Goal: Task Accomplishment & Management: Use online tool/utility

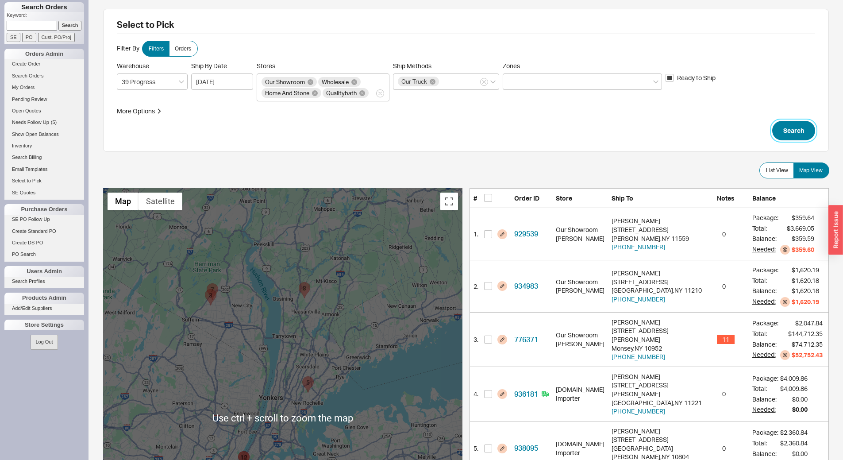
click at [803, 133] on button "Search" at bounding box center [793, 130] width 43 height 19
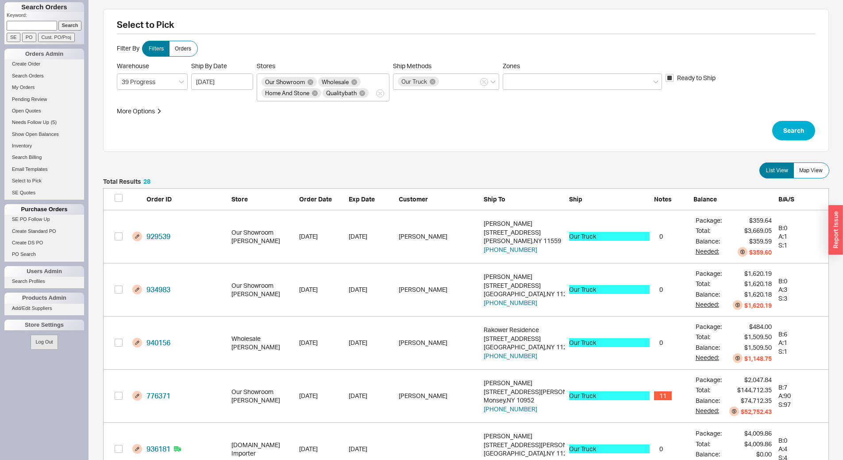
scroll to position [1513, 719]
click at [791, 126] on button "Search" at bounding box center [793, 130] width 43 height 19
click at [828, 166] on label "Map View" at bounding box center [812, 170] width 36 height 16
click at [0, 0] on input "Map View" at bounding box center [0, 0] width 0 height 0
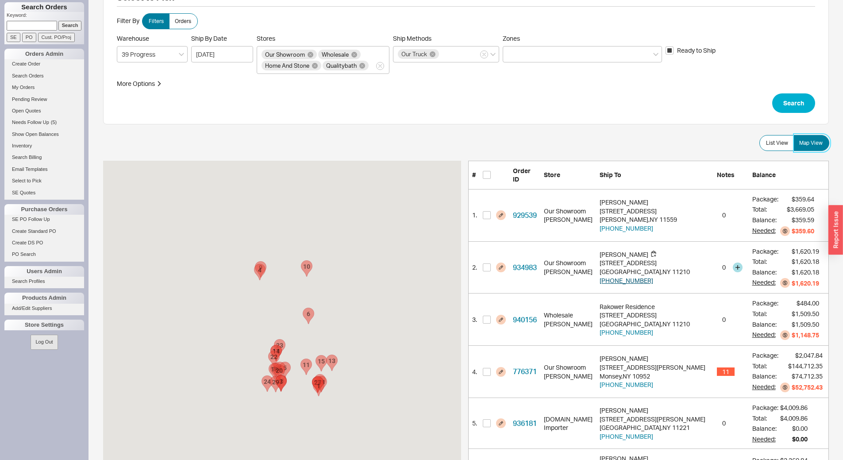
scroll to position [177, 0]
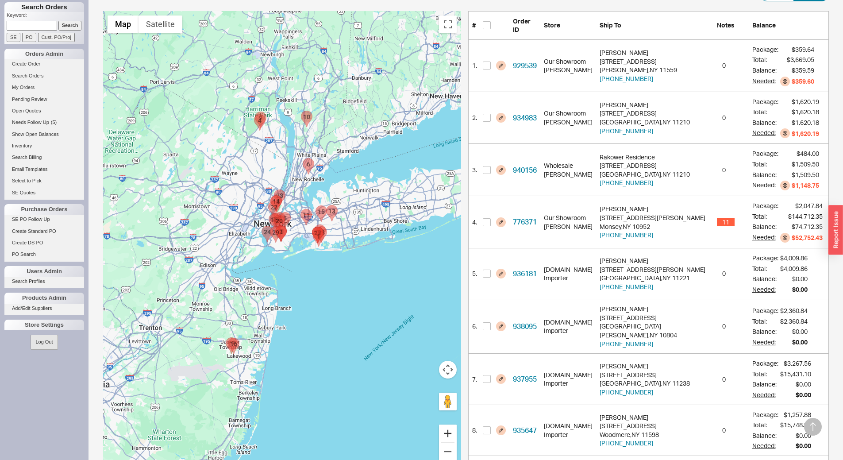
click at [447, 436] on button "Zoom in" at bounding box center [448, 434] width 18 height 18
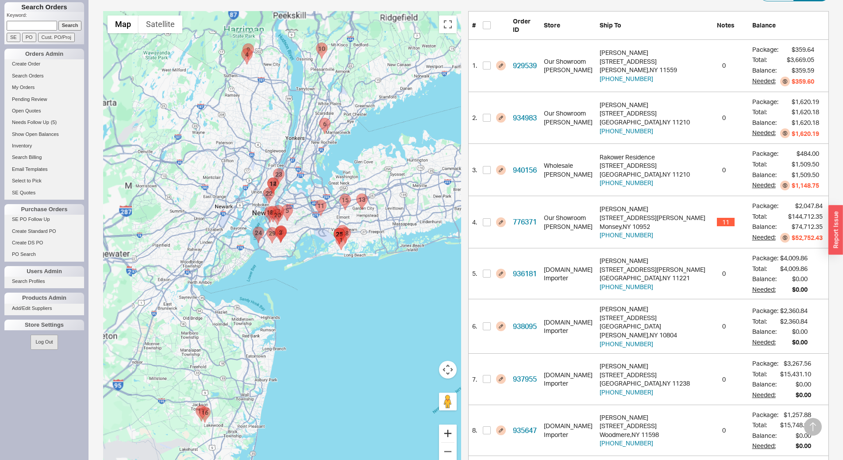
click at [447, 436] on button "Zoom in" at bounding box center [448, 434] width 18 height 18
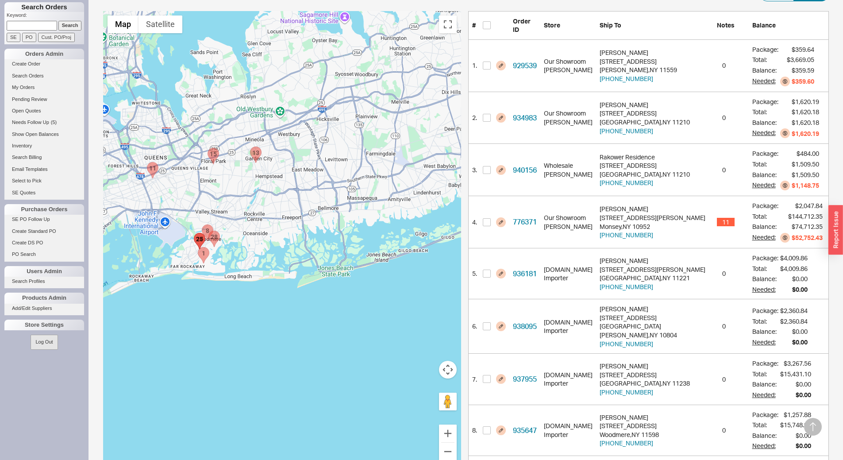
drag, startPoint x: 371, startPoint y: 353, endPoint x: 134, endPoint y: 357, distance: 236.4
click at [134, 357] on div at bounding box center [282, 241] width 358 height 460
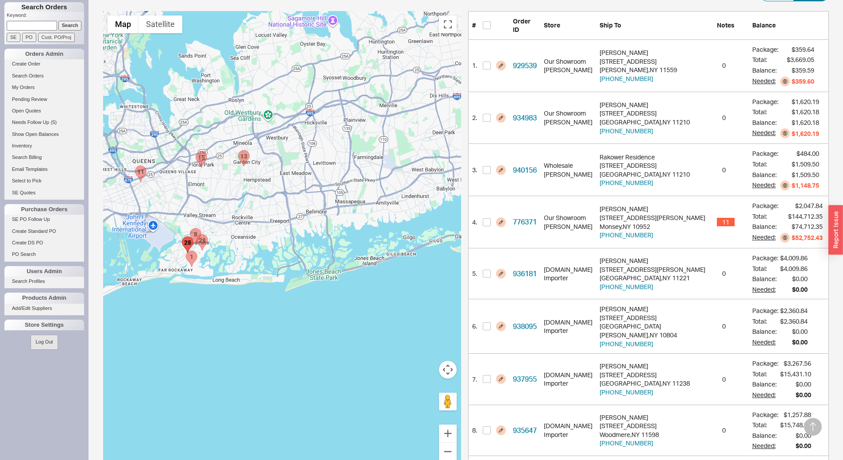
click at [186, 251] on area "929539 - 280 Beezyway" at bounding box center [186, 251] width 0 height 0
checkbox input "true"
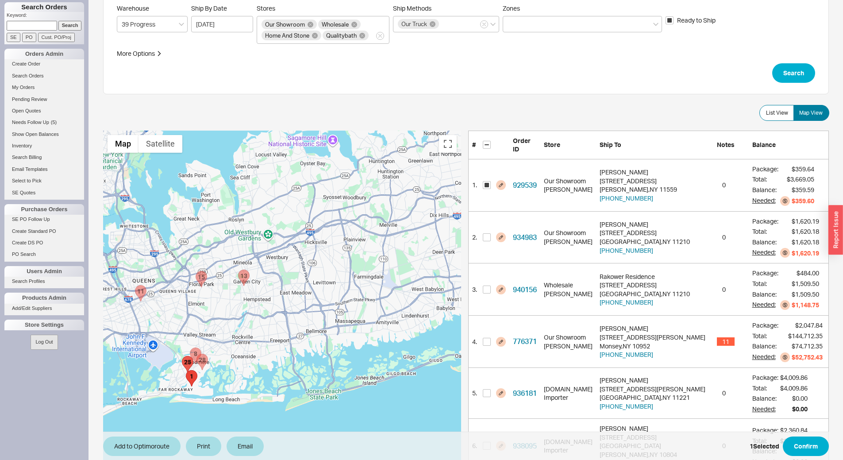
scroll to position [4, 0]
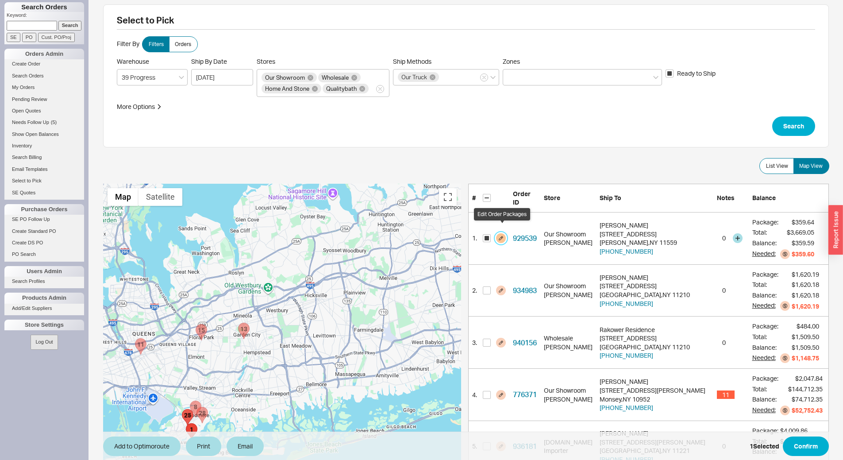
click at [503, 233] on button "button" at bounding box center [501, 238] width 10 height 10
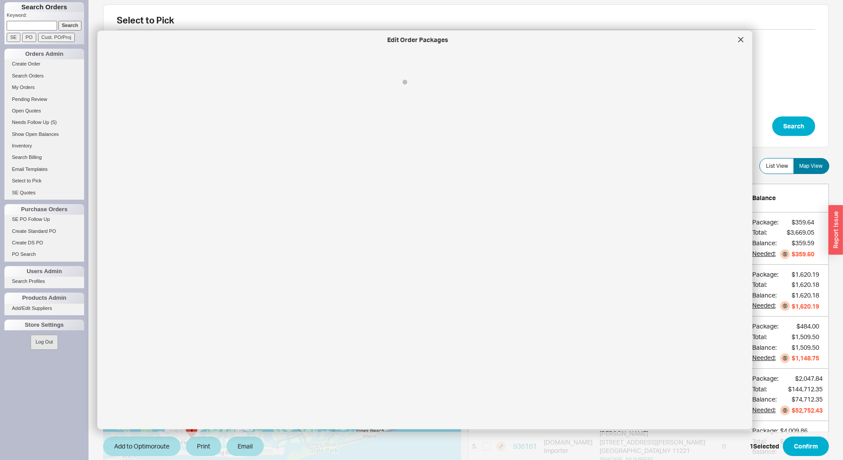
select select "8"
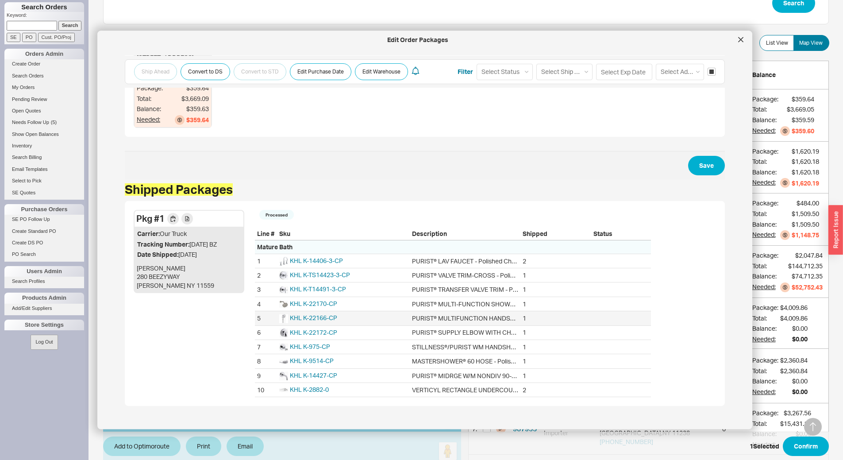
scroll to position [0, 0]
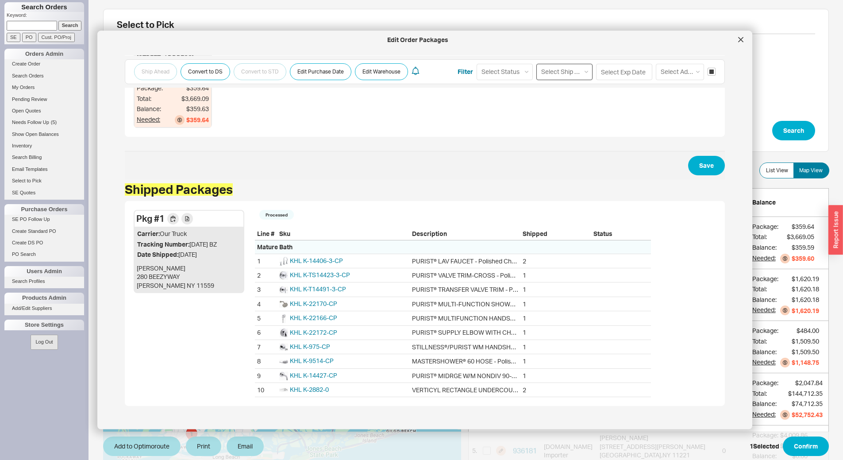
click at [556, 69] on select "Select Ship Method Ground LTL Our Truck --------------- Customer Pickup - Showr…" at bounding box center [565, 71] width 56 height 16
select select "1"
click at [537, 63] on select "Select Ship Method Ground LTL Our Truck --------------- Customer Pickup - Showr…" at bounding box center [565, 71] width 56 height 16
select select
select select "1"
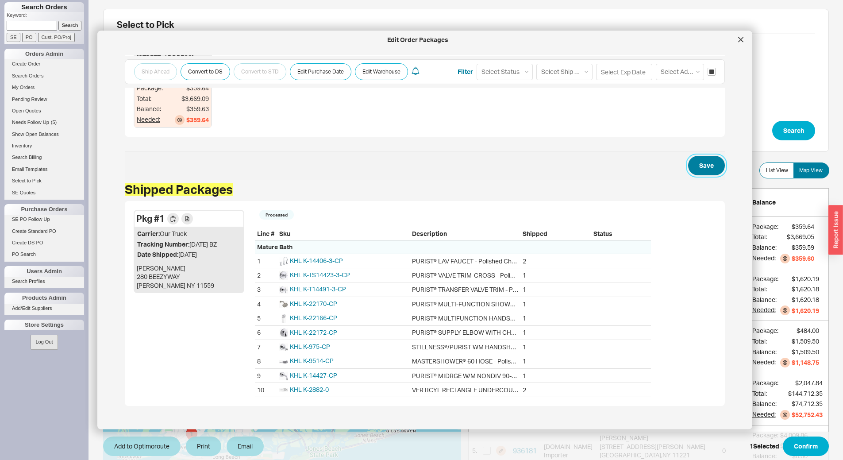
click at [712, 170] on button "Save" at bounding box center [706, 165] width 37 height 19
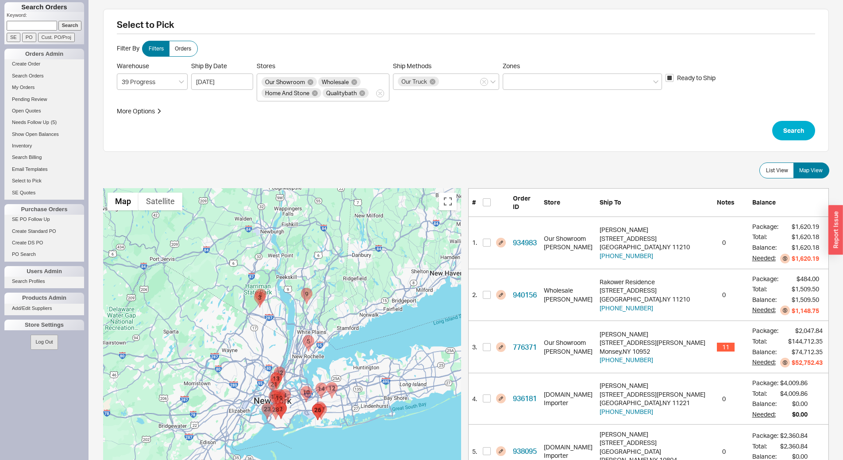
click at [254, 291] on area "776371 - 16 Judith Lane" at bounding box center [254, 291] width 0 height 0
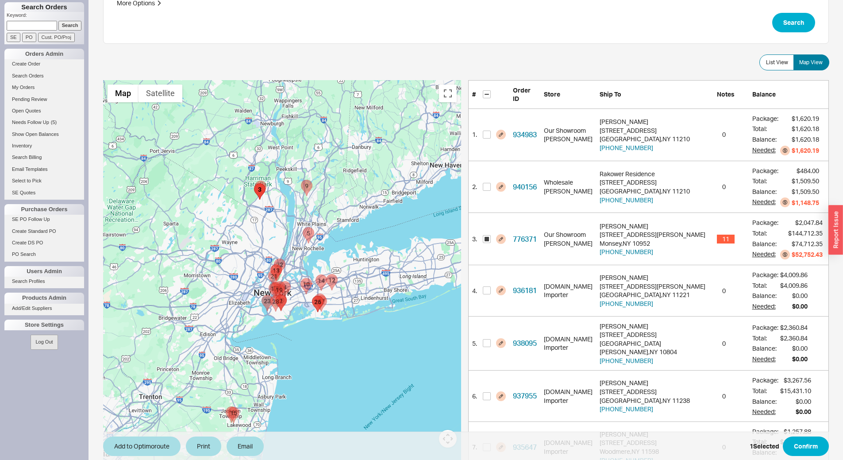
scroll to position [108, 0]
click at [490, 235] on input "checkbox" at bounding box center [487, 239] width 8 height 8
checkbox input "false"
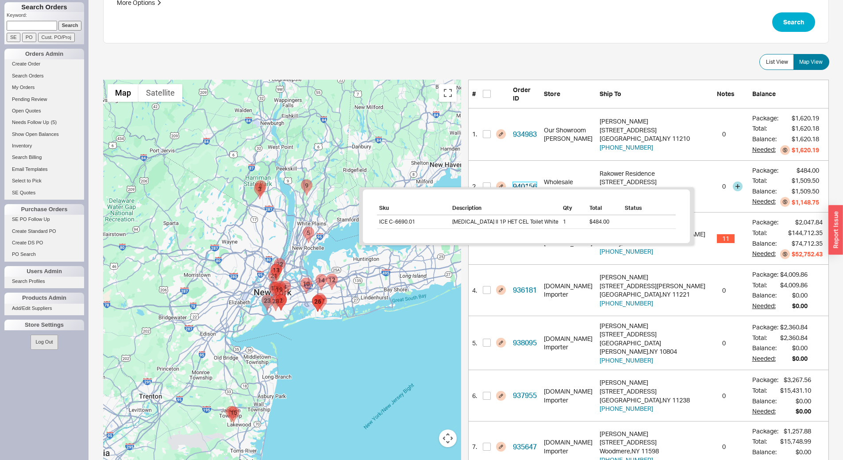
click at [524, 182] on link "940156" at bounding box center [525, 186] width 24 height 9
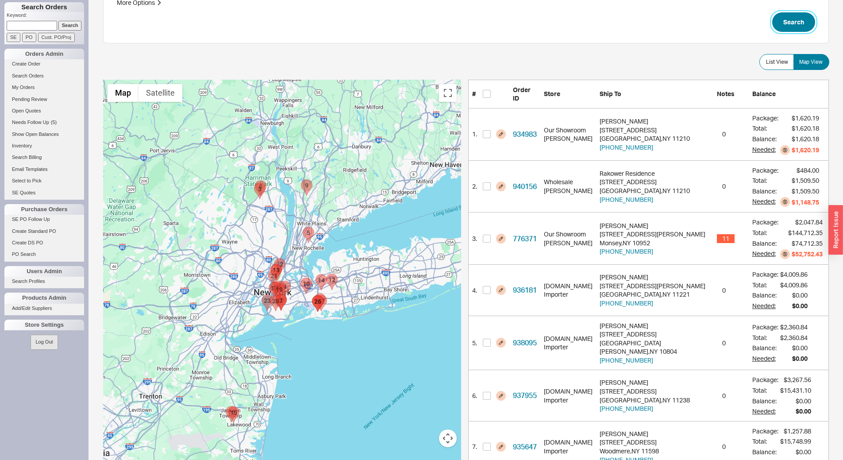
click at [784, 22] on button "Search" at bounding box center [793, 21] width 43 height 19
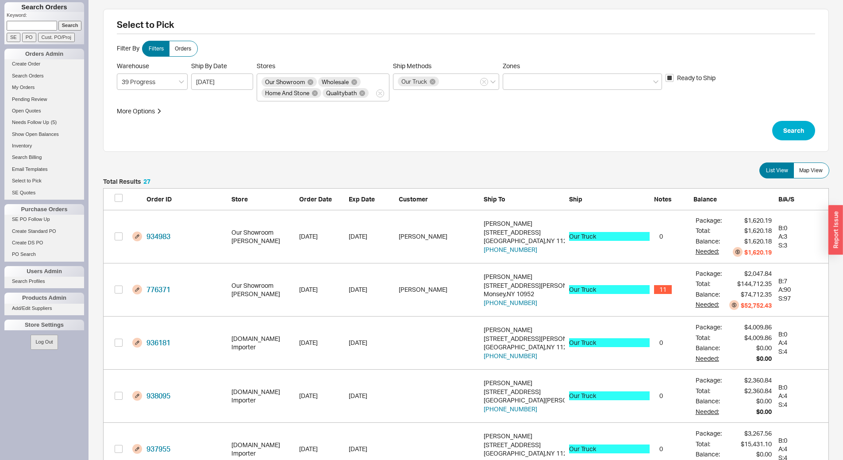
scroll to position [1459, 719]
click at [810, 174] on span "Map View" at bounding box center [810, 170] width 23 height 7
click at [0, 0] on input "Map View" at bounding box center [0, 0] width 0 height 0
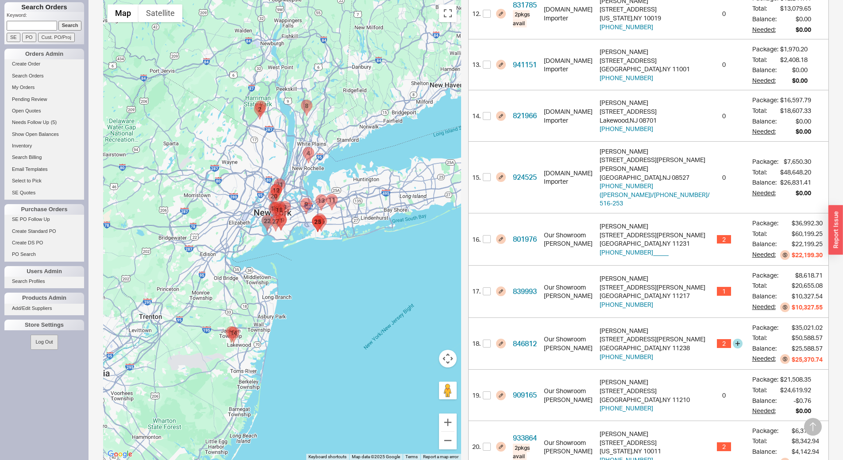
scroll to position [841, 0]
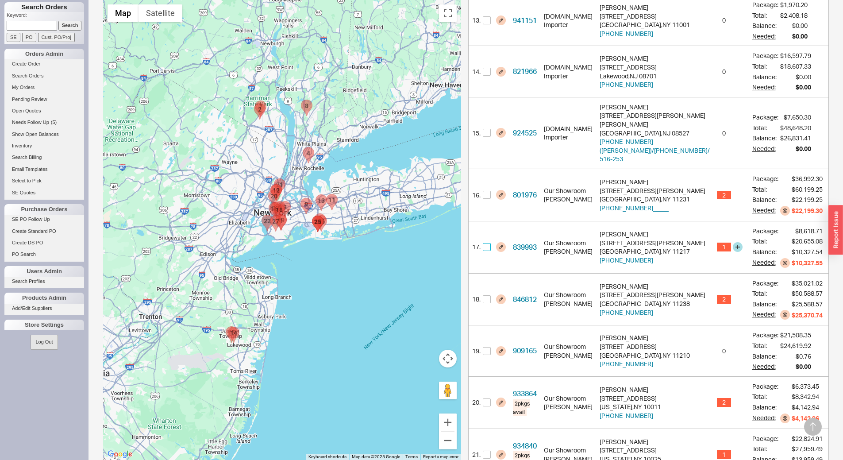
click at [487, 243] on input "checkbox" at bounding box center [487, 247] width 8 height 8
checkbox input "true"
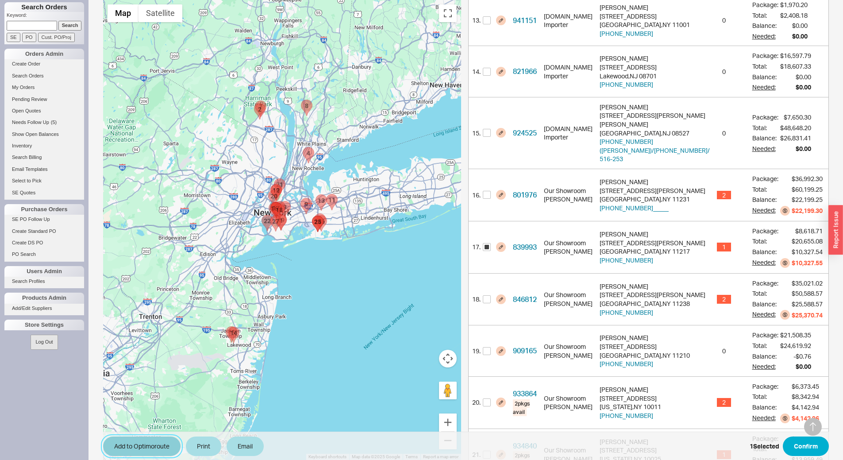
click at [150, 444] on button "Add to Optimoroute" at bounding box center [141, 445] width 77 height 19
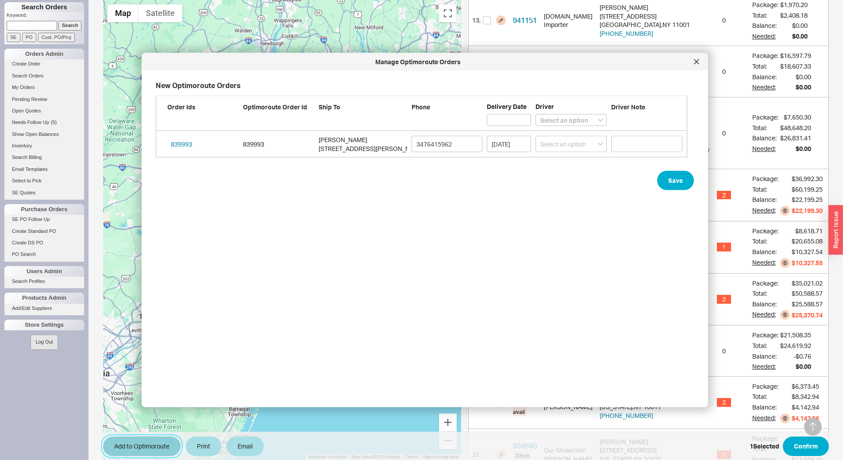
scroll to position [309, 539]
click at [566, 144] on select "Select an option [PERSON_NAME] Lubav [PERSON_NAME]" at bounding box center [571, 144] width 71 height 16
select select "001"
click at [536, 136] on select "Select an option [PERSON_NAME] Lubav [PERSON_NAME]" at bounding box center [571, 144] width 71 height 16
click at [509, 138] on input "[DATE]" at bounding box center [509, 144] width 44 height 16
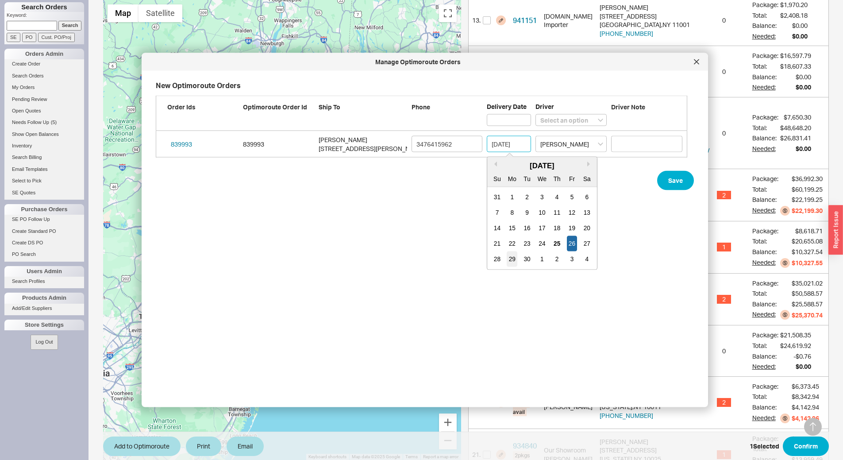
click at [510, 261] on div "29" at bounding box center [512, 258] width 11 height 15
type input "[DATE]"
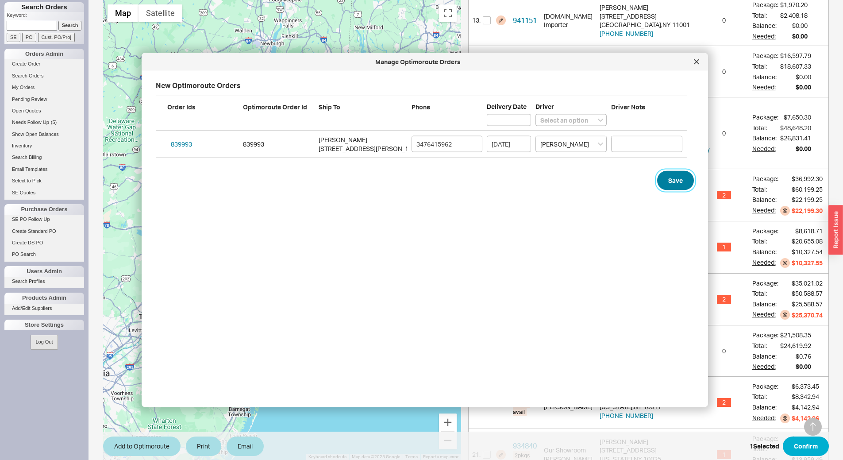
click at [664, 177] on button "Save" at bounding box center [675, 180] width 37 height 19
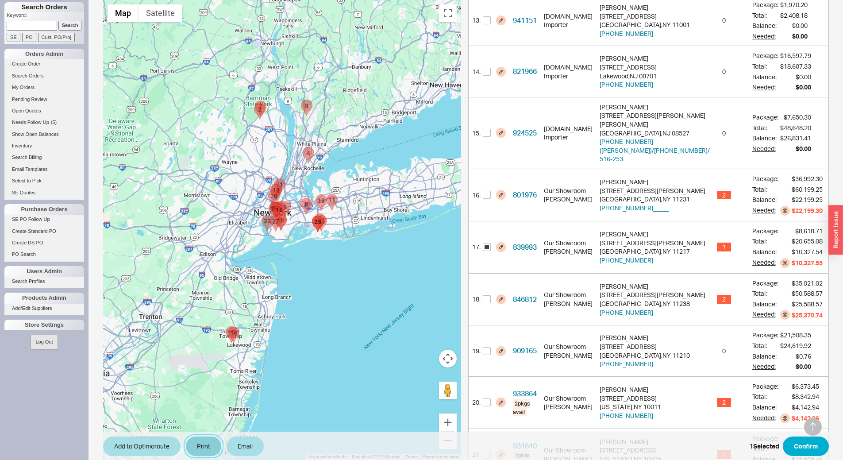
click at [203, 444] on button "Print" at bounding box center [203, 445] width 35 height 19
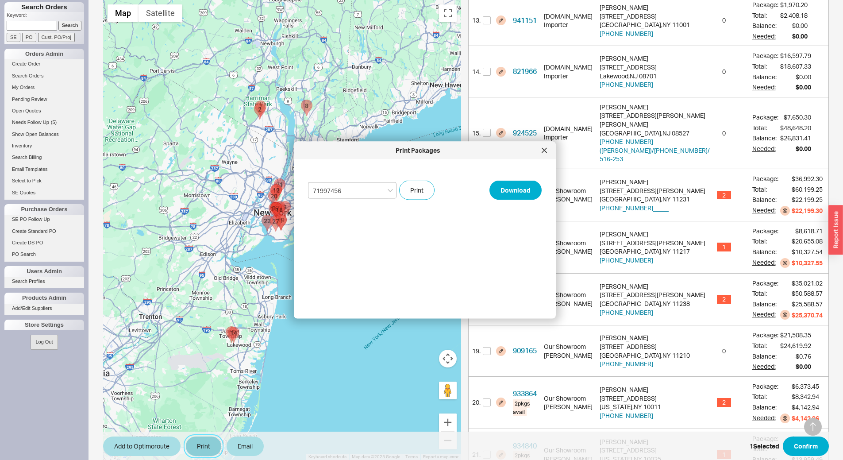
select select "71997456"
click at [412, 189] on button "Print" at bounding box center [416, 190] width 35 height 19
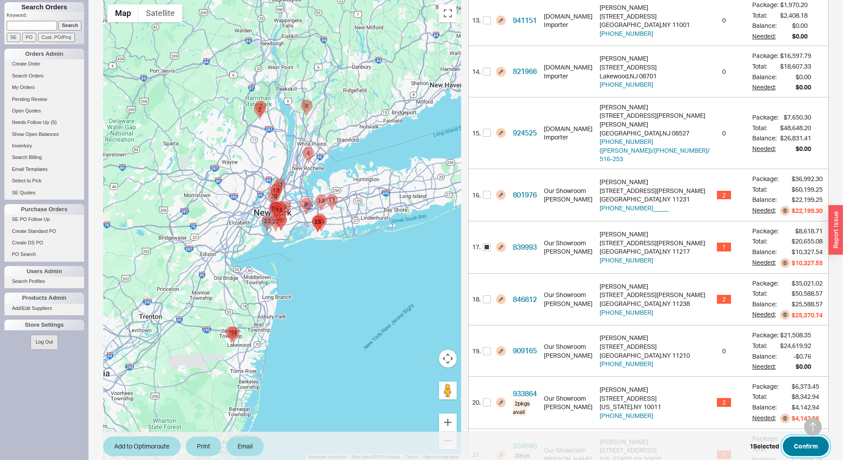
click at [811, 447] on button "Confirm" at bounding box center [806, 445] width 46 height 19
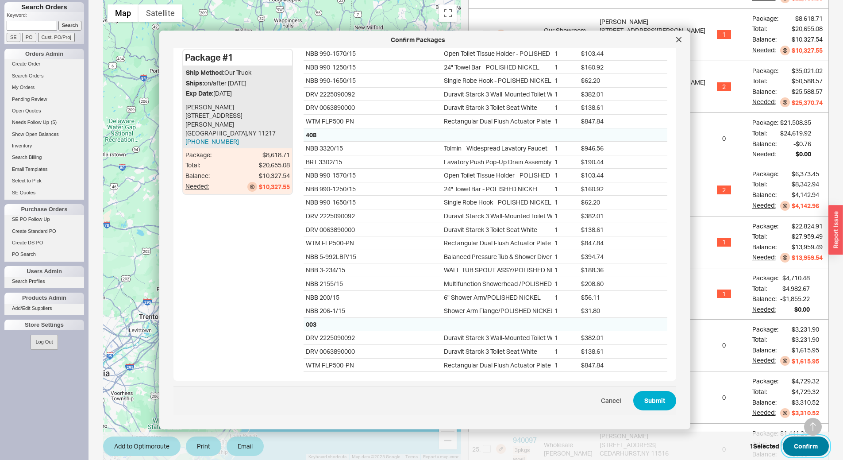
scroll to position [1107, 0]
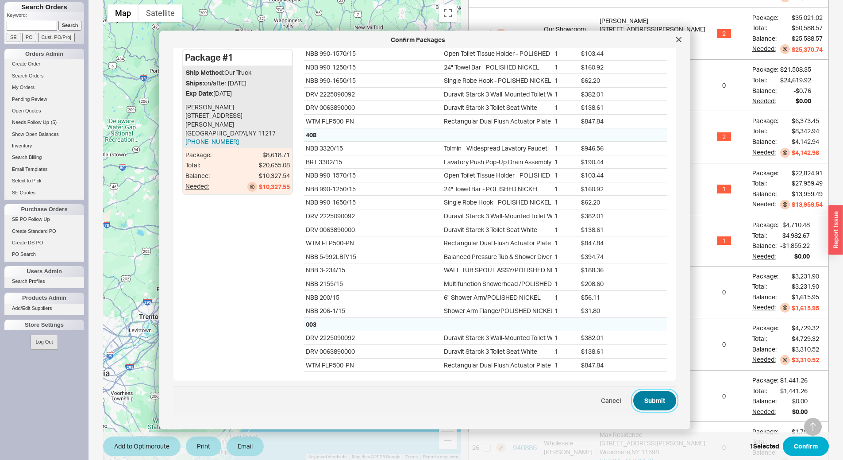
click at [657, 395] on button "Submit" at bounding box center [654, 400] width 43 height 19
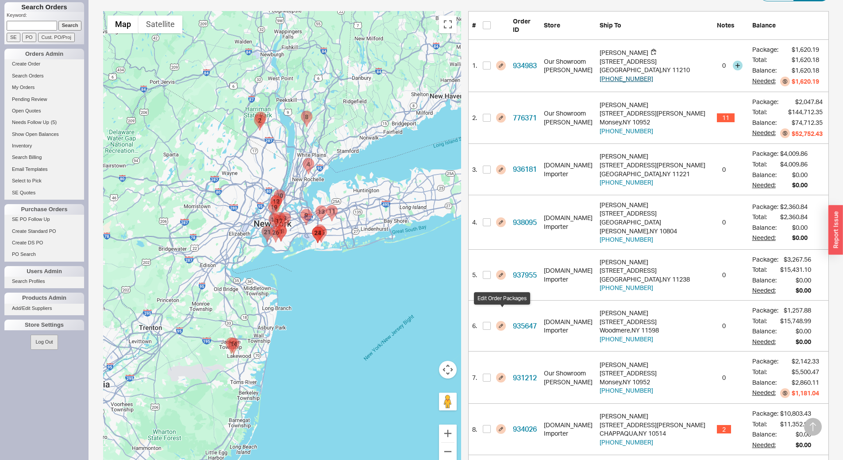
scroll to position [0, 0]
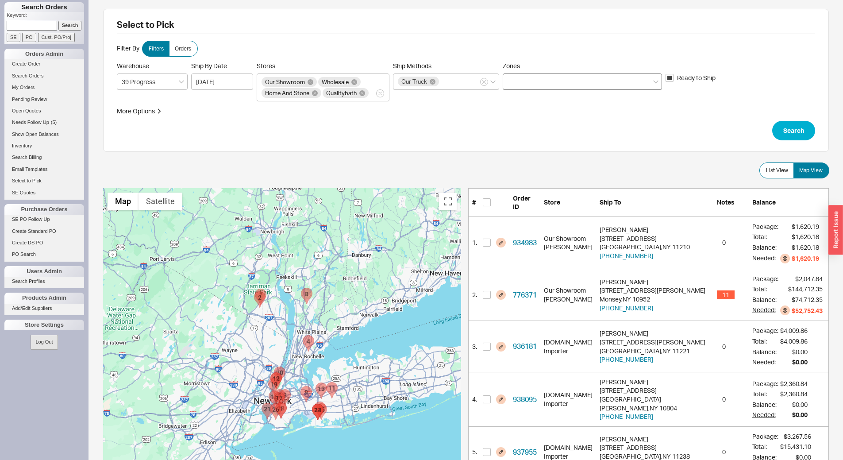
click at [590, 79] on div at bounding box center [582, 81] width 159 height 16
click at [514, 79] on input "Zones" at bounding box center [511, 82] width 6 height 10
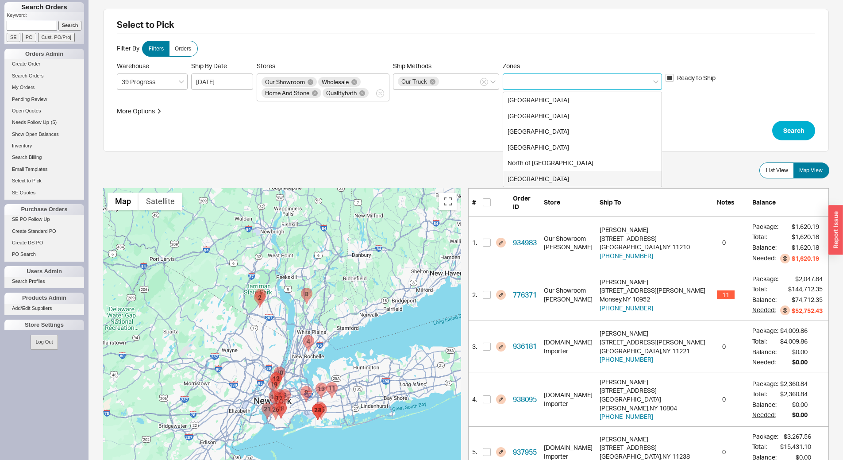
click at [551, 177] on div "[GEOGRAPHIC_DATA]" at bounding box center [582, 179] width 158 height 16
click at [798, 130] on button "Search" at bounding box center [793, 130] width 43 height 19
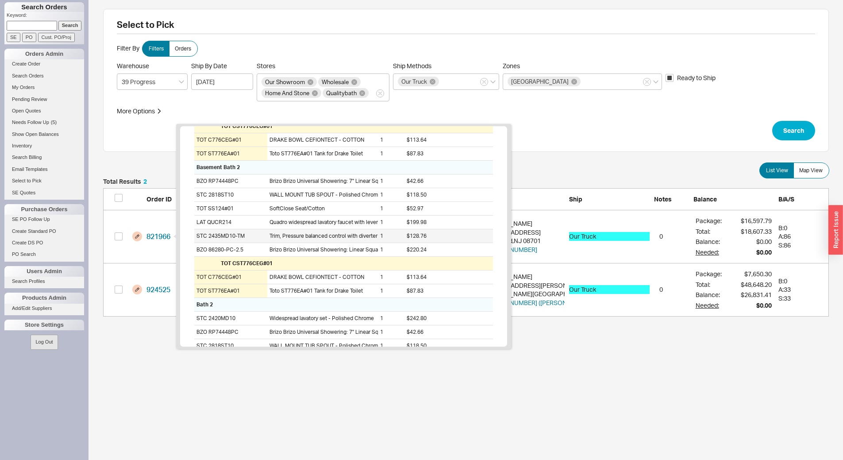
scroll to position [443, 0]
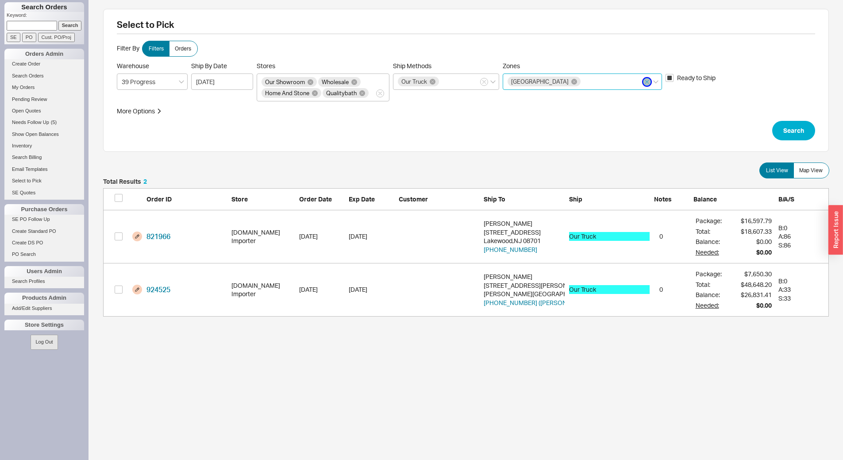
click at [646, 82] on icon "button" at bounding box center [647, 81] width 4 height 5
click at [588, 82] on input "Zones [GEOGRAPHIC_DATA]" at bounding box center [585, 82] width 6 height 10
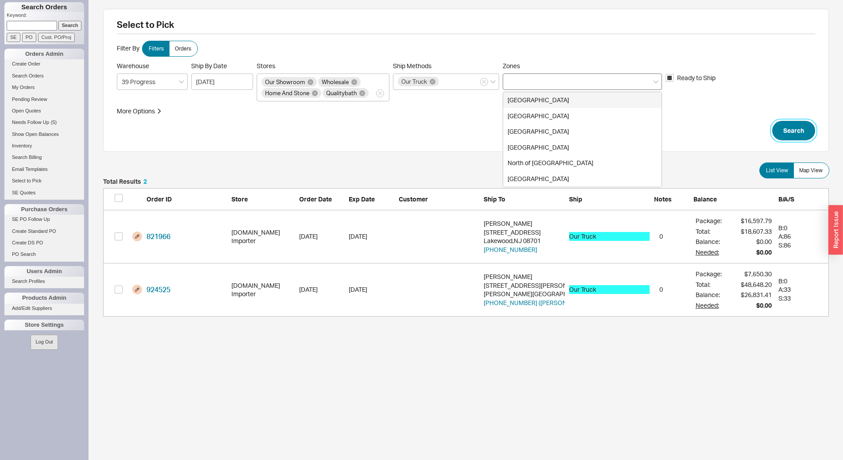
click at [795, 129] on button "Search" at bounding box center [793, 130] width 43 height 19
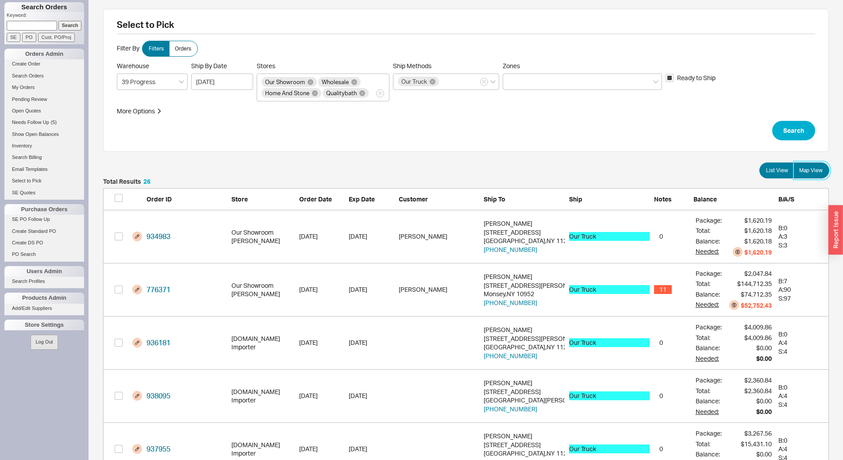
click at [816, 167] on span "Map View" at bounding box center [810, 170] width 23 height 7
click at [0, 0] on input "Map View" at bounding box center [0, 0] width 0 height 0
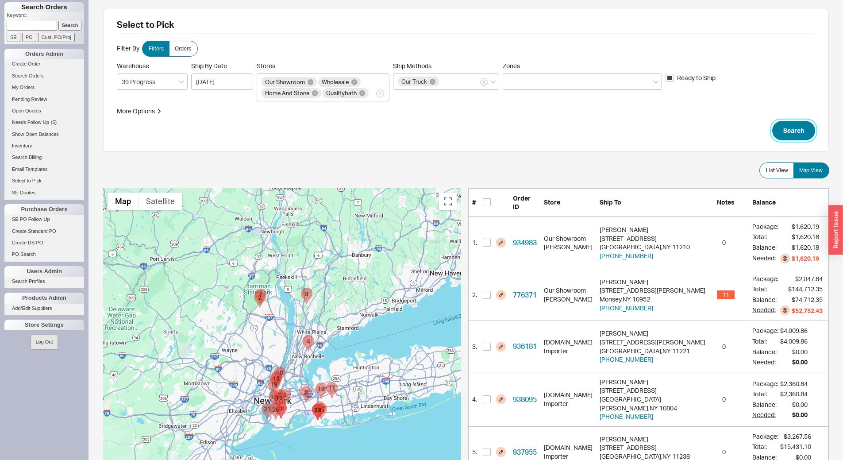
click at [804, 134] on button "Search" at bounding box center [793, 130] width 43 height 19
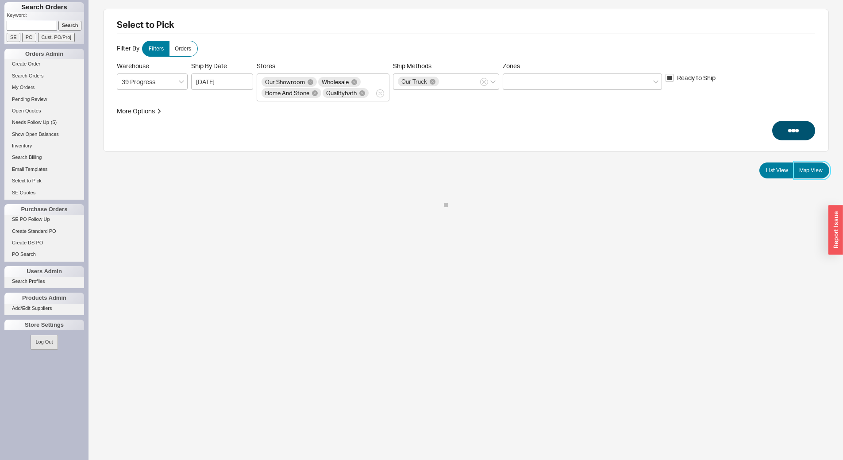
click at [817, 167] on span "Map View" at bounding box center [810, 170] width 23 height 7
click at [0, 0] on input "Map View" at bounding box center [0, 0] width 0 height 0
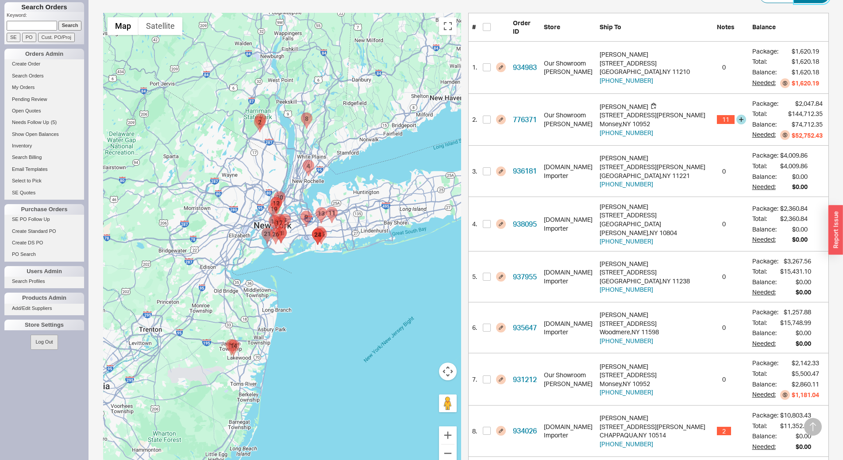
scroll to position [177, 0]
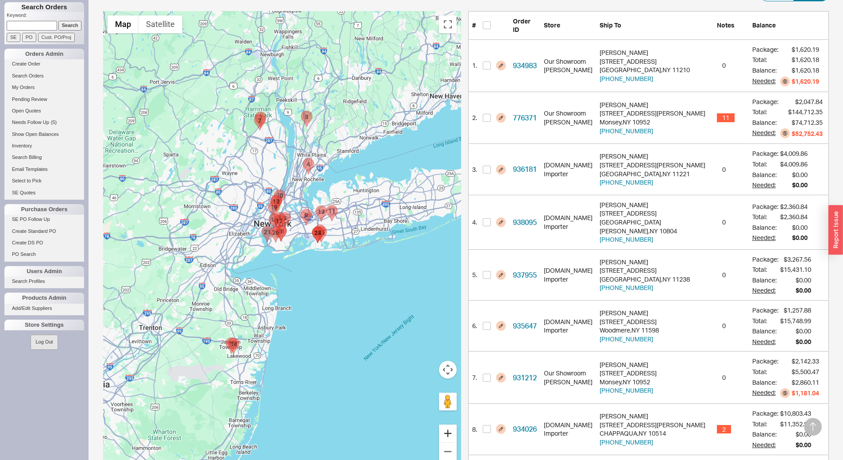
click at [452, 432] on button "Zoom in" at bounding box center [448, 434] width 18 height 18
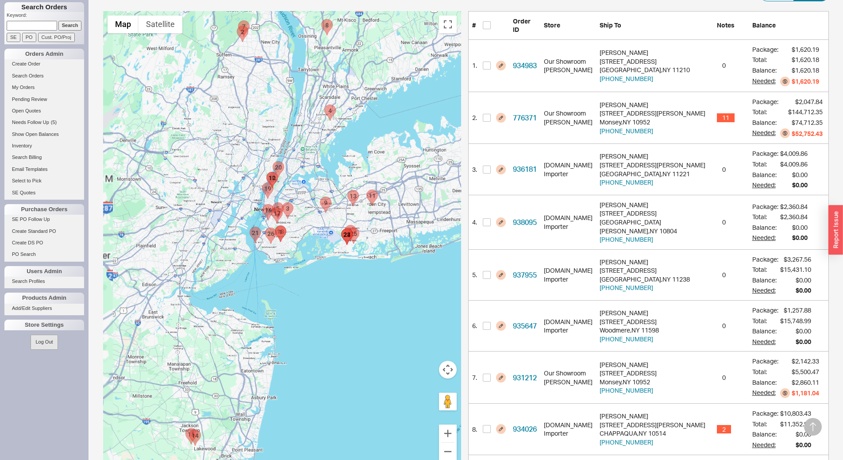
click at [330, 316] on div at bounding box center [282, 241] width 358 height 460
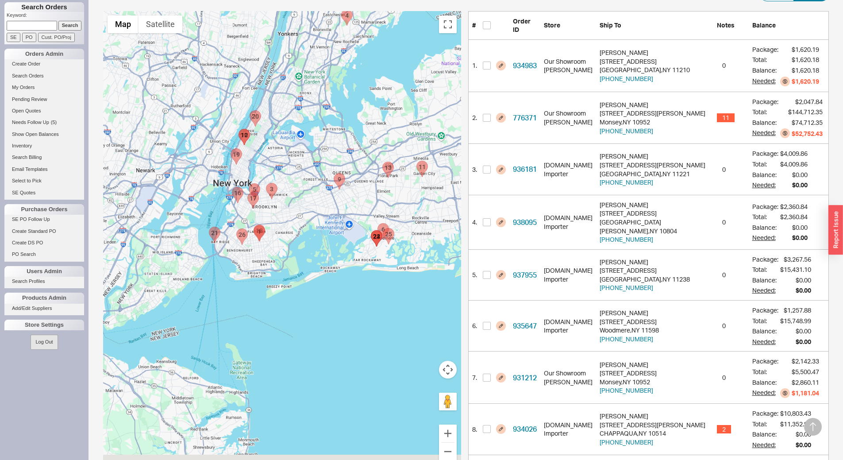
drag, startPoint x: 237, startPoint y: 328, endPoint x: 139, endPoint y: 328, distance: 98.3
click at [142, 329] on div at bounding box center [282, 241] width 358 height 460
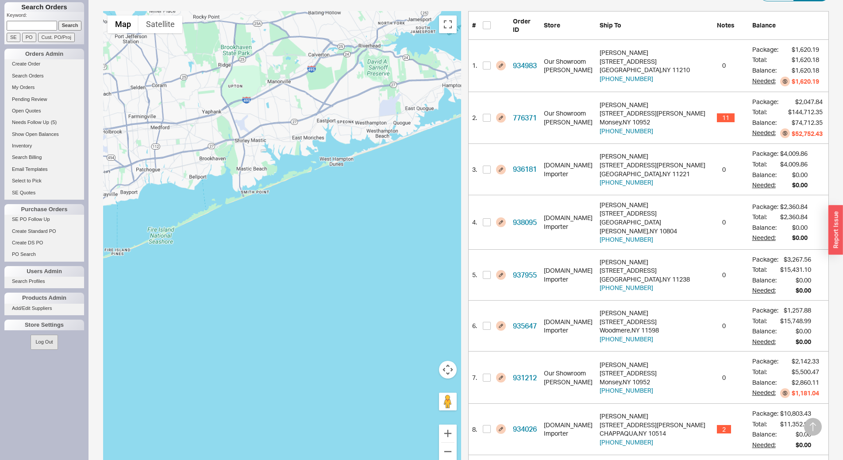
drag, startPoint x: 184, startPoint y: 280, endPoint x: 430, endPoint y: 296, distance: 247.1
click at [430, 296] on div at bounding box center [282, 241] width 358 height 460
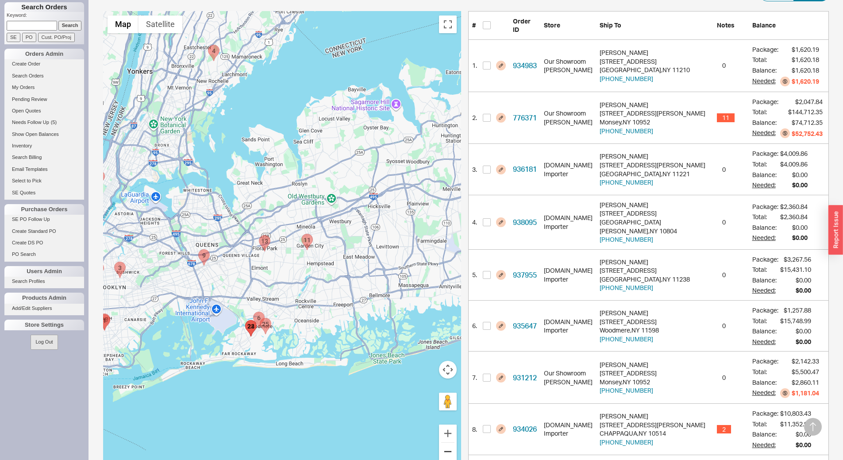
click at [448, 452] on button "Zoom out" at bounding box center [448, 452] width 18 height 18
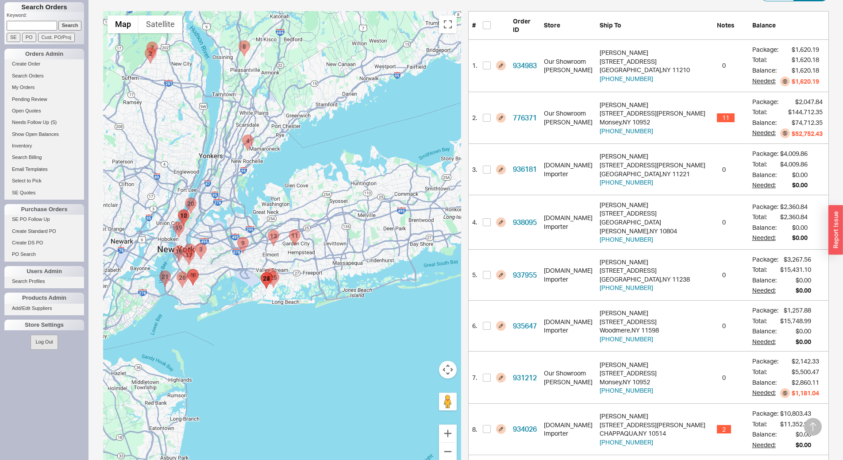
click at [195, 243] on area "936181 - 129 Malcolm X Boulevard" at bounding box center [195, 243] width 0 height 0
checkbox input "true"
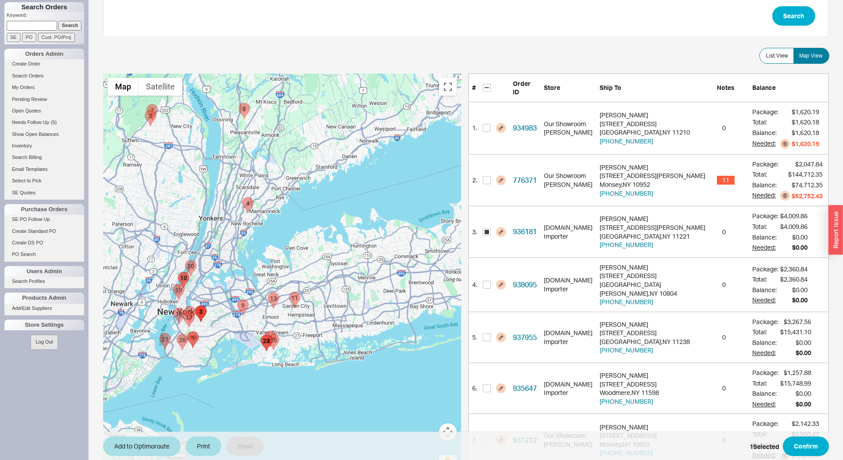
scroll to position [108, 0]
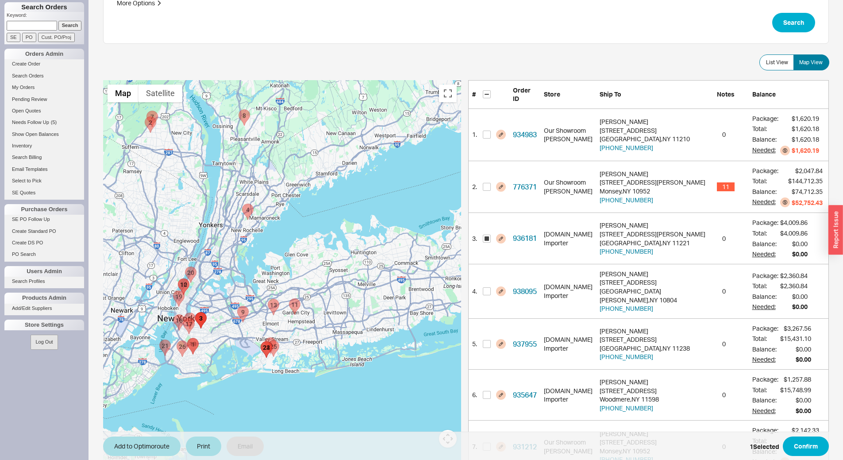
click at [237, 306] on area "938655 - UNDEFINED BUILDING 55" at bounding box center [237, 306] width 0 height 0
checkbox input "true"
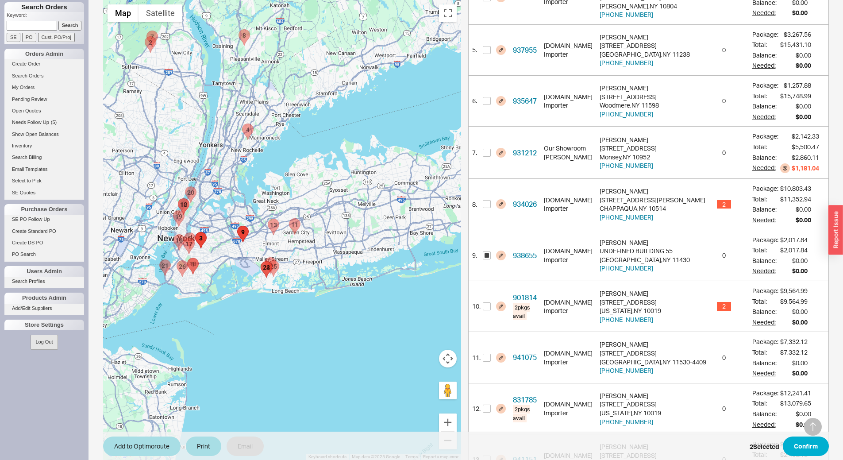
scroll to position [416, 0]
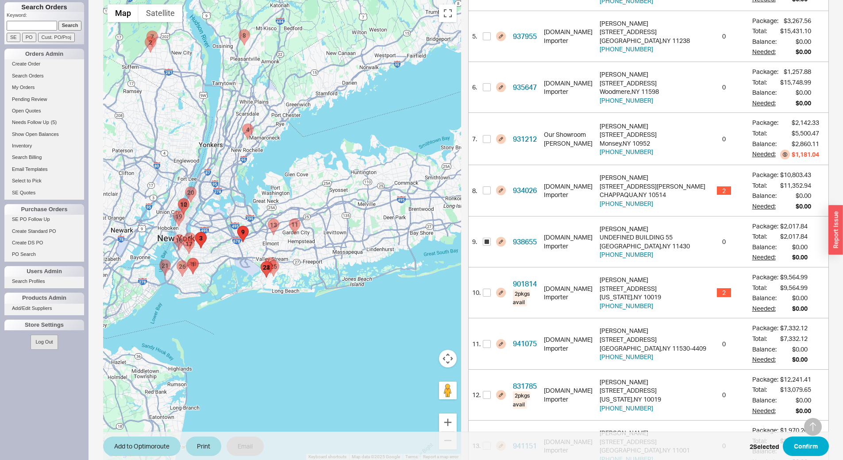
click at [268, 219] on area "941151 - 115 Iris Avenue" at bounding box center [268, 219] width 0 height 0
checkbox input "true"
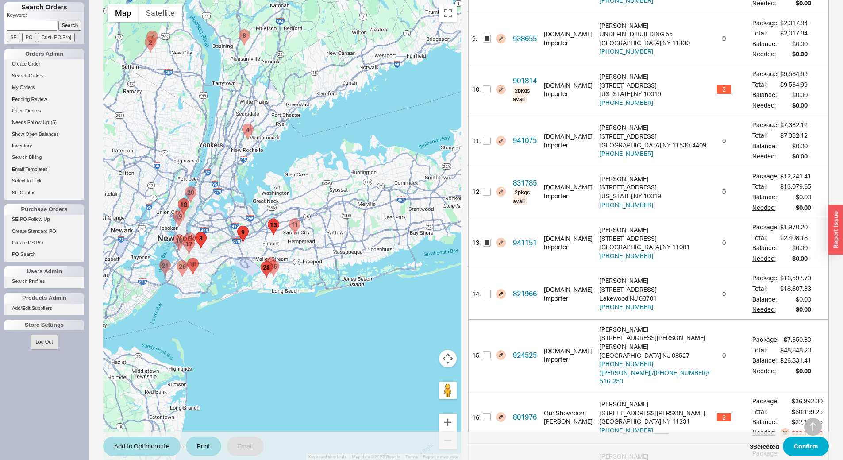
scroll to position [620, 0]
click at [289, 219] on area "941075 - 93 5TH ST" at bounding box center [289, 219] width 0 height 0
checkbox input "true"
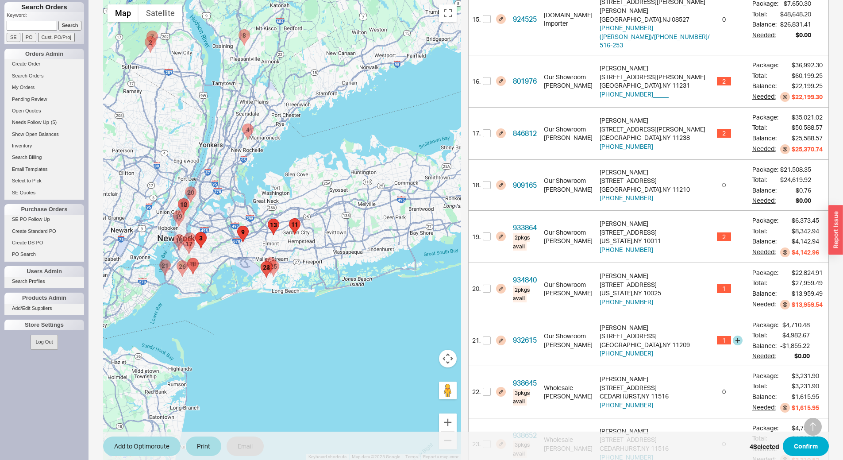
scroll to position [960, 0]
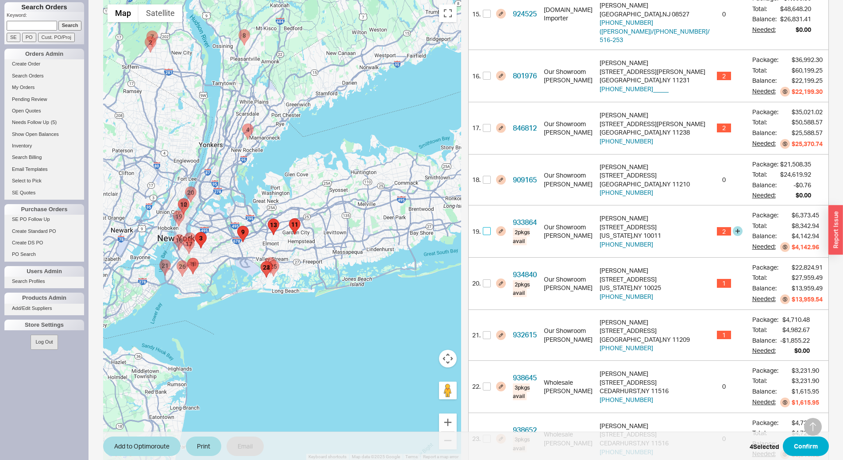
click at [490, 227] on input "checkbox" at bounding box center [487, 231] width 8 height 8
checkbox input "true"
click at [150, 446] on button "Add to Optimoroute" at bounding box center [141, 445] width 77 height 19
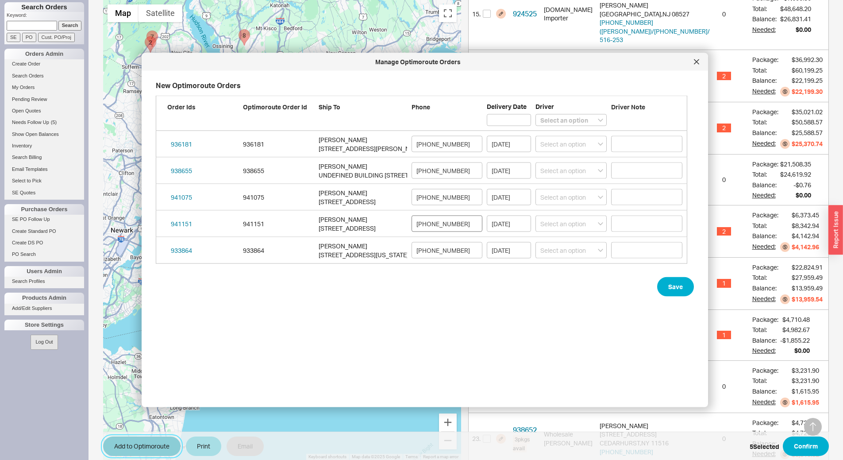
scroll to position [309, 539]
click at [697, 61] on icon at bounding box center [696, 61] width 5 height 5
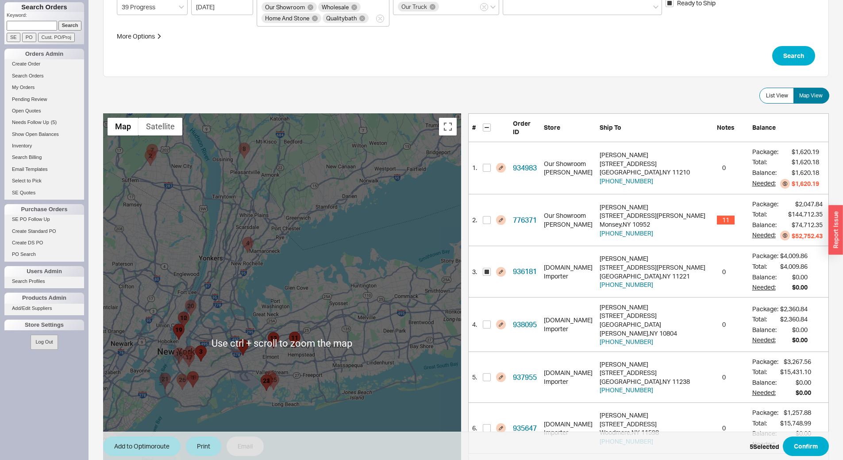
scroll to position [0, 0]
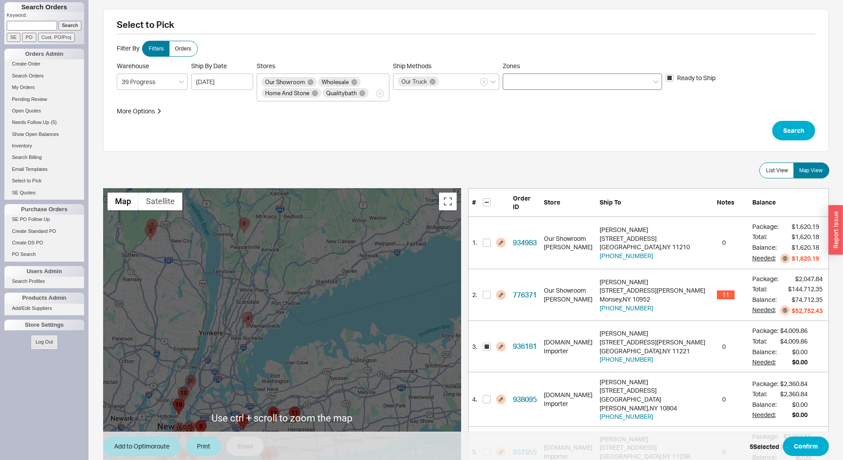
click at [565, 86] on div at bounding box center [582, 81] width 159 height 16
click at [514, 86] on input "Zones" at bounding box center [511, 82] width 6 height 10
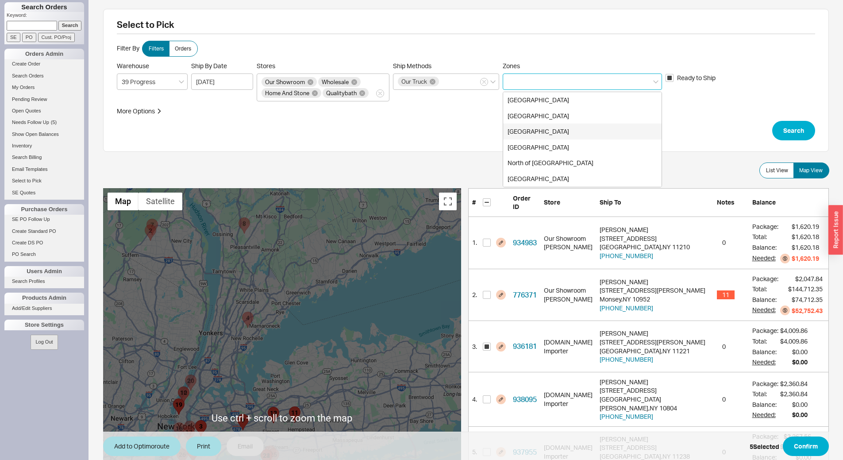
click at [557, 127] on div "[GEOGRAPHIC_DATA]" at bounding box center [582, 132] width 158 height 16
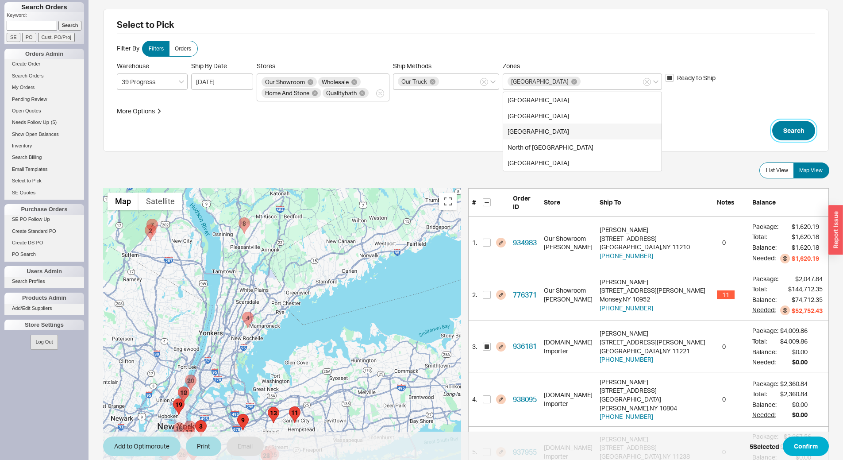
click at [782, 129] on button "Search" at bounding box center [793, 130] width 43 height 19
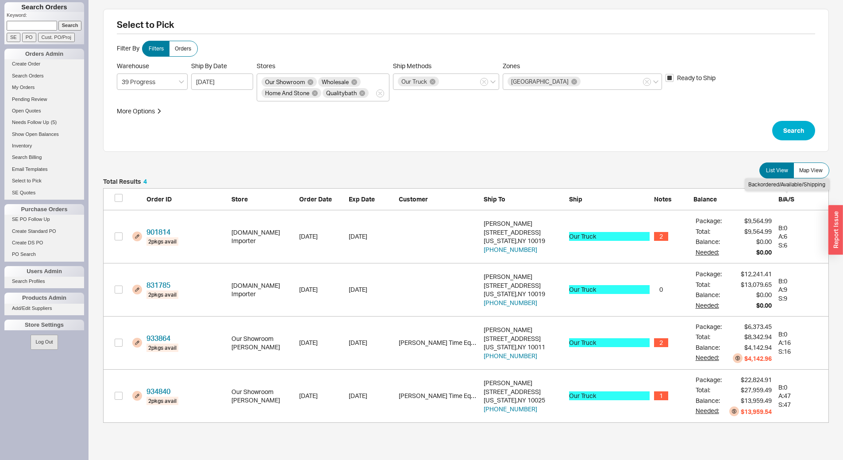
scroll to position [238, 719]
click at [803, 168] on span "Map View" at bounding box center [810, 170] width 23 height 7
click at [0, 0] on input "Map View" at bounding box center [0, 0] width 0 height 0
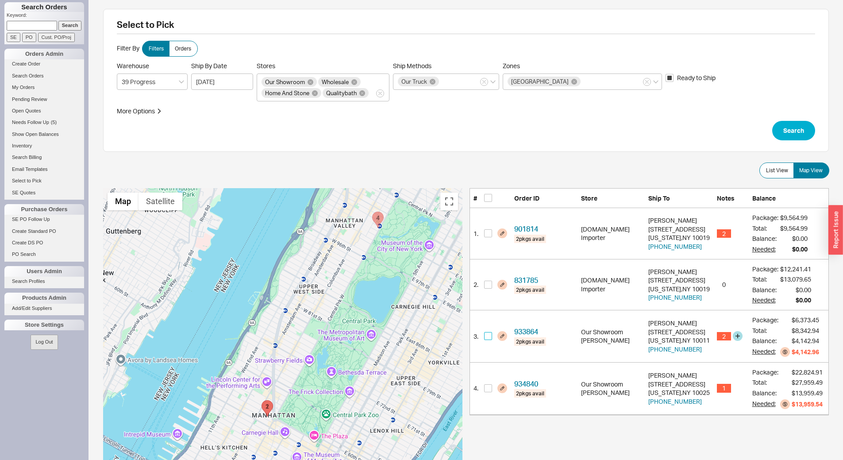
click at [485, 336] on input "checkbox" at bounding box center [488, 336] width 8 height 8
checkbox input "true"
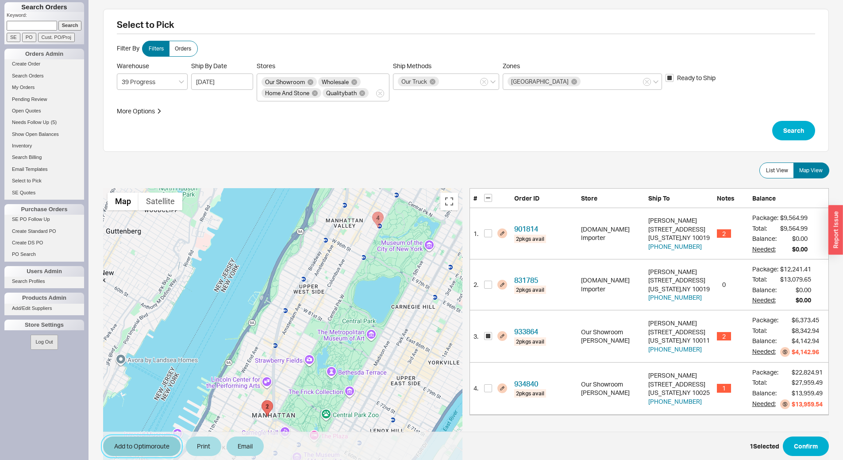
click at [148, 448] on button "Add to Optimoroute" at bounding box center [141, 445] width 77 height 19
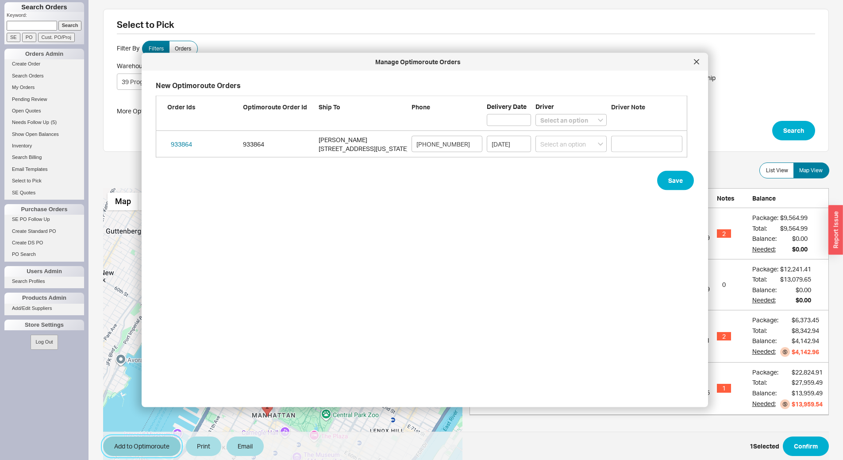
scroll to position [309, 539]
click at [568, 152] on div "933864 933864 [PERSON_NAME] [STREET_ADDRESS][US_STATE] [PHONE_NUMBER] [DATE] Se…" at bounding box center [422, 144] width 532 height 27
click at [575, 146] on select "Select an option [PERSON_NAME] Lubav [PERSON_NAME]" at bounding box center [571, 144] width 71 height 16
select select "001"
click at [536, 136] on select "Select an option [PERSON_NAME] Lubav [PERSON_NAME]" at bounding box center [571, 144] width 71 height 16
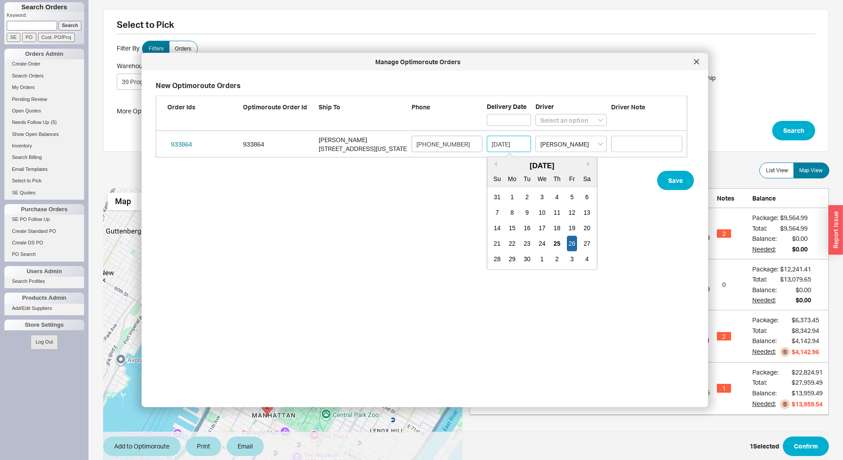
click at [522, 141] on input "[DATE]" at bounding box center [509, 144] width 44 height 16
click at [513, 258] on div "29" at bounding box center [512, 258] width 11 height 15
type input "[DATE]"
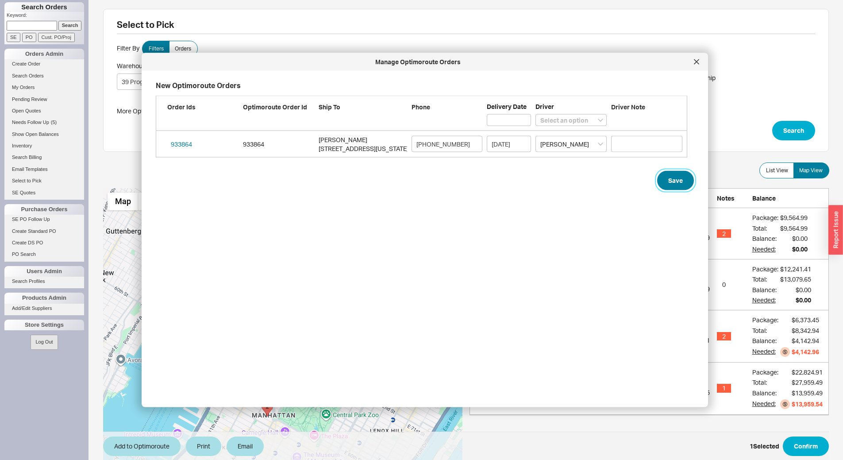
click at [657, 174] on button "Save" at bounding box center [675, 180] width 37 height 19
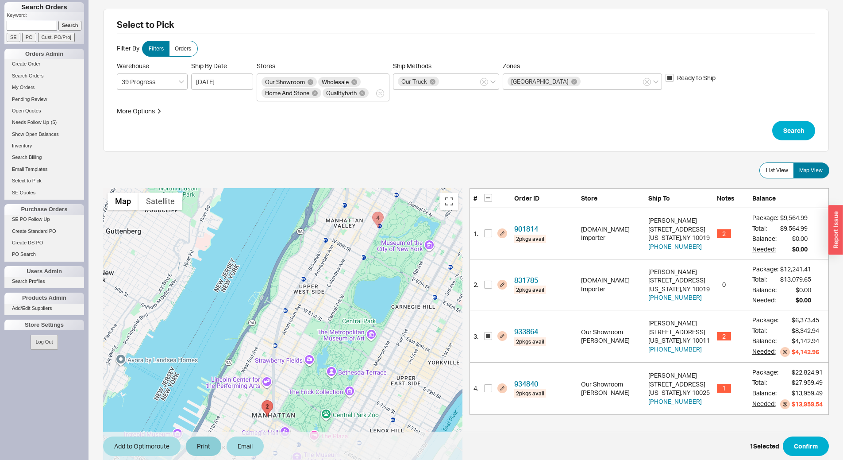
drag, startPoint x: 186, startPoint y: 445, endPoint x: 202, endPoint y: 447, distance: 16.0
click at [188, 447] on div "Add to Optimoroute Print Email" at bounding box center [183, 445] width 161 height 19
click at [202, 447] on button "Print" at bounding box center [203, 445] width 35 height 19
select select "71997456"
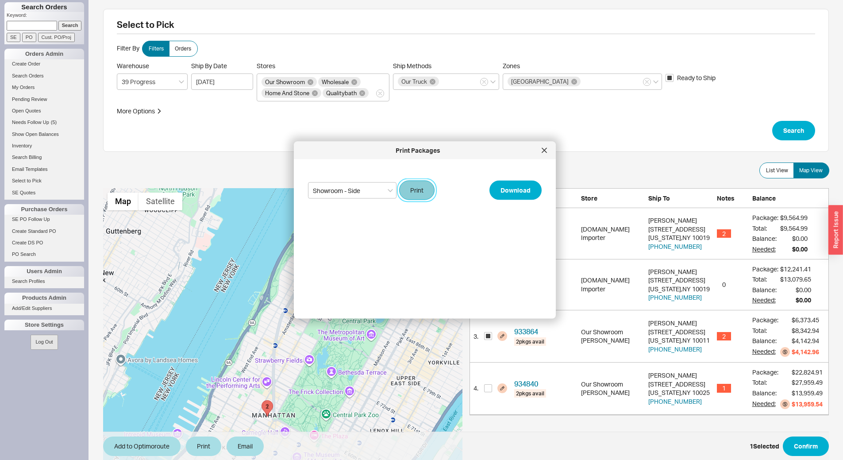
click at [416, 196] on button "Print" at bounding box center [416, 190] width 35 height 19
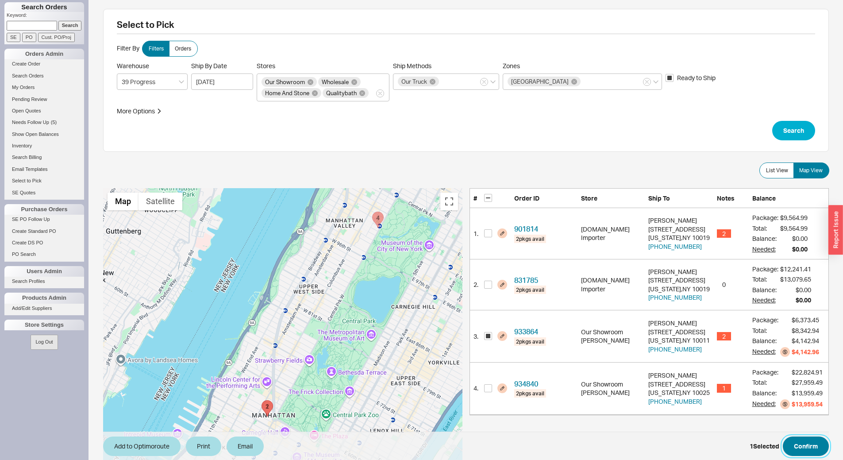
click at [805, 441] on button "Confirm" at bounding box center [806, 445] width 46 height 19
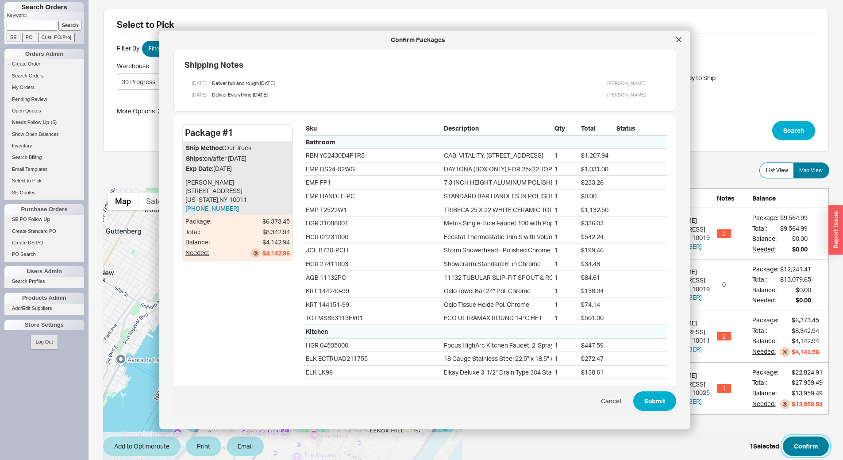
scroll to position [20, 0]
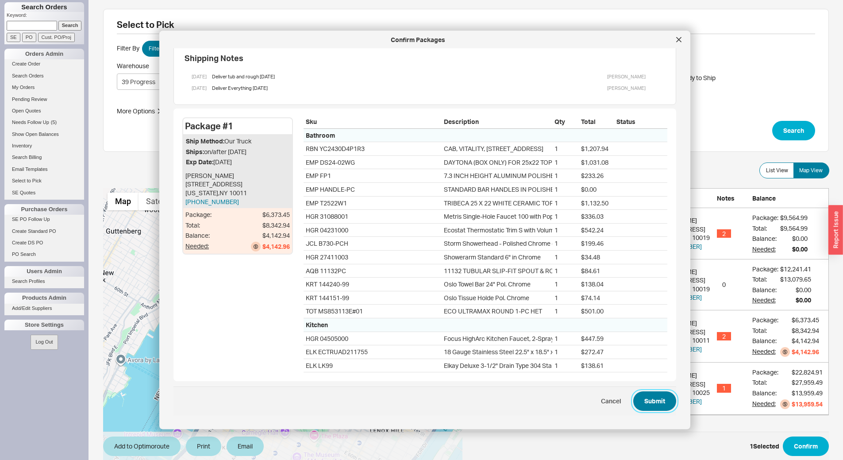
click at [655, 402] on button "Submit" at bounding box center [654, 400] width 43 height 19
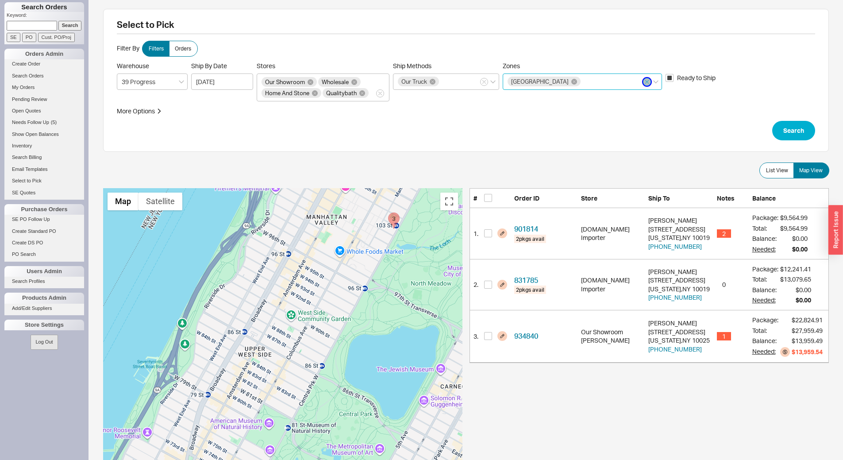
click at [647, 83] on icon "button" at bounding box center [647, 81] width 4 height 5
click at [588, 83] on input "Zones [GEOGRAPHIC_DATA]" at bounding box center [585, 82] width 6 height 10
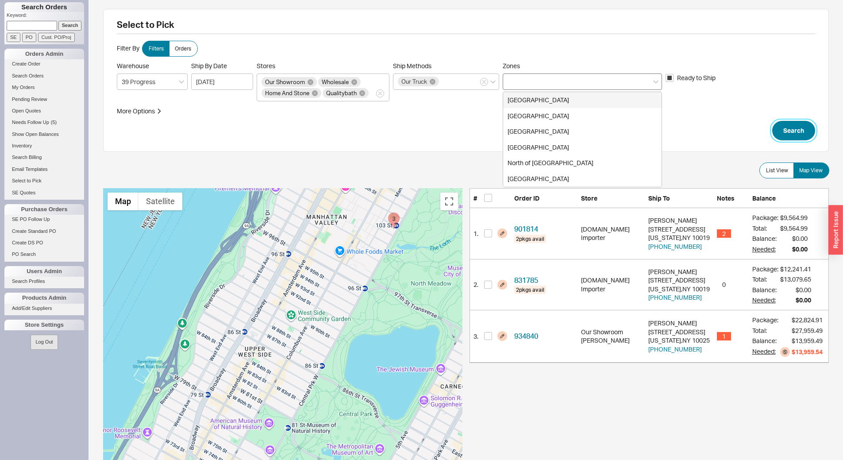
click at [792, 129] on button "Search" at bounding box center [793, 130] width 43 height 19
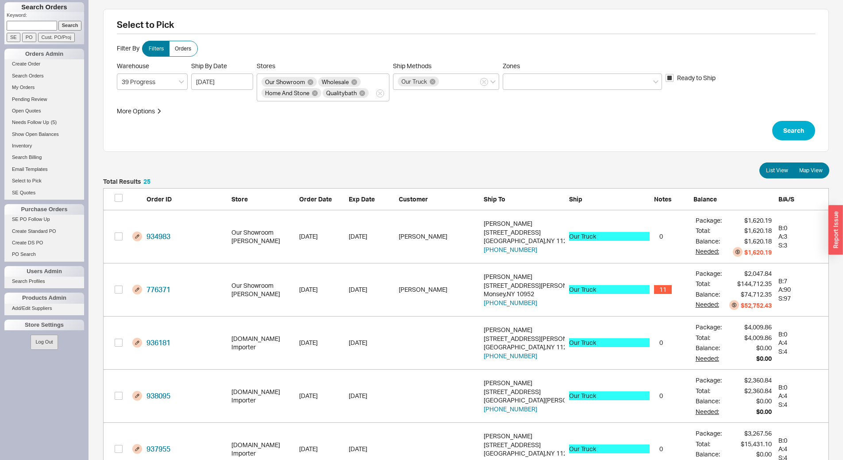
scroll to position [1353, 719]
click at [825, 166] on label "Map View" at bounding box center [812, 170] width 36 height 16
click at [0, 0] on input "Map View" at bounding box center [0, 0] width 0 height 0
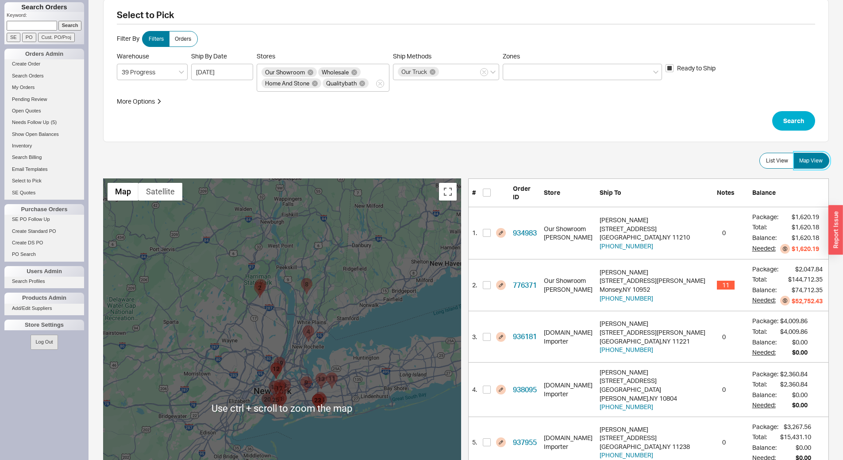
scroll to position [0, 0]
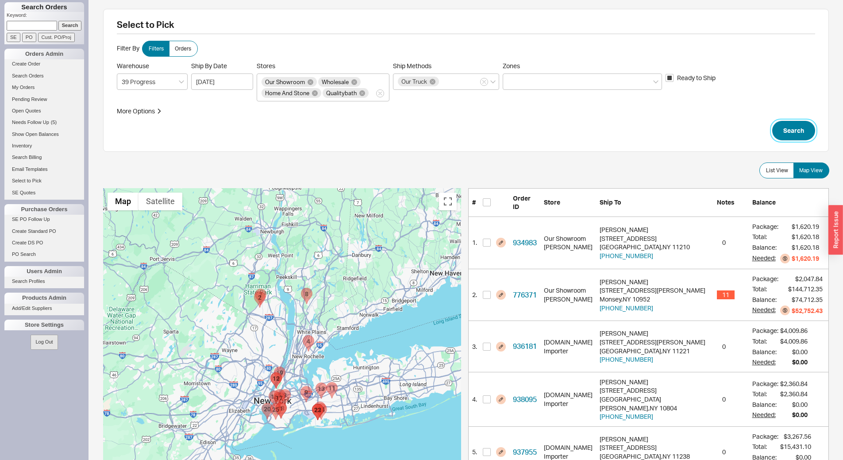
click at [791, 128] on button "Search" at bounding box center [793, 130] width 43 height 19
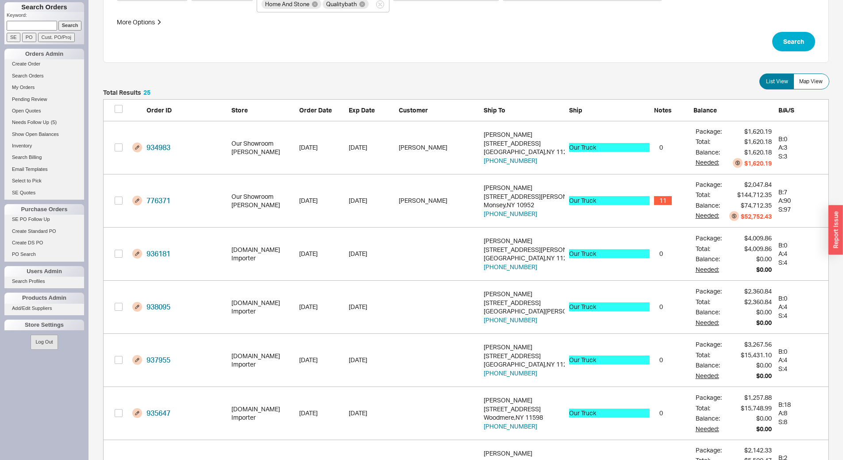
scroll to position [89, 0]
click at [797, 42] on button "Search" at bounding box center [793, 41] width 43 height 19
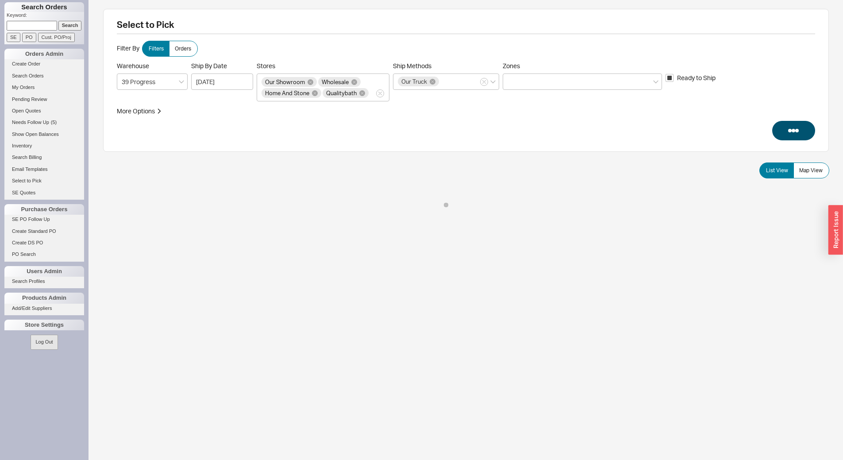
scroll to position [0, 0]
click at [814, 171] on span "Map View" at bounding box center [810, 170] width 23 height 7
click at [0, 0] on input "Map View" at bounding box center [0, 0] width 0 height 0
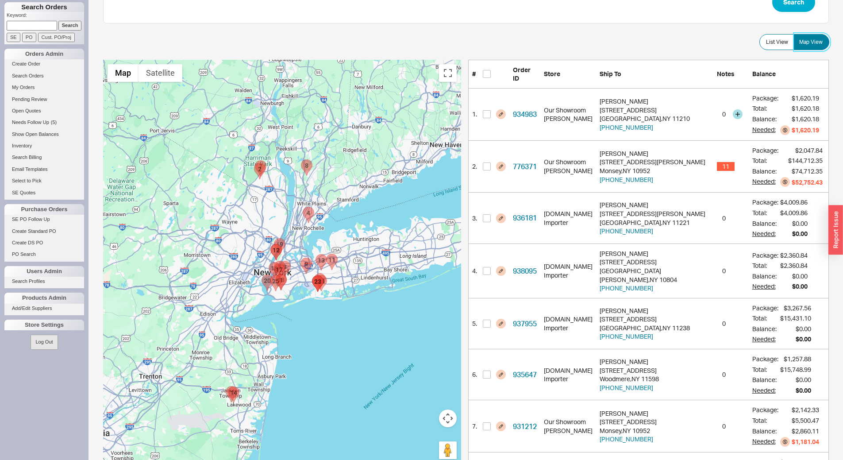
scroll to position [133, 0]
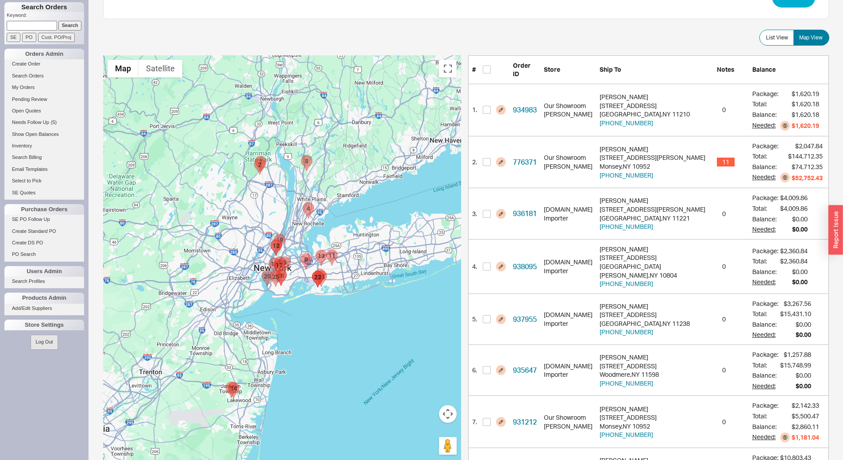
click at [262, 270] on area "932615 - 8701 Shore Road" at bounding box center [262, 270] width 0 height 0
checkbox input "true"
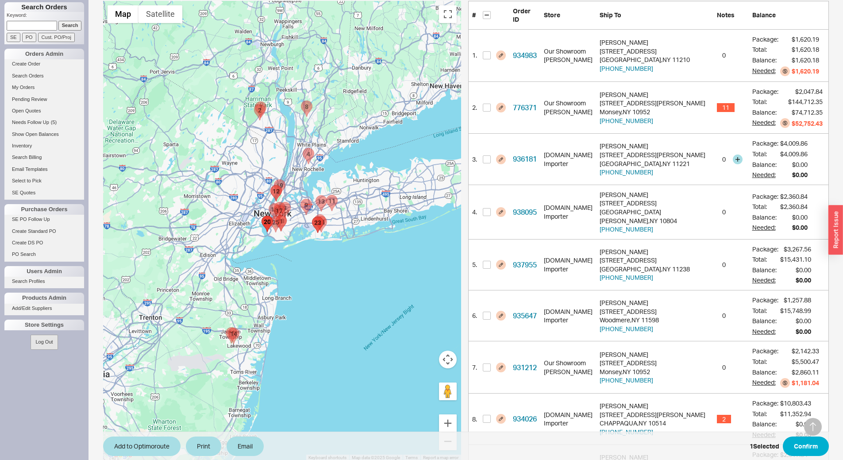
scroll to position [0, 0]
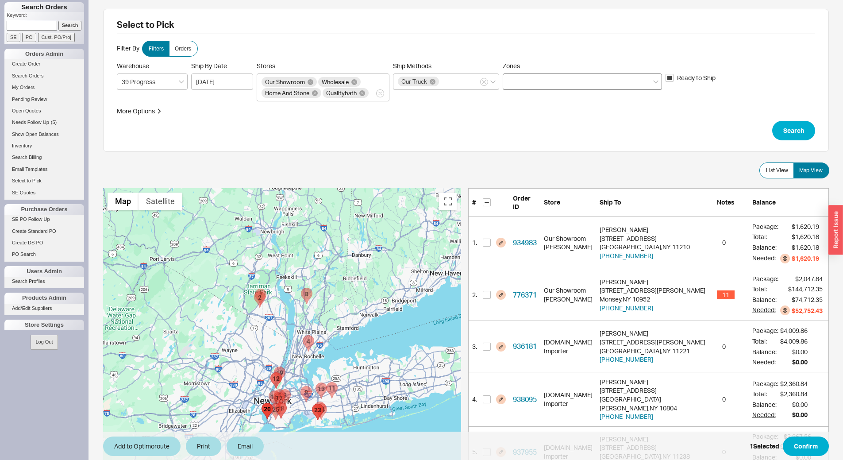
click at [559, 82] on div at bounding box center [582, 81] width 159 height 16
click at [514, 82] on input "Zones" at bounding box center [511, 82] width 6 height 10
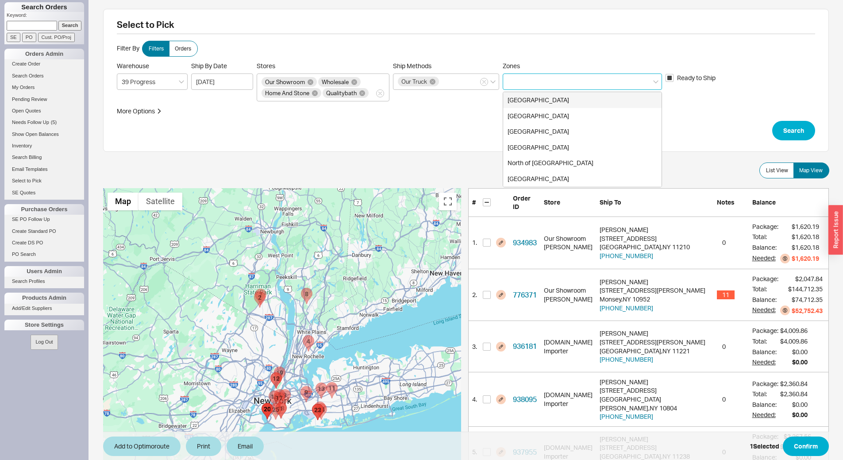
click at [567, 97] on div "[GEOGRAPHIC_DATA]" at bounding box center [582, 100] width 158 height 16
click at [571, 113] on div "[GEOGRAPHIC_DATA]" at bounding box center [582, 116] width 158 height 16
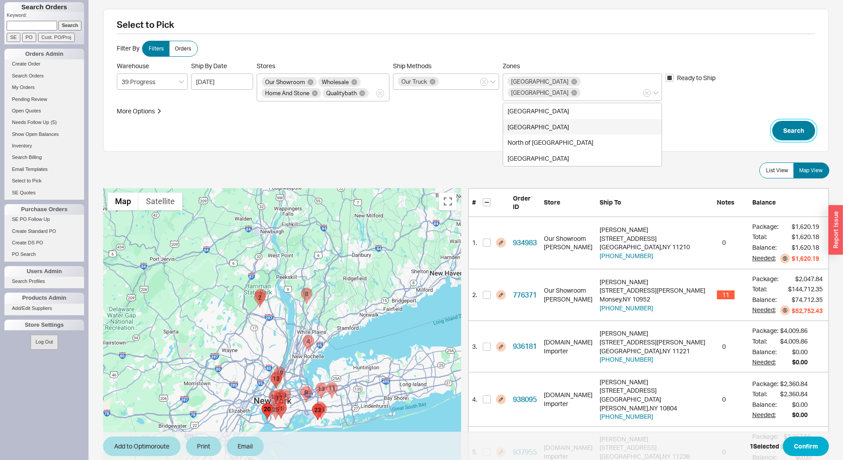
click at [795, 127] on button "Search" at bounding box center [793, 130] width 43 height 19
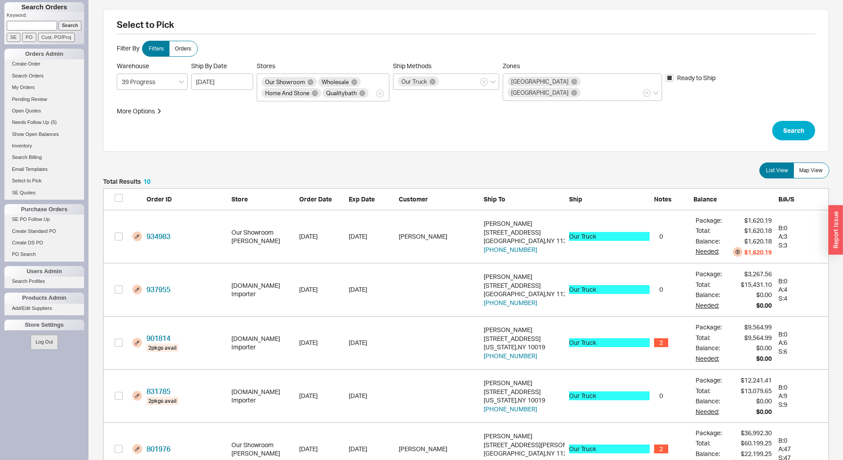
scroll to position [556, 719]
click at [801, 178] on form "List View Map View Total Results 10 Order ID Store Order Date Exp Date Customer…" at bounding box center [466, 456] width 726 height 588
click at [800, 174] on label "Map View" at bounding box center [812, 170] width 36 height 16
click at [0, 0] on input "Map View" at bounding box center [0, 0] width 0 height 0
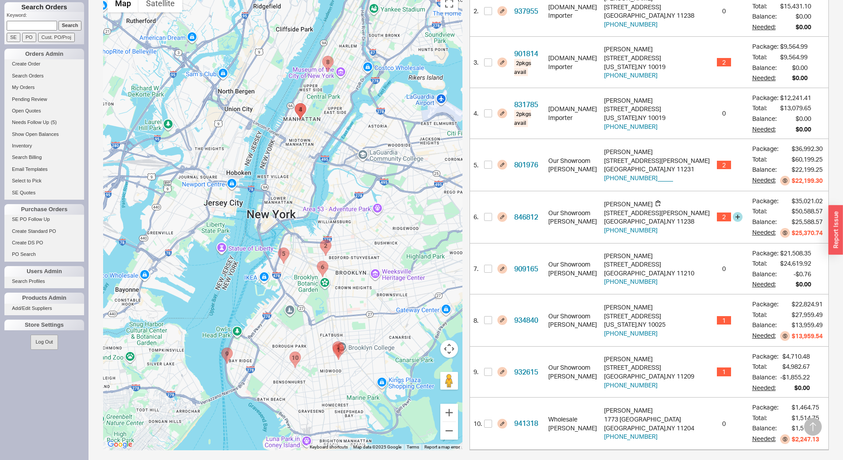
scroll to position [283, 0]
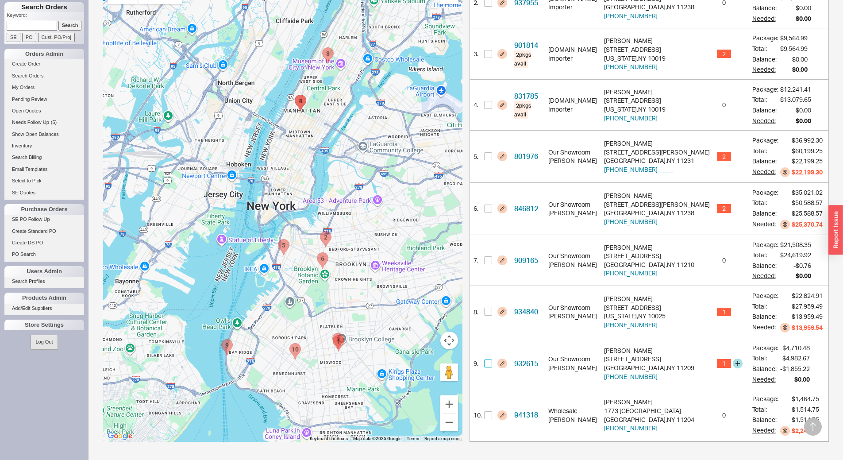
click at [485, 364] on input "checkbox" at bounding box center [488, 363] width 8 height 8
checkbox input "true"
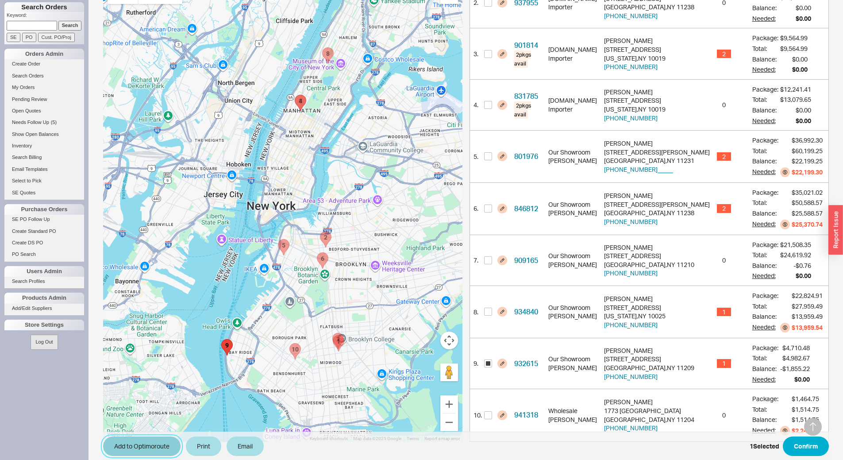
click at [149, 446] on button "Add to Optimoroute" at bounding box center [141, 445] width 77 height 19
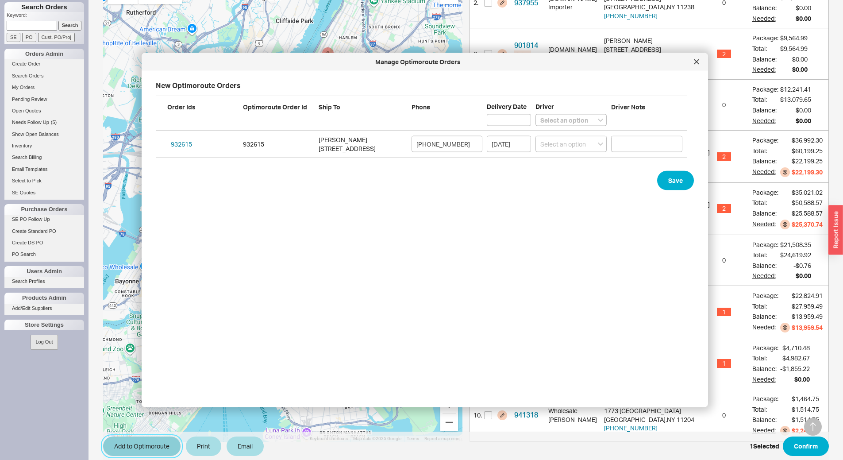
scroll to position [309, 539]
click at [564, 145] on select "Select an option [PERSON_NAME] Lubav [PERSON_NAME]" at bounding box center [571, 144] width 71 height 16
select select "001"
click at [536, 136] on select "Select an option [PERSON_NAME] Lubav [PERSON_NAME]" at bounding box center [571, 144] width 71 height 16
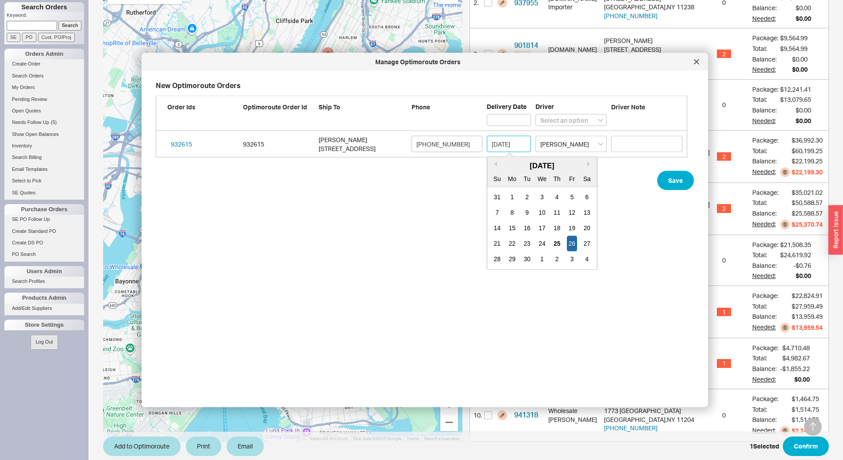
click at [514, 147] on input "[DATE]" at bounding box center [509, 144] width 44 height 16
click at [511, 259] on div "29" at bounding box center [512, 258] width 11 height 15
type input "[DATE]"
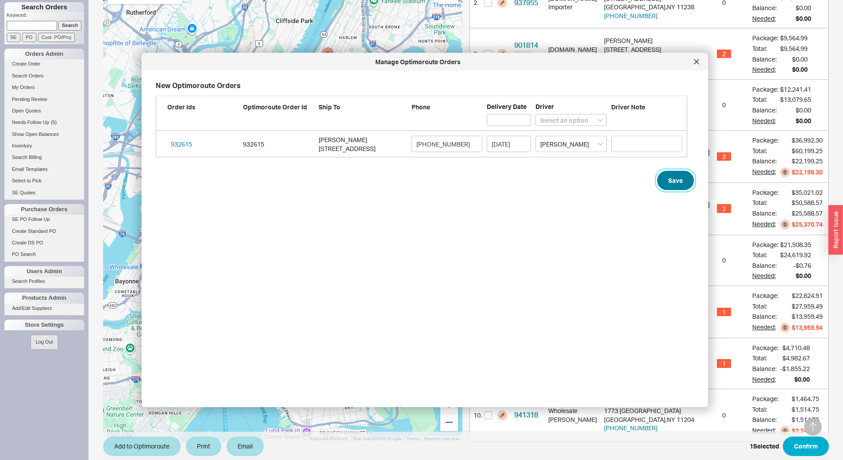
click at [667, 185] on button "Save" at bounding box center [675, 180] width 37 height 19
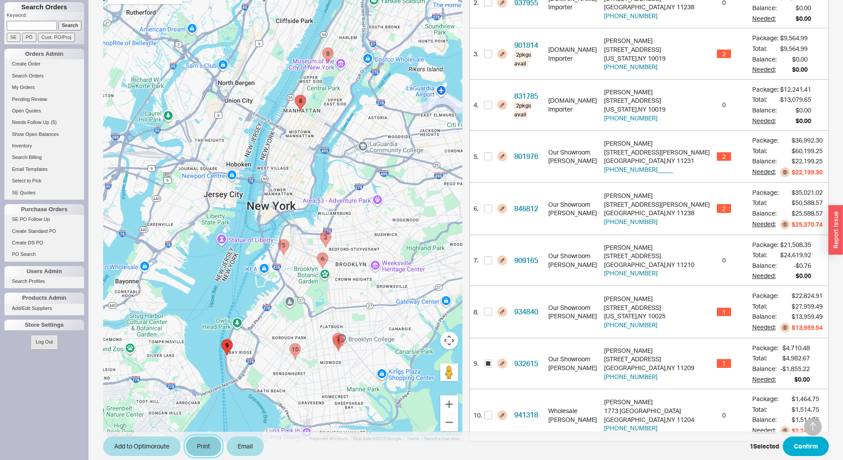
click at [210, 448] on button "Print" at bounding box center [203, 445] width 35 height 19
select select "71997456"
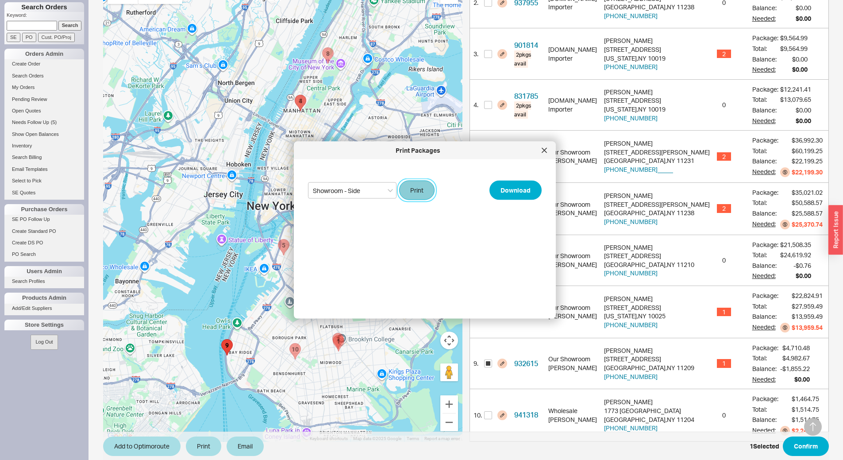
click at [421, 191] on button "Print" at bounding box center [416, 190] width 35 height 19
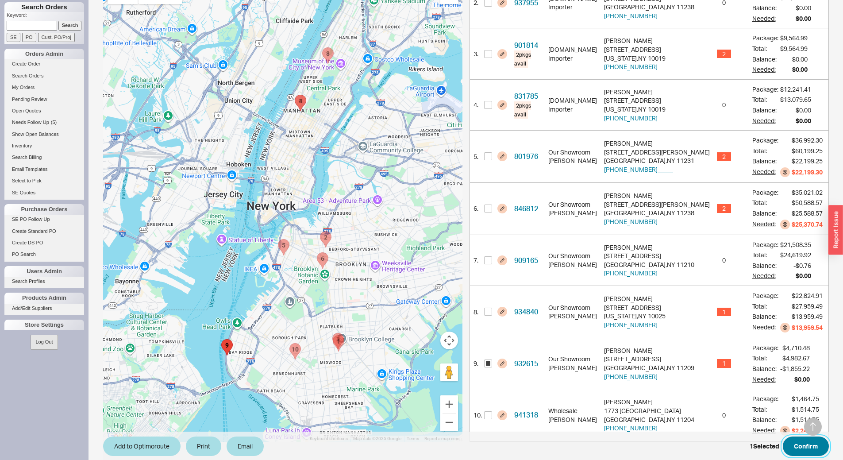
click at [807, 443] on button "Confirm" at bounding box center [806, 445] width 46 height 19
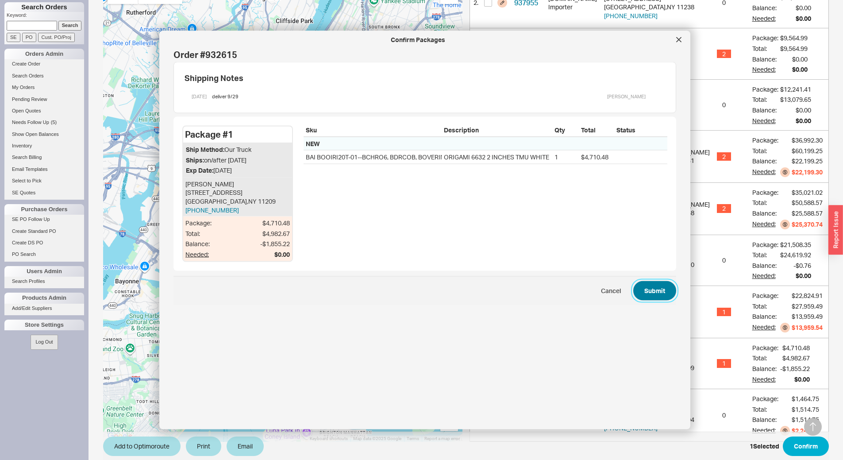
click at [655, 287] on button "Submit" at bounding box center [654, 290] width 43 height 19
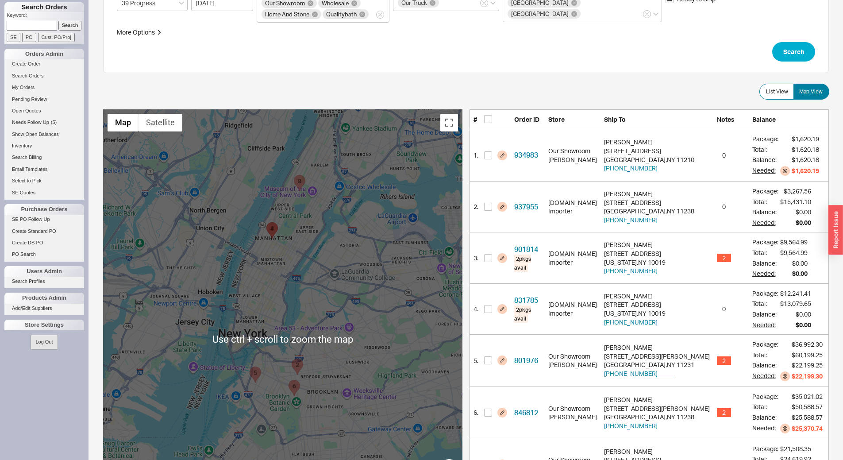
scroll to position [11, 0]
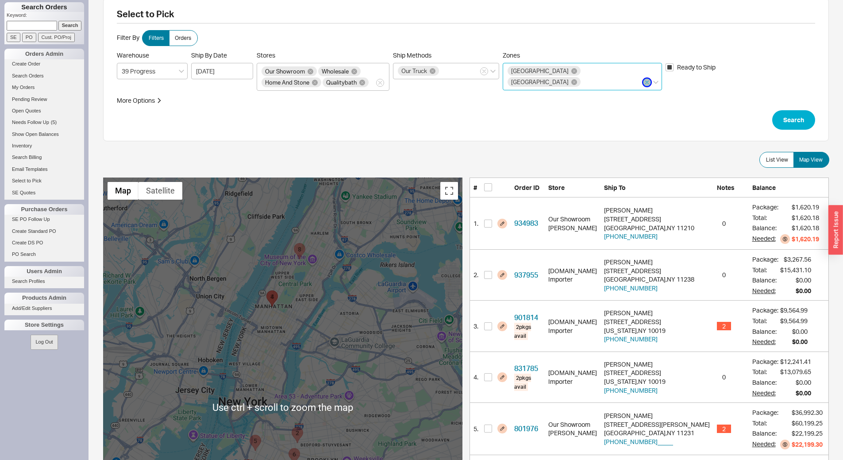
click at [648, 80] on icon "button" at bounding box center [647, 82] width 4 height 5
click at [588, 77] on input "Zones [GEOGRAPHIC_DATA]" at bounding box center [585, 82] width 6 height 10
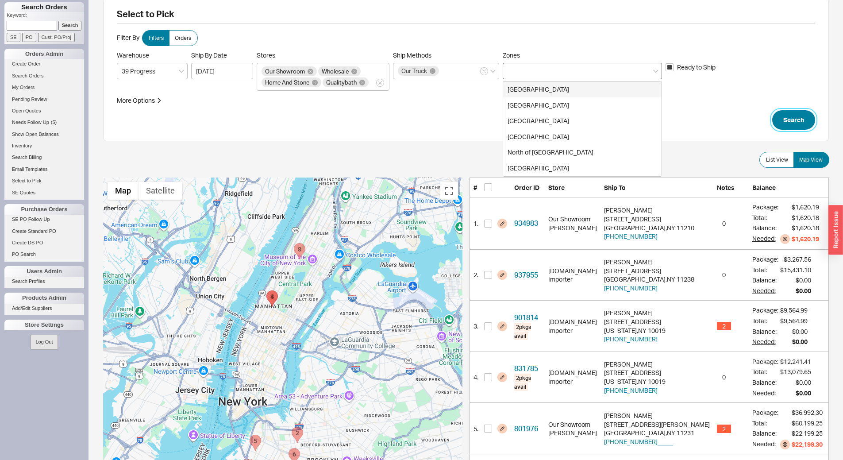
click at [792, 119] on button "Search" at bounding box center [793, 119] width 43 height 19
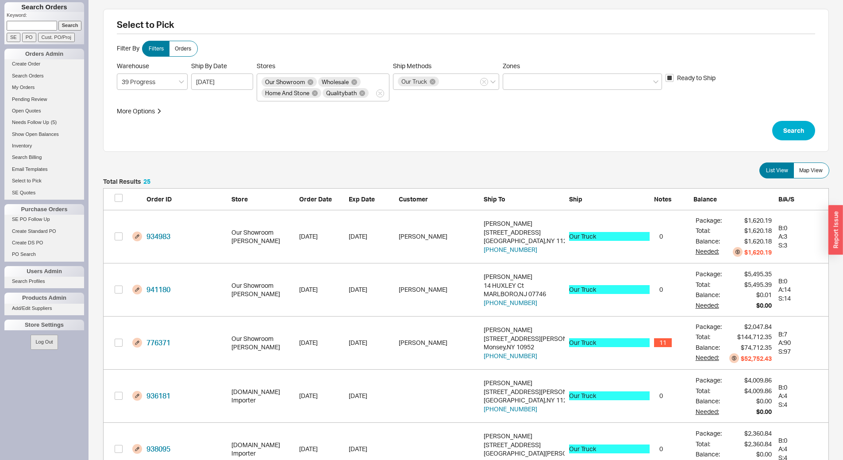
scroll to position [1353, 719]
click at [808, 165] on label "Map View" at bounding box center [812, 170] width 36 height 16
click at [0, 0] on input "Map View" at bounding box center [0, 0] width 0 height 0
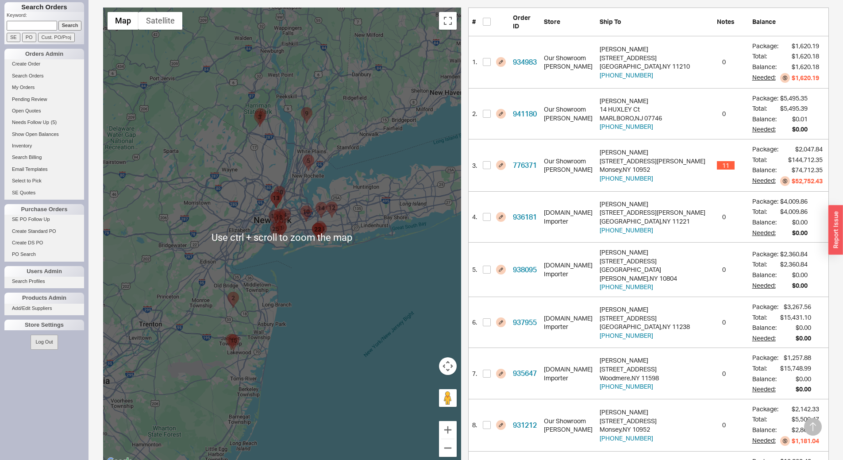
scroll to position [44, 0]
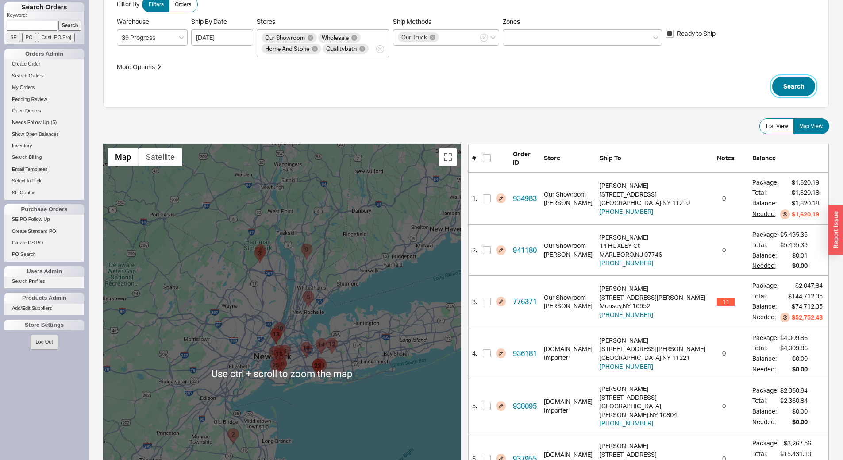
click at [806, 81] on button "Search" at bounding box center [793, 86] width 43 height 19
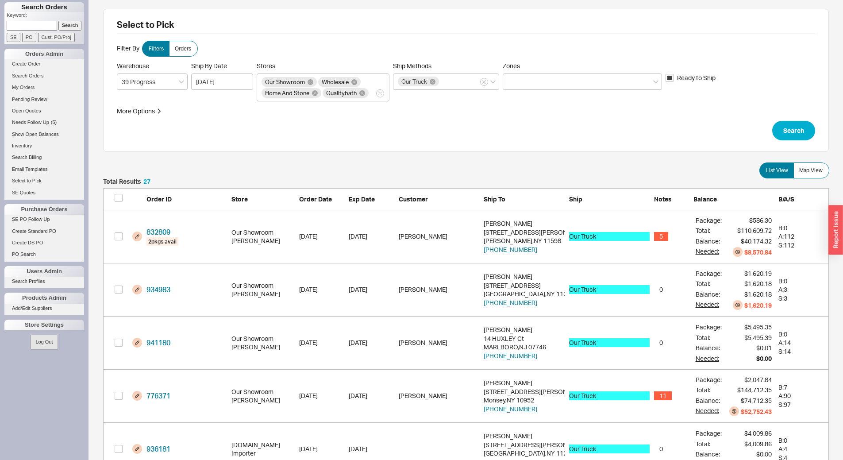
scroll to position [1459, 719]
click at [806, 176] on label "Map View" at bounding box center [812, 170] width 36 height 16
click at [0, 0] on input "Map View" at bounding box center [0, 0] width 0 height 0
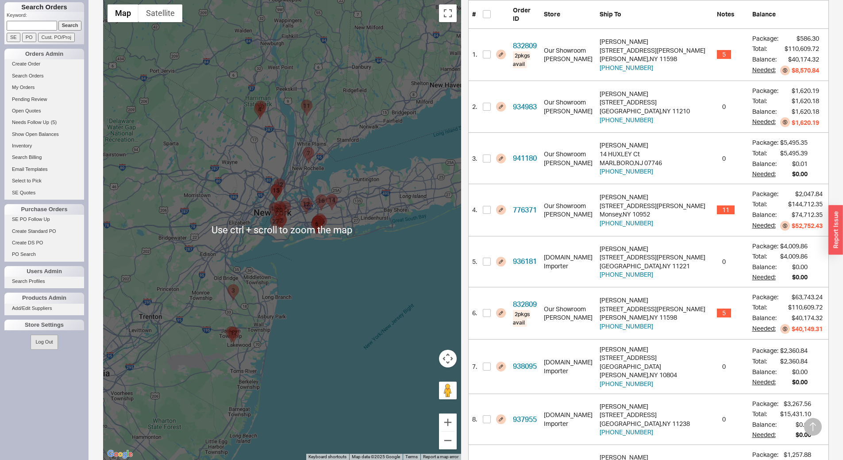
scroll to position [0, 0]
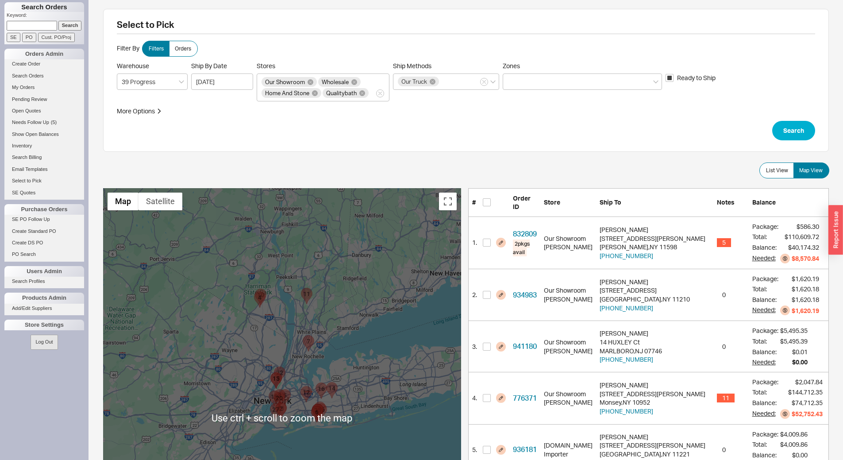
click at [625, 72] on label "Zones" at bounding box center [582, 76] width 159 height 28
click at [514, 77] on input "Zones" at bounding box center [511, 82] width 6 height 10
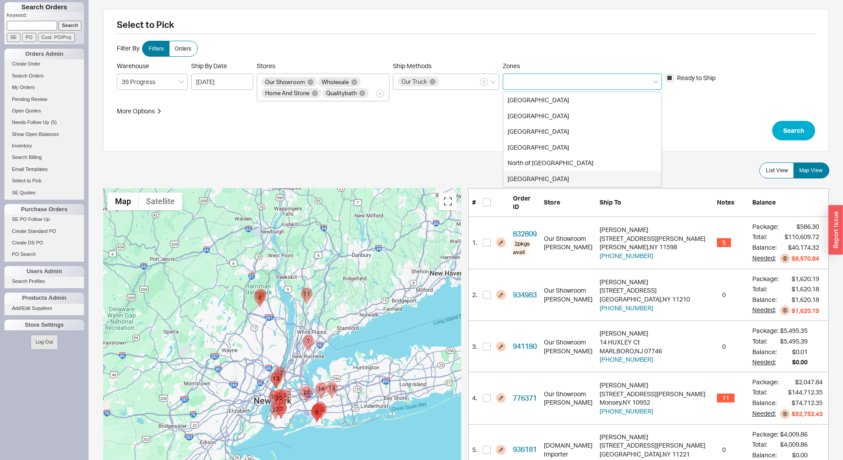
drag, startPoint x: 570, startPoint y: 170, endPoint x: 575, endPoint y: 166, distance: 6.6
click at [571, 169] on div "[GEOGRAPHIC_DATA] [GEOGRAPHIC_DATA] [GEOGRAPHIC_DATA] [GEOGRAPHIC_DATA] North o…" at bounding box center [582, 140] width 159 height 96
click at [514, 87] on input "Zones [GEOGRAPHIC_DATA] [GEOGRAPHIC_DATA] [GEOGRAPHIC_DATA] [GEOGRAPHIC_DATA] N…" at bounding box center [511, 82] width 6 height 10
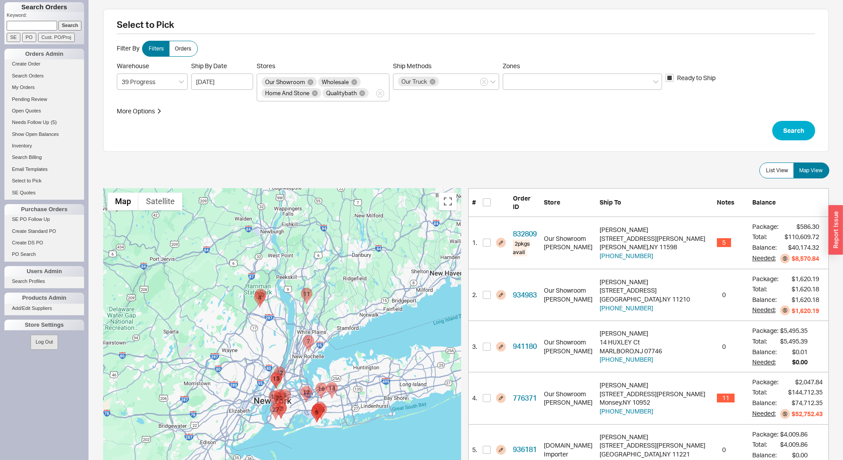
drag, startPoint x: 515, startPoint y: 80, endPoint x: 524, endPoint y: 91, distance: 14.5
click at [515, 80] on div at bounding box center [582, 81] width 159 height 16
click at [514, 80] on input "Zones" at bounding box center [511, 82] width 6 height 10
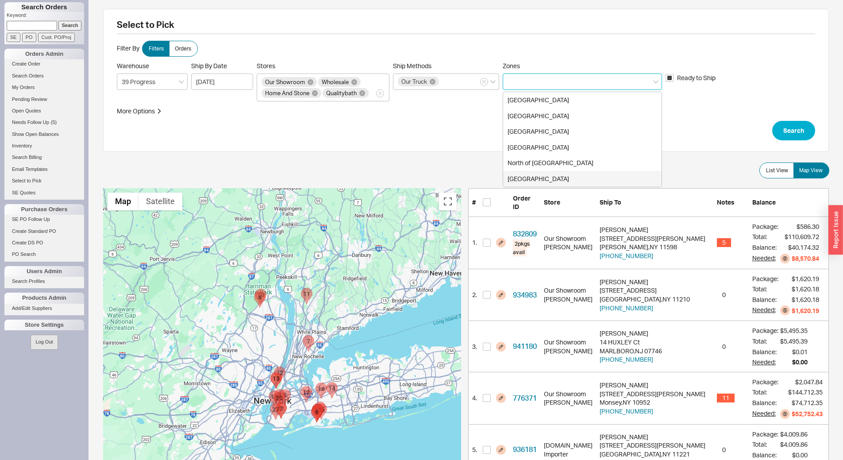
click at [548, 177] on div "[GEOGRAPHIC_DATA]" at bounding box center [582, 179] width 158 height 16
click at [803, 134] on button "Search" at bounding box center [793, 130] width 43 height 19
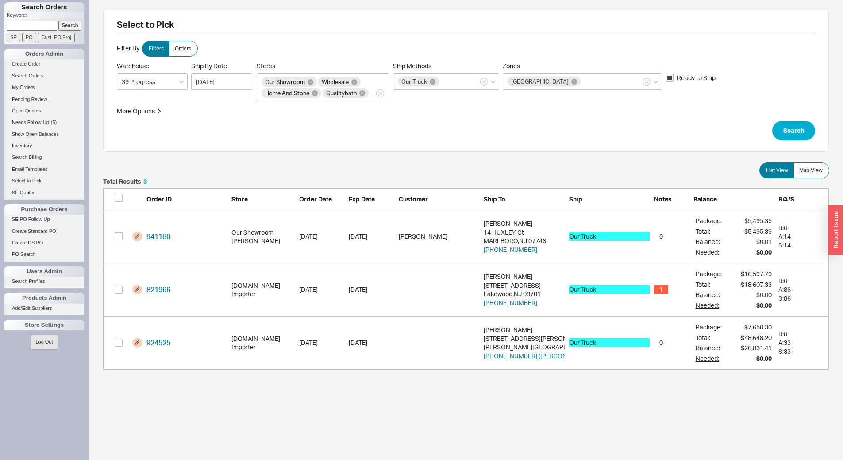
scroll to position [185, 719]
click at [811, 170] on span "Map View" at bounding box center [810, 170] width 23 height 7
click at [0, 0] on input "Map View" at bounding box center [0, 0] width 0 height 0
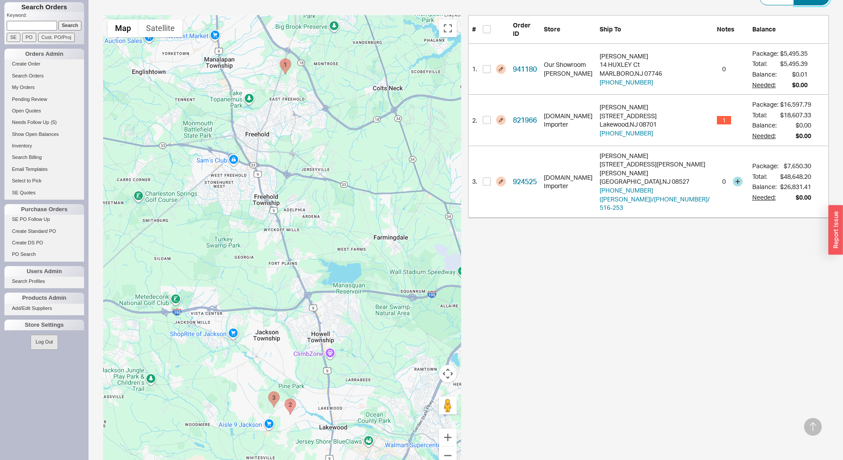
scroll to position [177, 0]
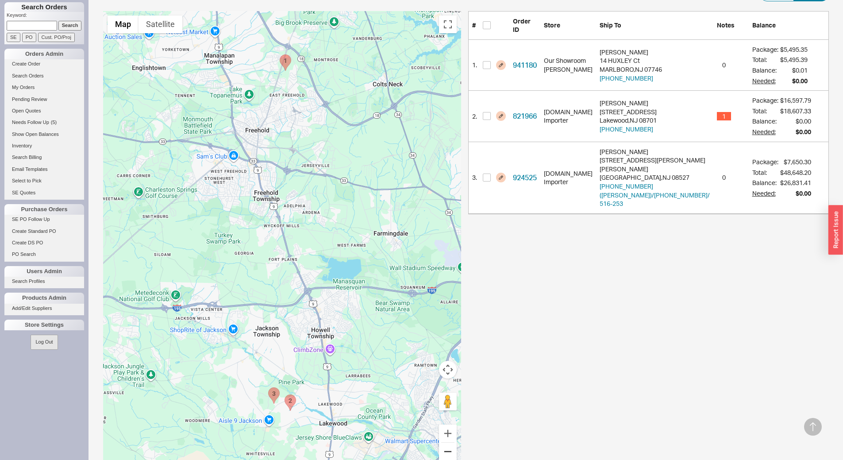
click at [455, 449] on button "Zoom out" at bounding box center [448, 452] width 18 height 18
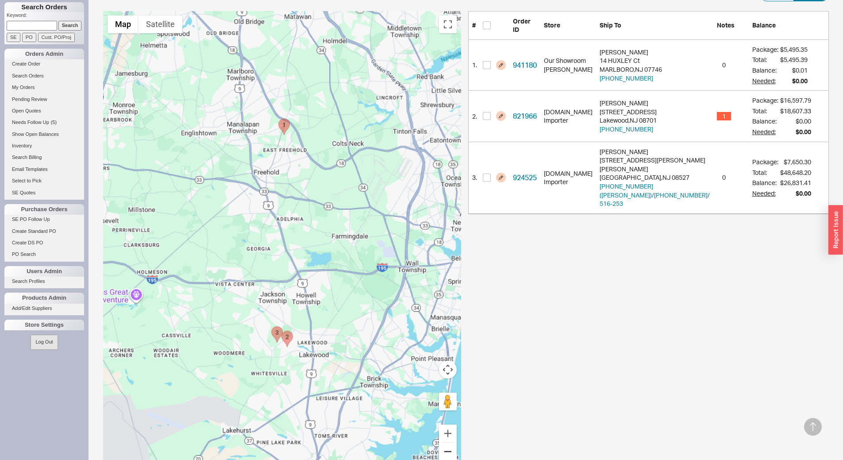
click at [455, 449] on button "Zoom out" at bounding box center [448, 452] width 18 height 18
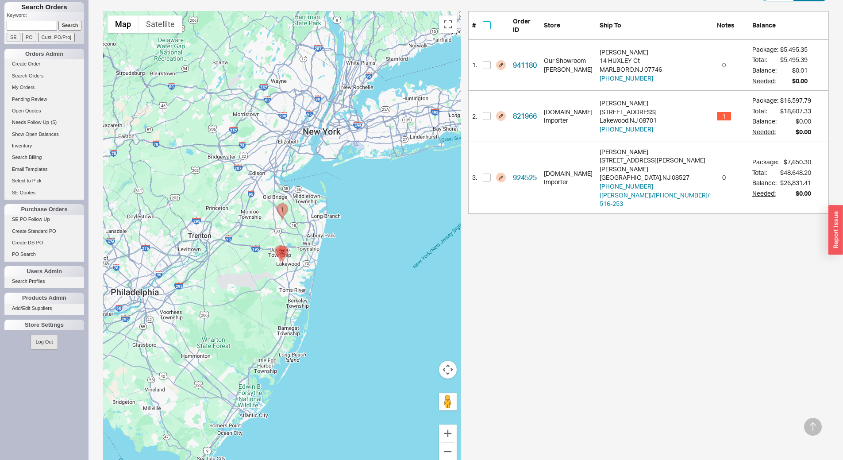
click at [488, 21] on input "checkbox" at bounding box center [487, 25] width 8 height 8
checkbox input "true"
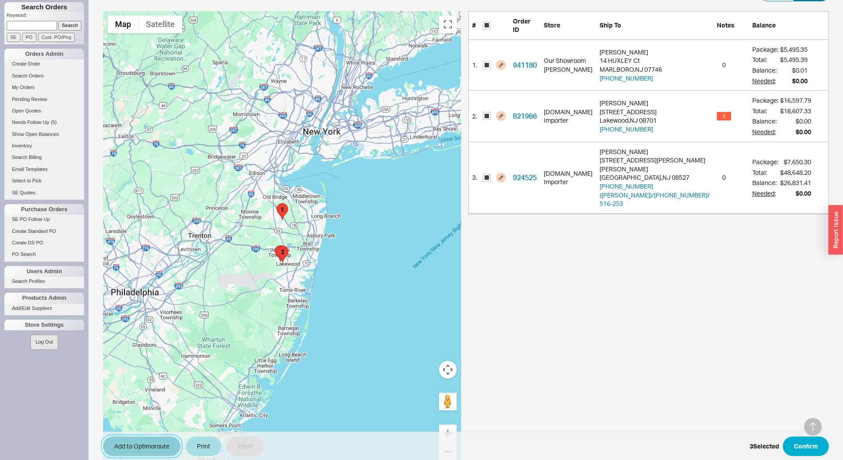
click at [135, 443] on button "Add to Optimoroute" at bounding box center [141, 445] width 77 height 19
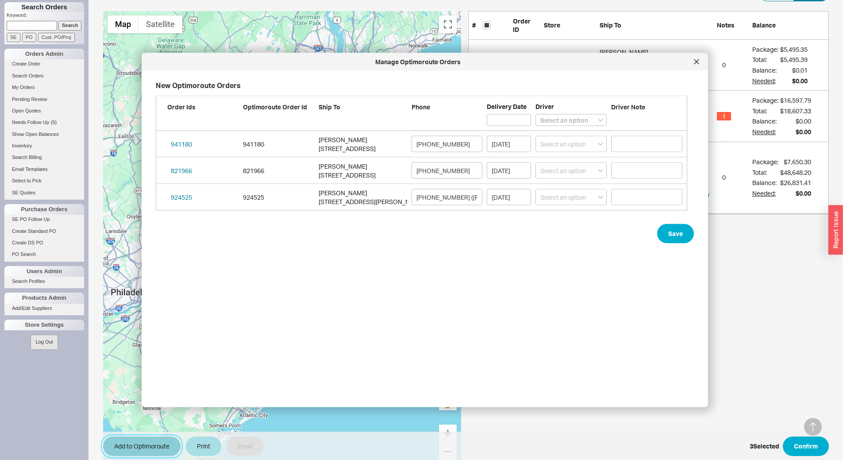
scroll to position [309, 539]
click at [577, 119] on select "Select an option [PERSON_NAME] Lubav [PERSON_NAME]" at bounding box center [571, 120] width 71 height 12
select select "001"
click at [536, 114] on select "Select an option [PERSON_NAME] Lubav [PERSON_NAME]" at bounding box center [571, 120] width 71 height 12
select select
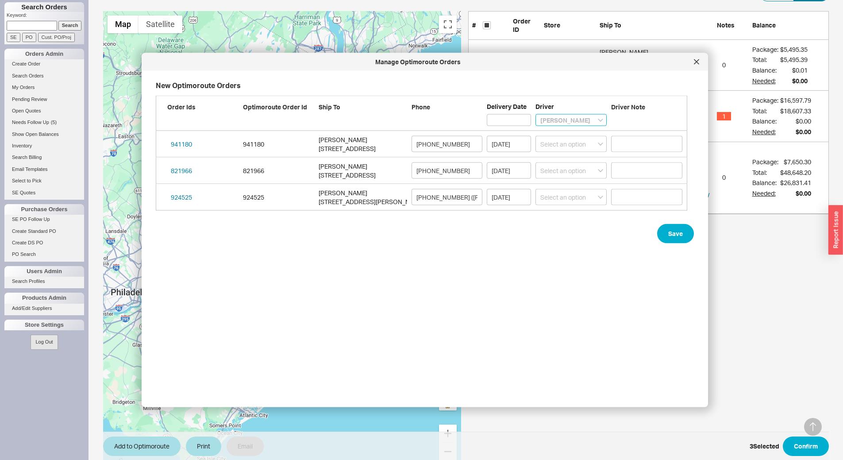
select select "001"
click at [664, 234] on button "Save" at bounding box center [675, 233] width 37 height 19
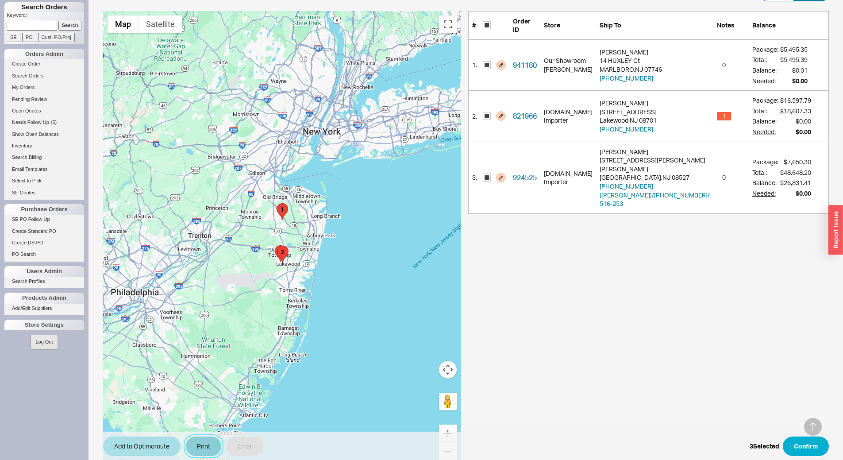
click at [210, 451] on button "Print" at bounding box center [203, 445] width 35 height 19
select select "71997456"
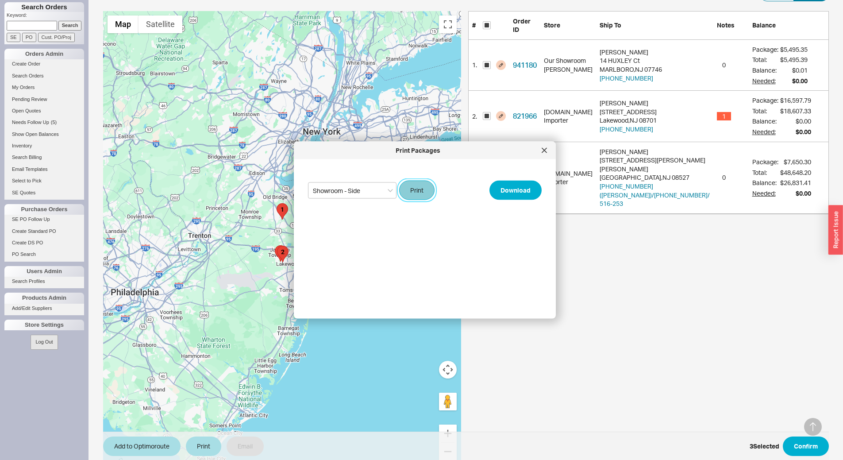
click at [425, 190] on button "Print" at bounding box center [416, 190] width 35 height 19
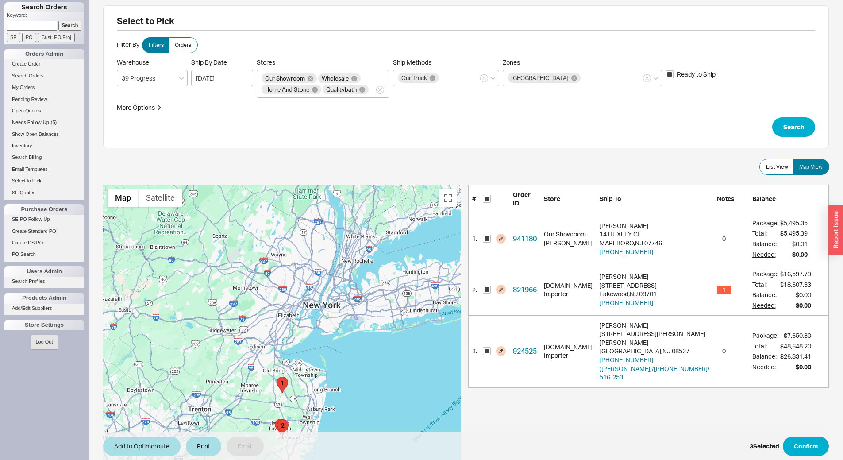
scroll to position [0, 0]
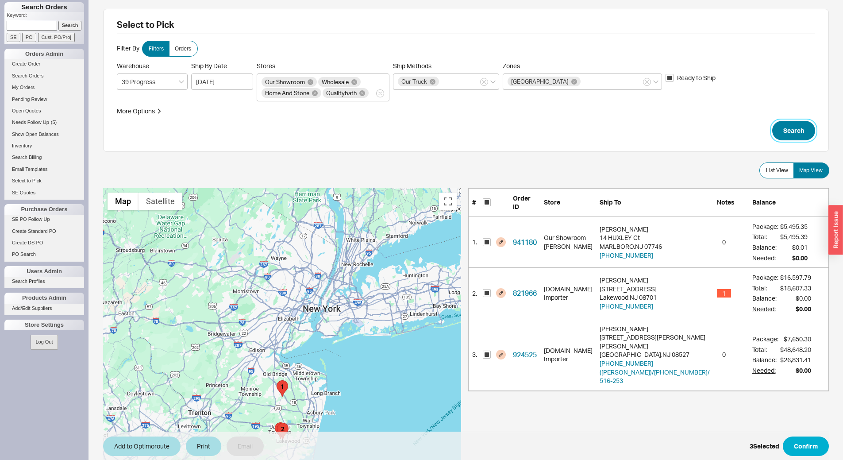
click at [786, 138] on button "Search" at bounding box center [793, 130] width 43 height 19
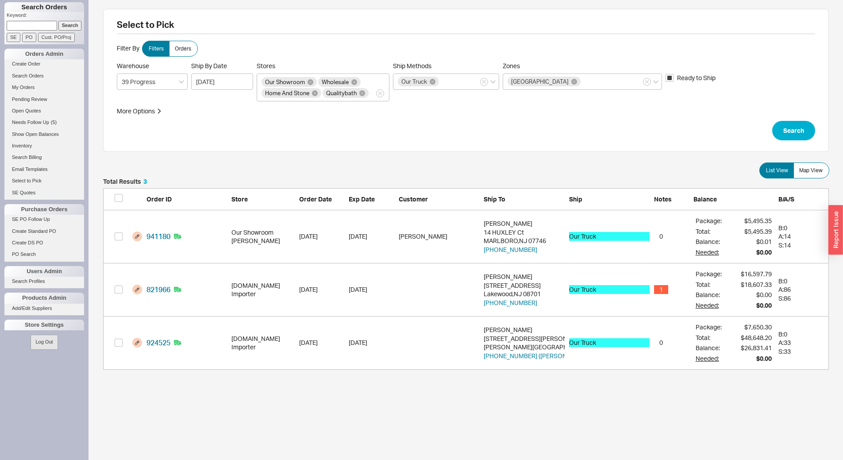
scroll to position [185, 719]
click at [815, 173] on span "Map View" at bounding box center [810, 170] width 23 height 7
click at [0, 0] on input "Map View" at bounding box center [0, 0] width 0 height 0
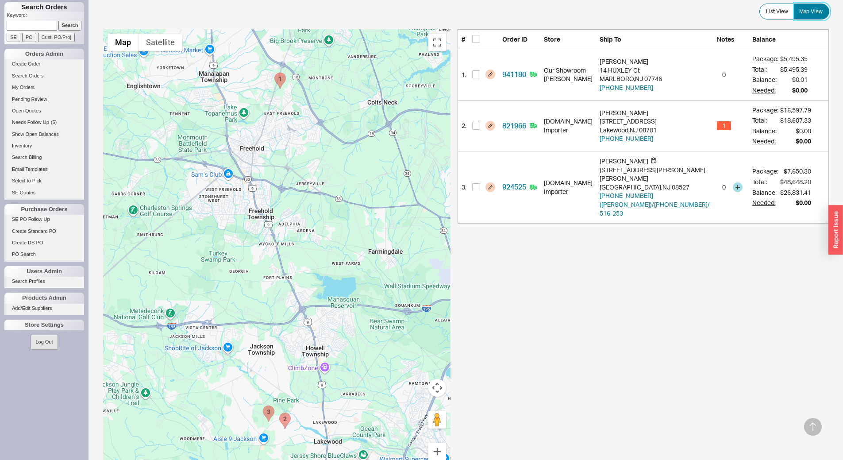
scroll to position [206, 0]
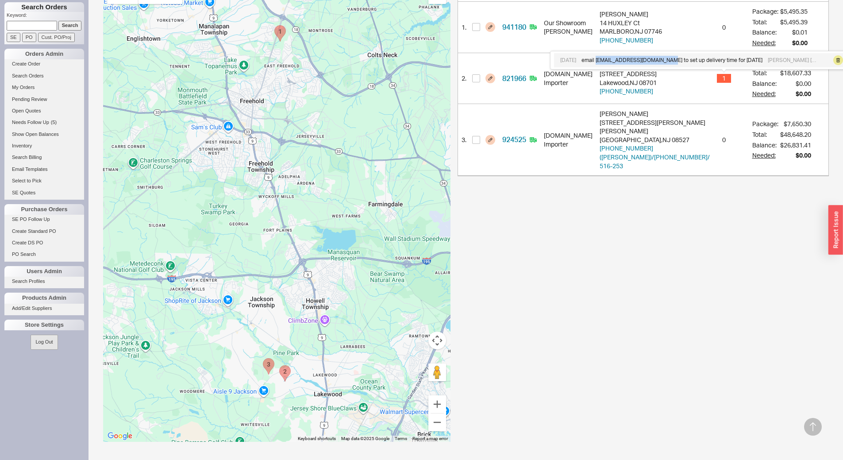
drag, startPoint x: 665, startPoint y: 61, endPoint x: 596, endPoint y: 63, distance: 69.1
click at [596, 63] on div "email [EMAIL_ADDRESS][DOMAIN_NAME] to set up delivery time for [DATE]" at bounding box center [672, 60] width 181 height 14
copy div "[EMAIL_ADDRESS][DOMAIN_NAME]"
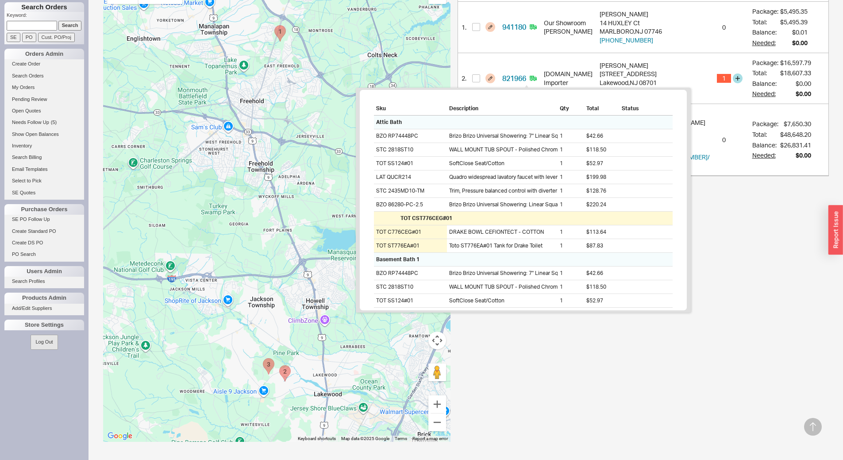
click at [526, 73] on span "821966" at bounding box center [514, 78] width 24 height 10
click at [526, 74] on link "821966" at bounding box center [514, 78] width 24 height 9
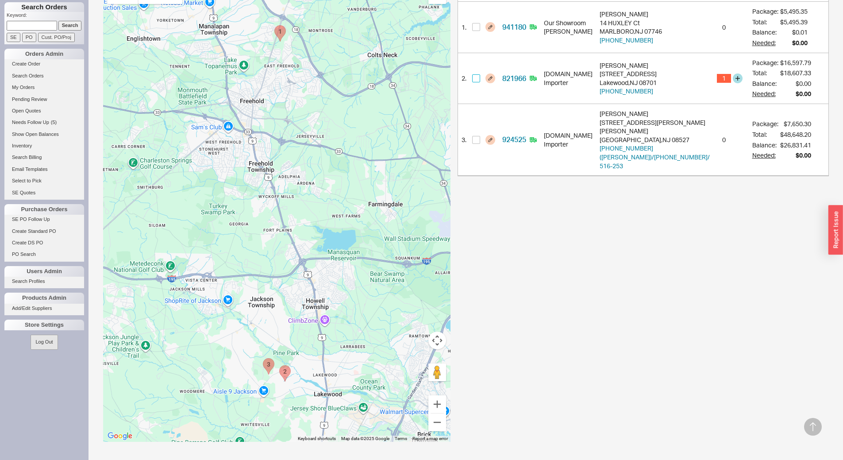
click at [480, 79] on input "checkbox" at bounding box center [476, 78] width 8 height 8
checkbox input "true"
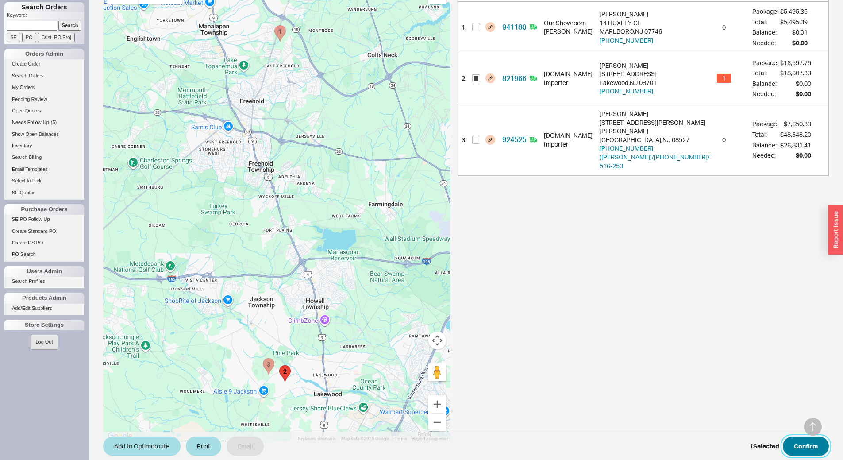
click at [808, 445] on button "Confirm" at bounding box center [806, 445] width 46 height 19
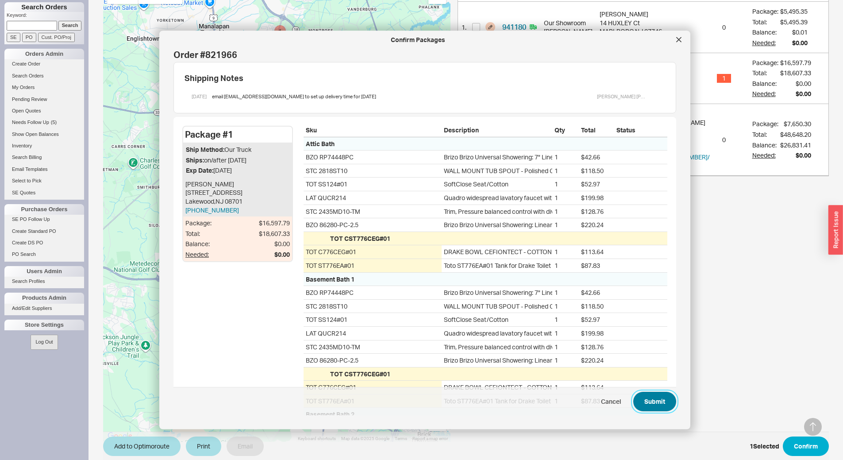
click at [643, 402] on button "Submit" at bounding box center [654, 401] width 43 height 19
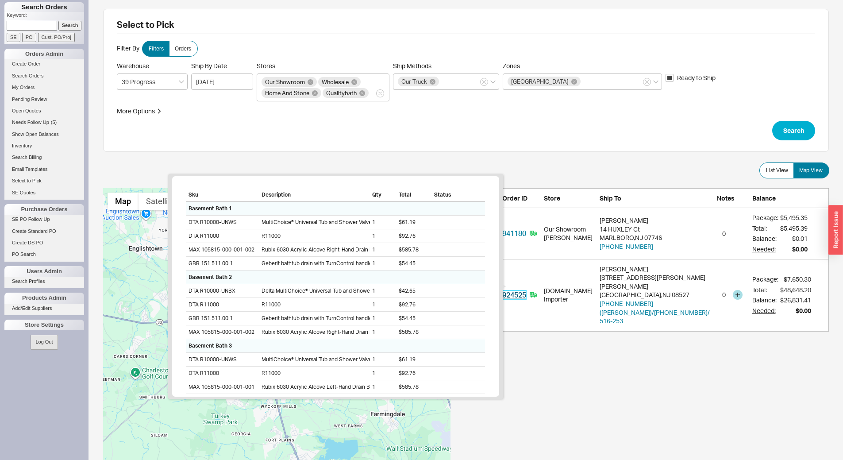
click at [526, 290] on link "924525" at bounding box center [514, 294] width 24 height 9
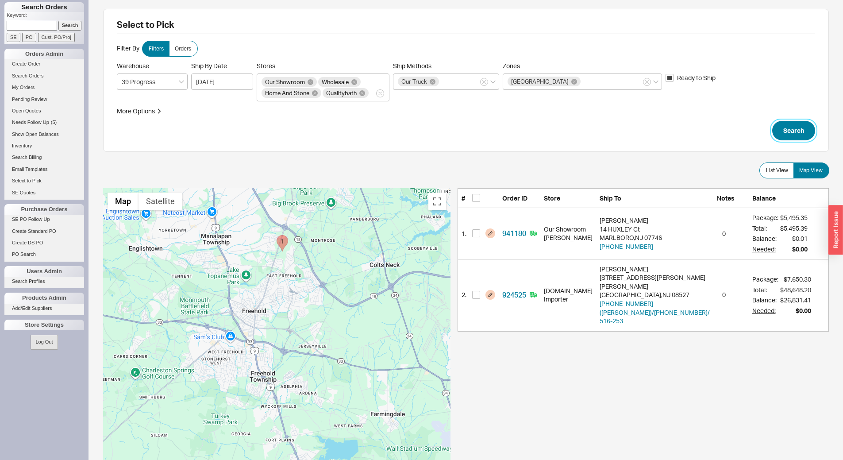
click at [801, 135] on button "Search" at bounding box center [793, 130] width 43 height 19
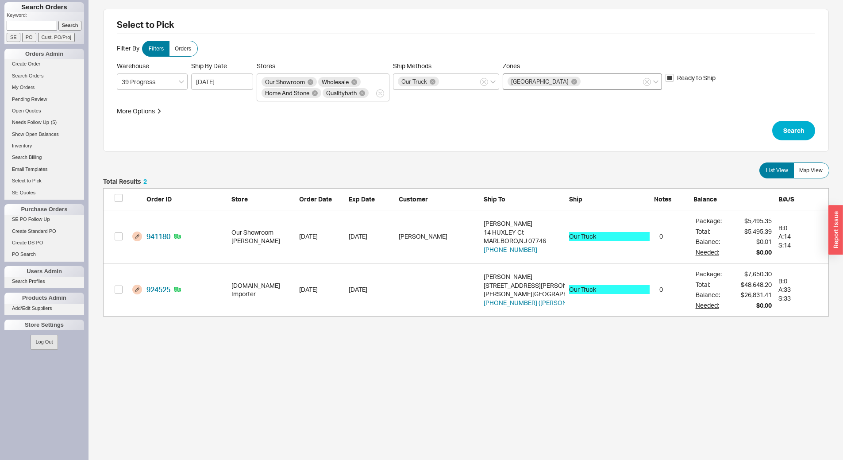
scroll to position [131, 719]
click at [647, 85] on button "Zones [GEOGRAPHIC_DATA]" at bounding box center [647, 82] width 8 height 8
click at [588, 85] on input "Zones [GEOGRAPHIC_DATA]" at bounding box center [585, 82] width 6 height 10
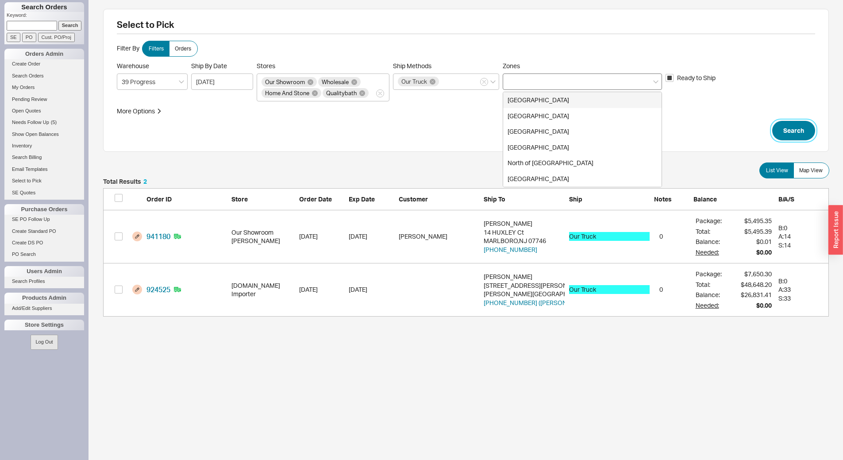
click at [794, 135] on button "Search" at bounding box center [793, 130] width 43 height 19
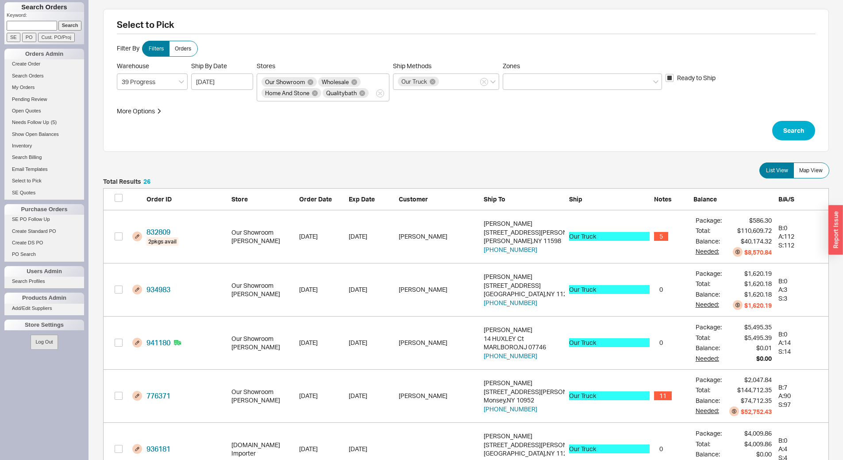
scroll to position [1406, 719]
click at [822, 167] on span "Map View" at bounding box center [810, 170] width 23 height 7
click at [0, 0] on input "Map View" at bounding box center [0, 0] width 0 height 0
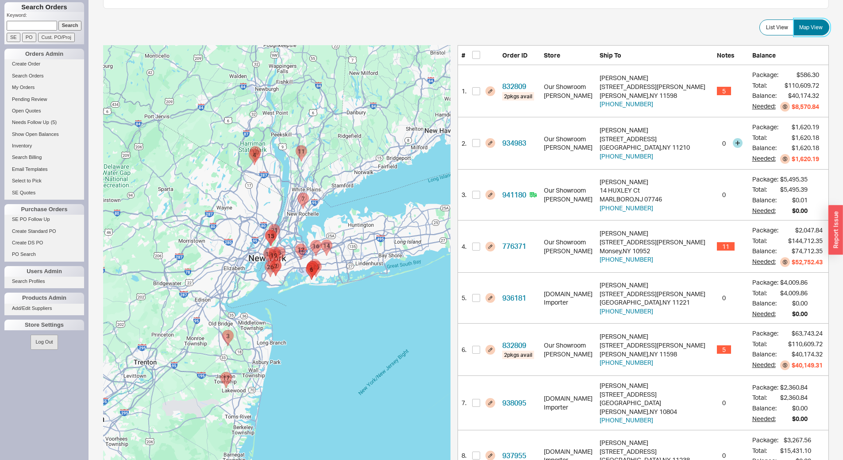
scroll to position [177, 0]
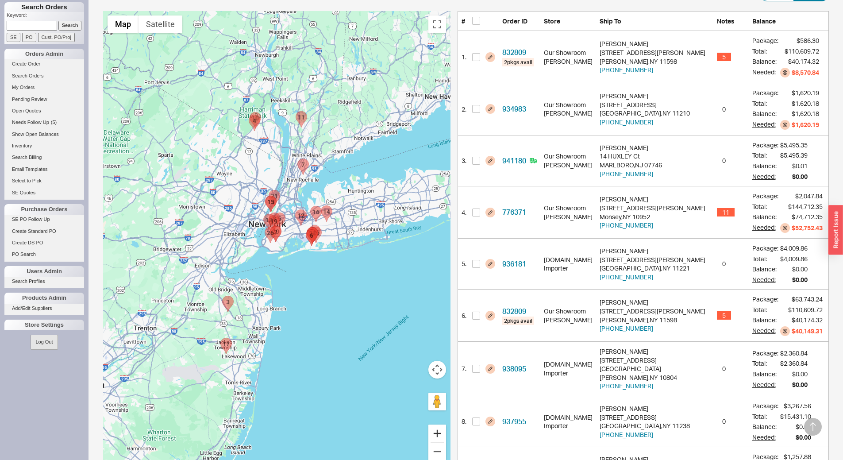
click at [446, 435] on button "Zoom in" at bounding box center [438, 434] width 18 height 18
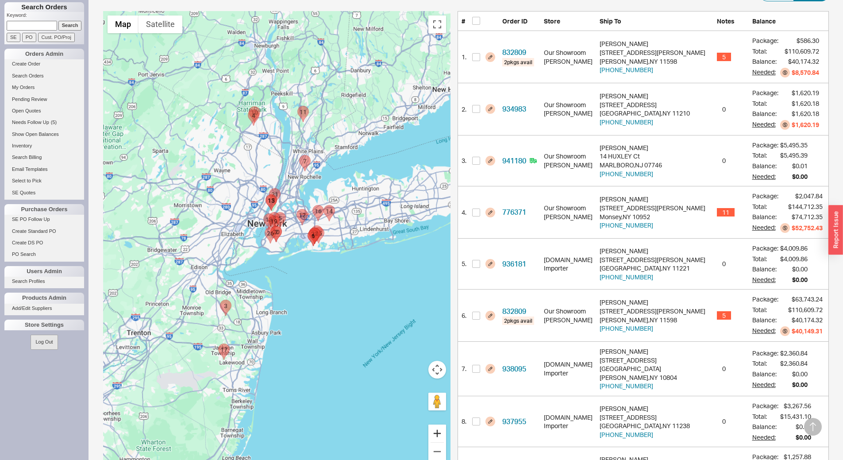
click at [446, 435] on button "Zoom in" at bounding box center [438, 434] width 18 height 18
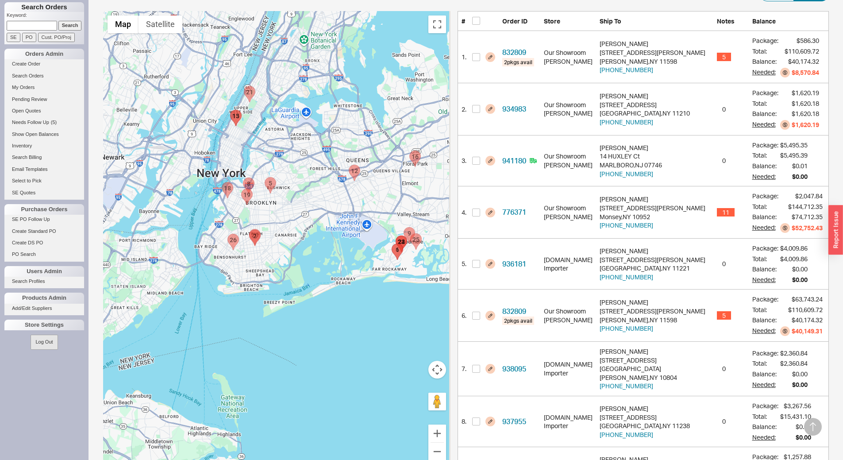
drag, startPoint x: 349, startPoint y: 314, endPoint x: 275, endPoint y: 317, distance: 74.0
click at [275, 317] on div at bounding box center [276, 241] width 347 height 460
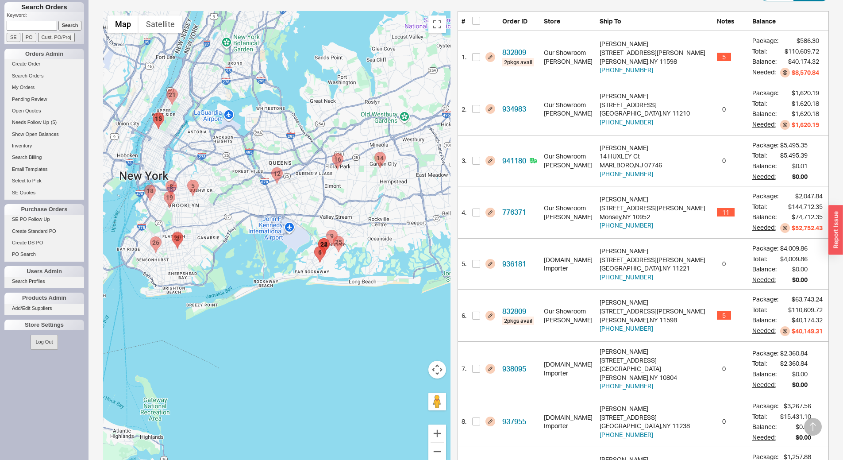
click at [326, 230] on area "935647 - 125 North Wood Lane" at bounding box center [326, 230] width 0 height 0
checkbox input "true"
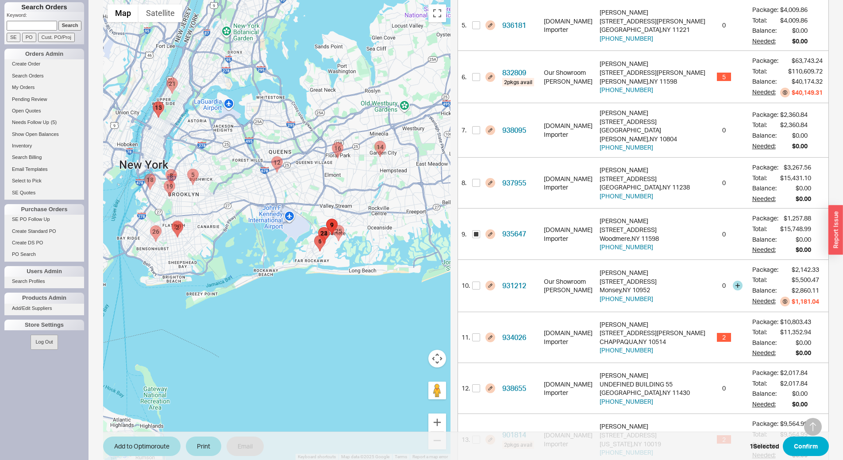
scroll to position [417, 0]
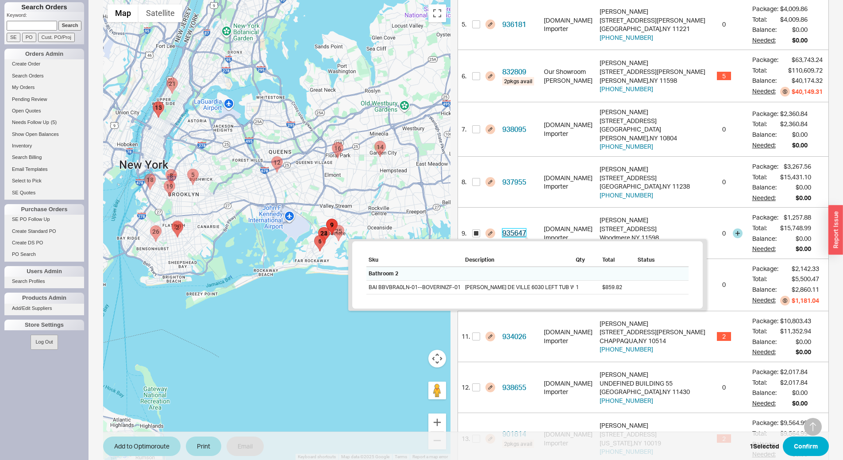
click at [526, 232] on link "935647" at bounding box center [514, 232] width 24 height 9
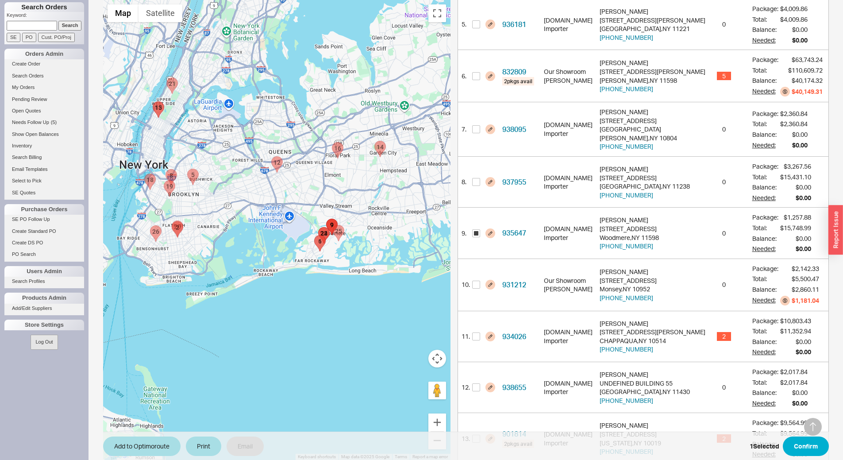
click at [333, 225] on area "940886 - 150 Noye Lane" at bounding box center [333, 225] width 0 height 0
checkbox input "true"
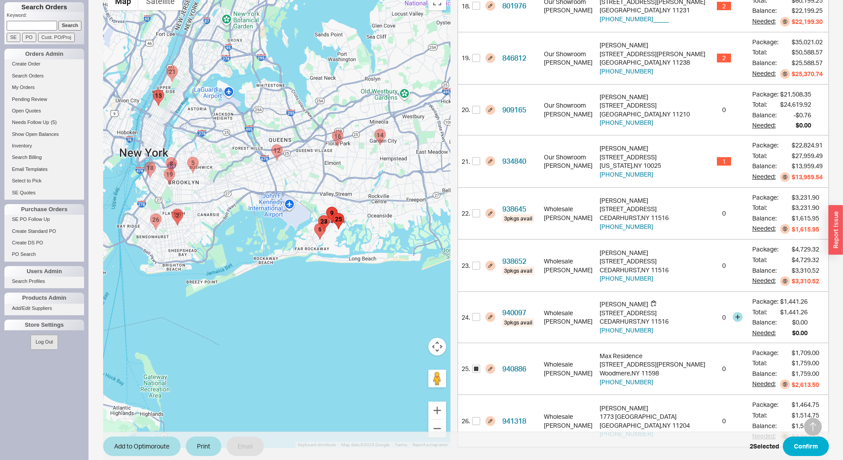
scroll to position [1130, 0]
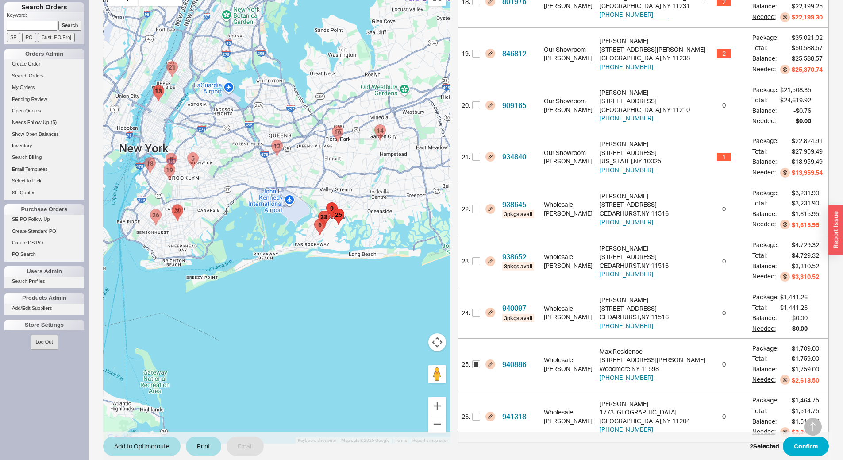
click at [314, 219] on area "832809 - 23 Martin Lane" at bounding box center [314, 219] width 0 height 0
checkbox input "true"
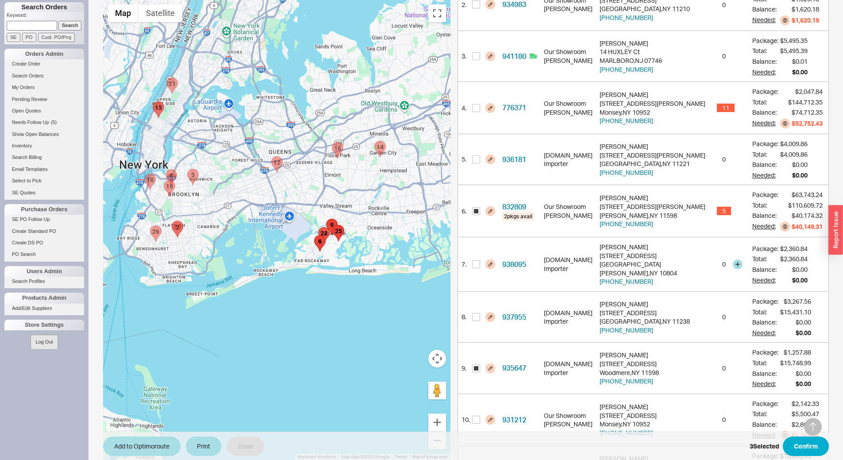
scroll to position [263, 0]
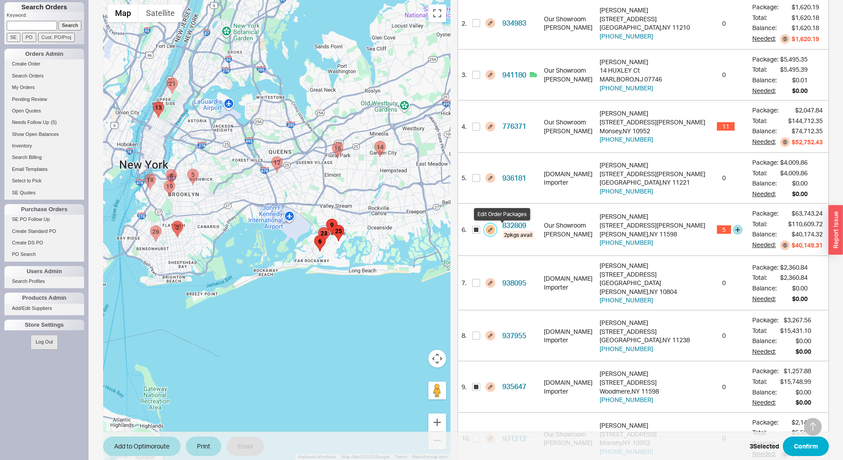
click at [495, 228] on button "button" at bounding box center [491, 230] width 10 height 10
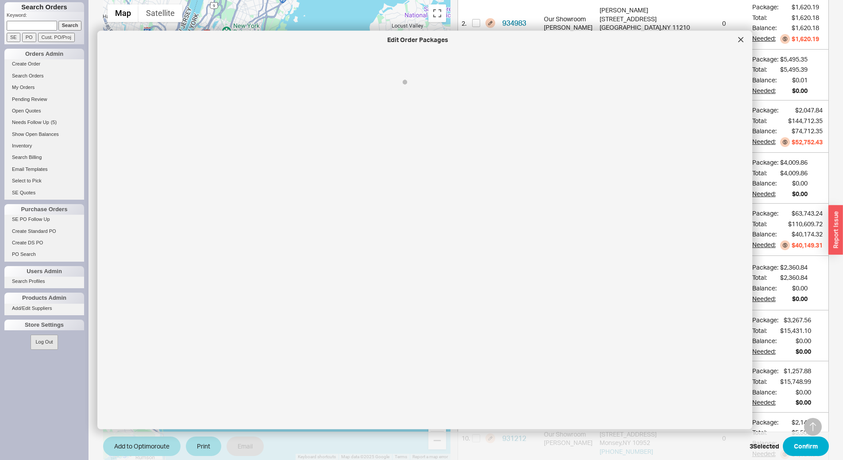
select select "8"
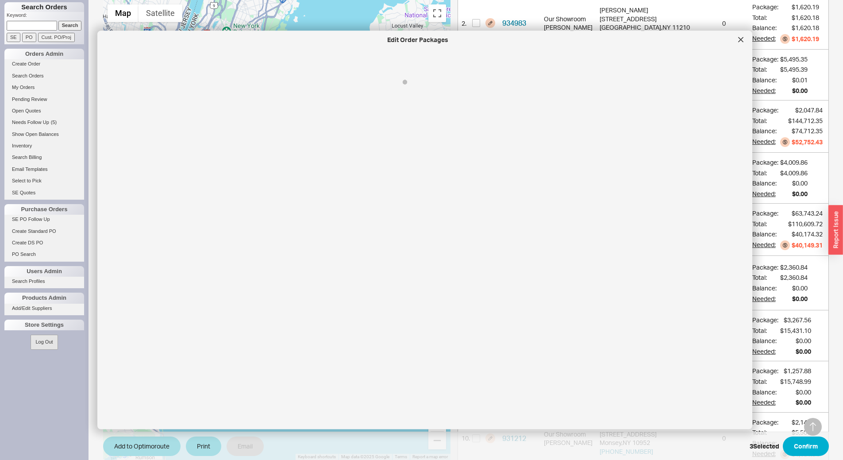
select select "8"
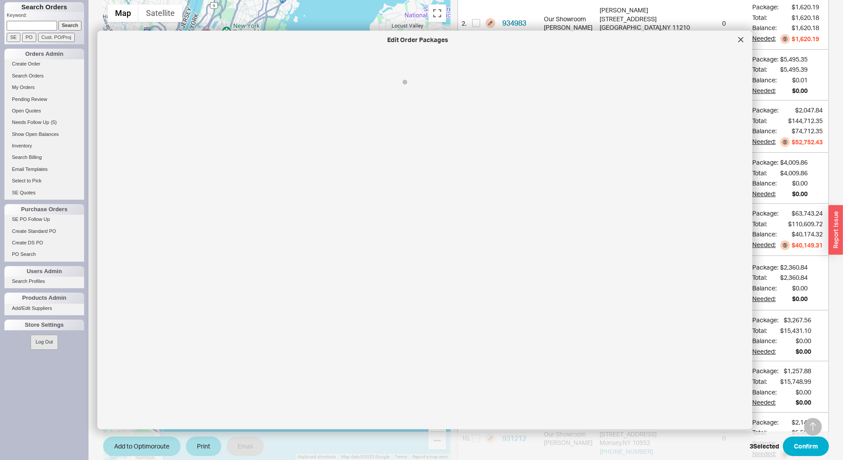
select select "8"
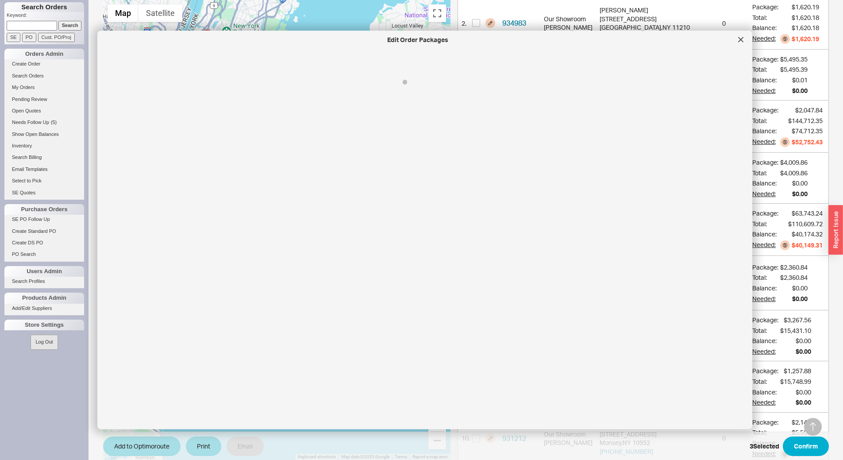
select select "8"
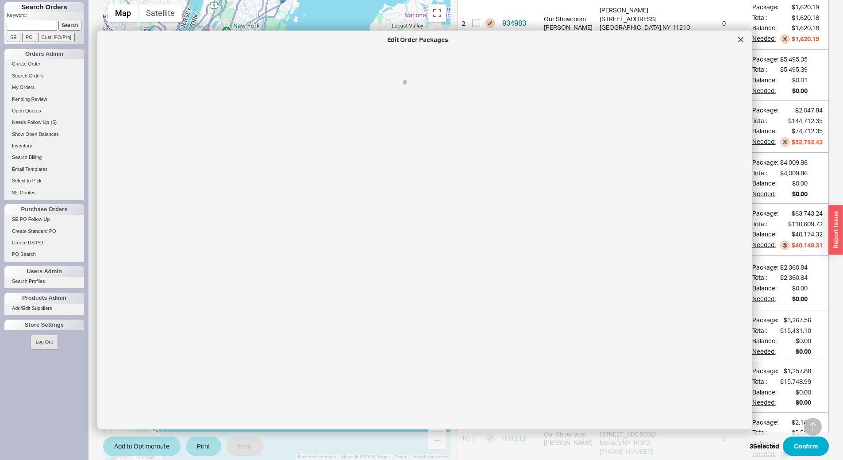
select select "8"
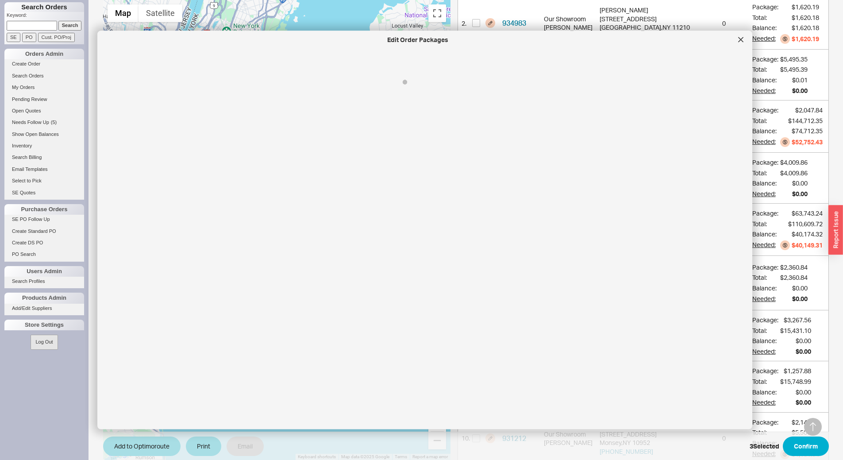
select select "8"
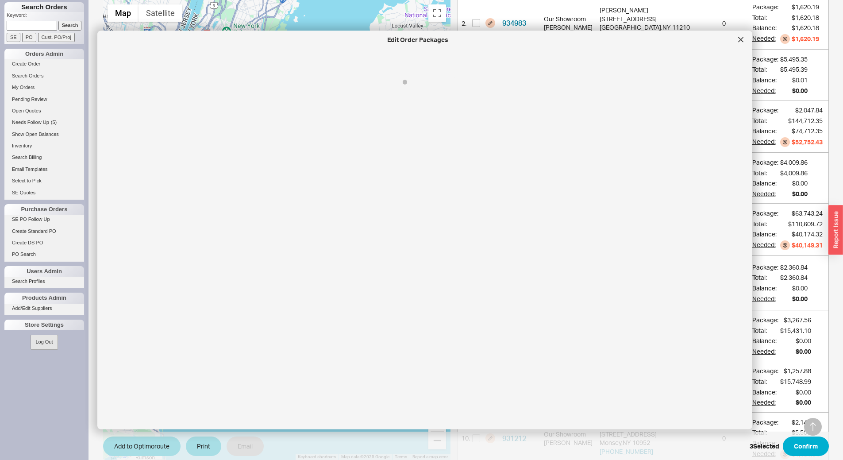
select select "8"
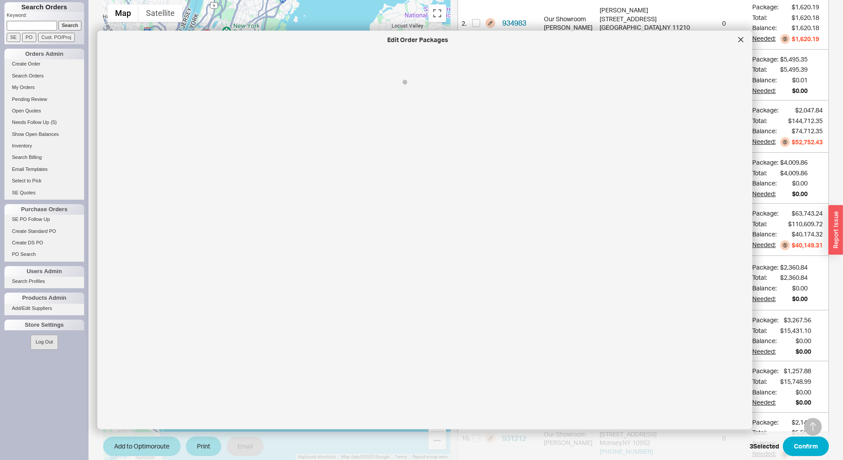
select select "8"
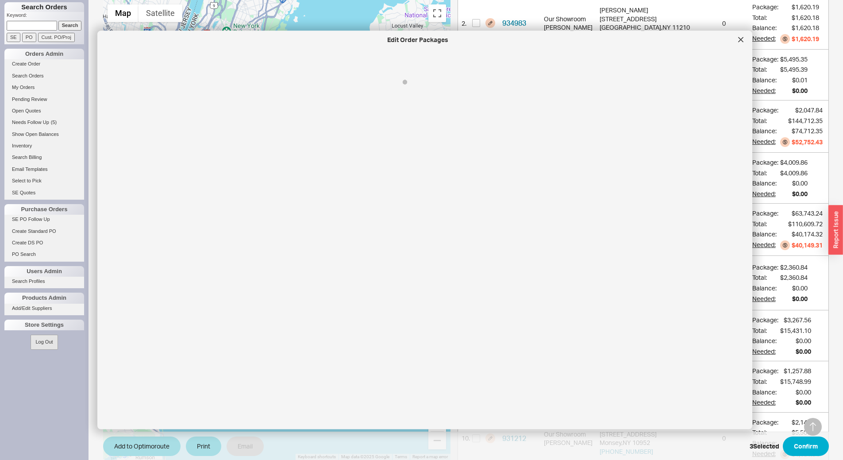
select select "8"
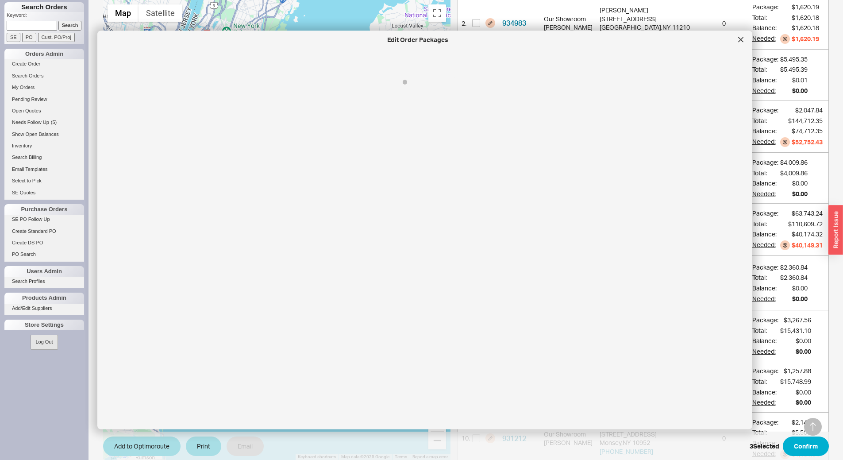
select select "8"
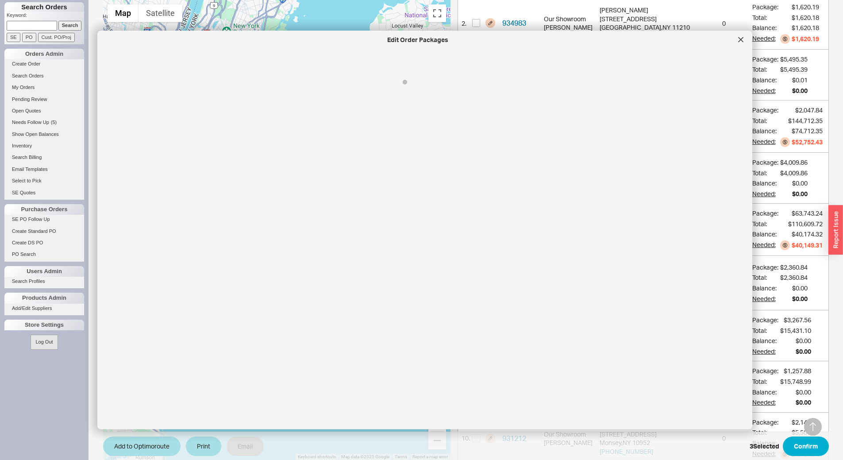
select select "8"
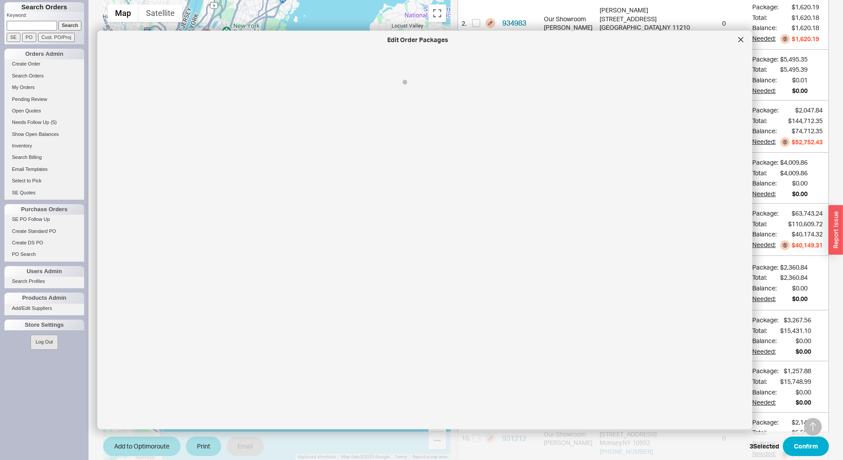
select select "8"
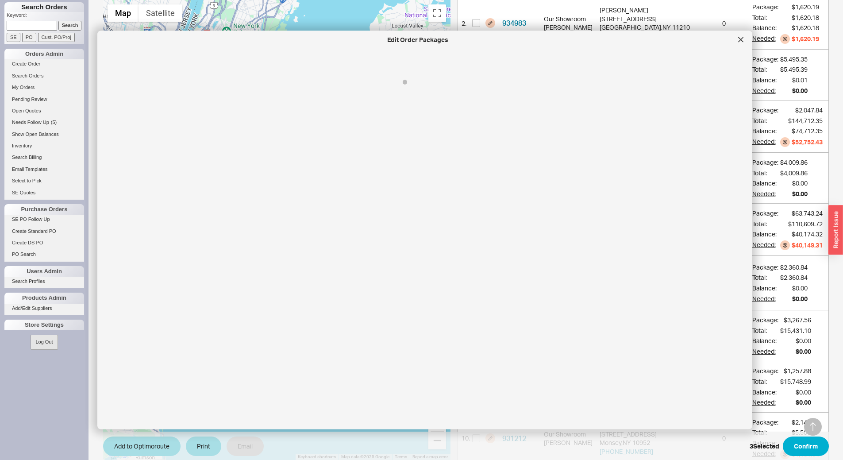
select select "8"
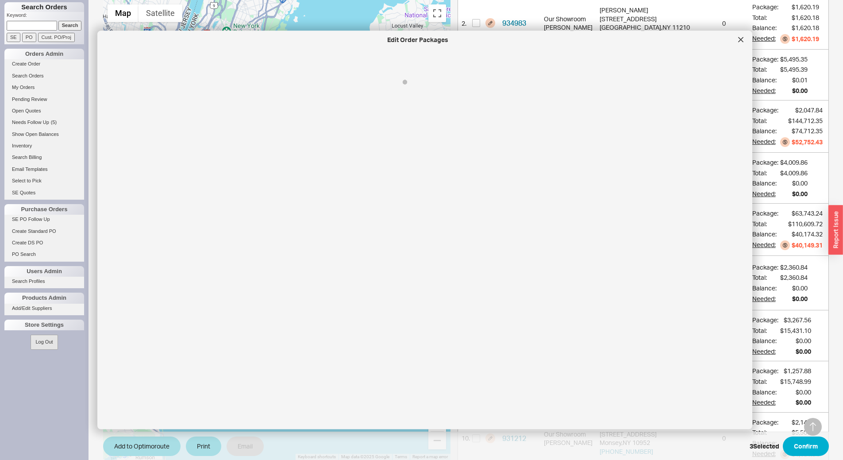
select select "8"
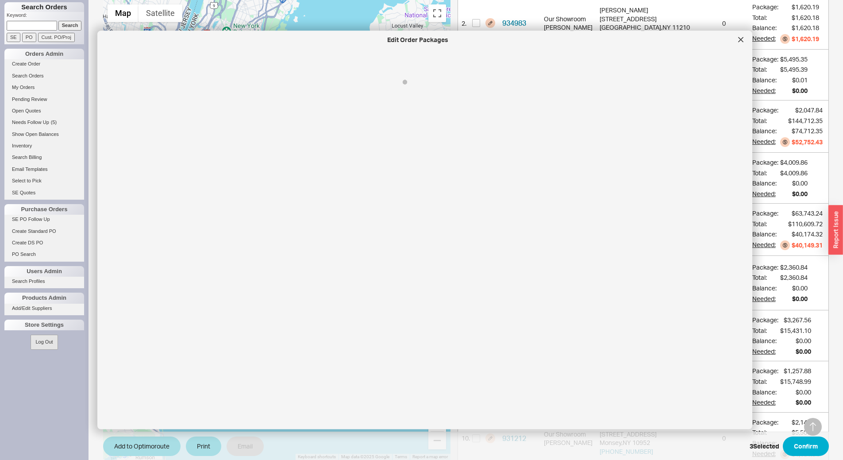
select select "8"
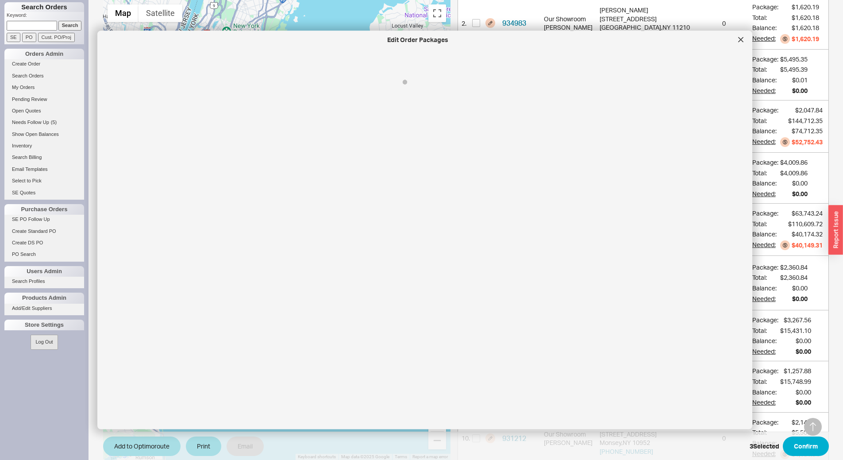
select select "8"
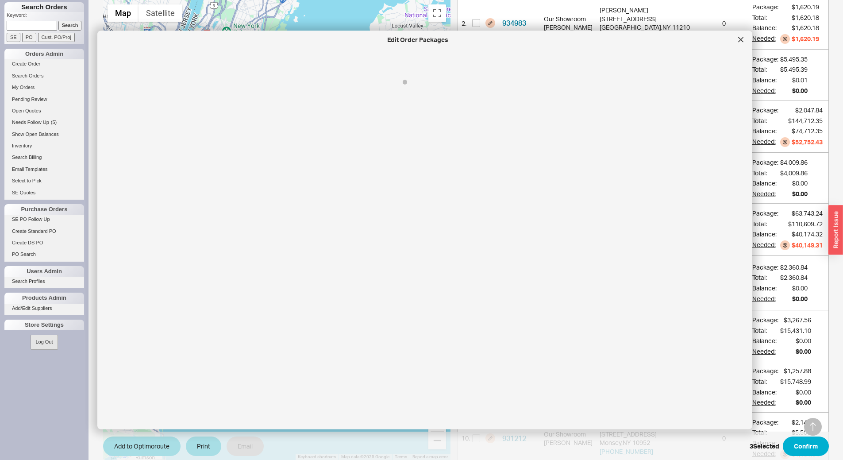
select select "8"
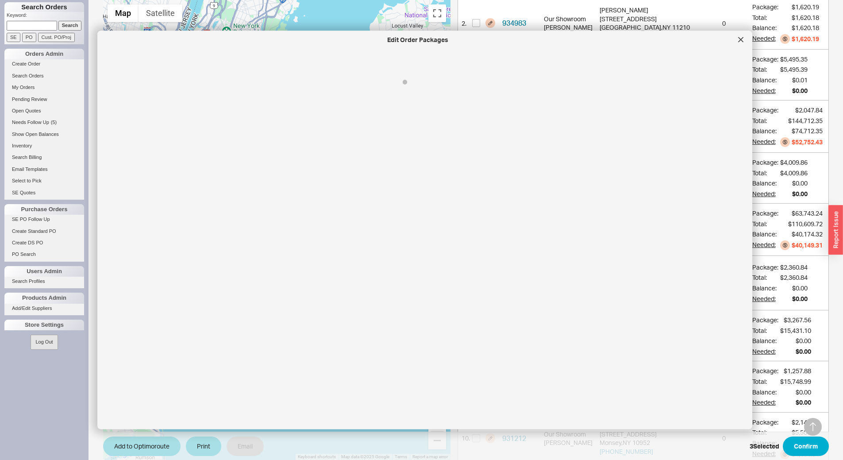
select select "8"
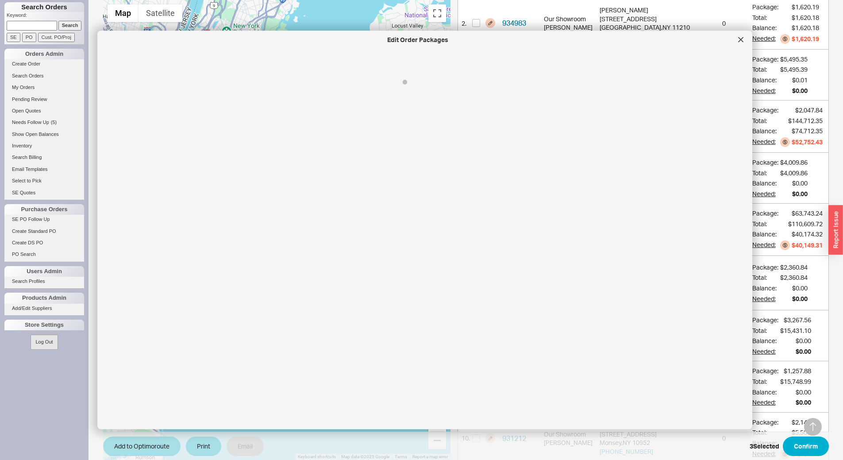
select select "8"
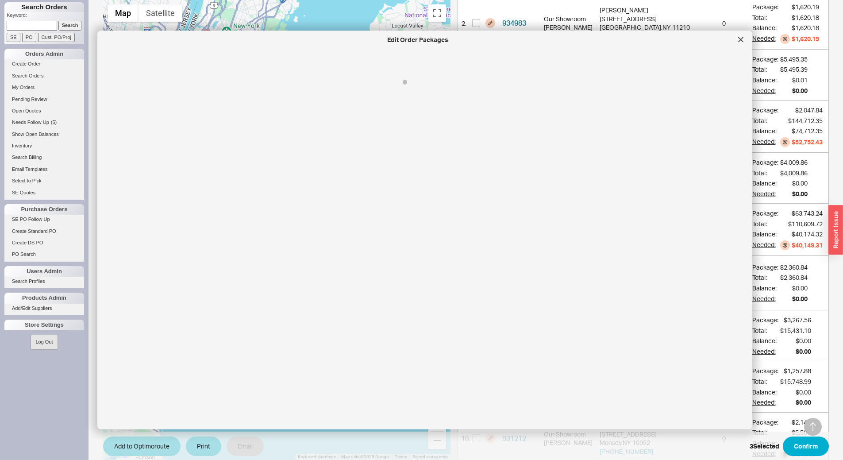
select select "8"
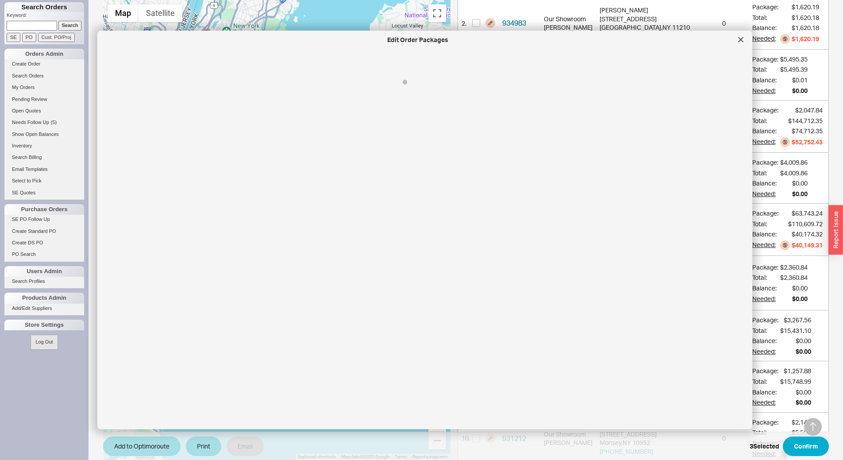
select select "8"
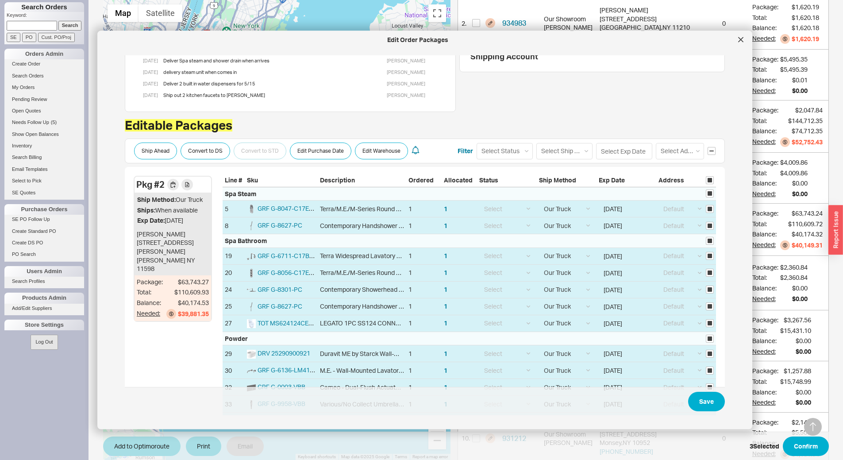
scroll to position [0, 0]
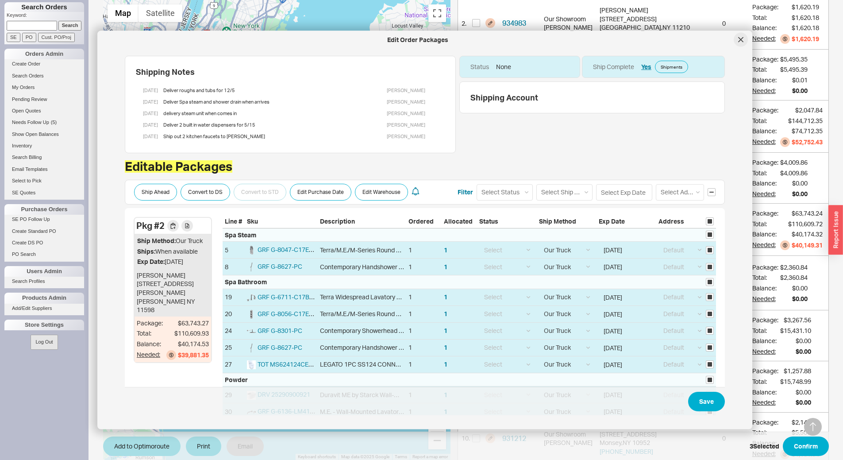
click at [742, 41] on icon at bounding box center [741, 39] width 4 height 4
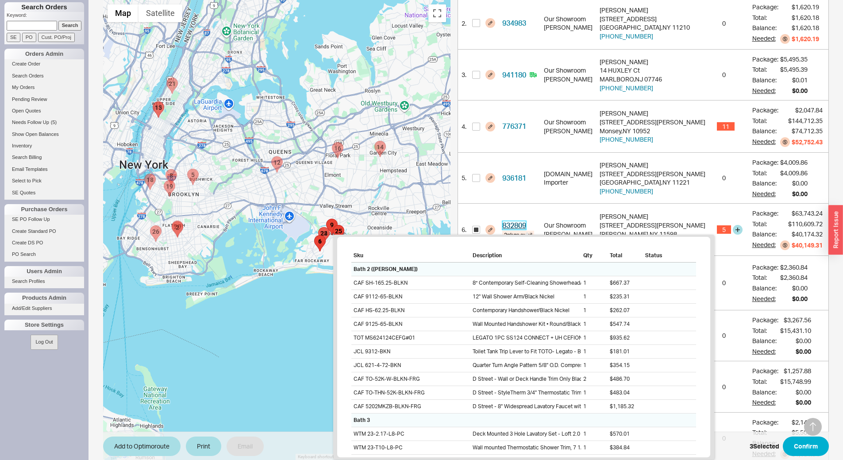
click at [523, 227] on link "832809" at bounding box center [514, 225] width 24 height 9
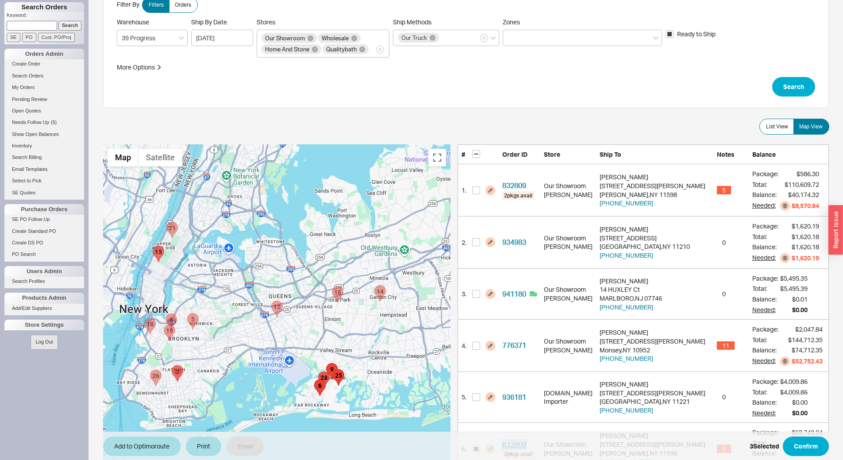
scroll to position [42, 0]
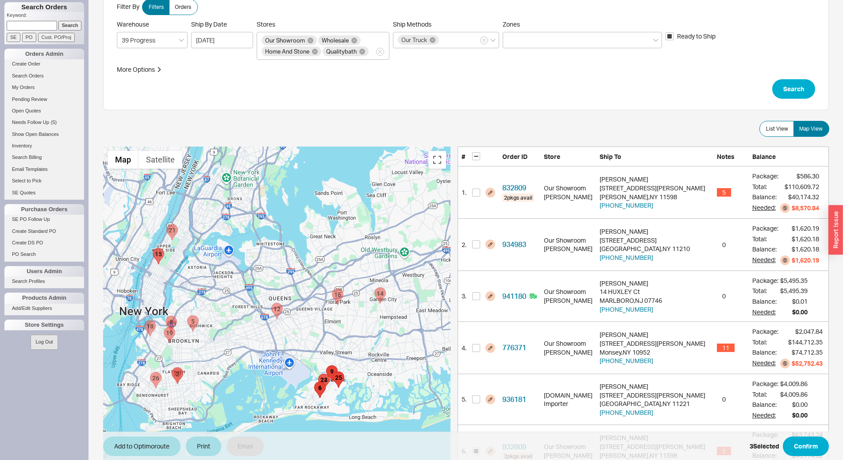
click at [787, 77] on form "Filter By Filters Orders Warehouse 39 Progress Ship By Date [DATE] Stores Our S…" at bounding box center [466, 49] width 699 height 100
click at [795, 86] on button "Search" at bounding box center [793, 88] width 43 height 19
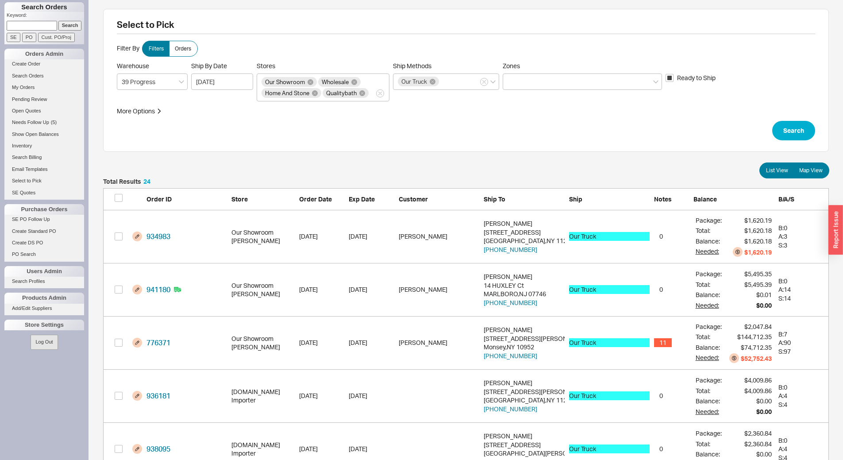
scroll to position [1300, 719]
click at [815, 172] on span "Map View" at bounding box center [810, 170] width 23 height 7
click at [0, 0] on input "Map View" at bounding box center [0, 0] width 0 height 0
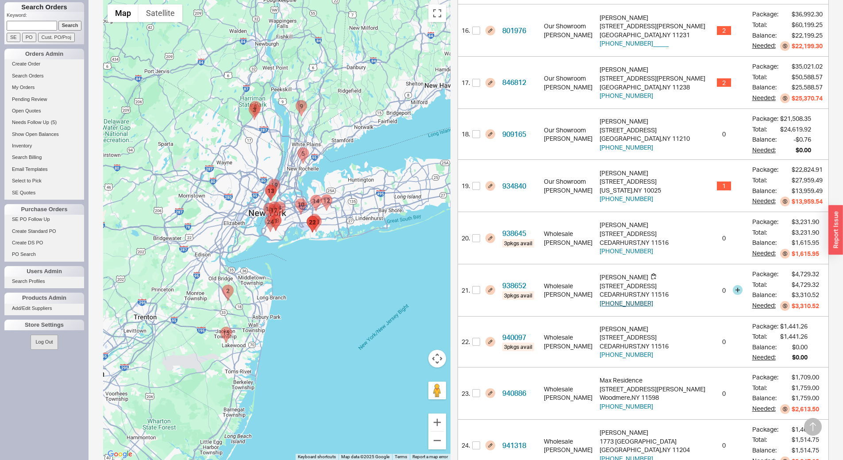
scroll to position [1007, 0]
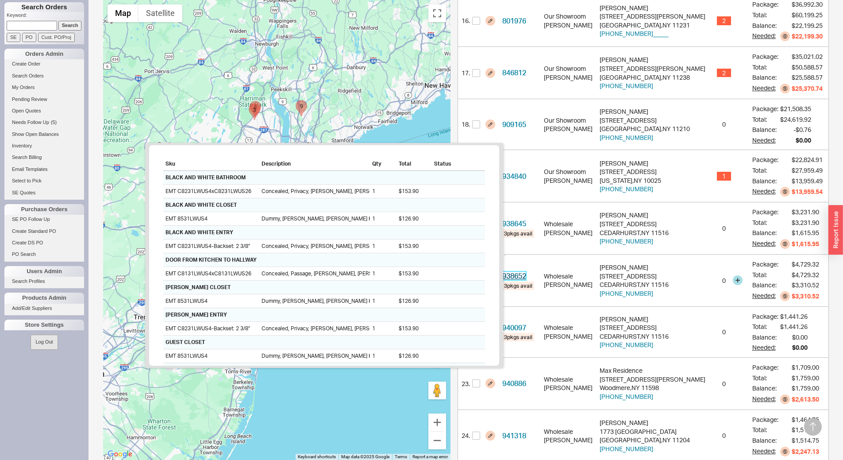
click at [526, 271] on link "938652" at bounding box center [514, 275] width 24 height 9
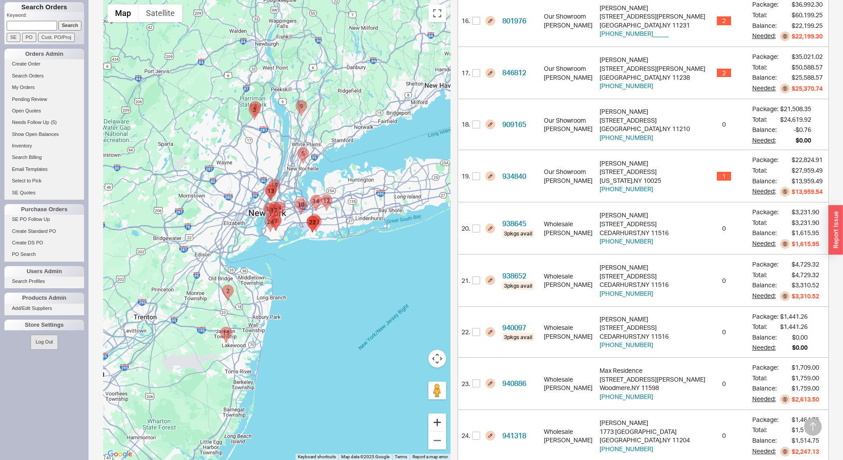
click at [446, 413] on button "Zoom in" at bounding box center [438, 422] width 18 height 18
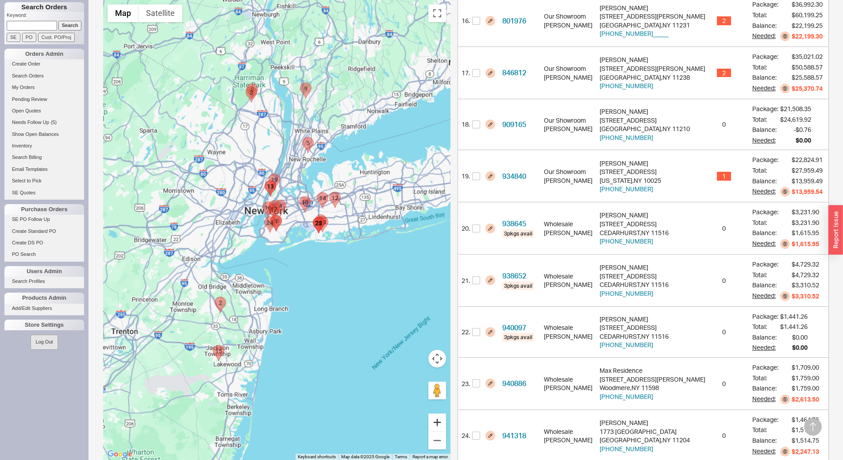
click at [446, 413] on button "Zoom in" at bounding box center [438, 422] width 18 height 18
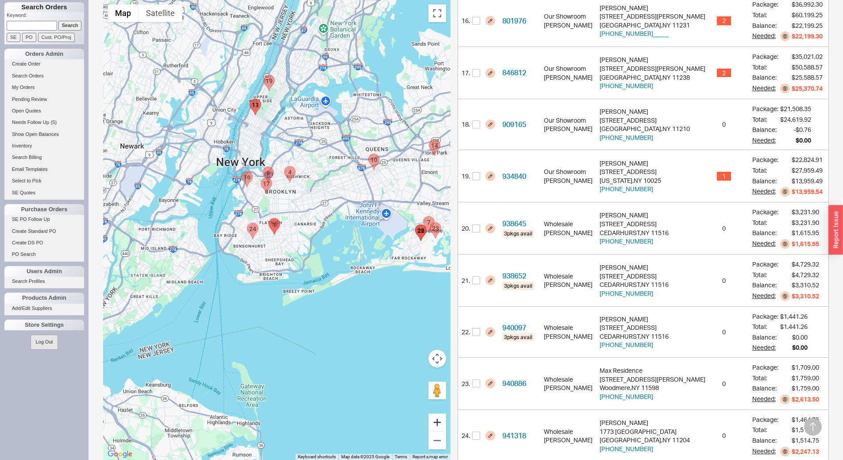
click at [446, 413] on button "Zoom in" at bounding box center [438, 422] width 18 height 18
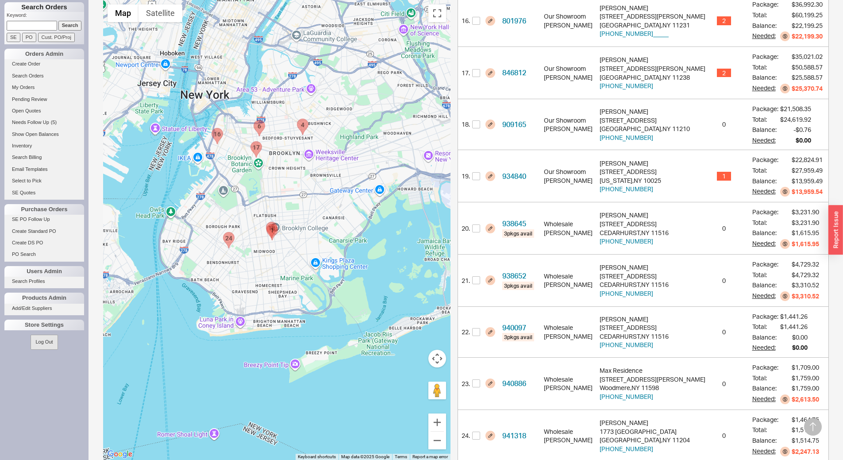
click at [251, 142] on area "846812 - 167 UNDERHILL AVE" at bounding box center [251, 142] width 0 height 0
checkbox input "true"
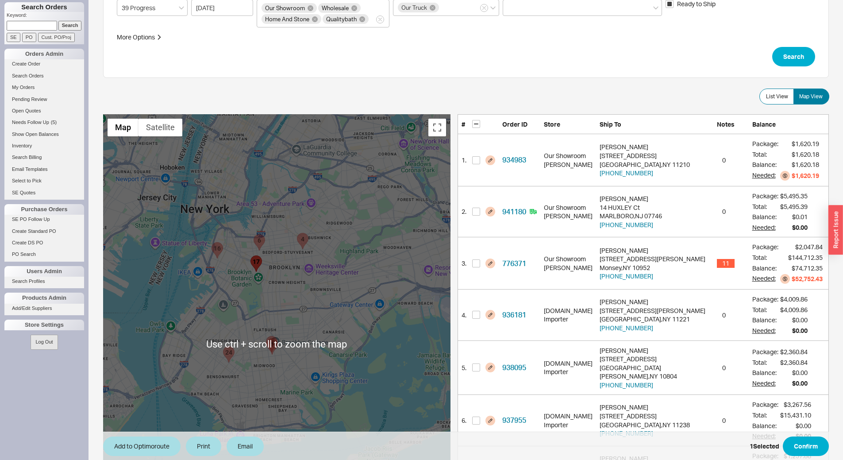
scroll to position [0, 0]
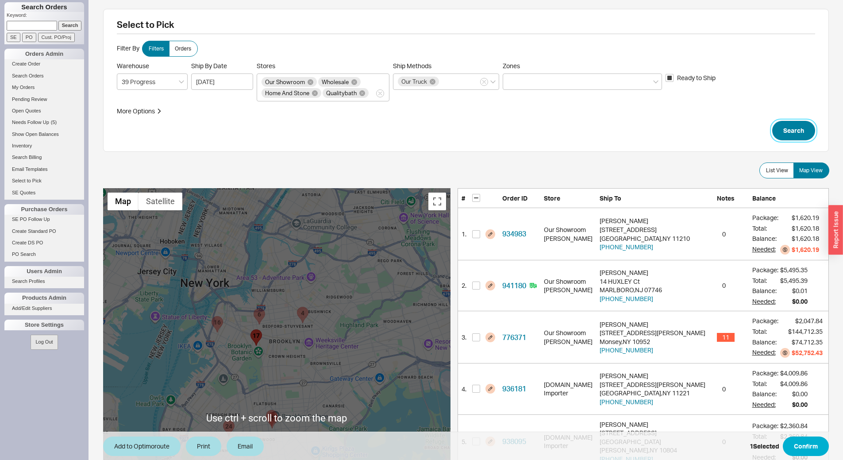
click at [797, 131] on button "Search" at bounding box center [793, 130] width 43 height 19
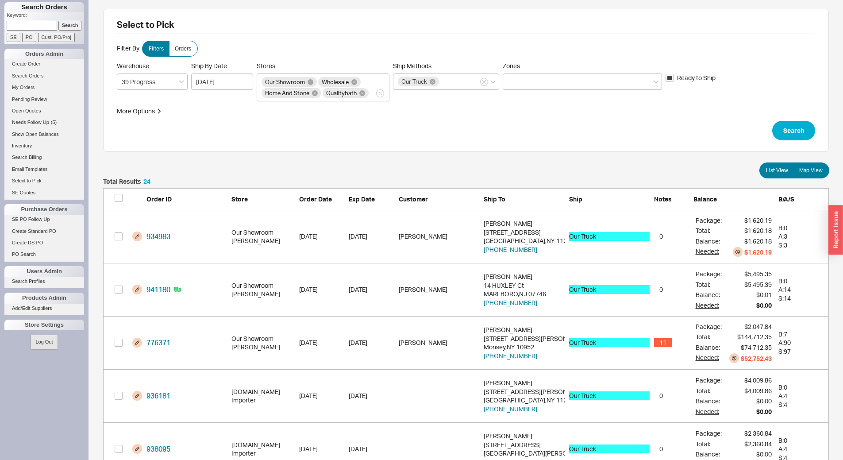
scroll to position [1300, 719]
click at [822, 170] on span "Map View" at bounding box center [810, 170] width 23 height 7
click at [0, 0] on input "Map View" at bounding box center [0, 0] width 0 height 0
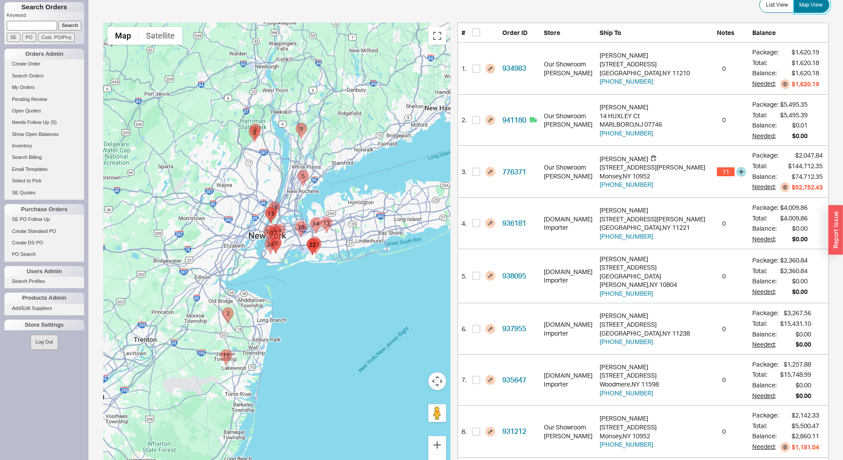
scroll to position [221, 0]
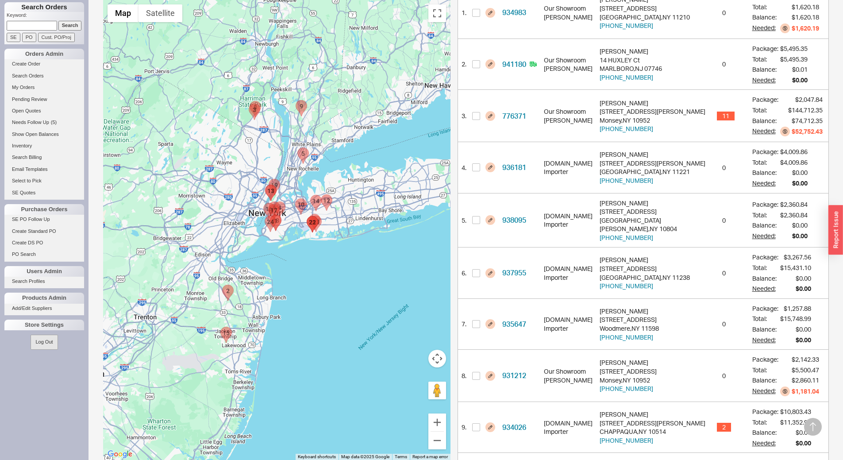
click at [220, 327] on area "924525 - 8 Florence Court" at bounding box center [220, 327] width 0 height 0
checkbox input "true"
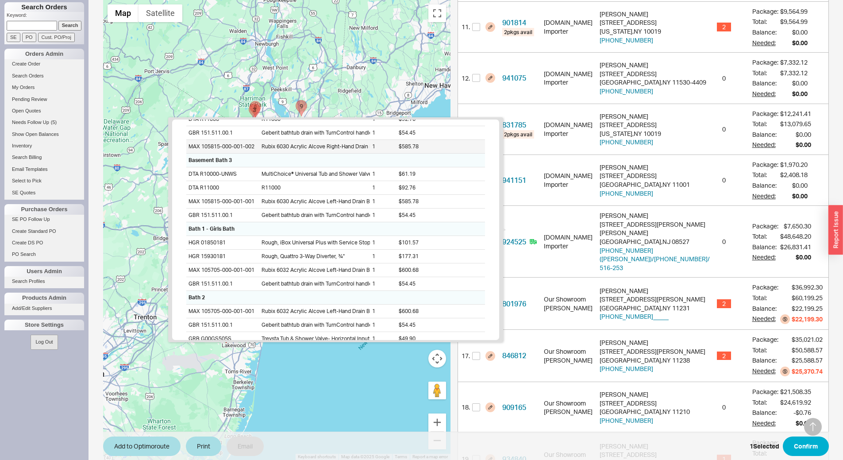
scroll to position [177, 0]
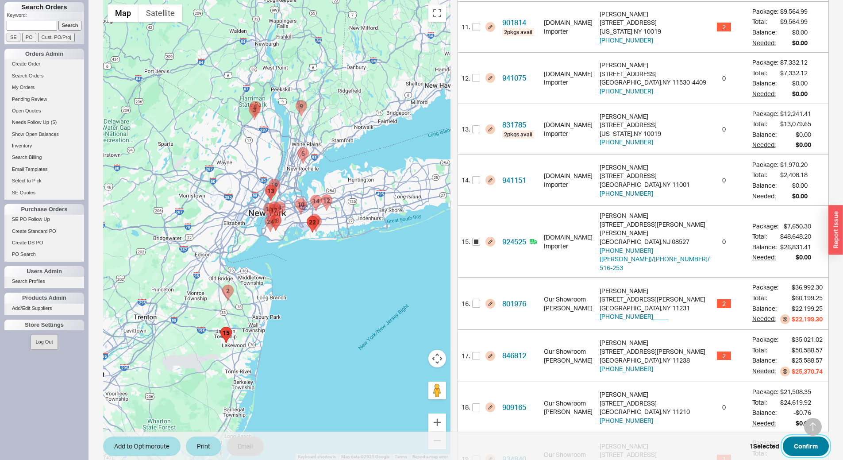
click at [811, 448] on button "Confirm" at bounding box center [806, 445] width 46 height 19
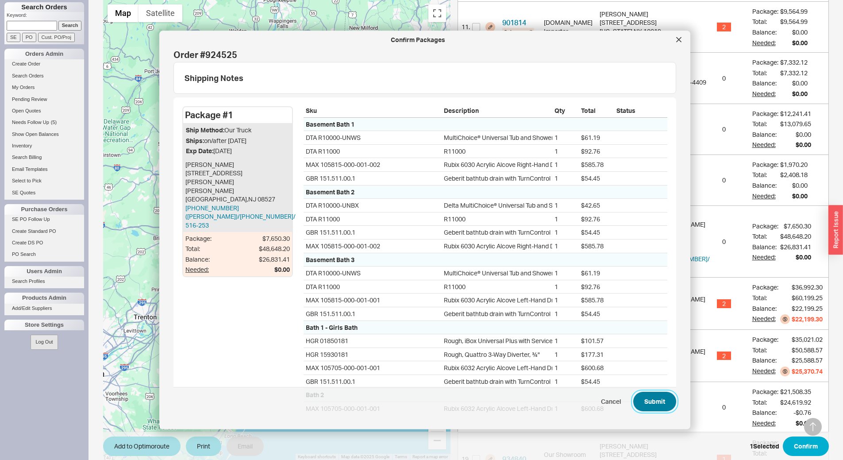
click at [639, 396] on button "Submit" at bounding box center [654, 401] width 43 height 19
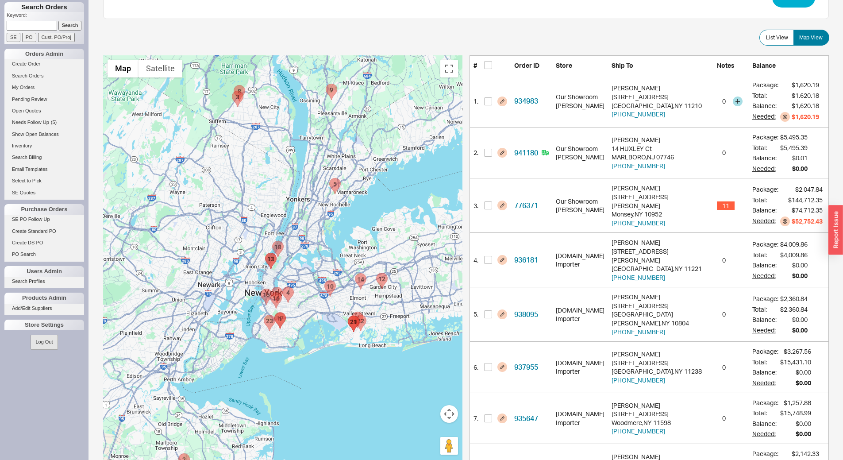
scroll to position [44, 0]
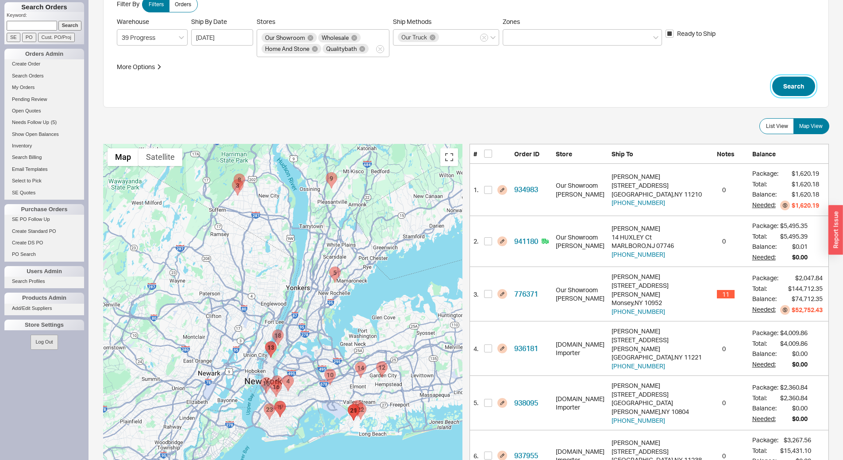
click at [803, 85] on button "Search" at bounding box center [793, 86] width 43 height 19
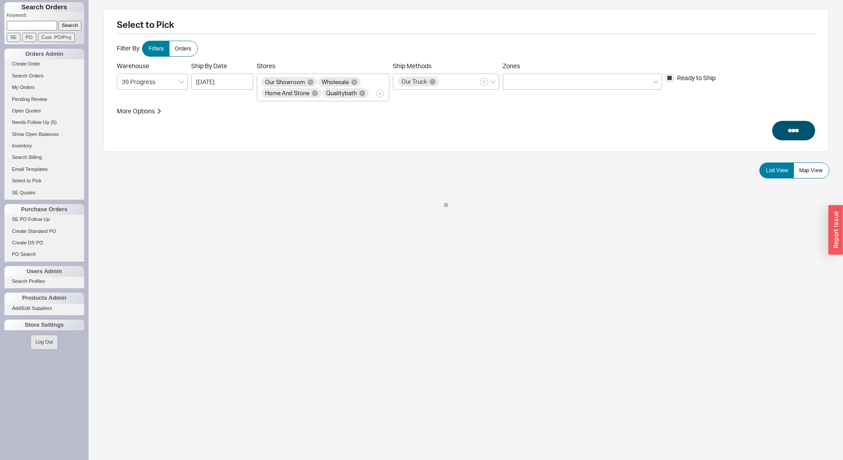
scroll to position [0, 0]
click at [822, 175] on label "Map View" at bounding box center [812, 170] width 36 height 16
click at [0, 0] on input "Map View" at bounding box center [0, 0] width 0 height 0
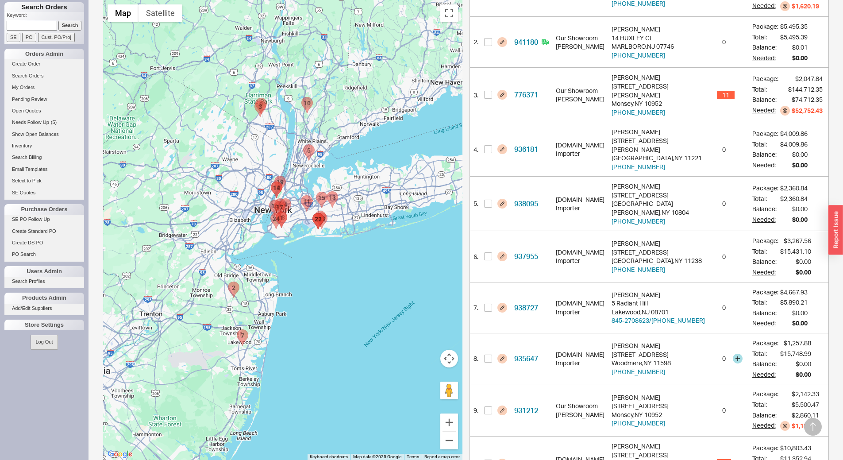
scroll to position [354, 0]
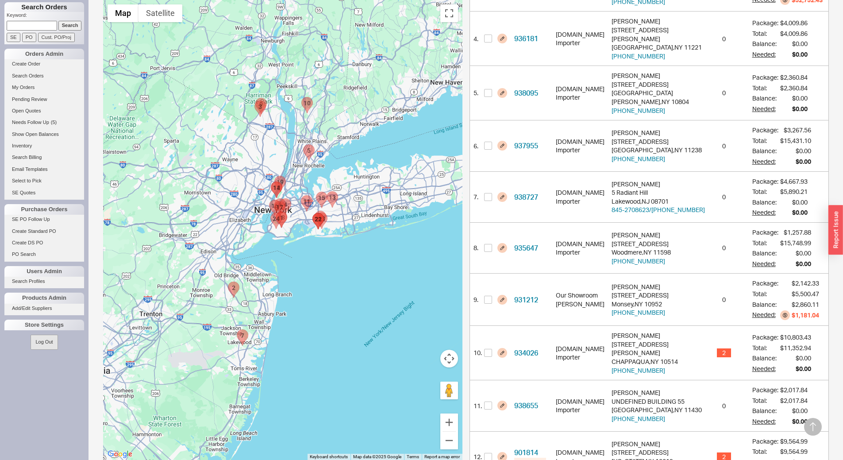
click at [237, 330] on area "938727 - 5 Radiant Hill" at bounding box center [237, 330] width 0 height 0
checkbox input "true"
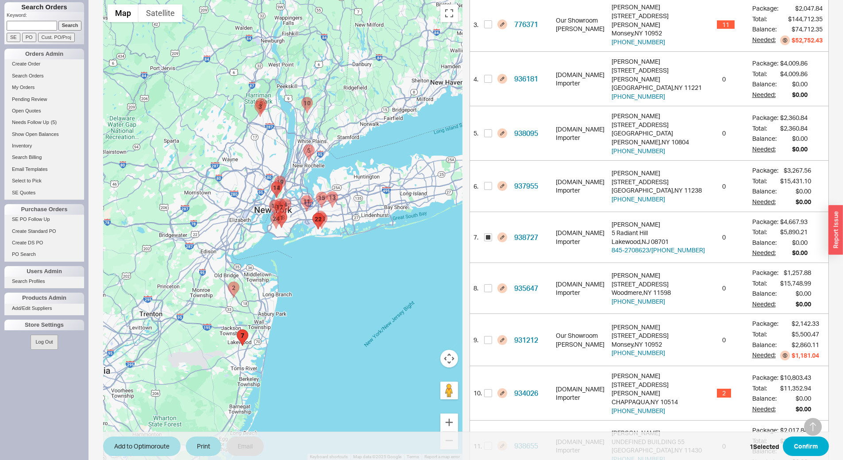
scroll to position [312, 0]
click at [161, 448] on button "Add to Optimoroute" at bounding box center [141, 445] width 77 height 19
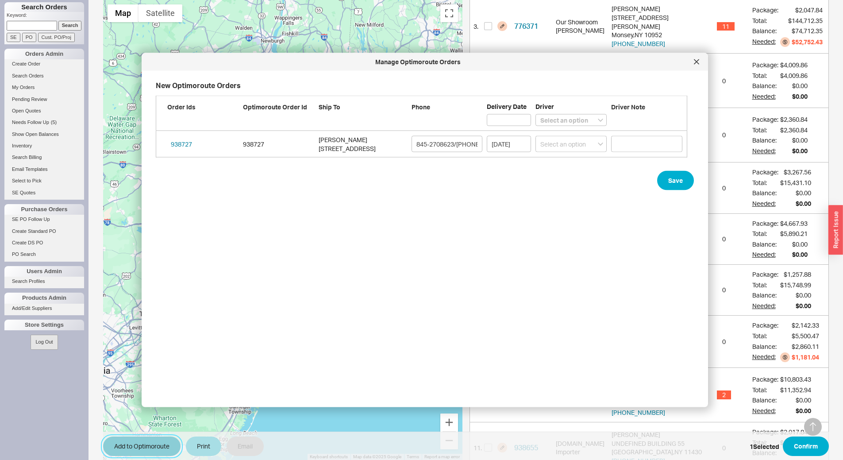
scroll to position [309, 539]
click at [566, 144] on select "Select an option [PERSON_NAME] Lubav [PERSON_NAME]" at bounding box center [571, 144] width 71 height 16
select select "001"
click at [536, 136] on select "Select an option [PERSON_NAME] Lubav [PERSON_NAME]" at bounding box center [571, 144] width 71 height 16
click at [675, 177] on button "Save" at bounding box center [675, 180] width 37 height 19
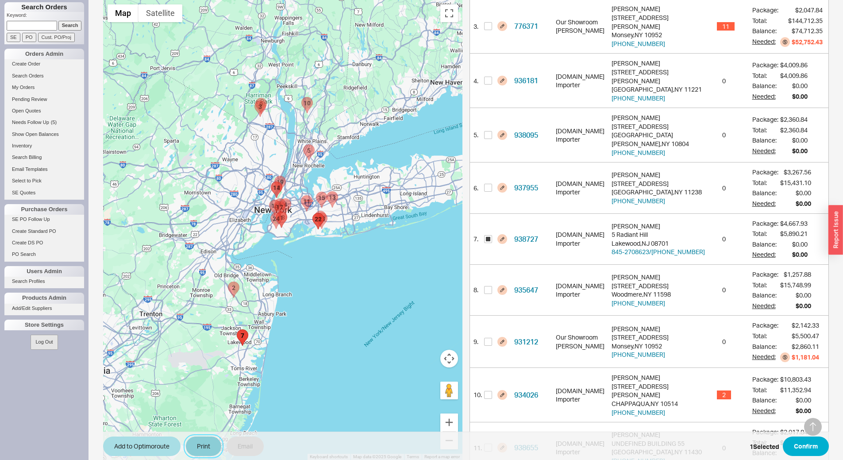
click at [202, 449] on button "Print" at bounding box center [203, 445] width 35 height 19
select select "71997456"
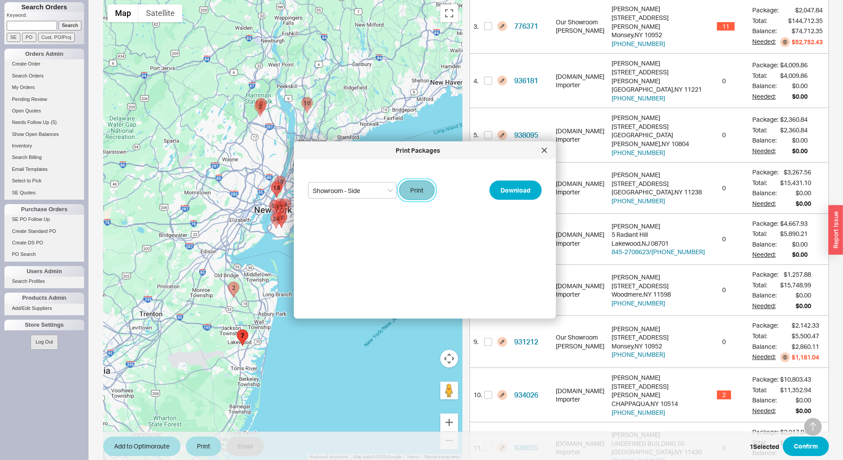
click at [413, 185] on button "Print" at bounding box center [416, 190] width 35 height 19
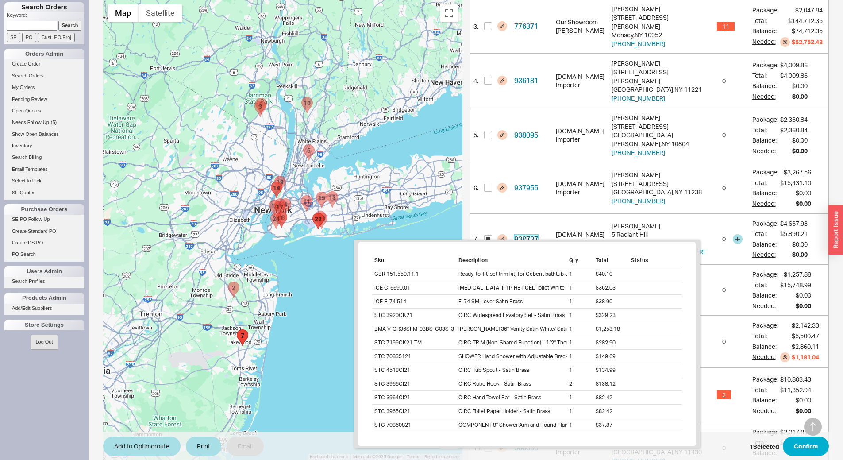
click at [537, 235] on link "938727" at bounding box center [526, 239] width 24 height 9
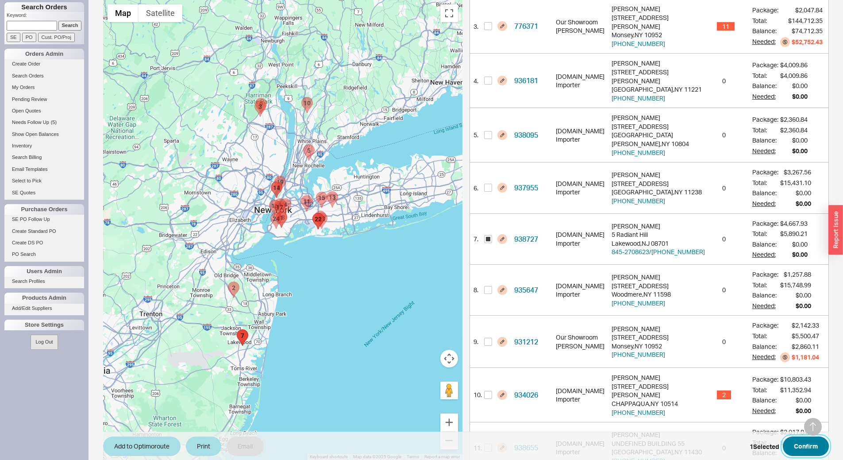
click at [801, 448] on button "Confirm" at bounding box center [806, 445] width 46 height 19
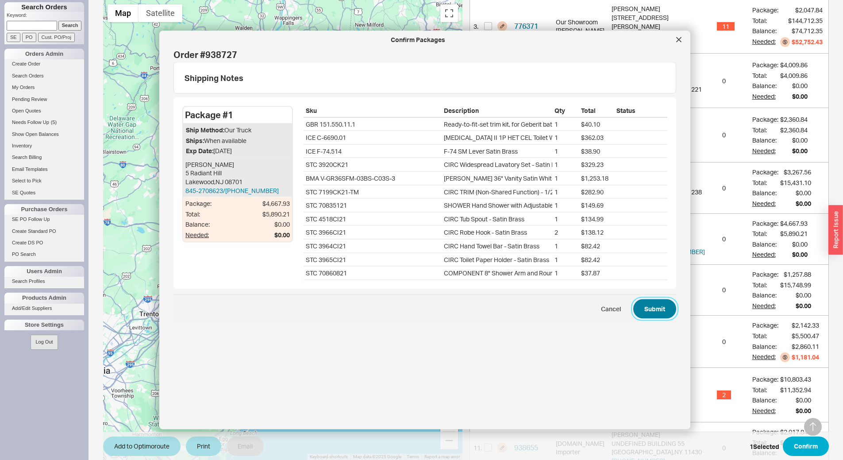
click at [661, 305] on button "Submit" at bounding box center [654, 308] width 43 height 19
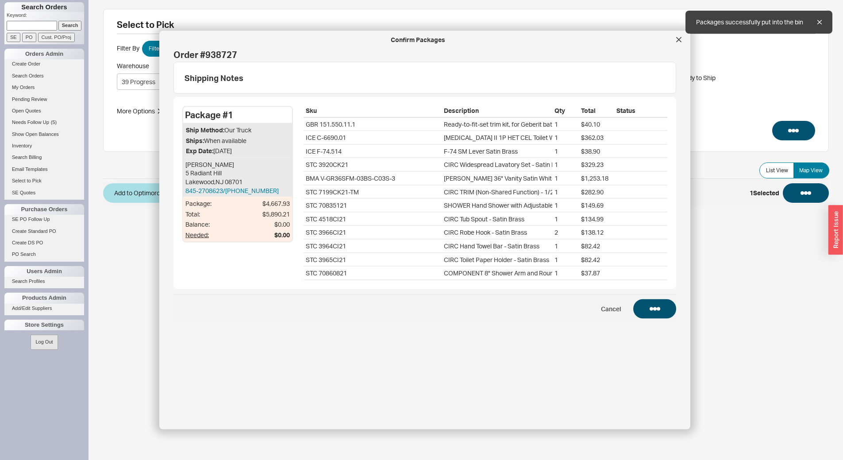
scroll to position [0, 0]
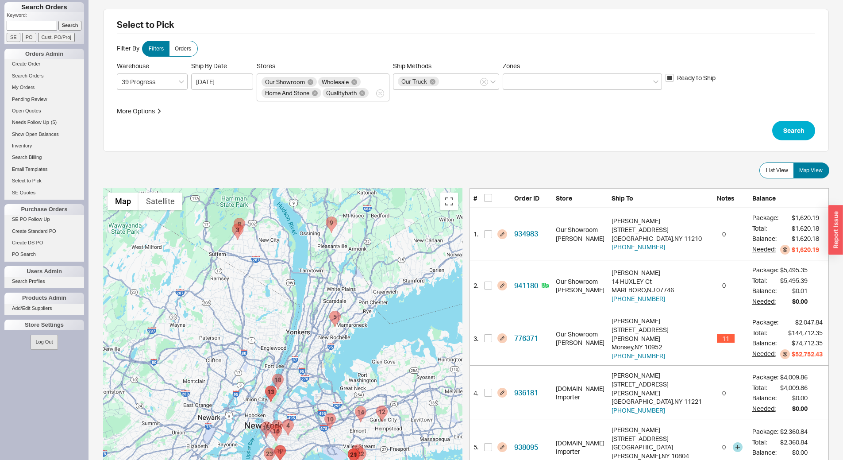
drag, startPoint x: 787, startPoint y: 422, endPoint x: 784, endPoint y: 425, distance: 4.7
drag, startPoint x: 783, startPoint y: 425, endPoint x: 443, endPoint y: 427, distance: 340.4
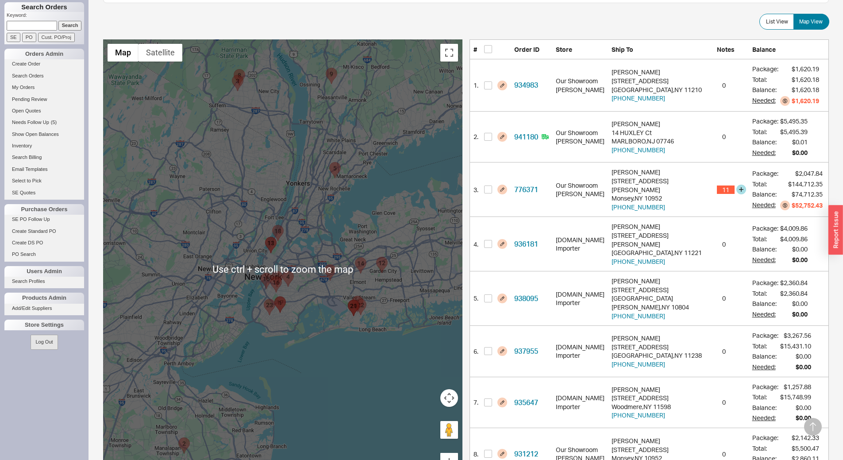
scroll to position [133, 0]
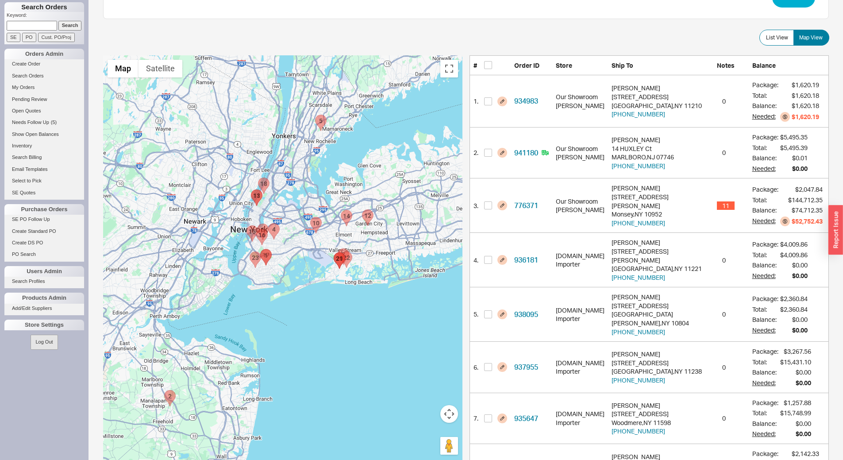
drag, startPoint x: 193, startPoint y: 432, endPoint x: 175, endPoint y: 347, distance: 87.4
click at [175, 347] on div at bounding box center [282, 285] width 359 height 460
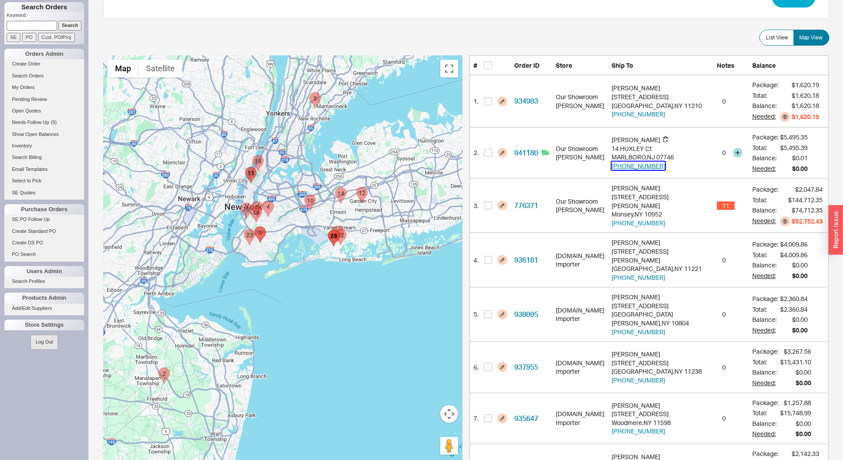
click at [651, 165] on button "[PHONE_NUMBER]" at bounding box center [639, 166] width 54 height 9
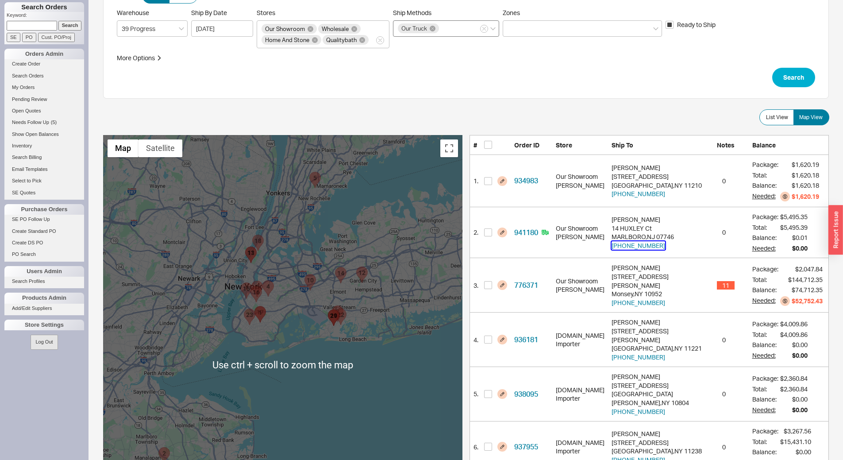
scroll to position [0, 0]
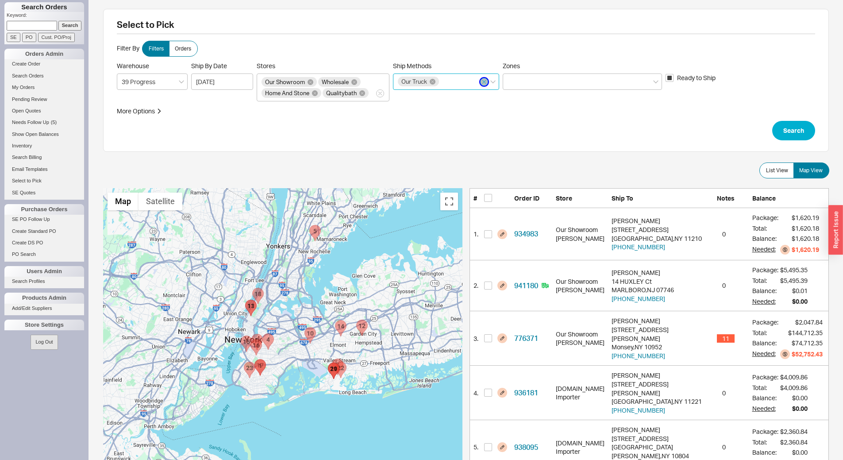
click at [483, 81] on icon "button" at bounding box center [485, 81] width 4 height 5
click at [447, 81] on input "Ship Methods Our Truck" at bounding box center [443, 82] width 6 height 10
click at [459, 164] on div "Customer Pickup - Warehouse" at bounding box center [446, 163] width 105 height 16
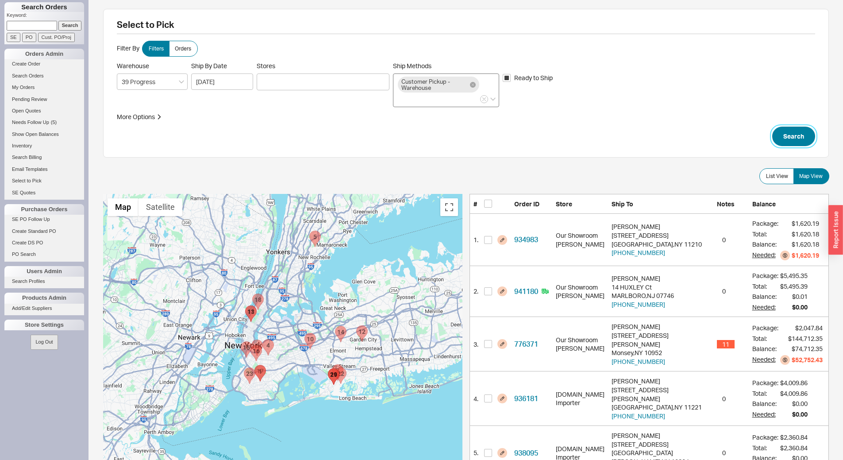
click at [801, 138] on button "Search" at bounding box center [793, 136] width 43 height 19
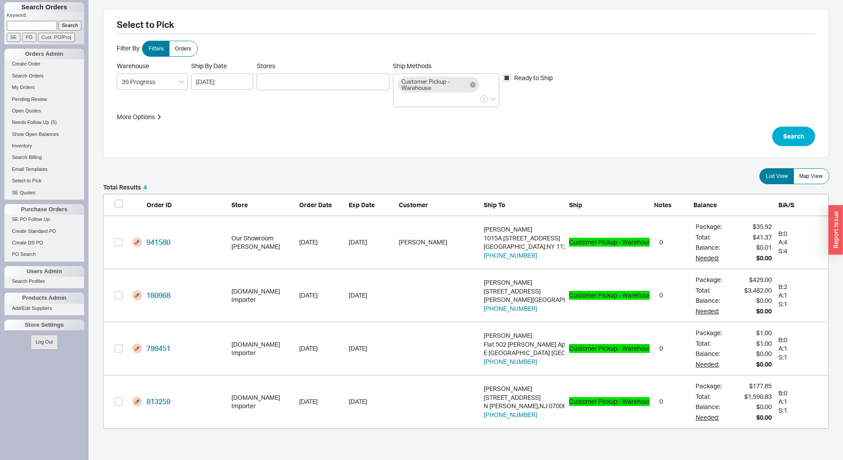
scroll to position [238, 719]
click at [120, 242] on input "grid" at bounding box center [119, 242] width 8 height 8
checkbox input "true"
click at [816, 441] on button "Confirm" at bounding box center [806, 442] width 46 height 19
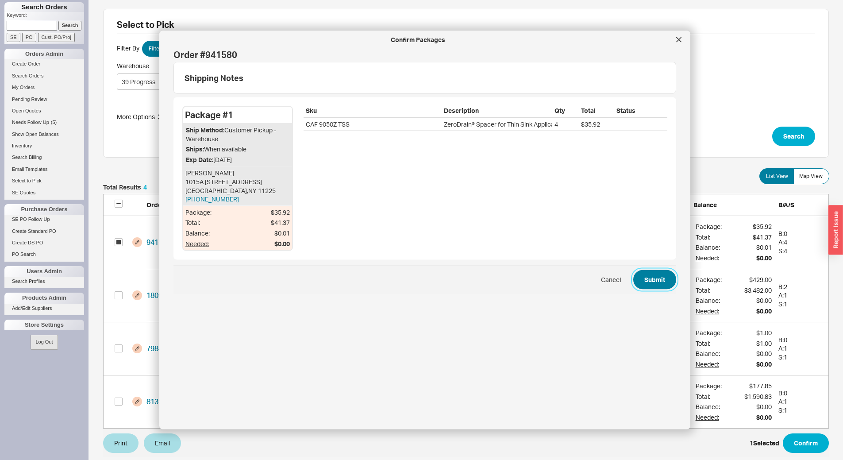
click at [647, 278] on button "Submit" at bounding box center [654, 279] width 43 height 19
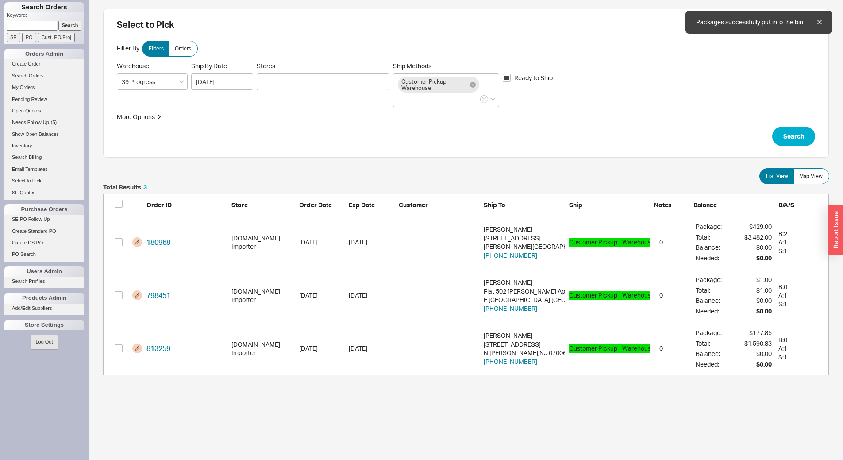
scroll to position [185, 719]
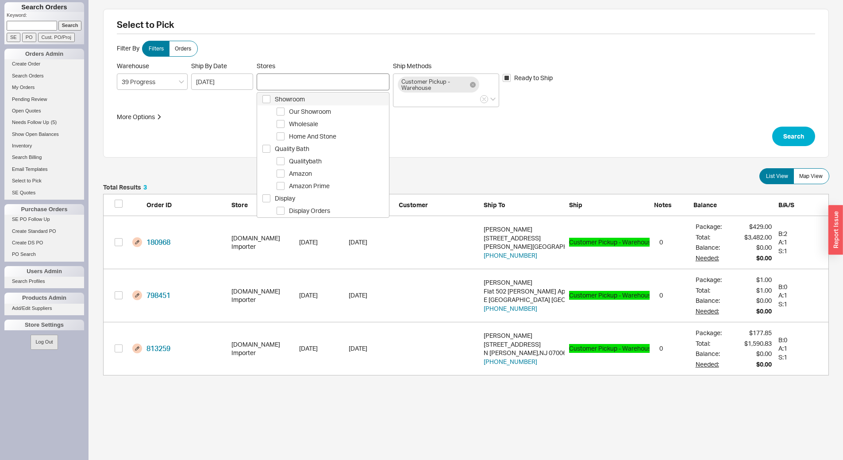
drag, startPoint x: 301, startPoint y: 80, endPoint x: 301, endPoint y: 92, distance: 12.4
click at [301, 80] on div at bounding box center [323, 81] width 133 height 17
click at [304, 97] on span "Showroom" at bounding box center [332, 99] width 114 height 11
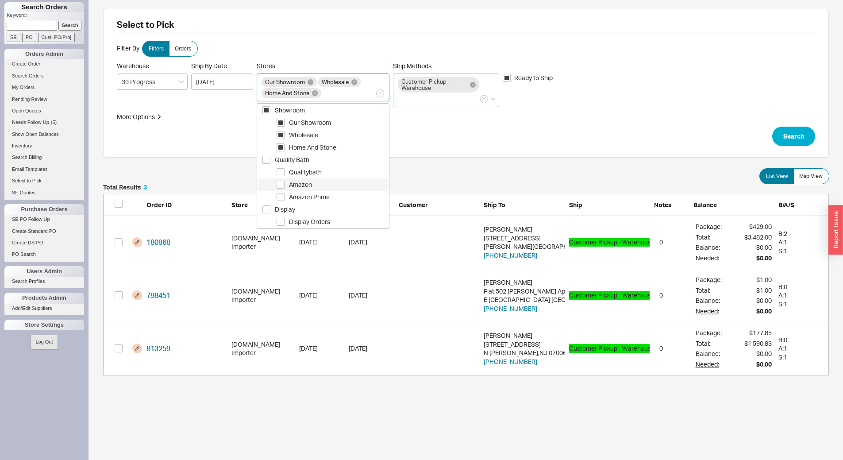
click at [325, 178] on div "Amazon" at bounding box center [323, 184] width 131 height 12
click at [325, 173] on span "Qualitybath" at bounding box center [339, 172] width 100 height 11
click at [483, 97] on icon "button" at bounding box center [485, 99] width 4 height 5
click at [404, 97] on input "Ship Methods Customer Pickup - Warehouse" at bounding box center [401, 99] width 6 height 10
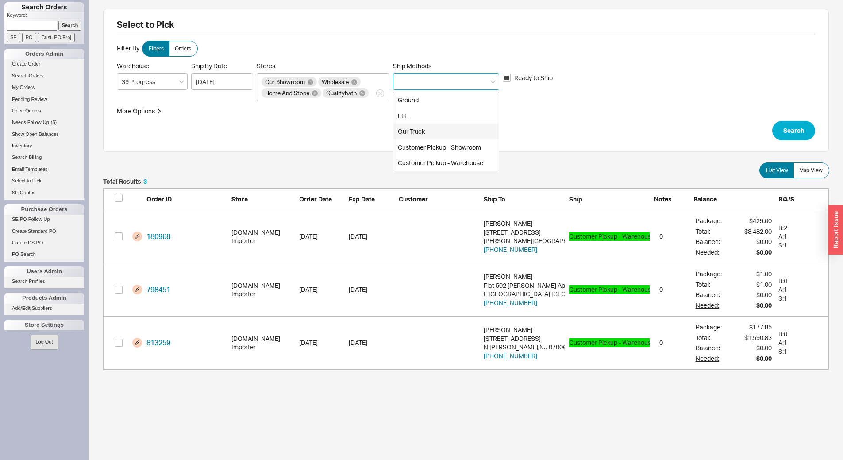
click at [425, 134] on div "Our Truck" at bounding box center [446, 132] width 105 height 16
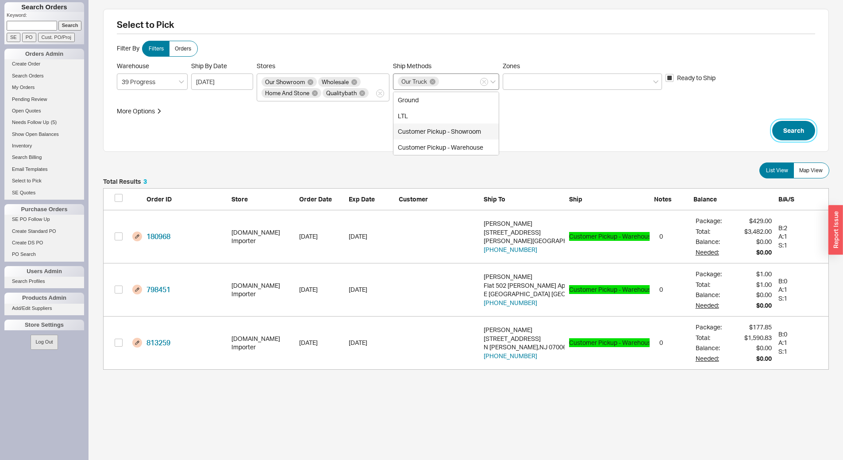
click at [801, 129] on button "Search" at bounding box center [793, 130] width 43 height 19
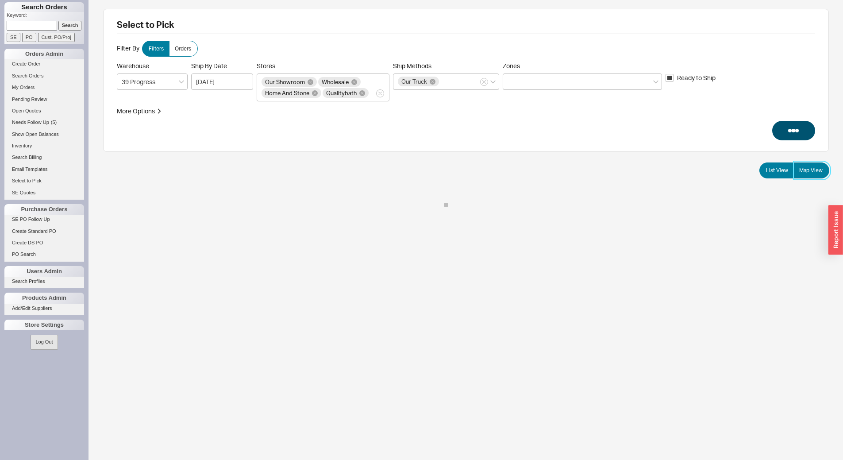
click at [823, 176] on label "Map View" at bounding box center [812, 170] width 36 height 16
click at [0, 0] on input "Map View" at bounding box center [0, 0] width 0 height 0
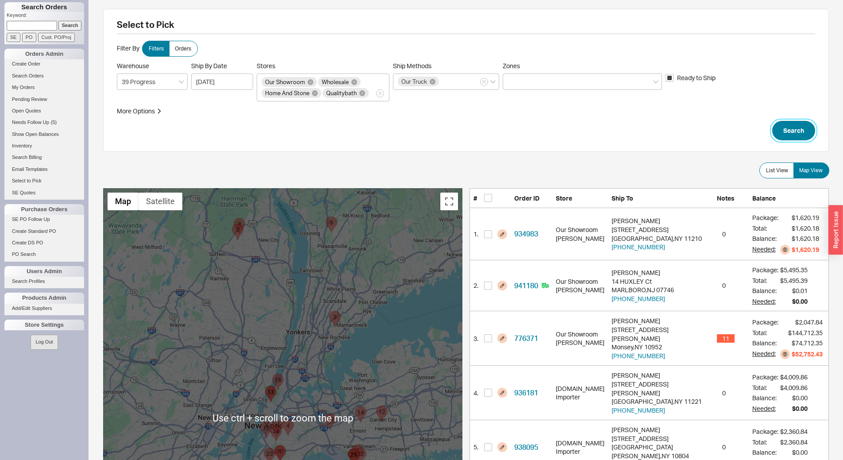
click at [795, 134] on button "Search" at bounding box center [793, 130] width 43 height 19
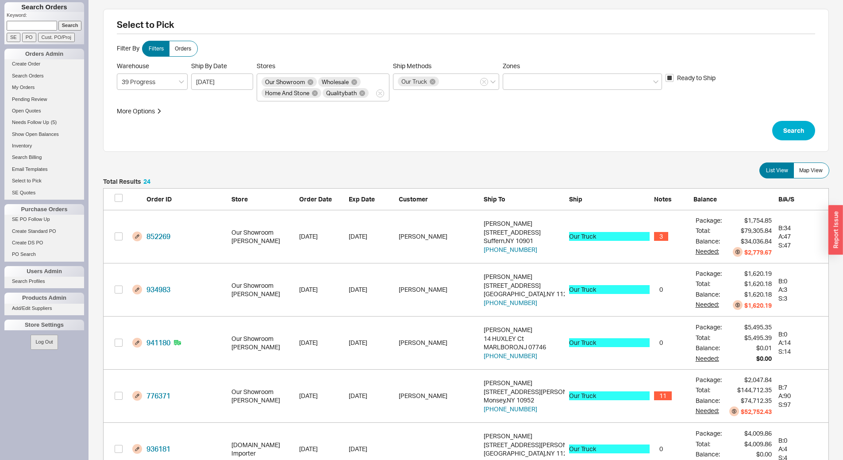
scroll to position [1300, 719]
click at [813, 176] on label "Map View" at bounding box center [812, 170] width 36 height 16
click at [0, 0] on input "Map View" at bounding box center [0, 0] width 0 height 0
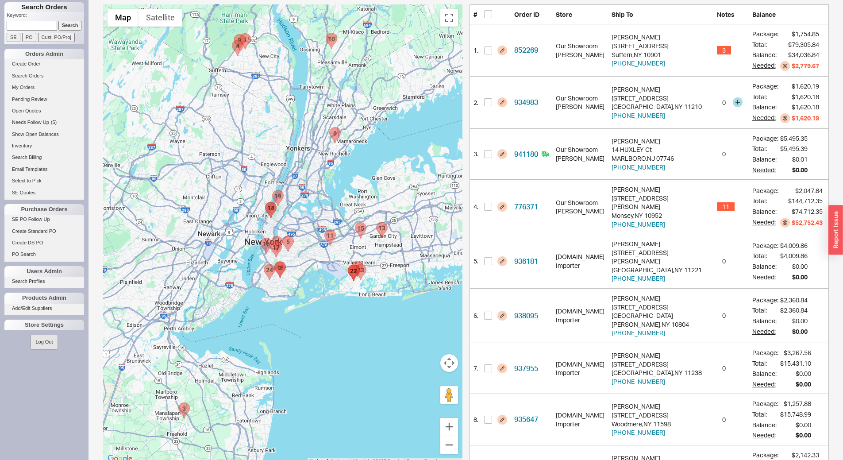
scroll to position [221, 0]
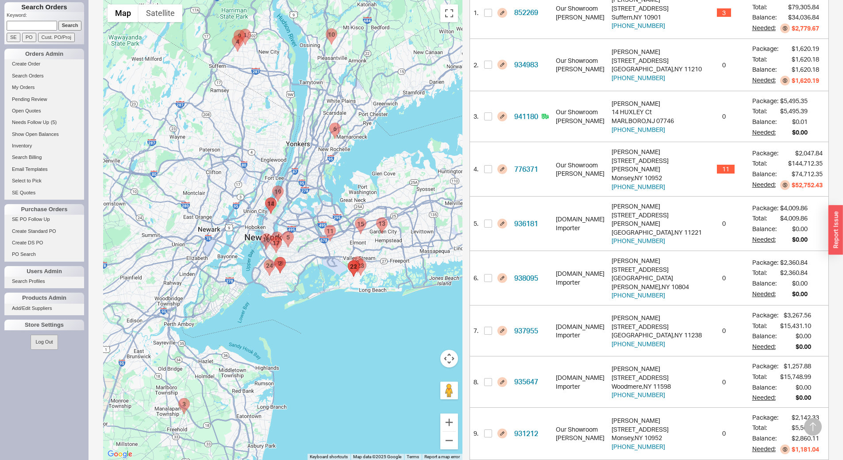
click at [264, 260] on area "941318 - 1773 60TH ST" at bounding box center [264, 260] width 0 height 0
checkbox input "true"
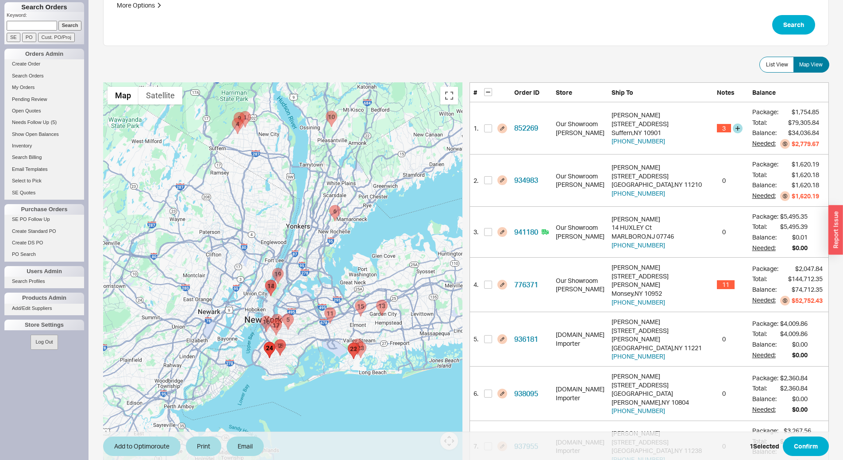
scroll to position [94, 0]
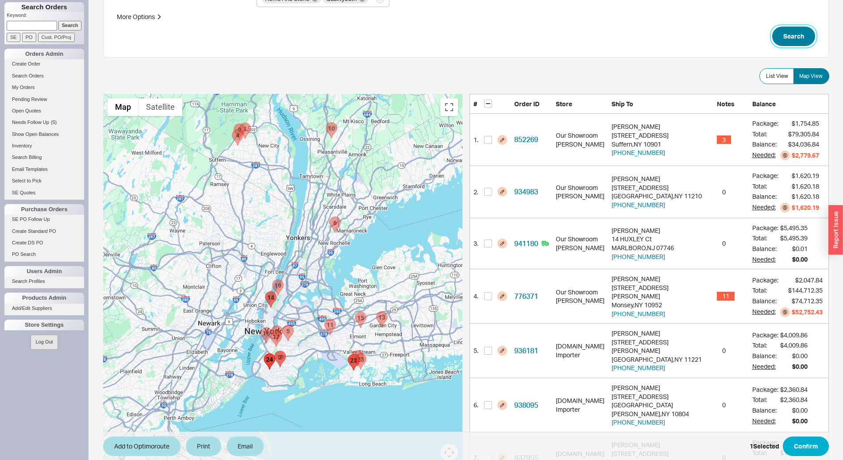
click at [797, 35] on button "Search" at bounding box center [793, 36] width 43 height 19
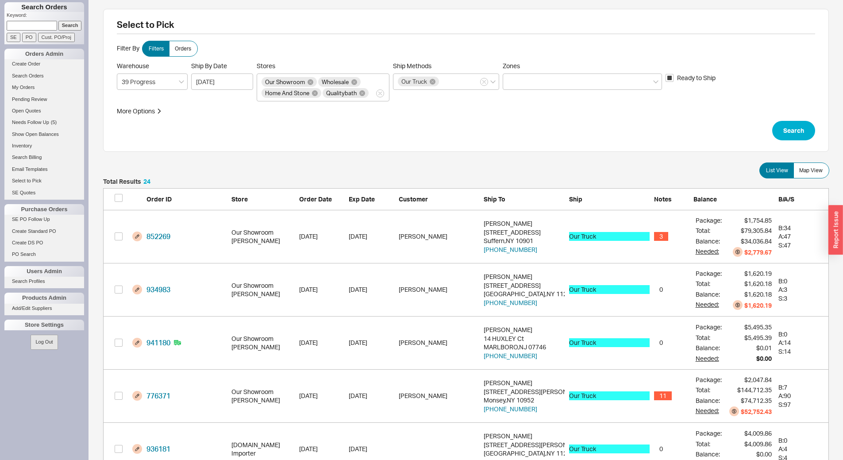
scroll to position [1300, 719]
click at [817, 169] on span "Map View" at bounding box center [810, 170] width 23 height 7
click at [0, 0] on input "Map View" at bounding box center [0, 0] width 0 height 0
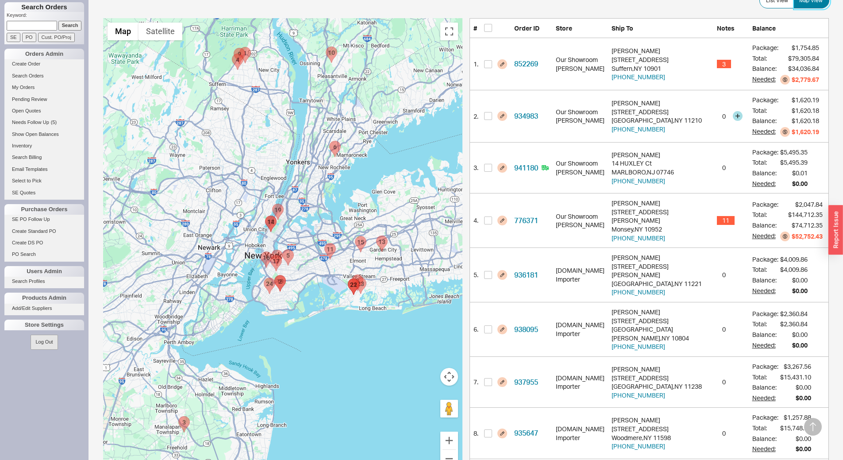
scroll to position [177, 0]
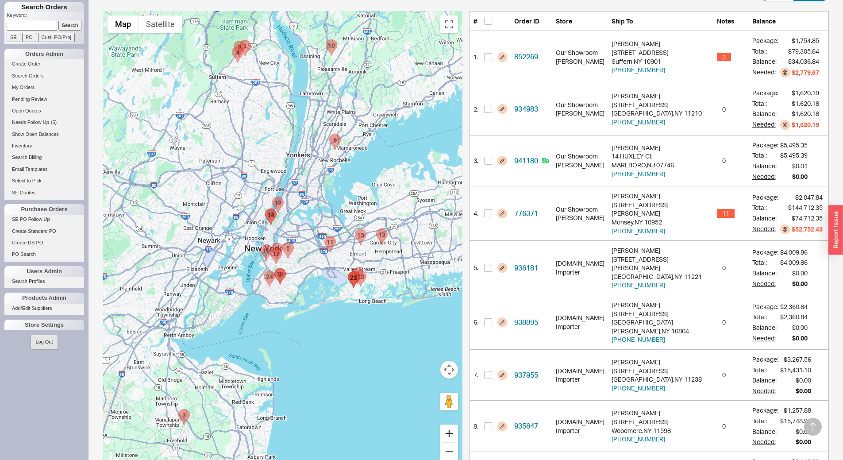
click at [449, 436] on button "Zoom in" at bounding box center [449, 434] width 18 height 18
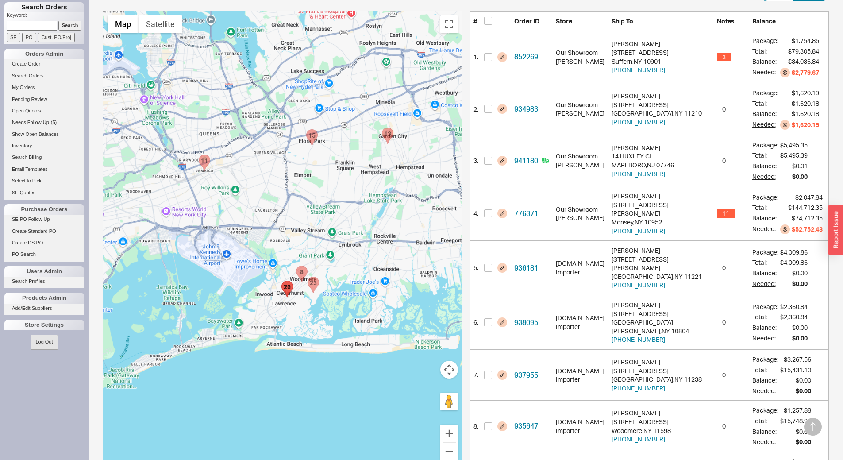
drag, startPoint x: 386, startPoint y: 374, endPoint x: 131, endPoint y: 263, distance: 278.5
click at [131, 263] on div at bounding box center [282, 241] width 359 height 460
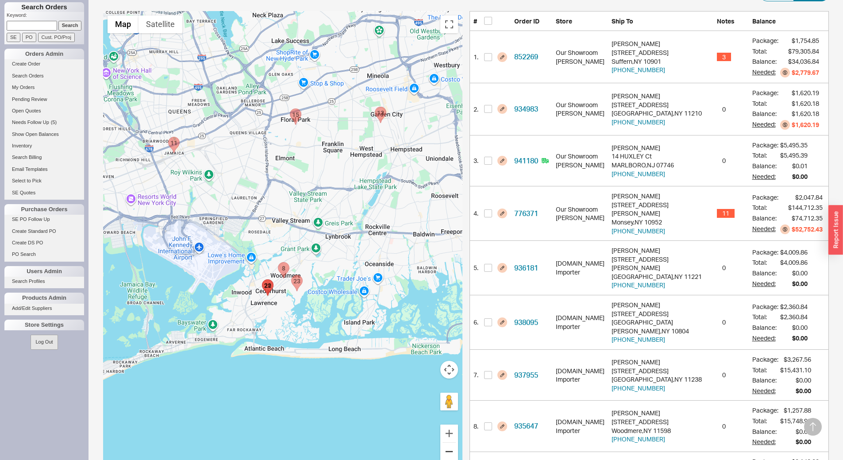
click at [455, 454] on button "Zoom out" at bounding box center [449, 452] width 18 height 18
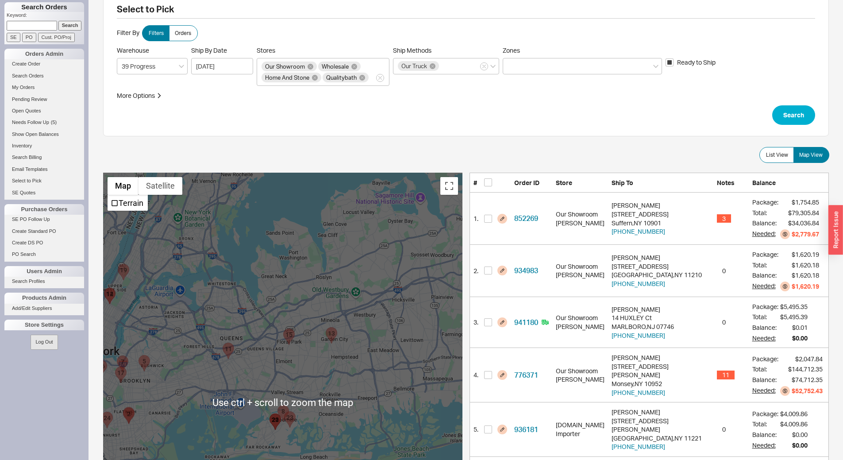
scroll to position [0, 0]
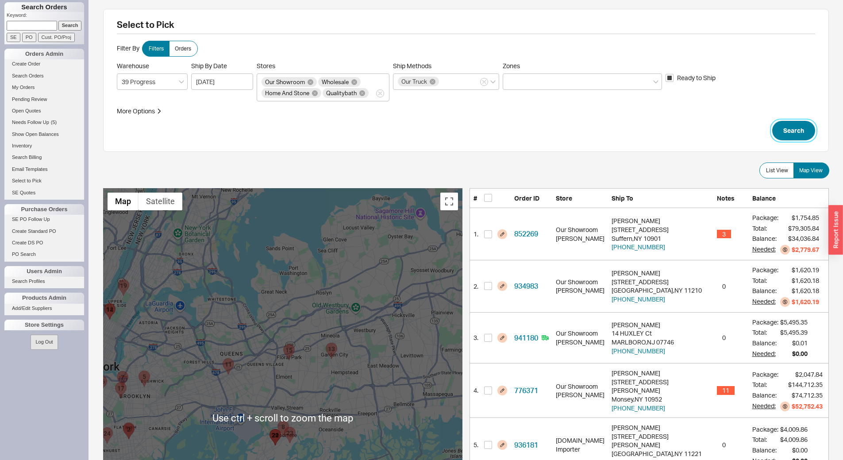
click at [794, 130] on button "Search" at bounding box center [793, 130] width 43 height 19
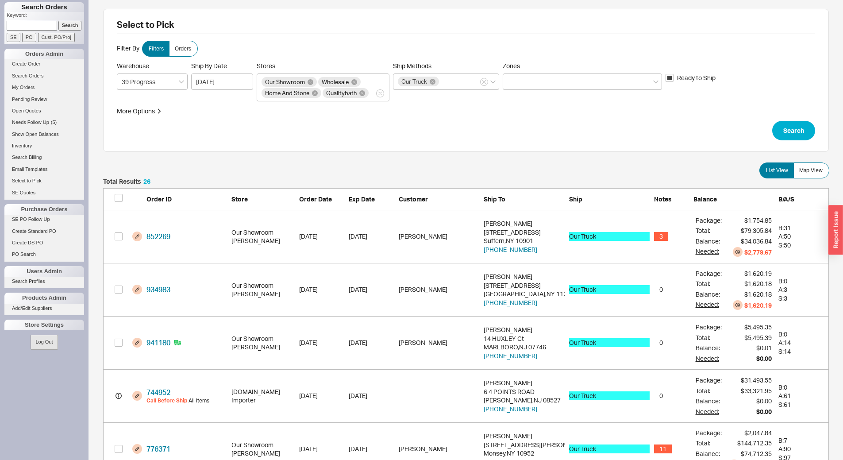
scroll to position [1406, 719]
click at [811, 173] on span "Map View" at bounding box center [810, 170] width 23 height 7
click at [0, 0] on input "Map View" at bounding box center [0, 0] width 0 height 0
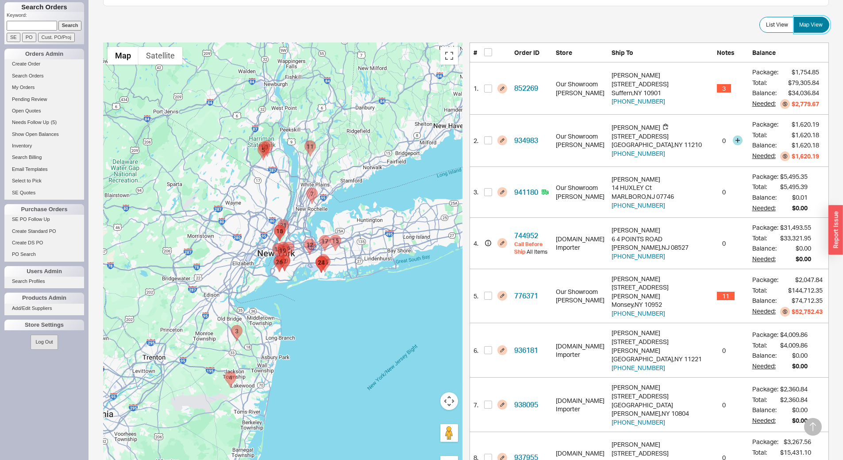
scroll to position [177, 0]
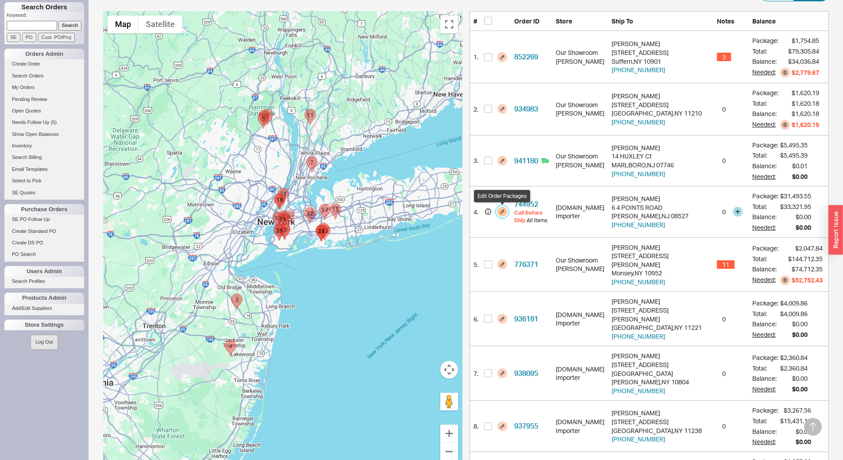
click at [506, 210] on button "button" at bounding box center [503, 212] width 10 height 10
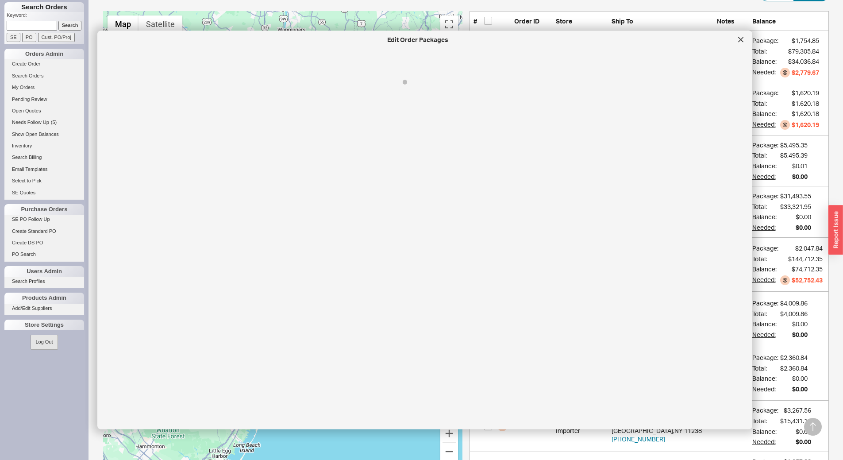
select select "Call Before Ship"
select select "8"
select select "Call Before Ship"
select select "8"
select select "Call Before Ship"
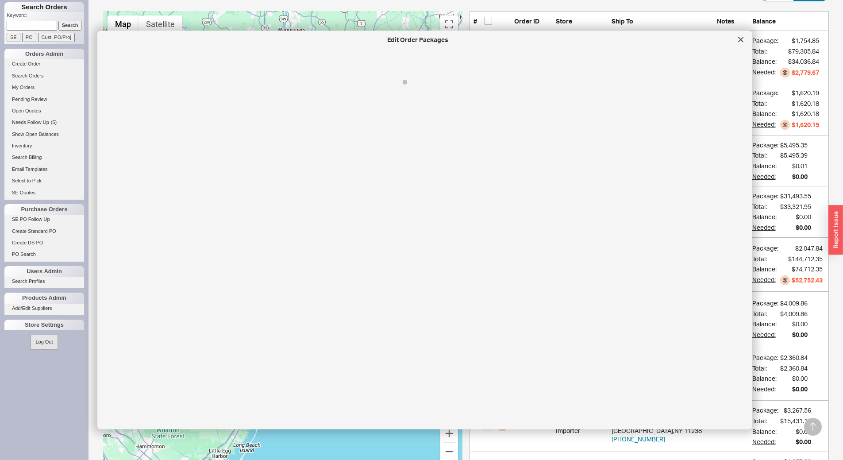
select select "8"
select select "Call Before Ship"
select select "8"
select select "Call Before Ship"
select select "8"
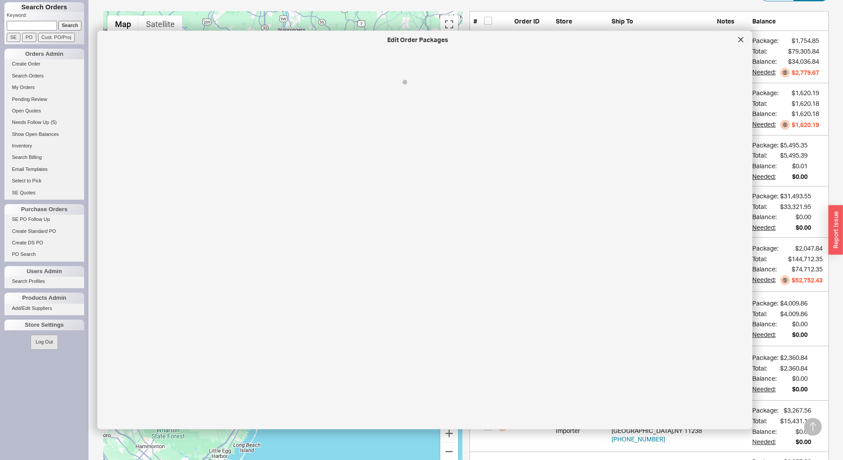
select select "Call Before Ship"
select select "8"
select select "Call Before Ship"
select select "8"
select select "Call Before Ship"
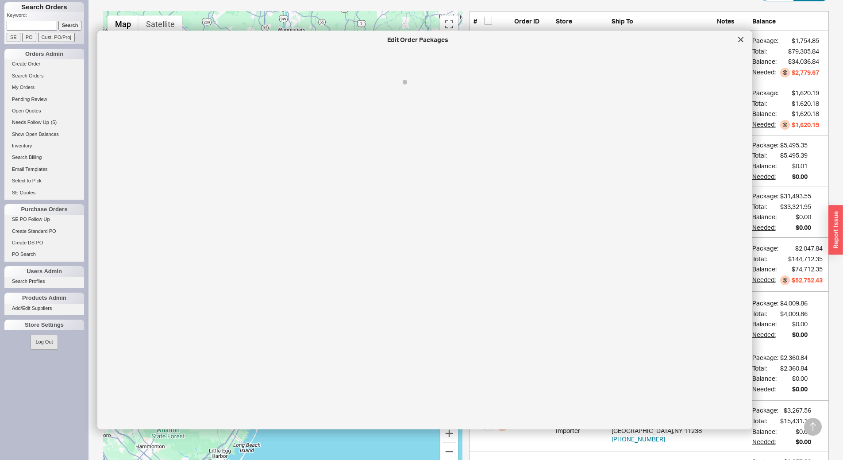
select select "8"
select select "Call Before Ship"
select select "8"
select select "Call Before Ship"
select select "8"
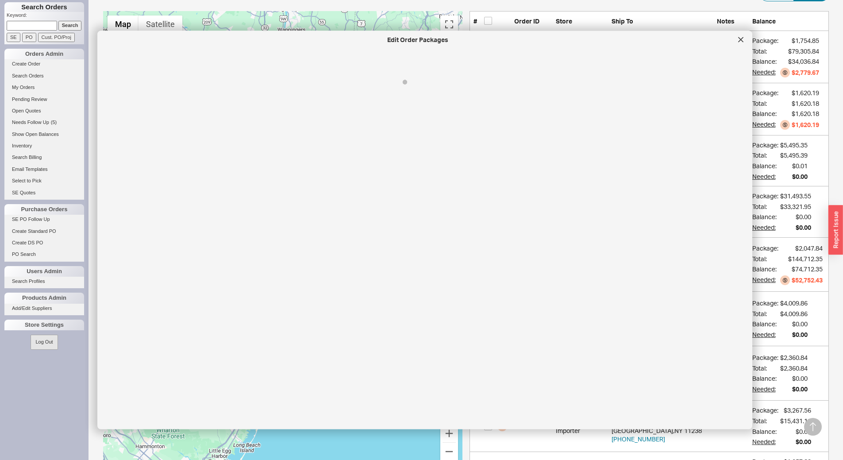
select select "Call Before Ship"
select select "8"
select select "Call Before Ship"
select select "8"
select select "Call Before Ship"
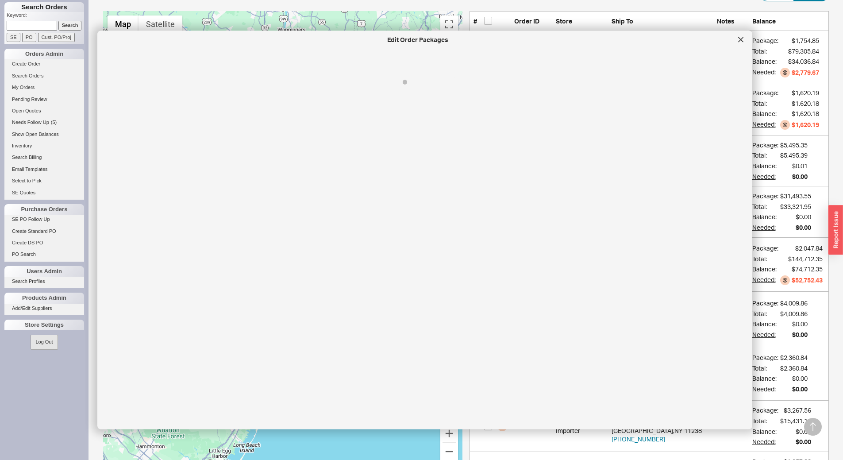
select select "8"
select select "Call Before Ship"
select select "8"
select select "Call Before Ship"
select select "8"
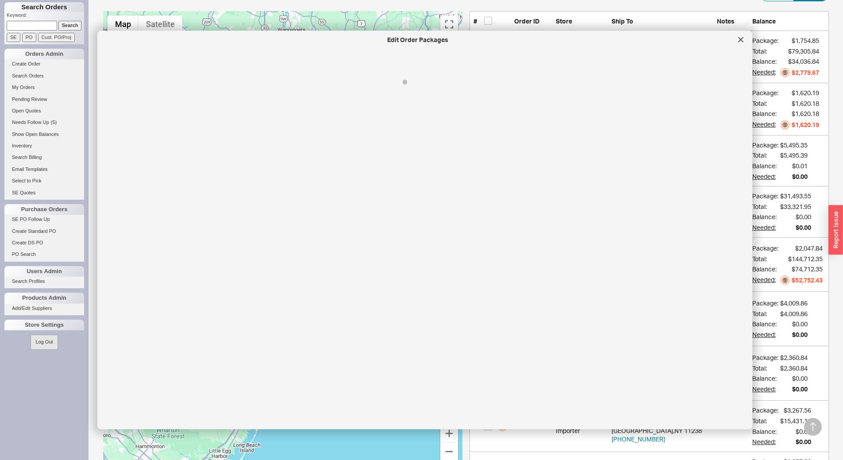
select select "Call Before Ship"
select select "8"
select select "Call Before Ship"
select select "8"
select select "Call Before Ship"
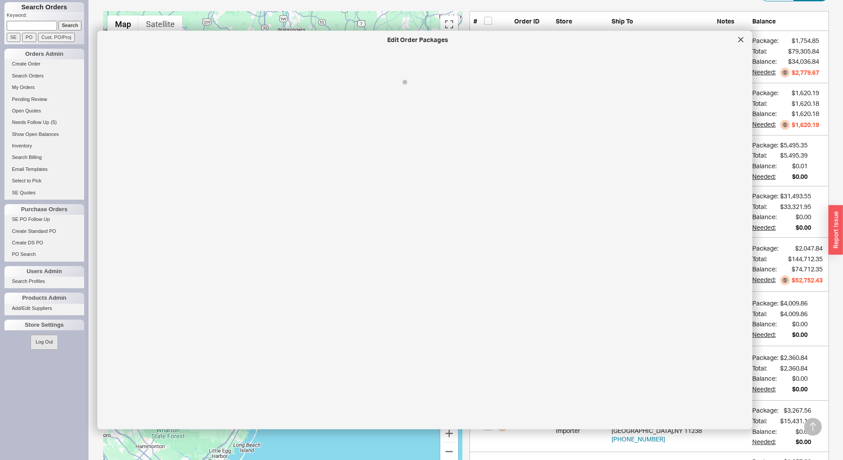
select select "8"
select select "Call Before Ship"
select select "8"
select select "Call Before Ship"
select select "8"
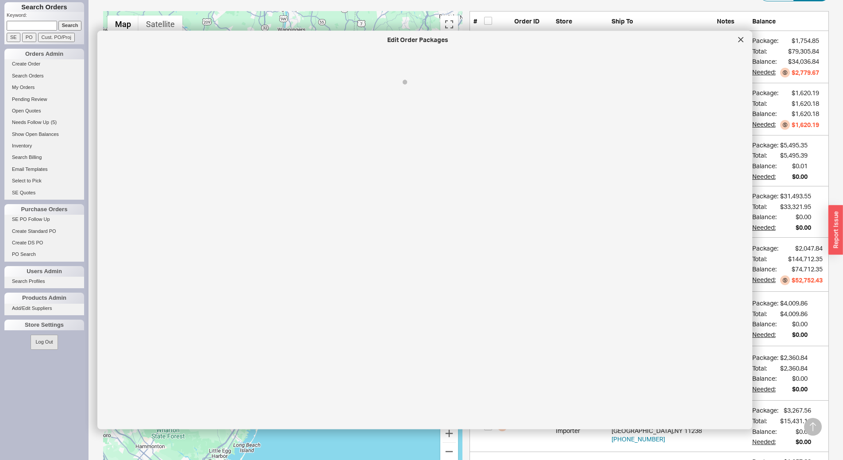
select select "Call Before Ship"
select select "8"
select select "Call Before Ship"
select select "8"
select select "Call Before Ship"
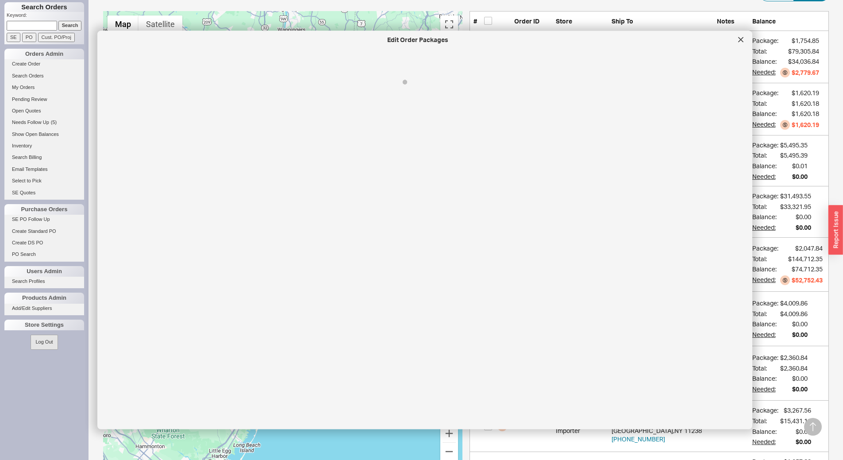
select select "8"
select select "Call Before Ship"
select select "8"
select select "Call Before Ship"
select select "8"
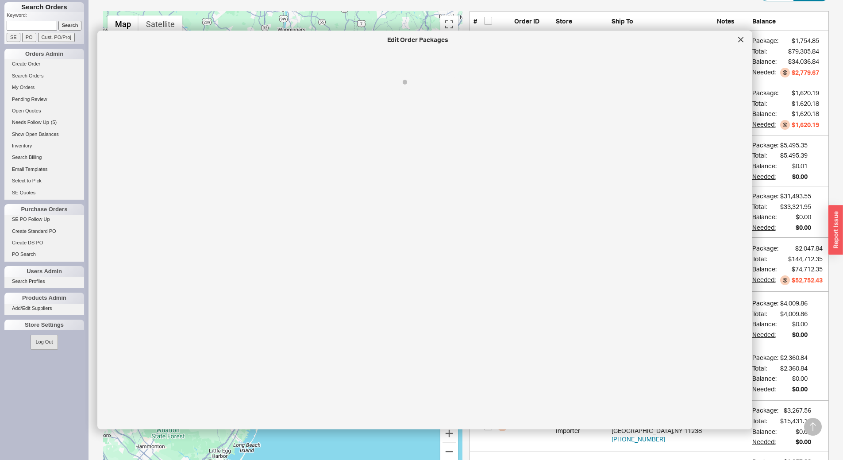
select select "Call Before Ship"
select select "8"
select select "Call Before Ship"
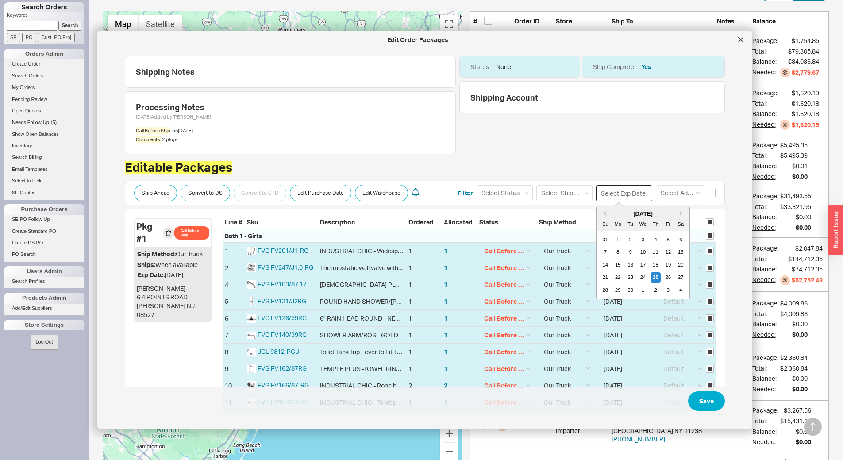
click at [608, 191] on input at bounding box center [624, 193] width 56 height 16
click at [680, 211] on button "Next month" at bounding box center [682, 212] width 5 height 5
click at [652, 288] on div "30" at bounding box center [656, 290] width 11 height 11
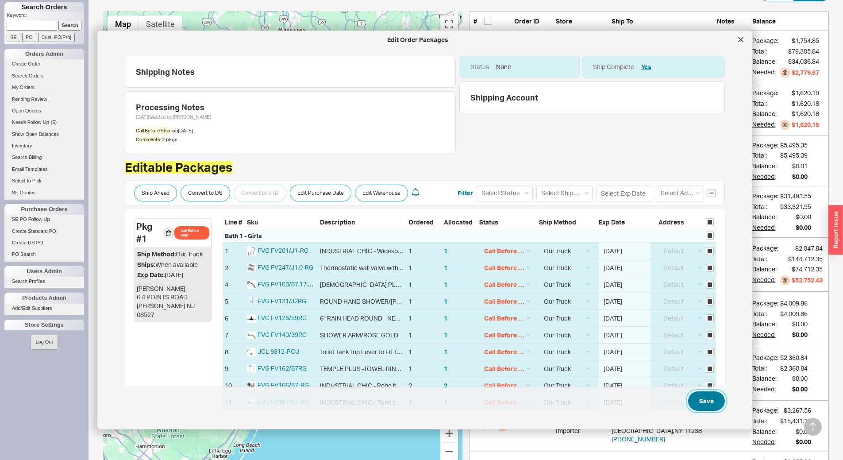
click at [694, 400] on button "Save" at bounding box center [706, 401] width 37 height 19
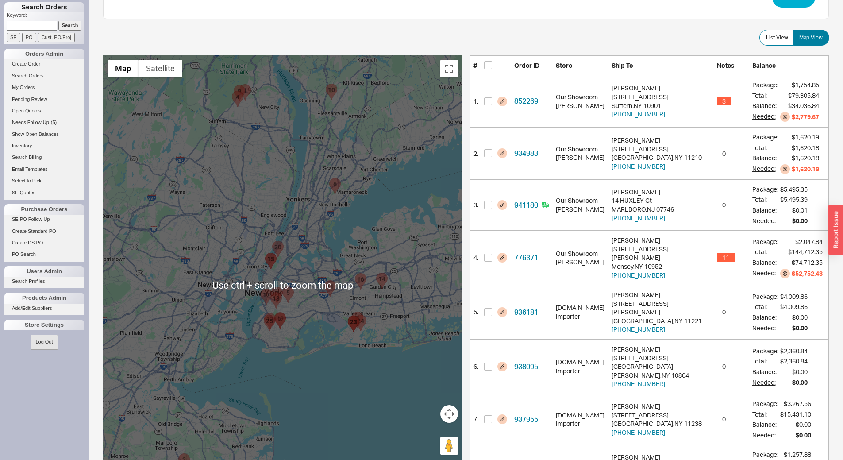
scroll to position [0, 0]
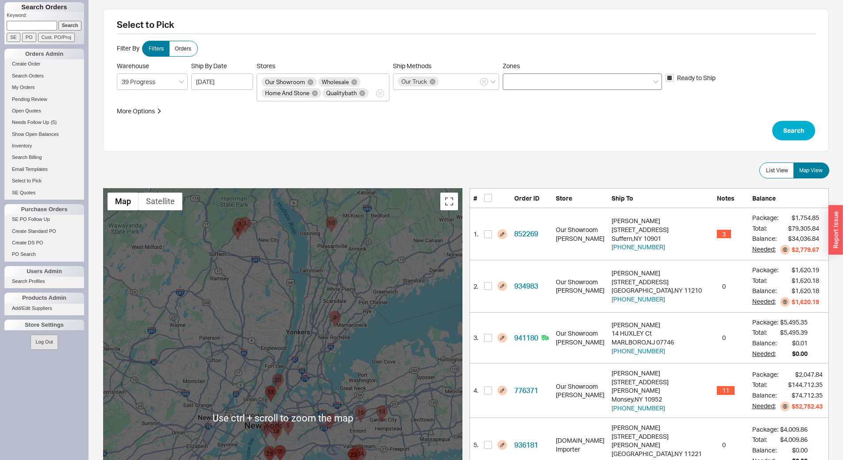
click at [571, 77] on div at bounding box center [582, 81] width 159 height 16
click at [514, 77] on input "Zones" at bounding box center [511, 82] width 6 height 10
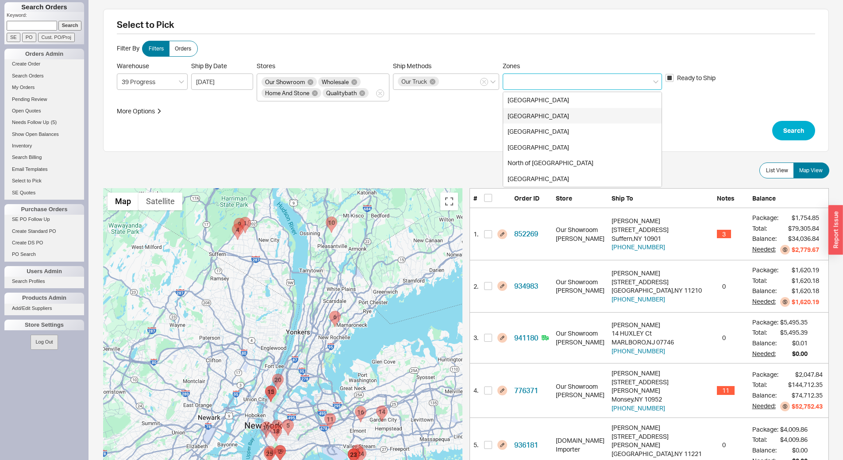
click at [556, 112] on div "[GEOGRAPHIC_DATA]" at bounding box center [582, 116] width 158 height 16
click at [784, 135] on button "Search" at bounding box center [793, 130] width 43 height 19
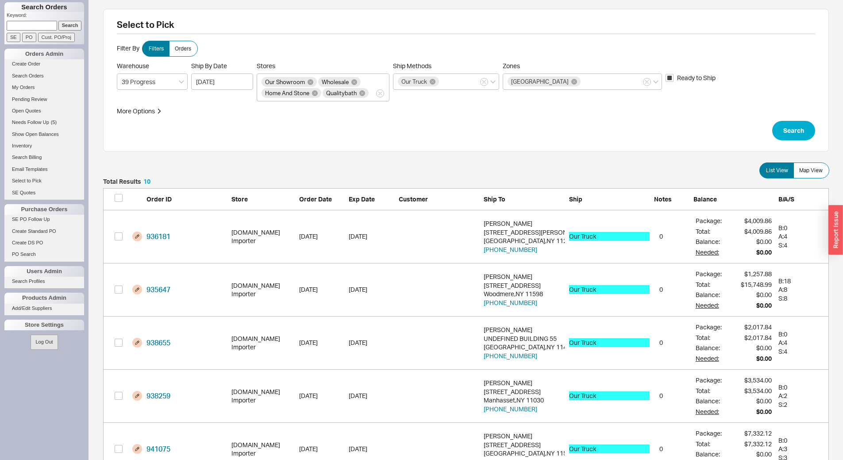
scroll to position [556, 719]
click at [807, 170] on span "Map View" at bounding box center [810, 170] width 23 height 7
click at [0, 0] on input "Map View" at bounding box center [0, 0] width 0 height 0
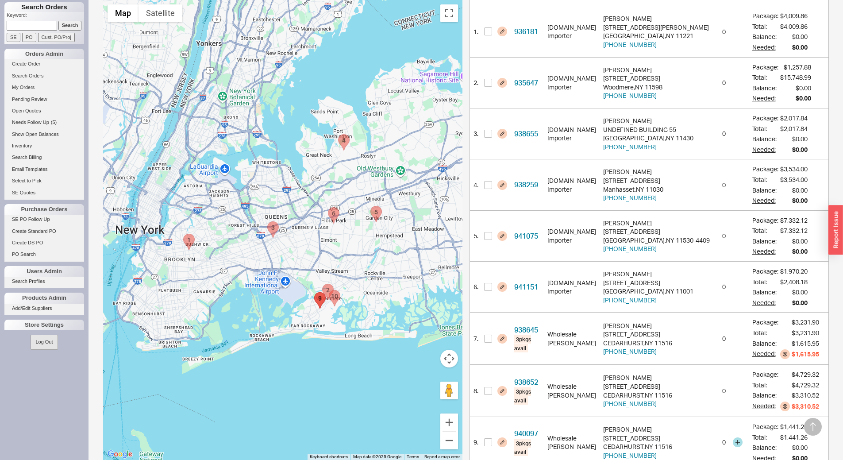
scroll to position [192, 0]
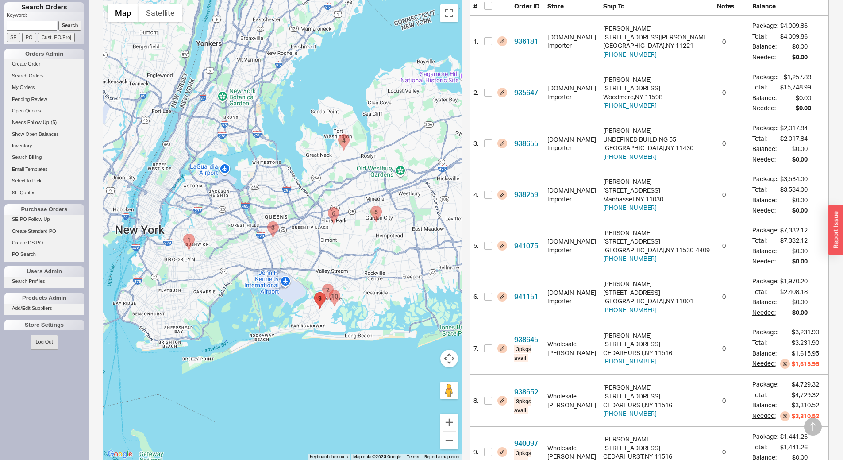
click at [338, 135] on area "938259 - 484 Dogwood Lane" at bounding box center [338, 135] width 0 height 0
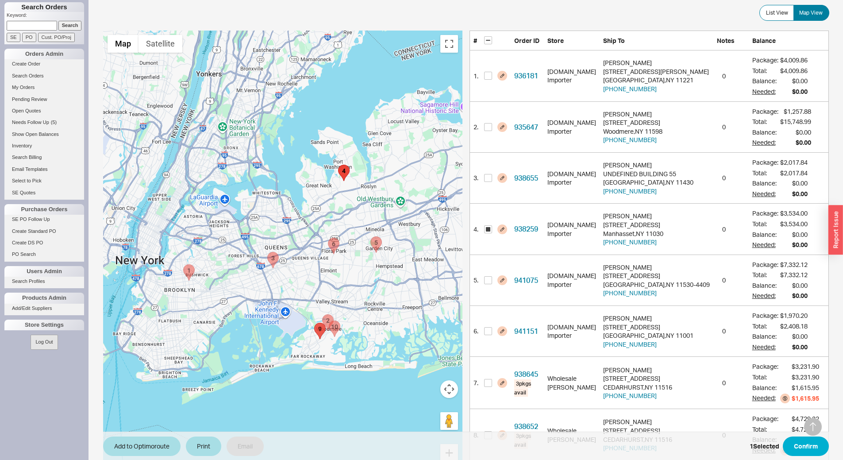
scroll to position [157, 0]
click at [267, 252] on area "938655 - UNDEFINED BUILDING 55" at bounding box center [267, 252] width 0 height 0
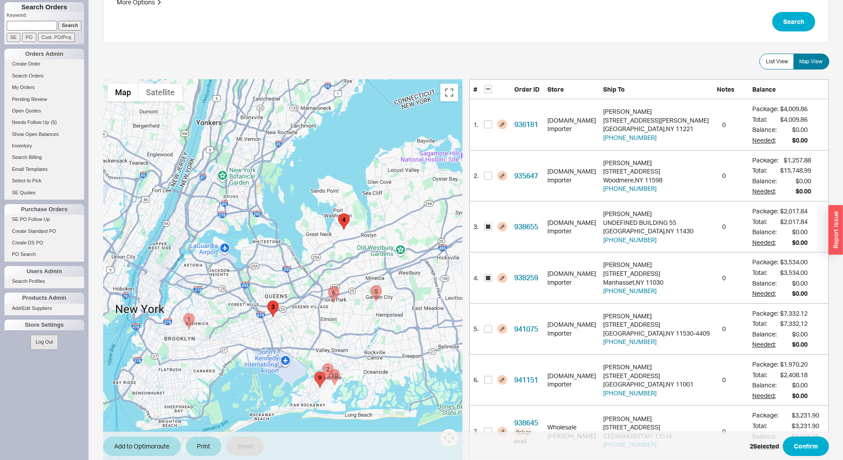
scroll to position [106, 0]
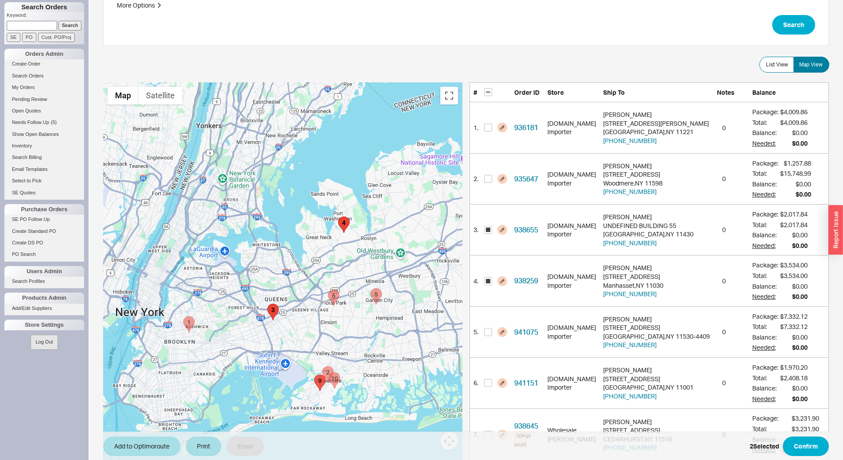
click at [328, 290] on area "941151 - 115 Iris Avenue" at bounding box center [328, 290] width 0 height 0
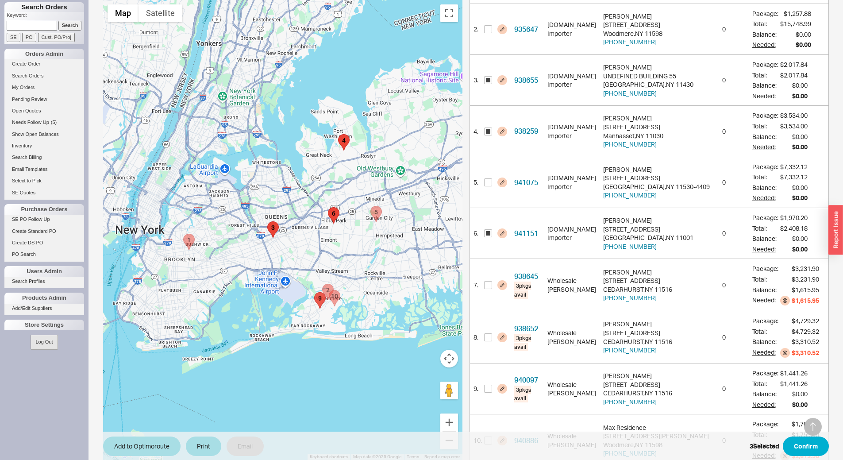
scroll to position [259, 0]
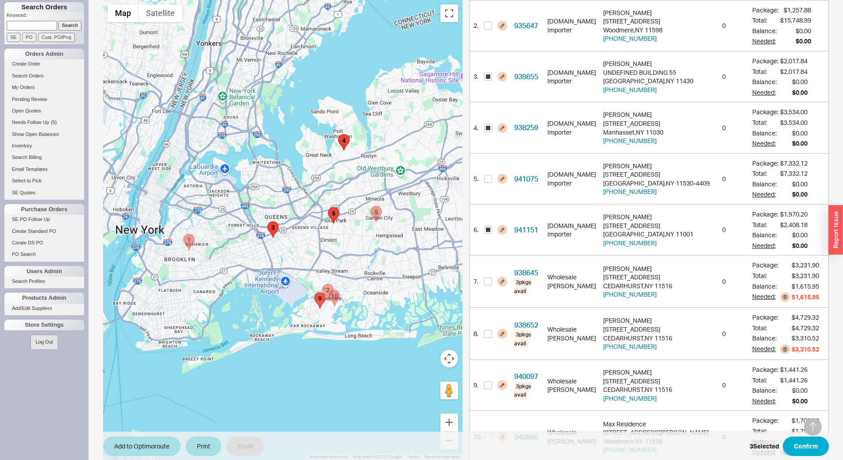
click at [380, 217] on img "941075 - 93 5TH ST" at bounding box center [377, 214] width 12 height 16
click at [371, 206] on area "941075 - 93 5TH ST" at bounding box center [371, 206] width 0 height 0
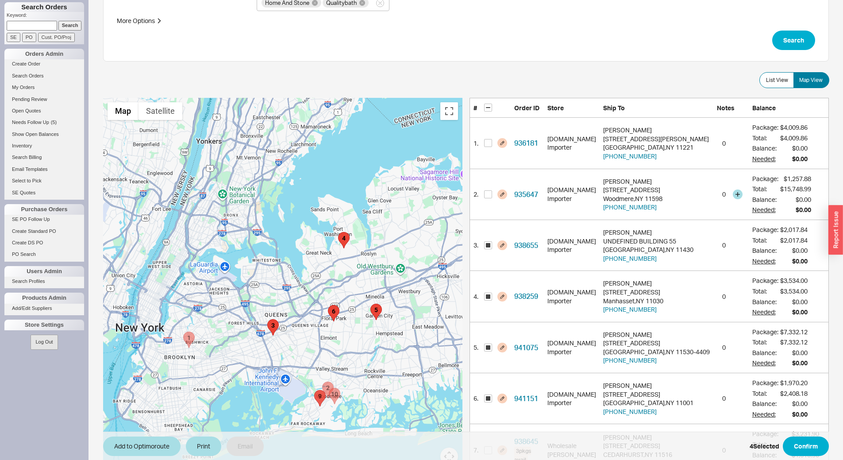
scroll to position [0, 0]
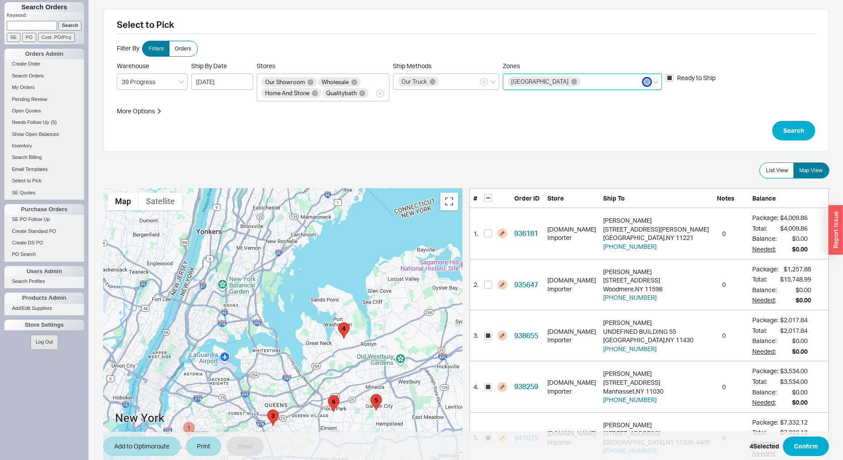
click at [649, 85] on button "Zones [GEOGRAPHIC_DATA]" at bounding box center [647, 82] width 8 height 8
click at [588, 85] on input "Zones [GEOGRAPHIC_DATA]" at bounding box center [585, 82] width 6 height 10
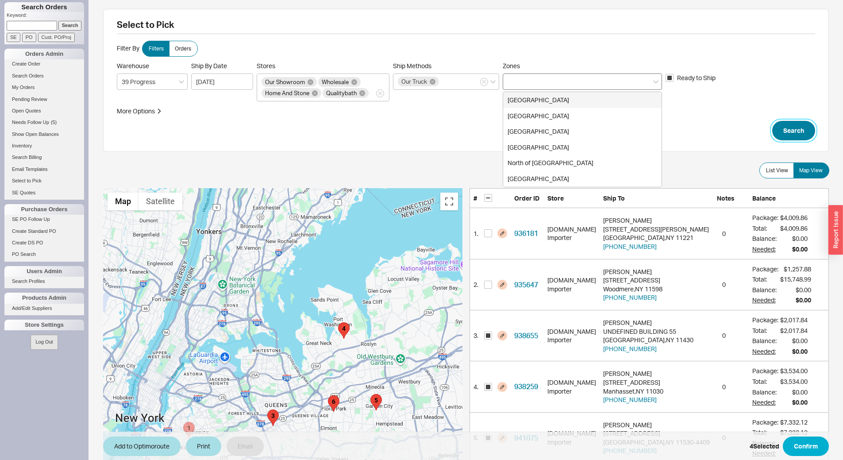
click at [801, 135] on button "Search" at bounding box center [793, 130] width 43 height 19
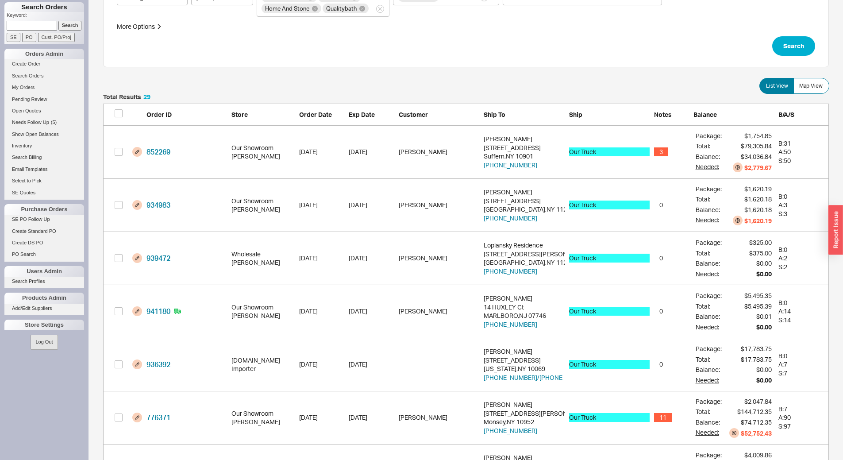
scroll to position [89, 0]
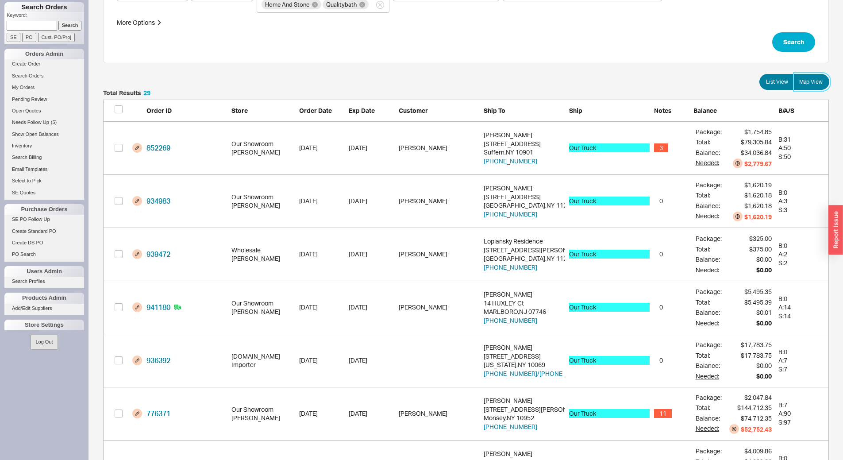
click at [811, 83] on span "Map View" at bounding box center [810, 81] width 23 height 7
click at [0, 0] on input "Map View" at bounding box center [0, 0] width 0 height 0
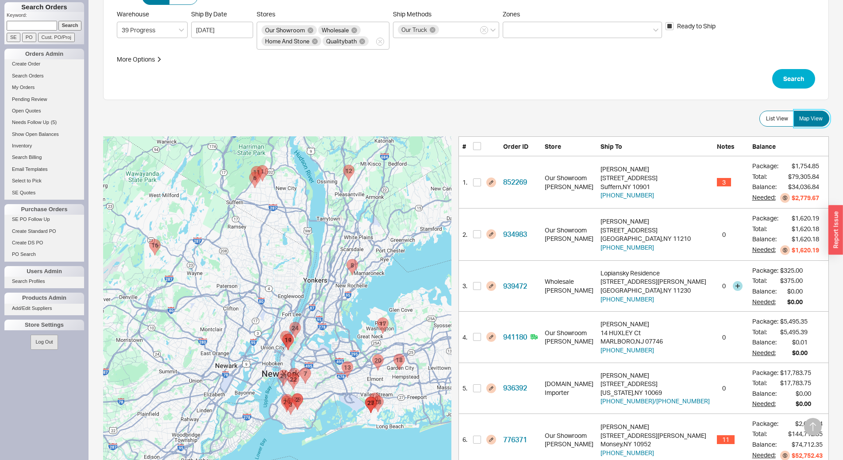
scroll to position [221, 0]
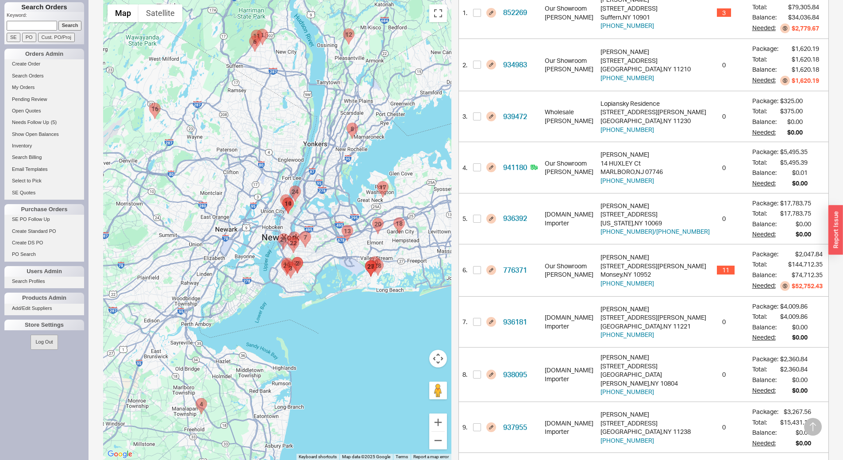
click at [342, 225] on area "938655 - UNDEFINED BUILDING 55" at bounding box center [342, 225] width 0 height 0
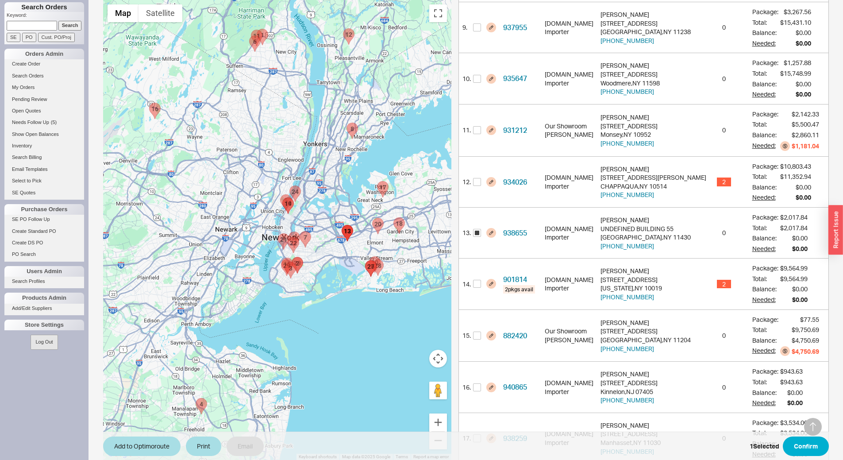
click at [372, 218] on area "941151 - 115 Iris Avenue" at bounding box center [372, 218] width 0 height 0
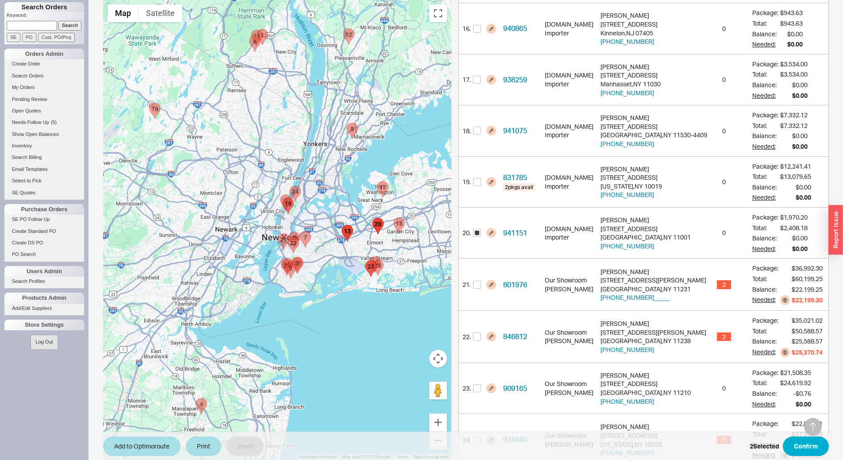
click at [394, 218] on area "941075 - 93 5TH ST" at bounding box center [394, 218] width 0 height 0
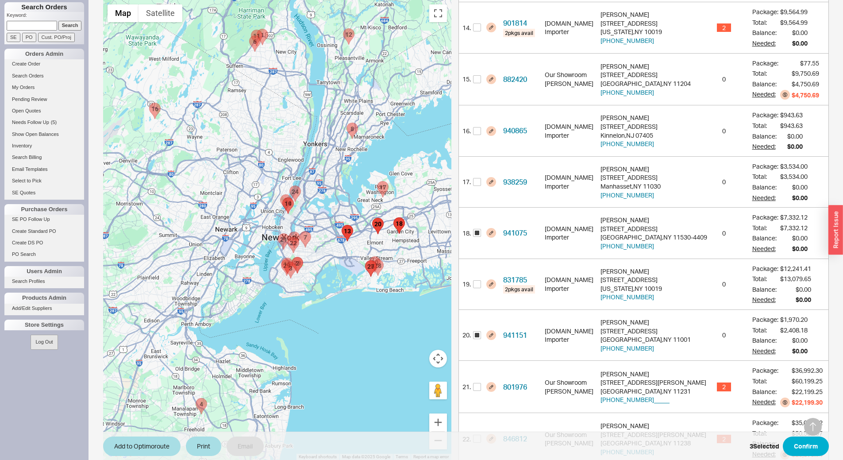
click at [377, 181] on area "938259 - 484 Dogwood Lane" at bounding box center [377, 181] width 0 height 0
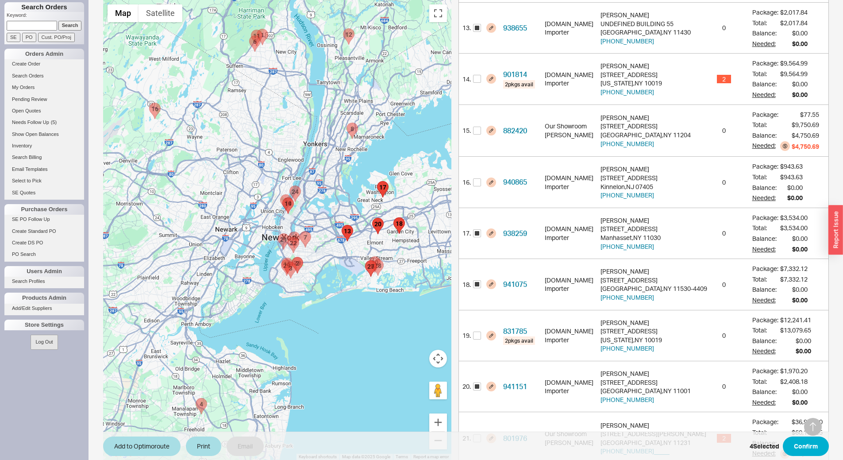
click at [372, 260] on area "940886 - 150 Noye Lane" at bounding box center [372, 260] width 0 height 0
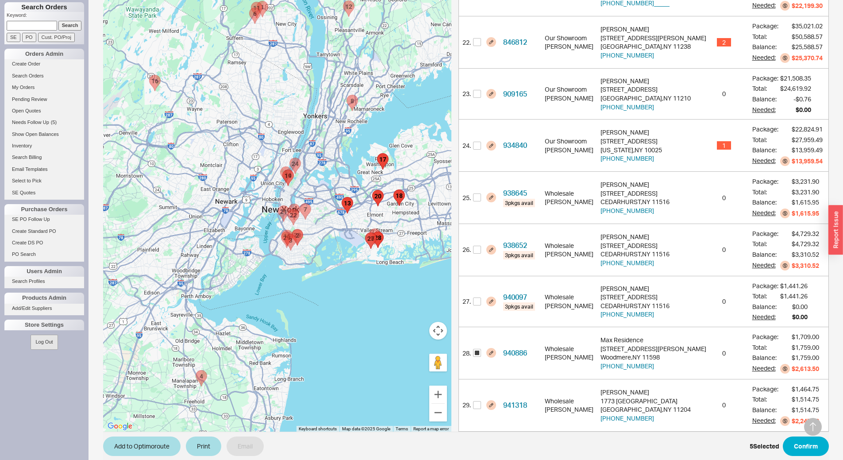
scroll to position [1280, 0]
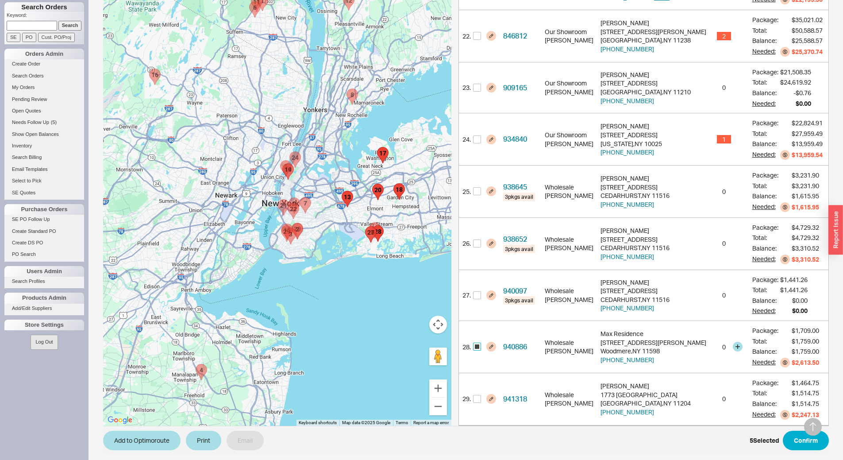
click at [481, 343] on input "checkbox" at bounding box center [477, 347] width 8 height 8
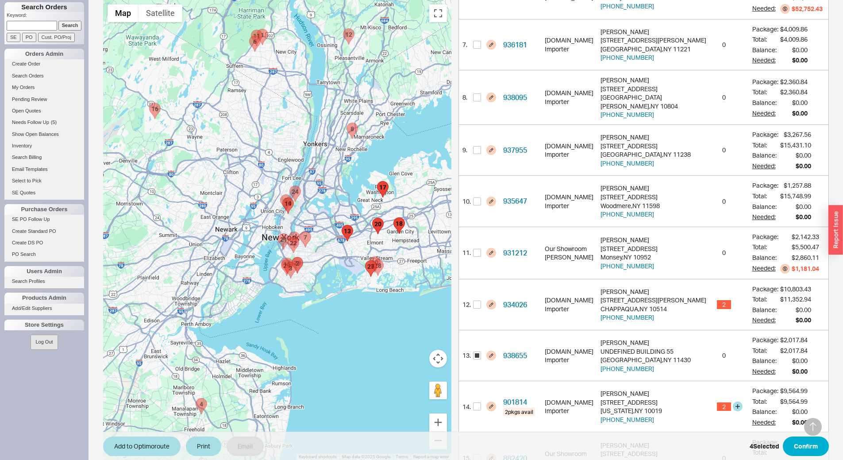
scroll to position [483, 0]
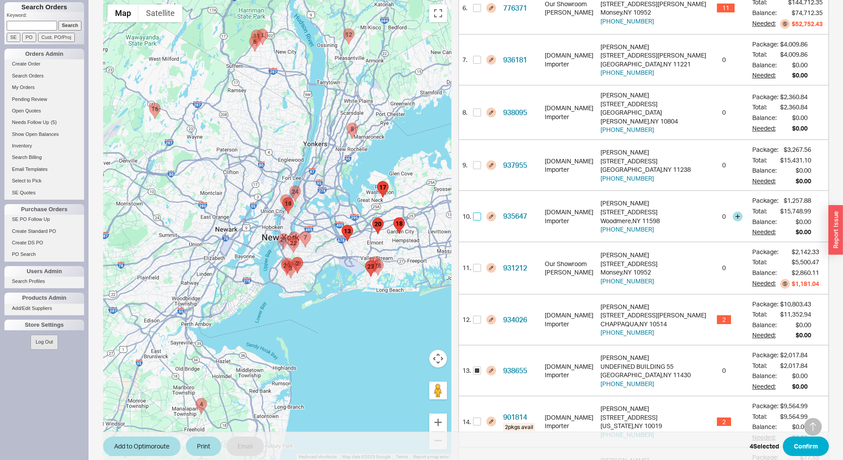
click at [481, 214] on input "checkbox" at bounding box center [477, 216] width 8 height 8
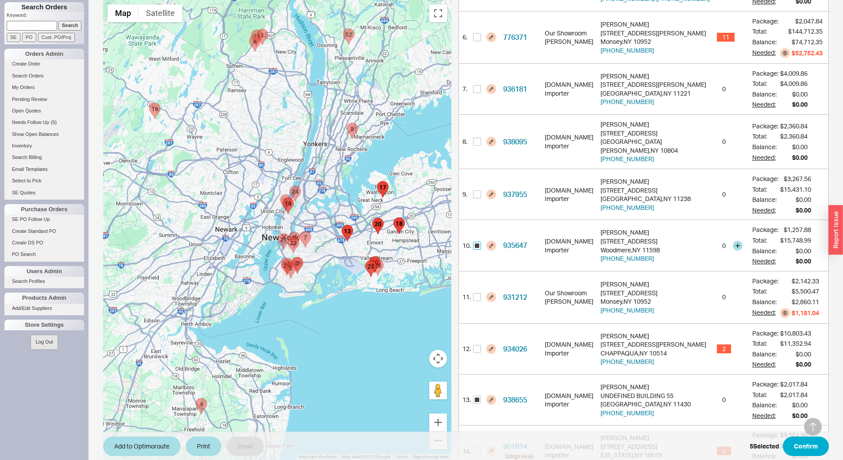
scroll to position [439, 0]
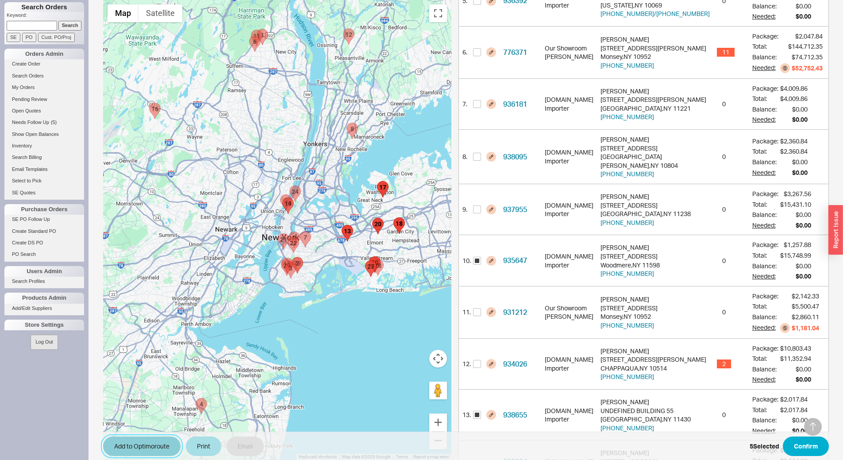
click at [151, 439] on button "Add to Optimoroute" at bounding box center [141, 445] width 77 height 19
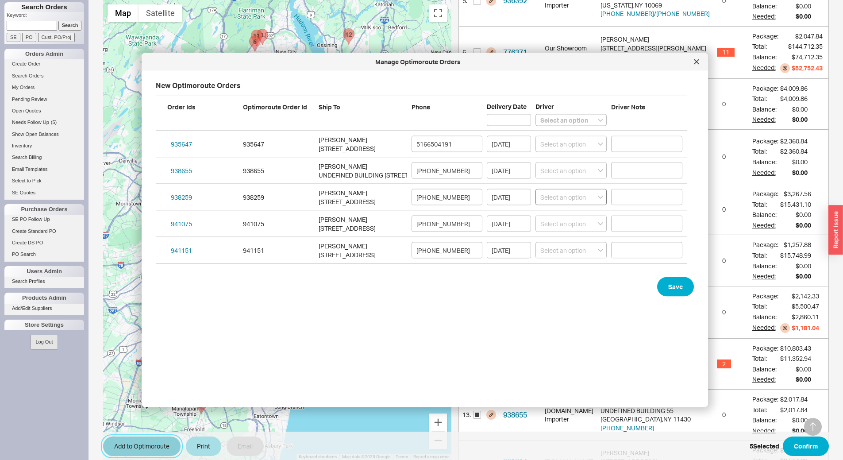
scroll to position [309, 539]
click at [578, 122] on select "Select an option [PERSON_NAME] Lubav [PERSON_NAME]" at bounding box center [571, 120] width 71 height 12
click at [536, 114] on select "Select an option [PERSON_NAME] Lubav [PERSON_NAME]" at bounding box center [571, 120] width 71 height 12
drag, startPoint x: 508, startPoint y: 126, endPoint x: 512, endPoint y: 122, distance: 6.0
click at [510, 124] on div "Order Ids Optimoroute Order Id Ship To Phone Delivery Date Driver Select an opt…" at bounding box center [422, 113] width 532 height 35
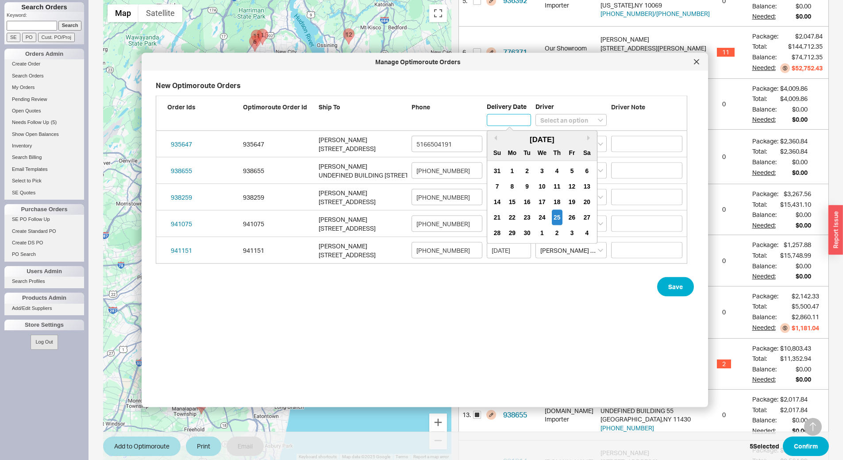
click at [512, 122] on input at bounding box center [509, 120] width 44 height 12
click at [512, 231] on div "29" at bounding box center [512, 232] width 11 height 15
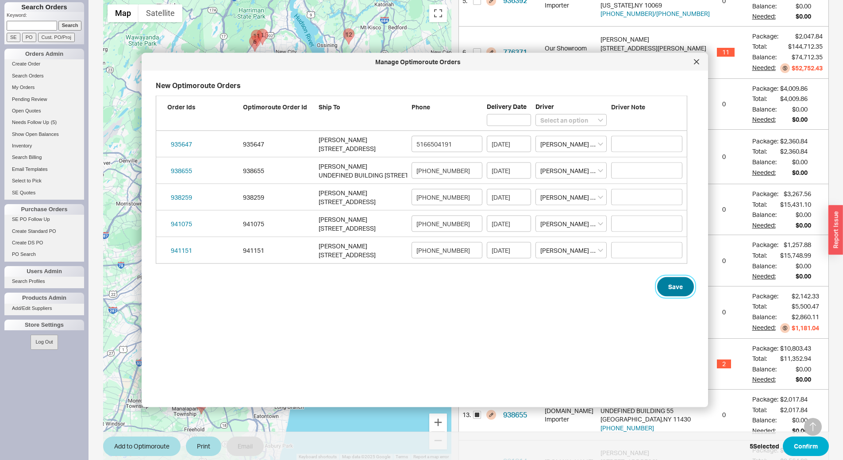
click at [659, 281] on button "Save" at bounding box center [675, 286] width 37 height 19
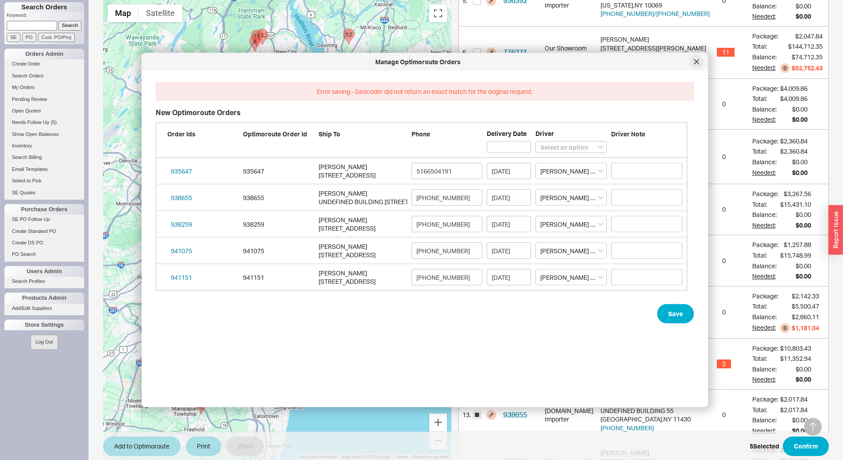
click at [695, 62] on icon at bounding box center [696, 61] width 5 height 5
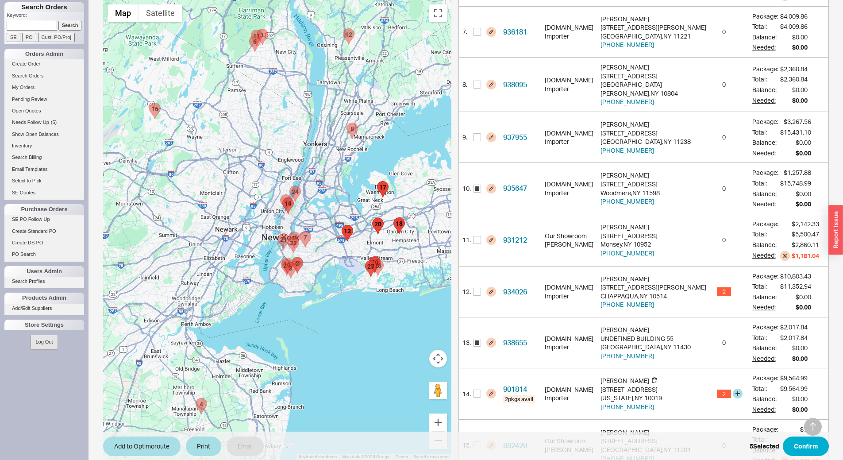
scroll to position [528, 0]
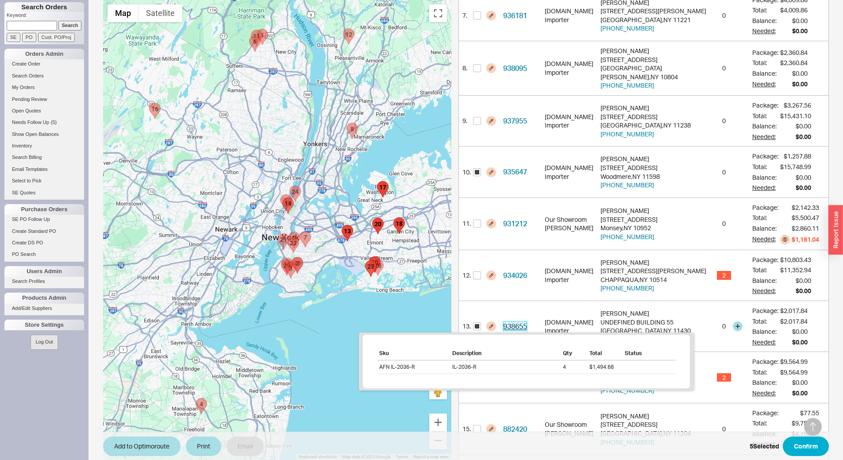
click at [527, 323] on link "938655" at bounding box center [515, 326] width 24 height 9
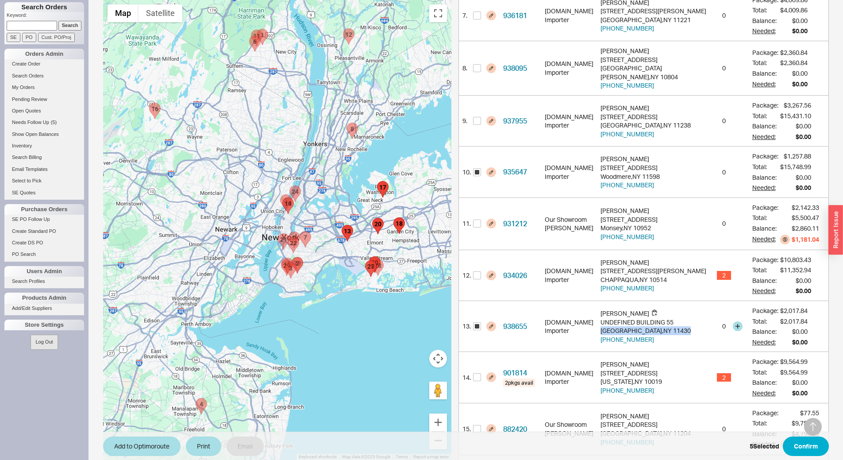
drag, startPoint x: 688, startPoint y: 330, endPoint x: 628, endPoint y: 329, distance: 60.2
click at [624, 331] on div "[PERSON_NAME] UNDEFINED BUILDING [STREET_ADDRESS] 332-600-3370" at bounding box center [646, 326] width 90 height 35
copy div "[GEOGRAPHIC_DATA] , [GEOGRAPHIC_DATA] 11430"
click at [149, 103] on area "940865 - 281 Long Meadow Road" at bounding box center [149, 103] width 0 height 0
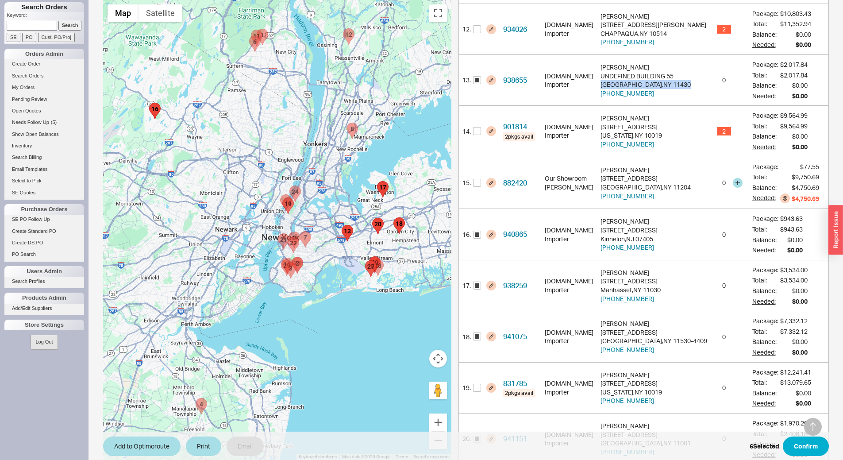
scroll to position [775, 0]
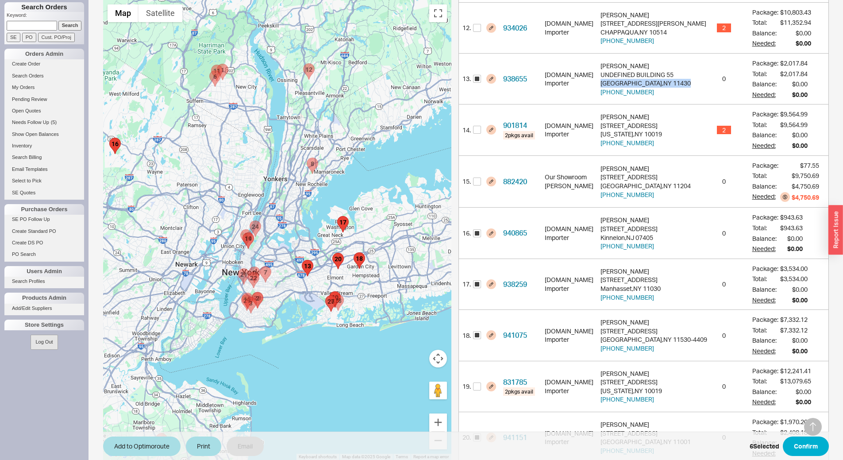
drag, startPoint x: 333, startPoint y: 146, endPoint x: 295, endPoint y: 215, distance: 78.5
click at [292, 212] on div at bounding box center [277, 230] width 348 height 460
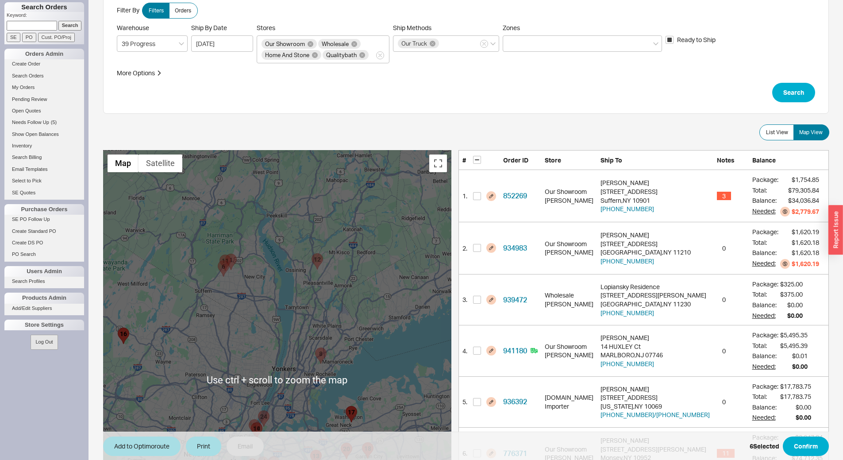
scroll to position [23, 0]
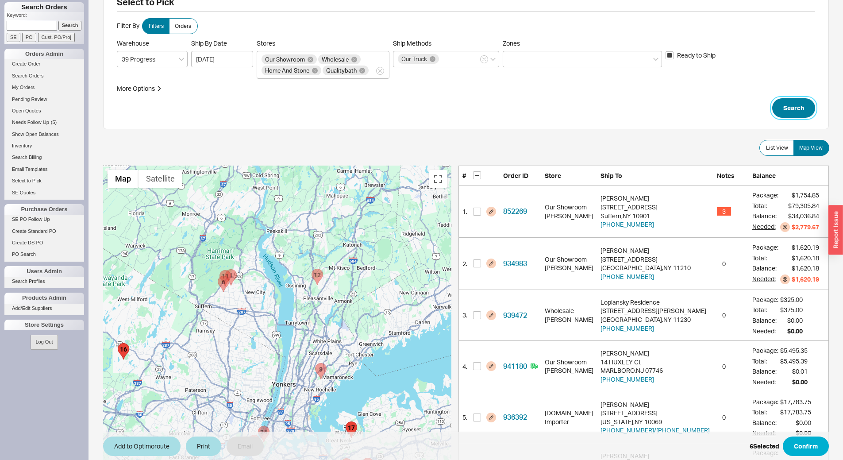
click at [794, 107] on button "Search" at bounding box center [793, 107] width 43 height 19
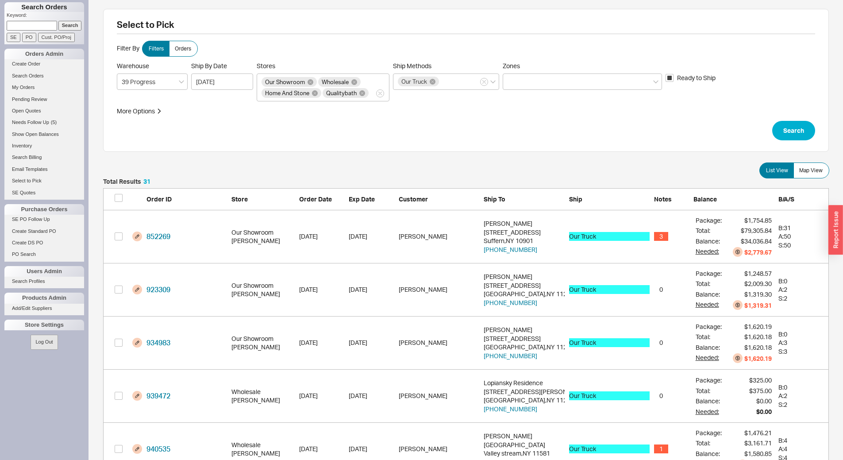
scroll to position [1672, 719]
click at [809, 166] on label "Map View" at bounding box center [812, 170] width 36 height 16
click at [0, 0] on input "Map View" at bounding box center [0, 0] width 0 height 0
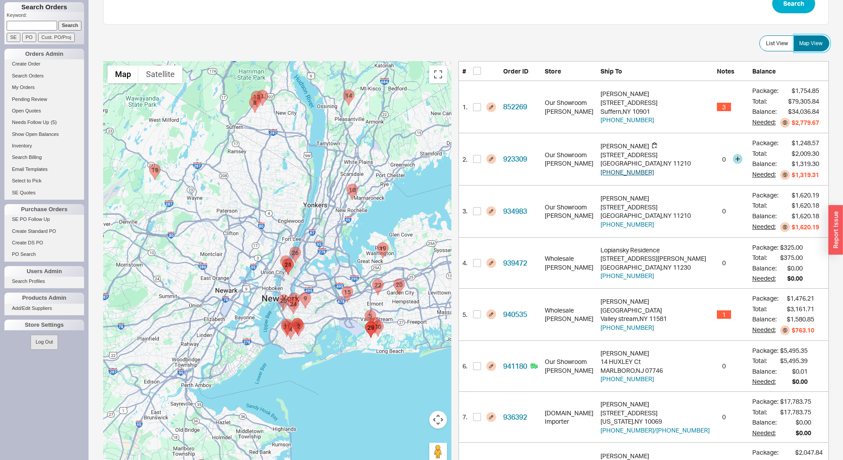
scroll to position [133, 0]
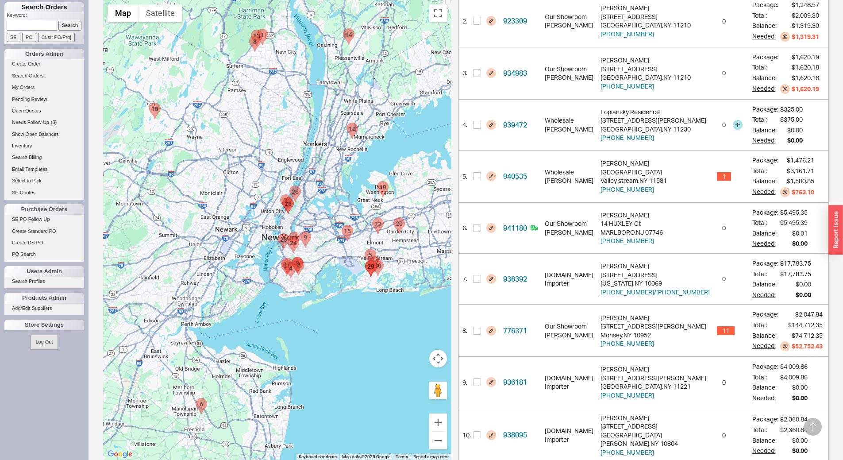
scroll to position [266, 0]
click at [347, 123] on area "938095 - 235 Trenor Drive" at bounding box center [347, 123] width 0 height 0
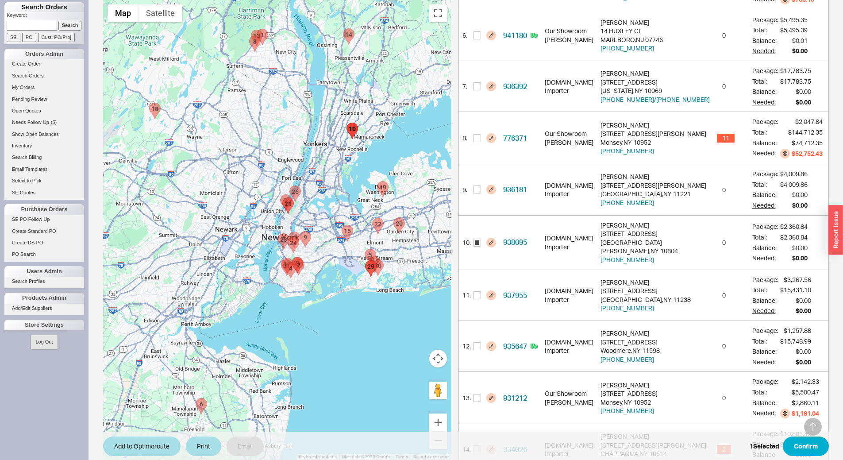
scroll to position [469, 0]
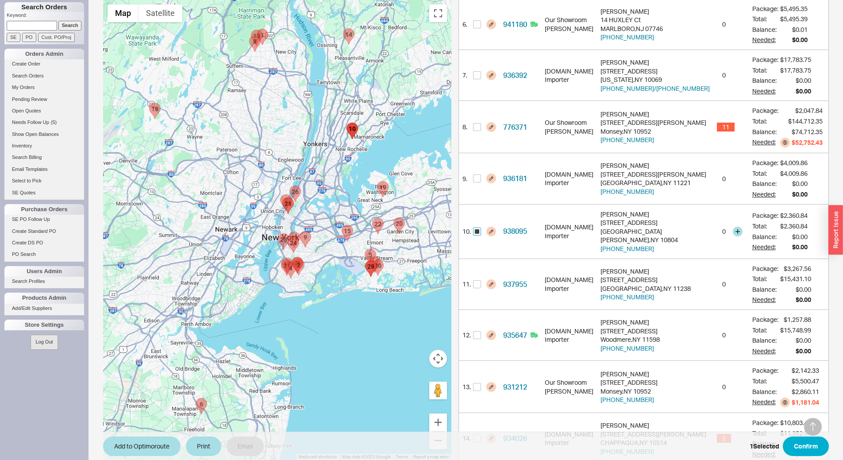
click at [481, 232] on input "checkbox" at bounding box center [477, 232] width 8 height 8
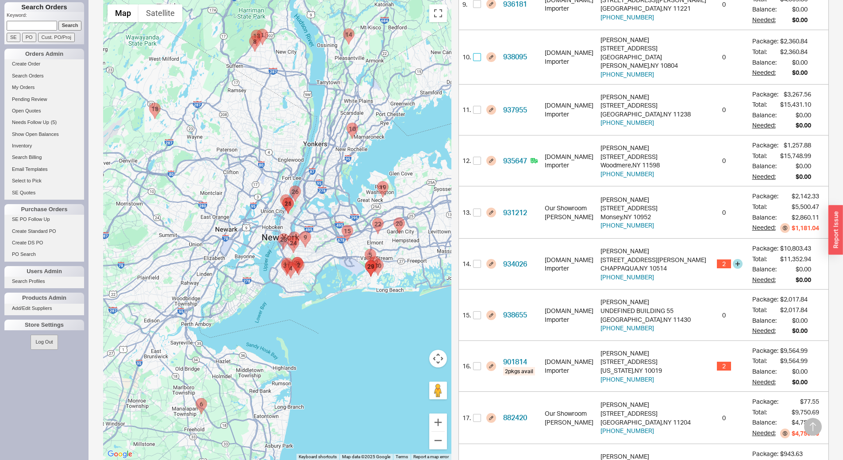
scroll to position [646, 0]
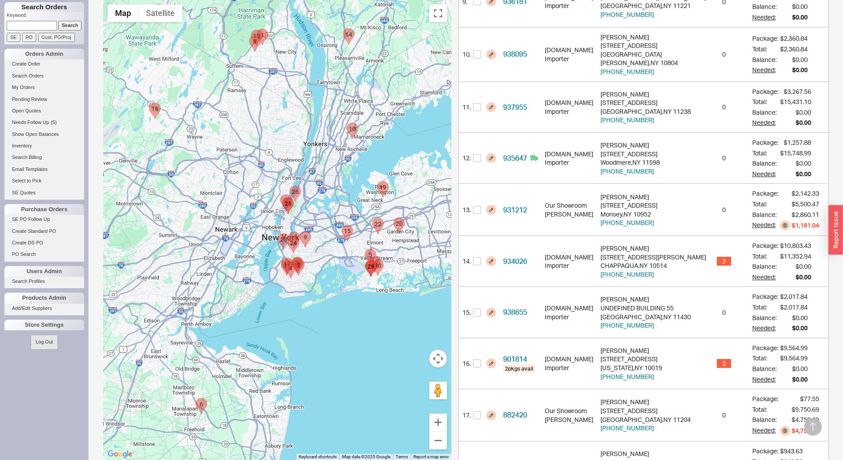
click at [342, 225] on area "938655 - UNDEFINED BUILDING 55" at bounding box center [342, 225] width 0 height 0
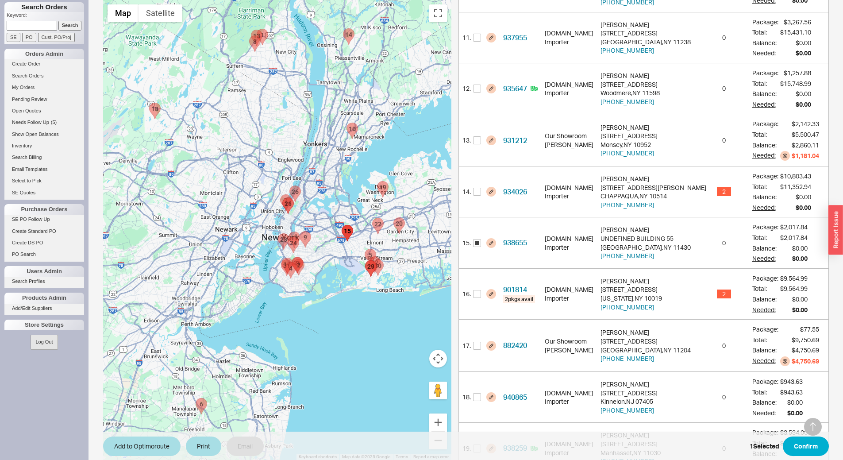
scroll to position [725, 0]
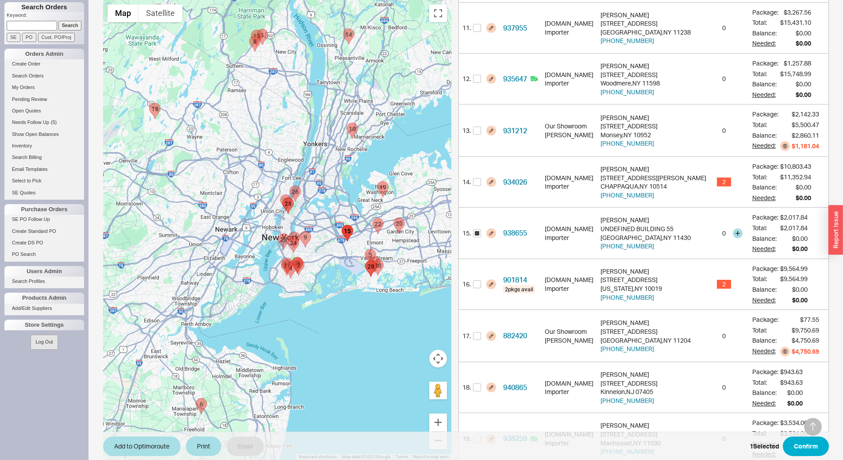
click at [533, 224] on div "938655" at bounding box center [521, 233] width 42 height 51
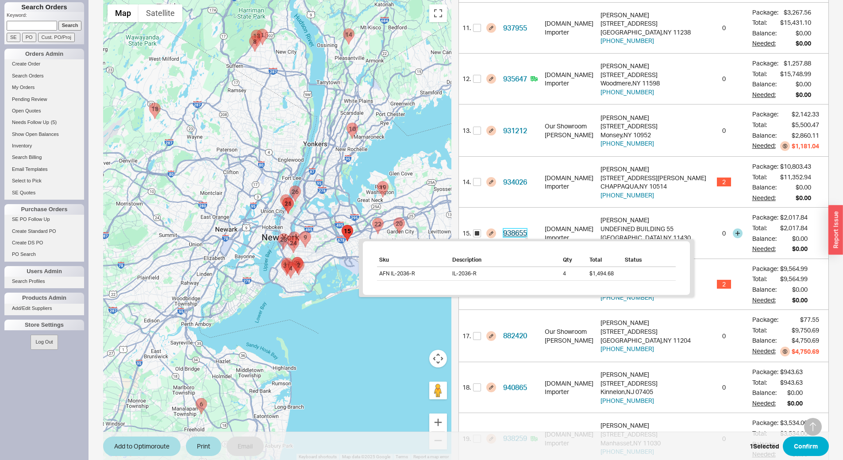
click at [527, 230] on link "938655" at bounding box center [515, 232] width 24 height 9
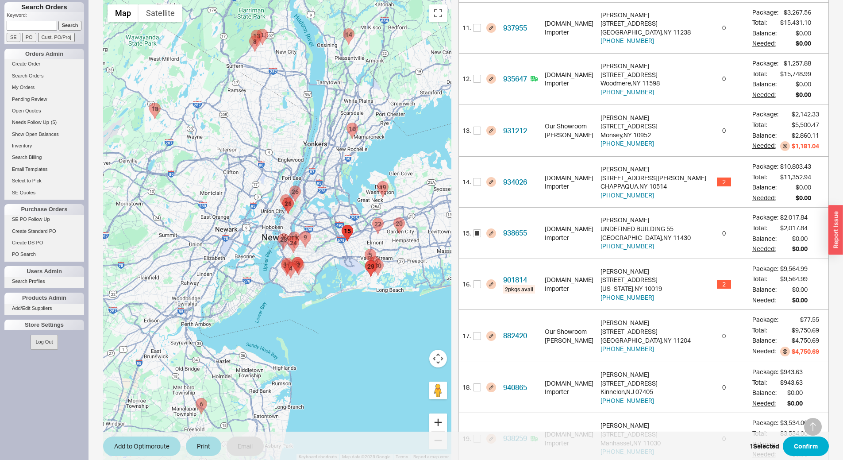
click at [447, 420] on button "Zoom in" at bounding box center [438, 422] width 18 height 18
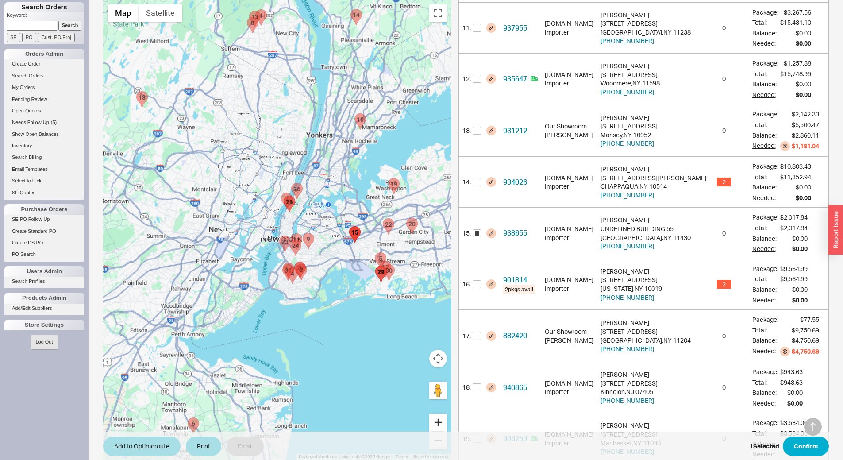
click at [447, 420] on button "Zoom in" at bounding box center [438, 422] width 18 height 18
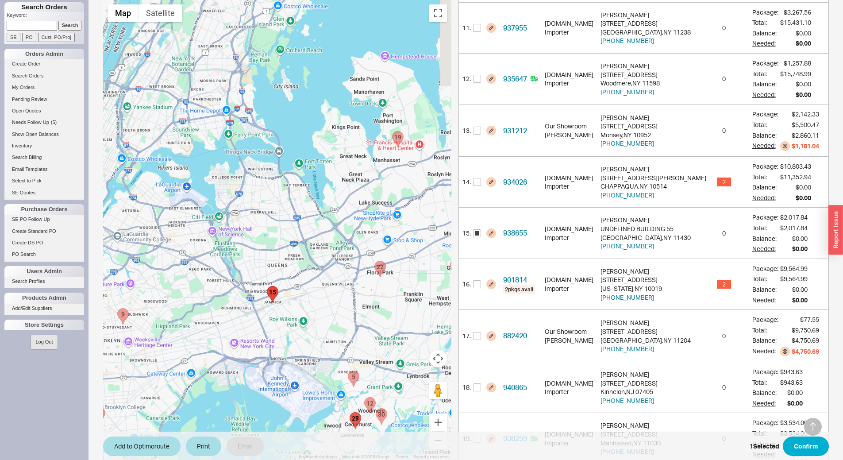
drag, startPoint x: 400, startPoint y: 284, endPoint x: 129, endPoint y: 318, distance: 273.4
click at [129, 321] on div at bounding box center [277, 230] width 348 height 460
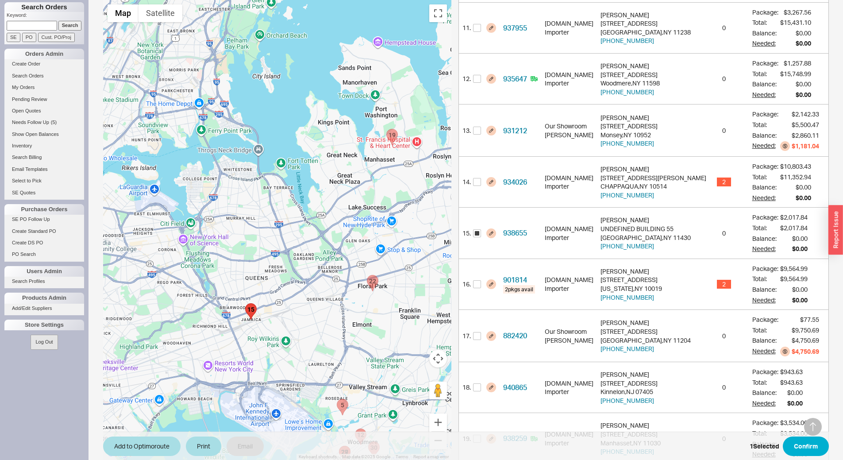
click at [386, 129] on area "938259 - 484 Dogwood Lane" at bounding box center [386, 129] width 0 height 0
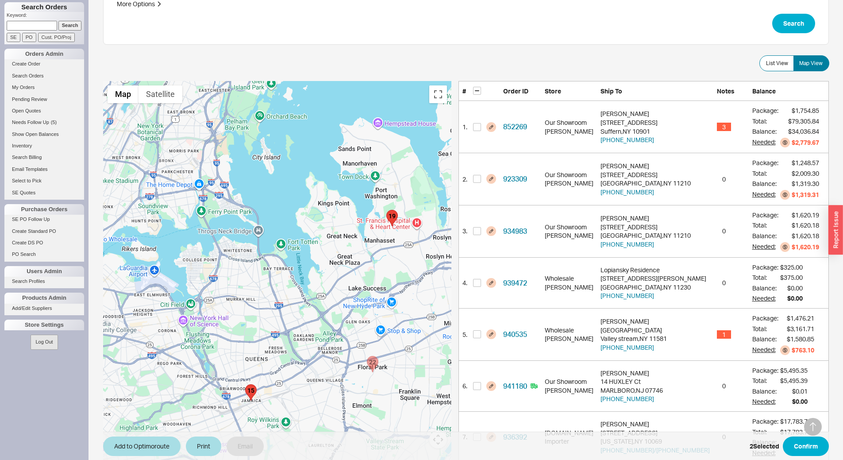
scroll to position [0, 0]
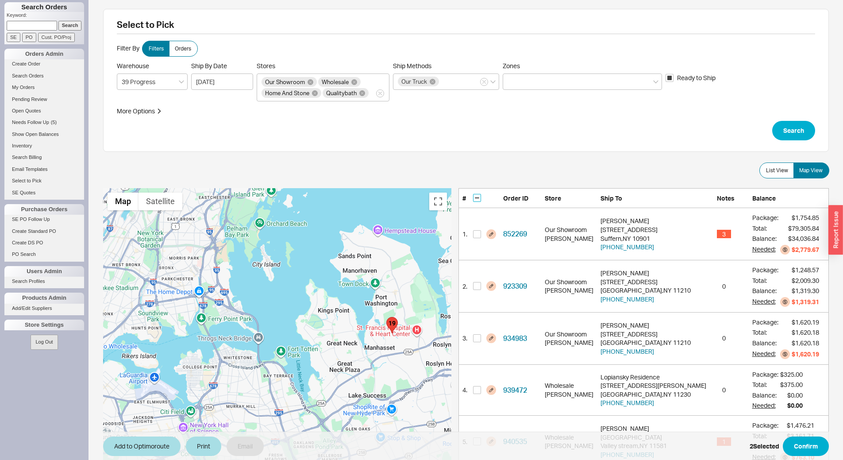
click at [481, 196] on input "checkbox" at bounding box center [477, 198] width 8 height 8
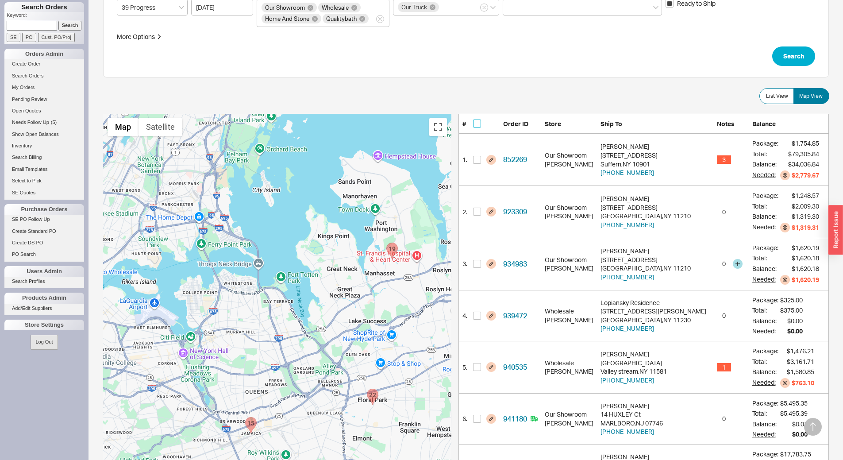
scroll to position [177, 0]
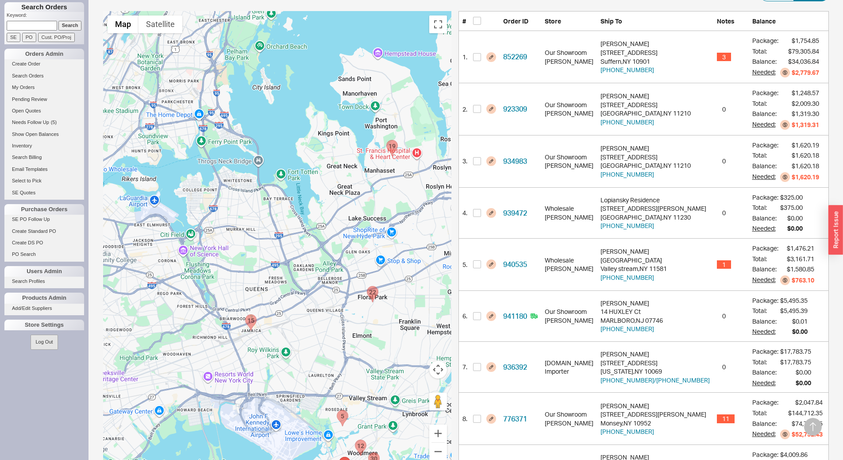
click at [386, 140] on area "938259 - 484 Dogwood Lane" at bounding box center [386, 140] width 0 height 0
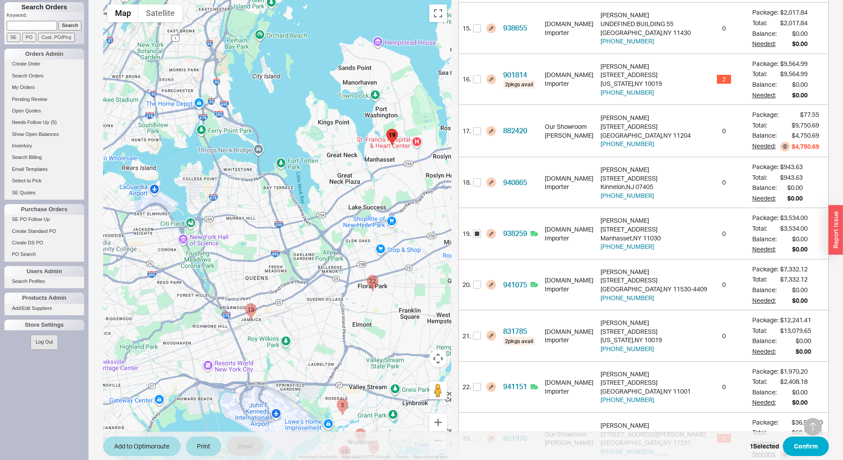
scroll to position [930, 0]
click at [367, 275] on area "941151 - 115 Iris Avenue" at bounding box center [367, 275] width 0 height 0
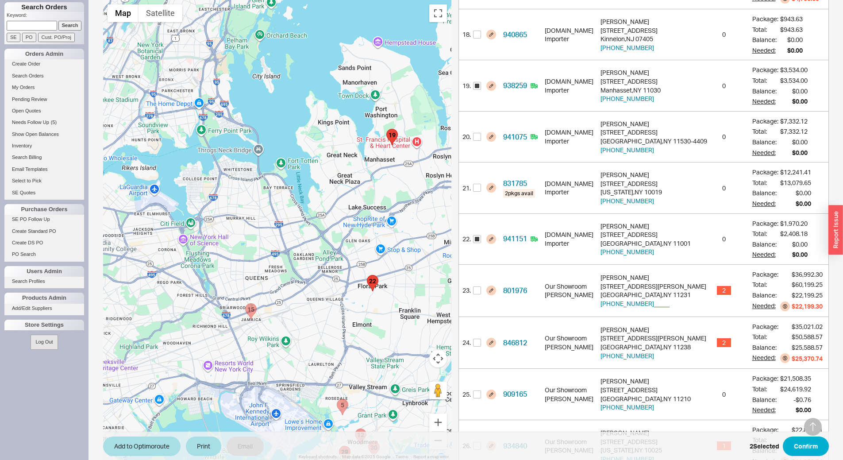
scroll to position [1084, 0]
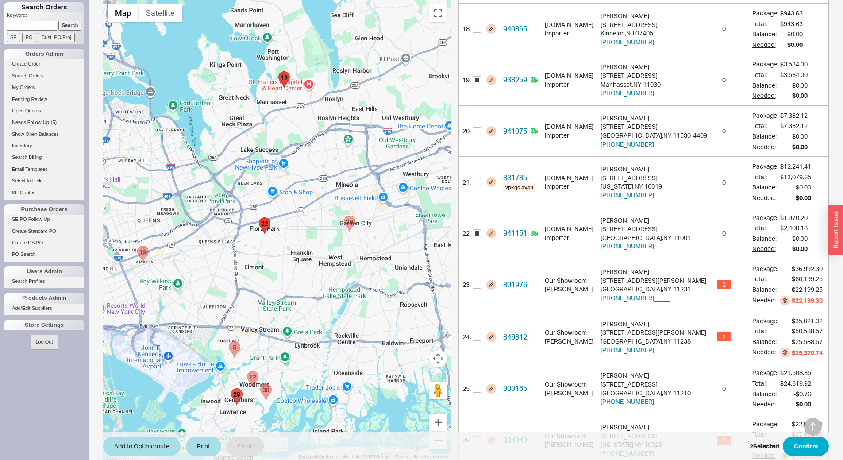
drag, startPoint x: 416, startPoint y: 256, endPoint x: 324, endPoint y: 221, distance: 98.9
click at [306, 198] on div at bounding box center [277, 230] width 348 height 460
click at [343, 216] on area "941075 - 93 5TH ST" at bounding box center [343, 216] width 0 height 0
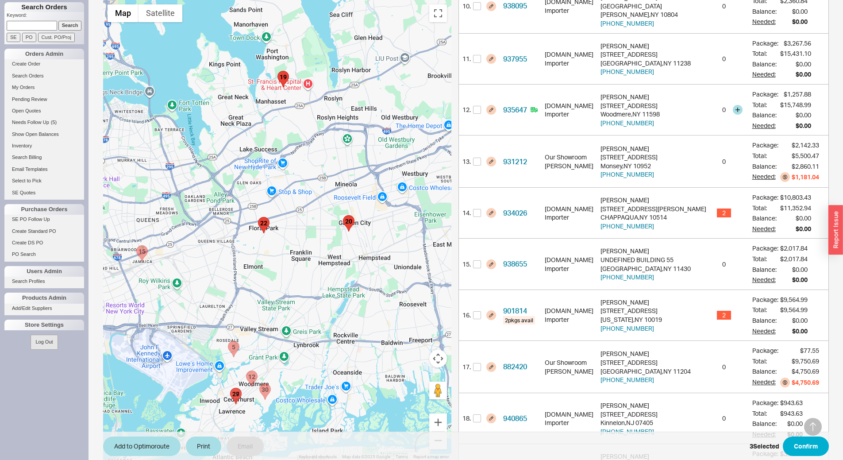
scroll to position [716, 0]
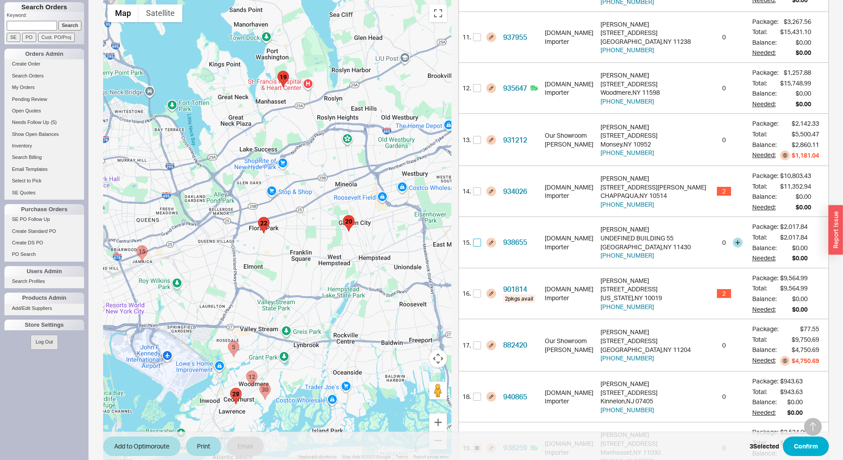
click at [481, 239] on input "checkbox" at bounding box center [477, 243] width 8 height 8
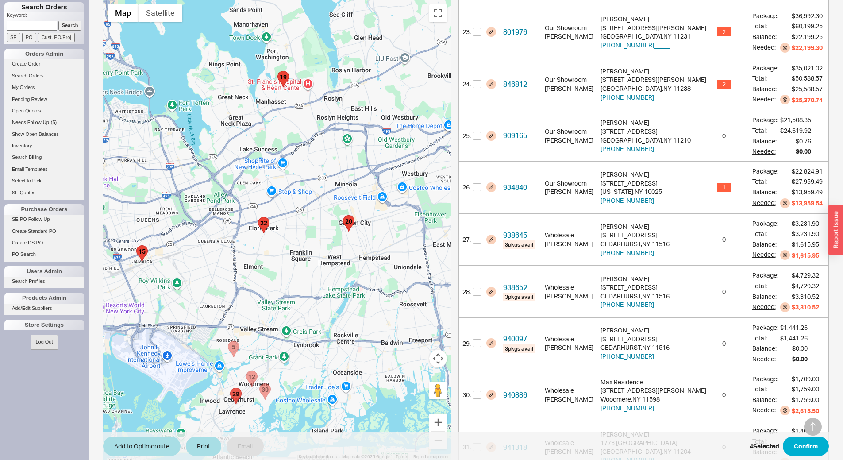
scroll to position [1385, 0]
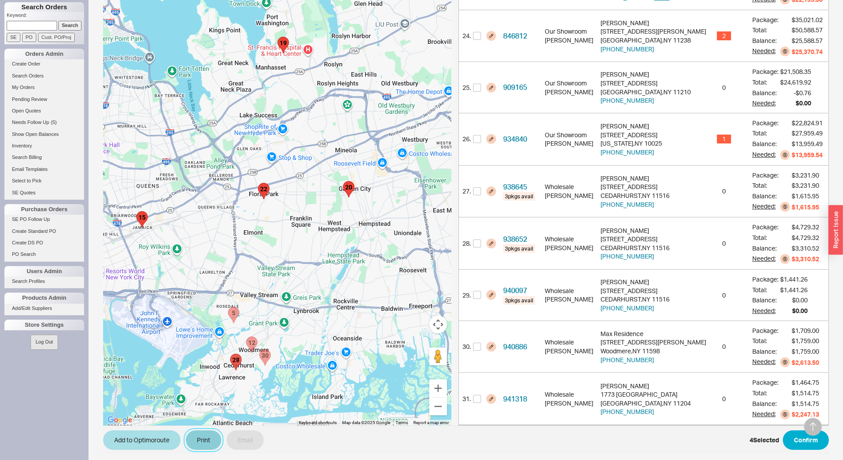
click at [211, 435] on button "Print" at bounding box center [203, 439] width 35 height 19
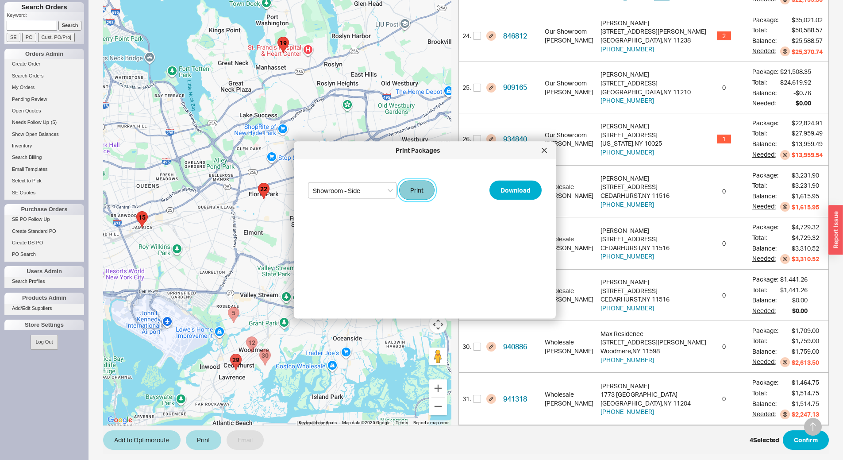
click at [423, 192] on button "Print" at bounding box center [416, 190] width 35 height 19
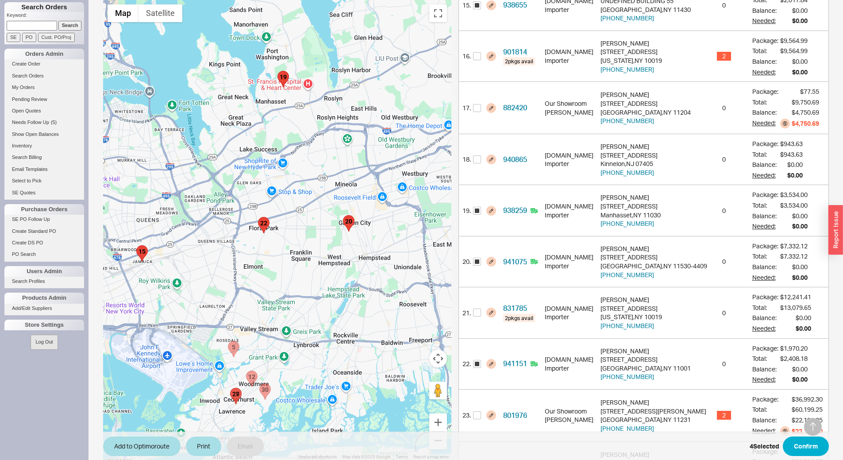
scroll to position [942, 0]
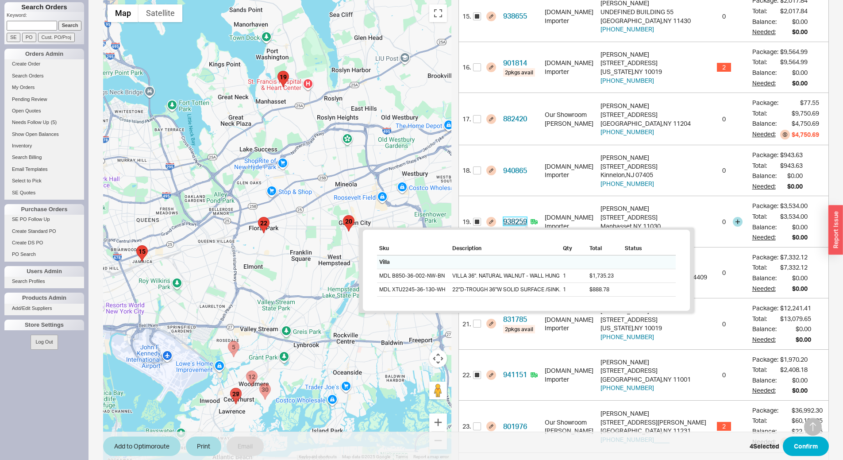
click at [527, 217] on link "938259" at bounding box center [515, 221] width 24 height 9
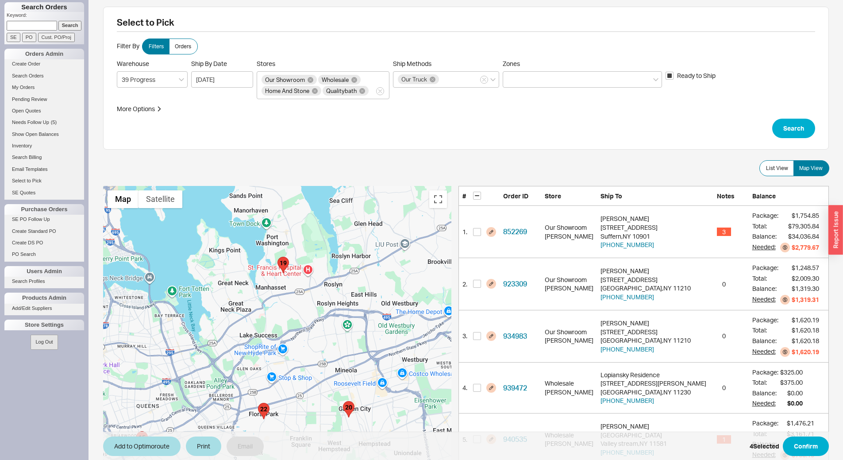
scroll to position [0, 0]
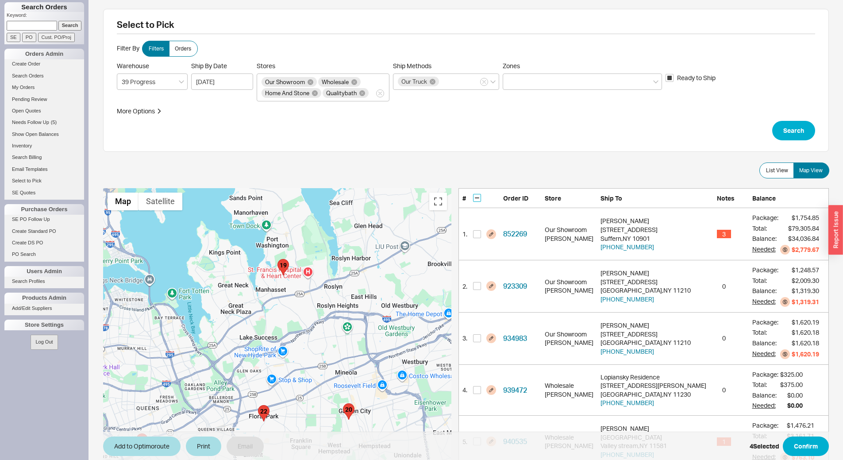
click at [481, 198] on input "checkbox" at bounding box center [477, 198] width 8 height 8
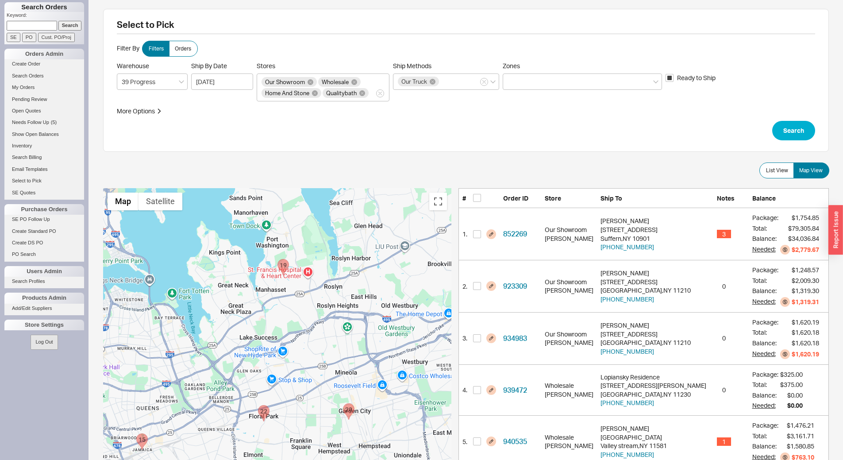
click at [278, 259] on area "938259 - 484 Dogwood Lane" at bounding box center [278, 259] width 0 height 0
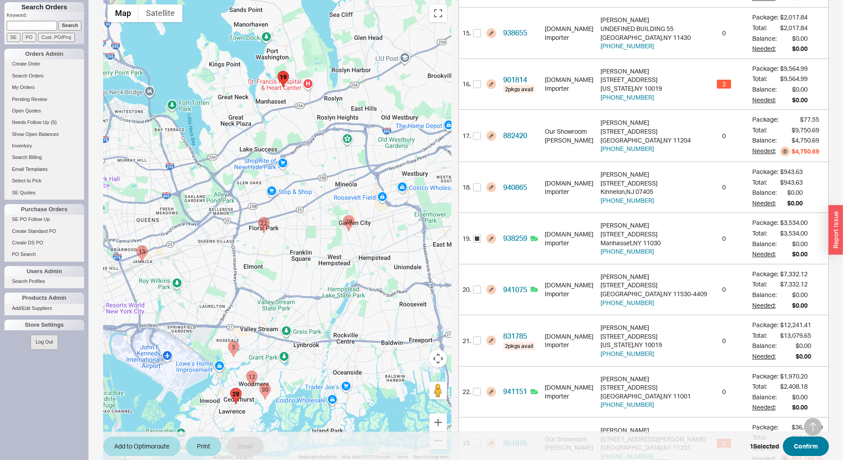
scroll to position [930, 0]
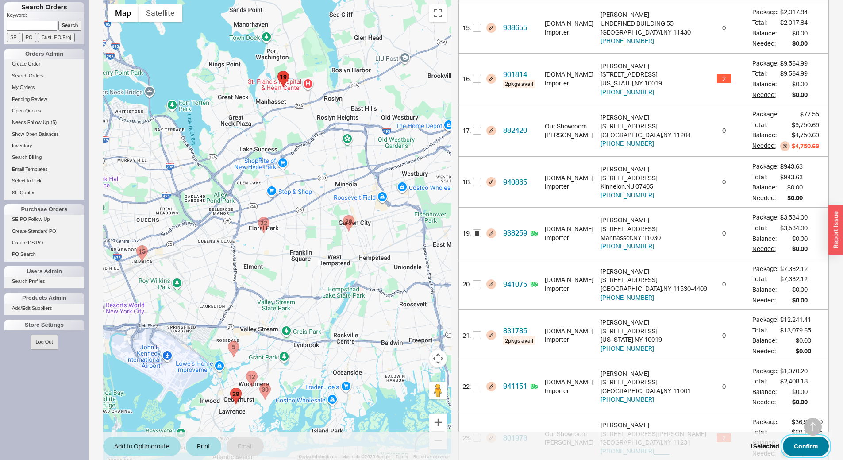
click at [811, 446] on button "Confirm" at bounding box center [806, 445] width 46 height 19
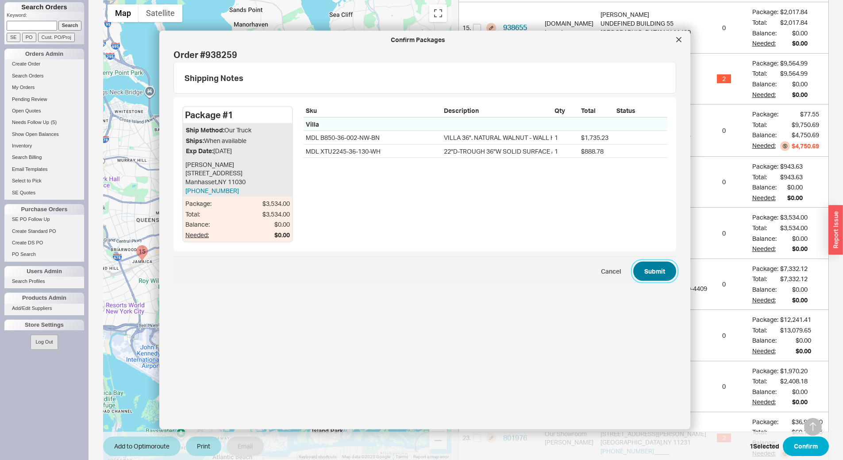
click at [650, 267] on button "Submit" at bounding box center [654, 270] width 43 height 19
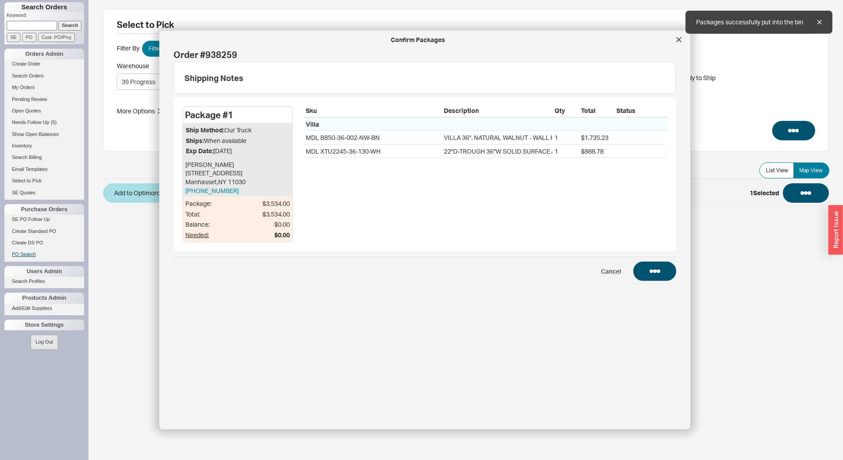
scroll to position [0, 0]
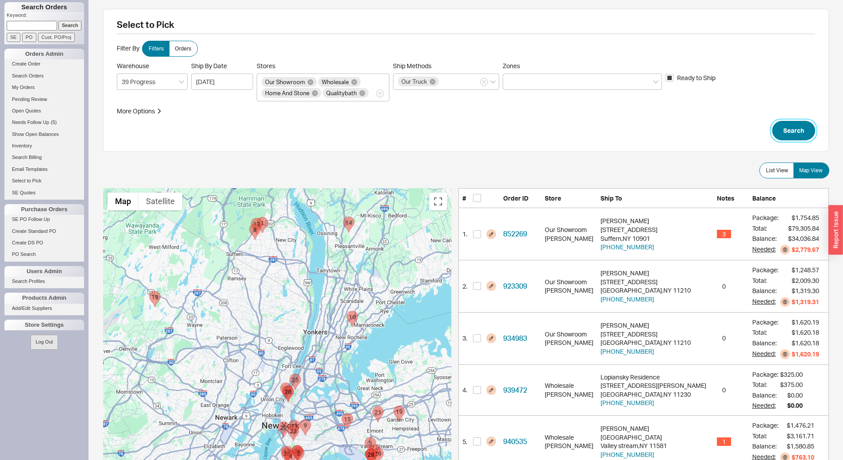
click at [790, 128] on button "Search" at bounding box center [793, 130] width 43 height 19
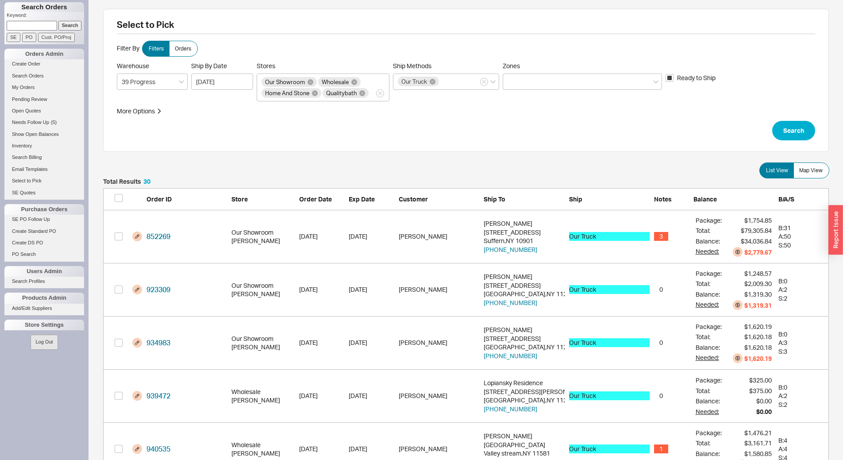
scroll to position [1619, 719]
click at [807, 175] on label "Map View" at bounding box center [812, 170] width 36 height 16
click at [0, 0] on input "Map View" at bounding box center [0, 0] width 0 height 0
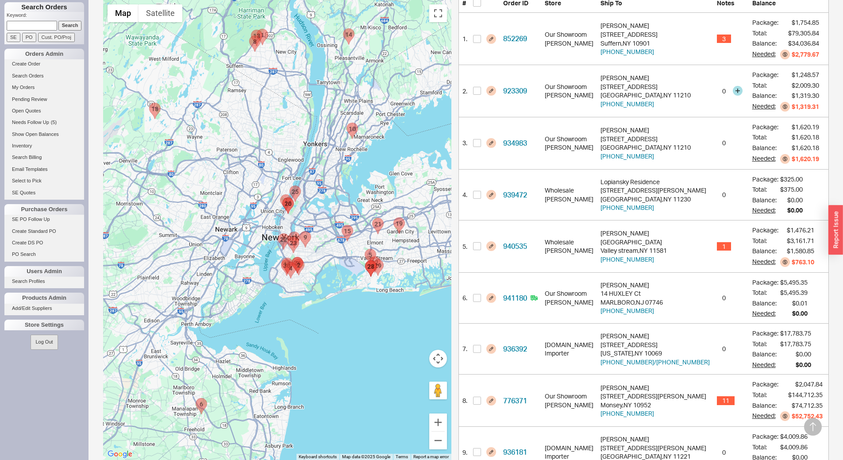
scroll to position [221, 0]
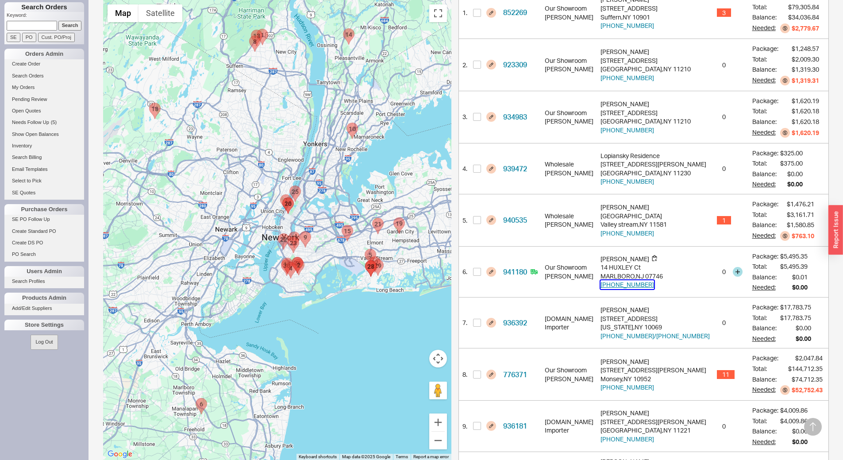
click at [642, 286] on button "[PHONE_NUMBER]" at bounding box center [628, 284] width 54 height 9
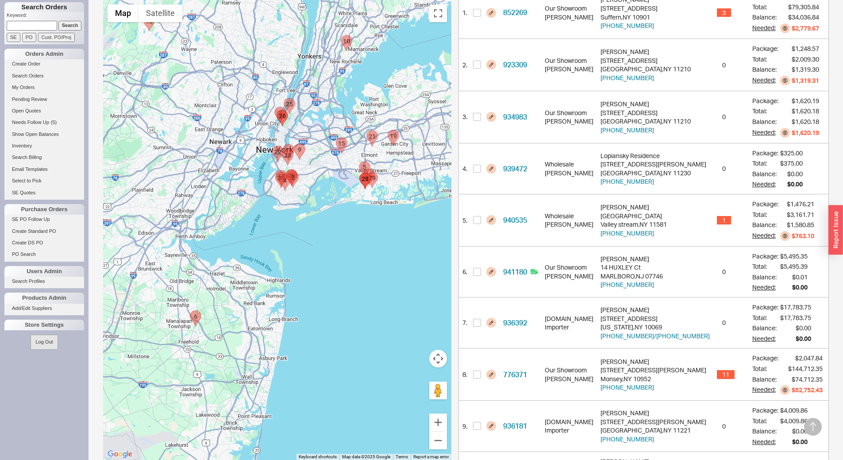
drag, startPoint x: 247, startPoint y: 346, endPoint x: 252, endPoint y: 219, distance: 127.6
click at [252, 219] on div at bounding box center [277, 230] width 348 height 460
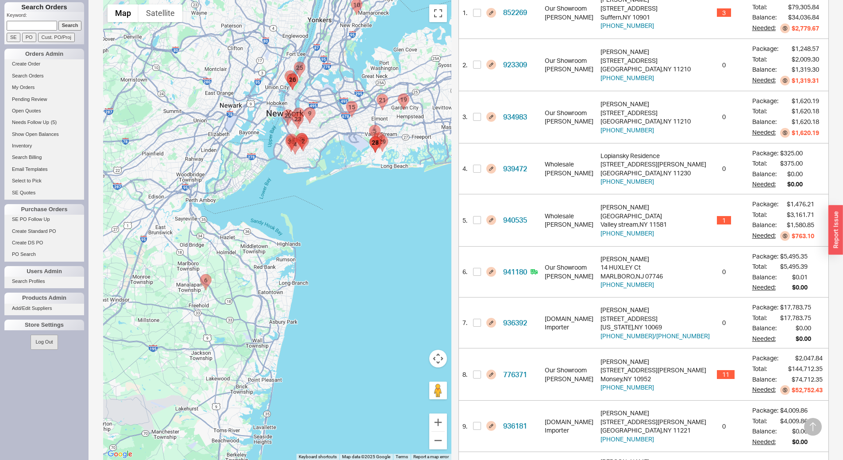
click at [200, 274] on area "941180 - 14 HUXLEY Ct" at bounding box center [200, 274] width 0 height 0
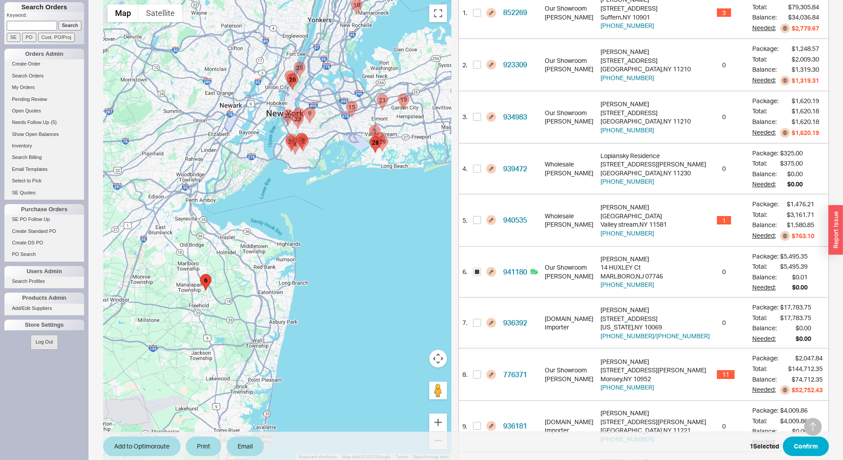
scroll to position [263, 0]
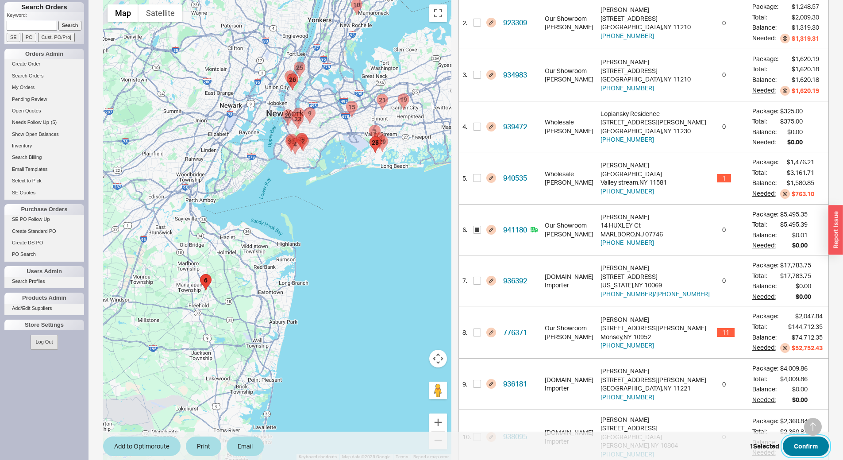
click at [813, 444] on button "Confirm" at bounding box center [806, 445] width 46 height 19
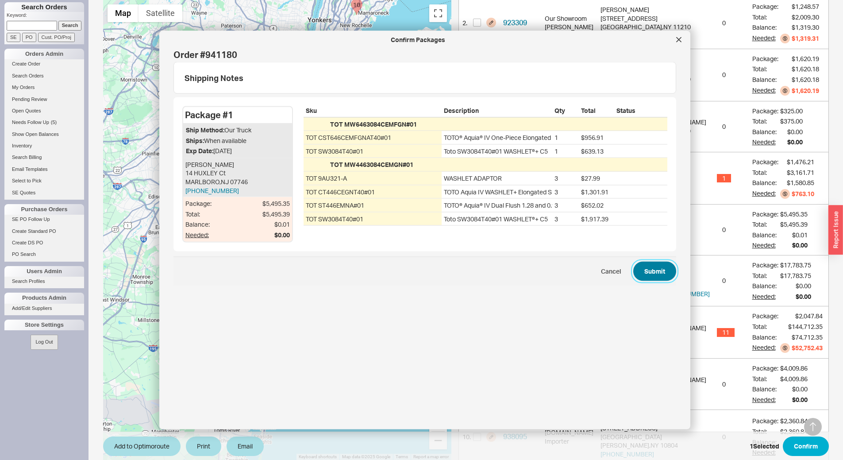
click at [650, 268] on button "Submit" at bounding box center [654, 270] width 43 height 19
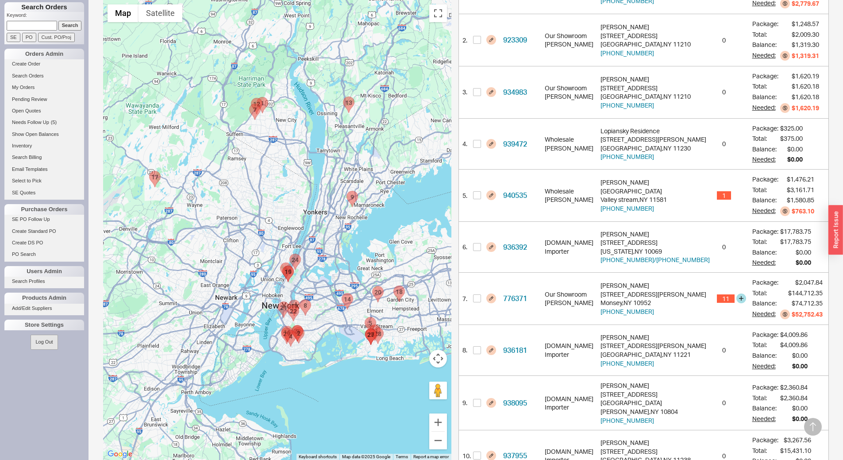
scroll to position [266, 0]
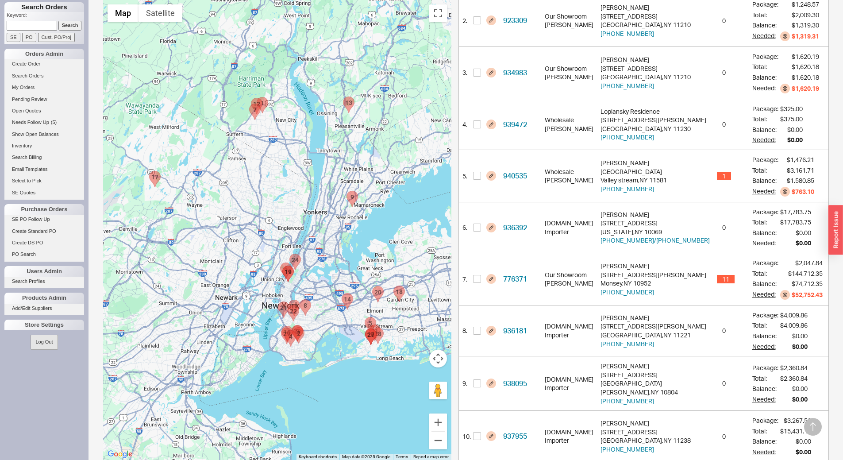
click at [394, 286] on area "941075 - 93 5TH ST" at bounding box center [394, 286] width 0 height 0
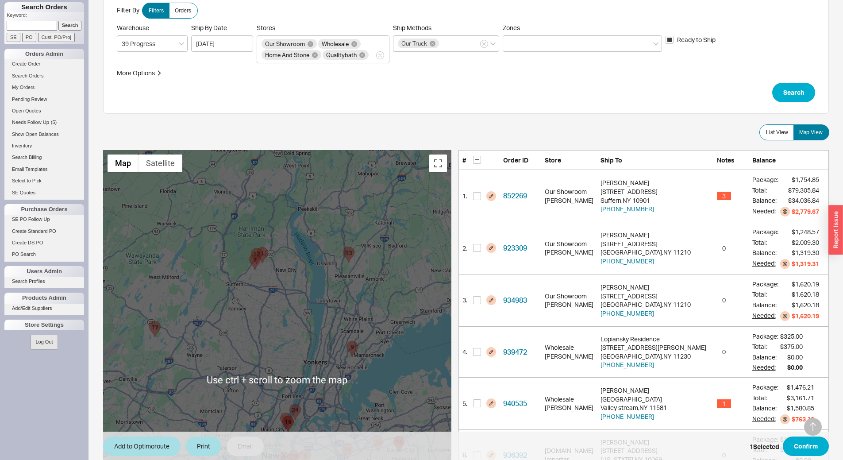
scroll to position [0, 0]
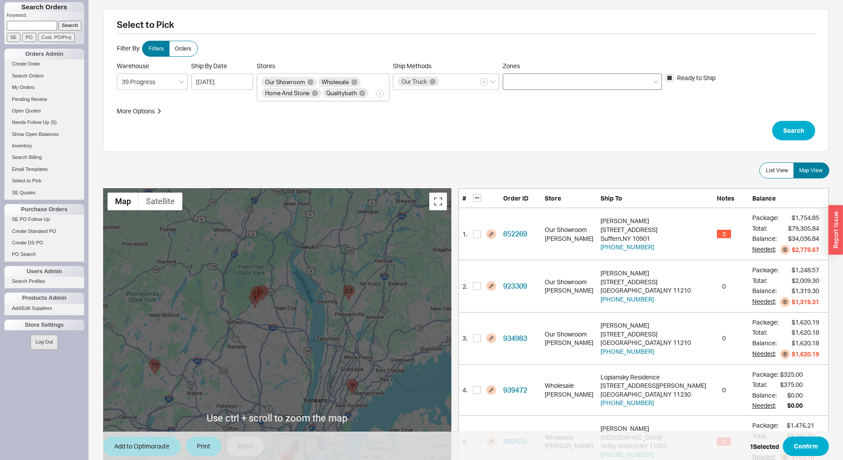
click at [560, 83] on div at bounding box center [582, 81] width 159 height 16
click at [514, 83] on input "Zones" at bounding box center [511, 82] width 6 height 10
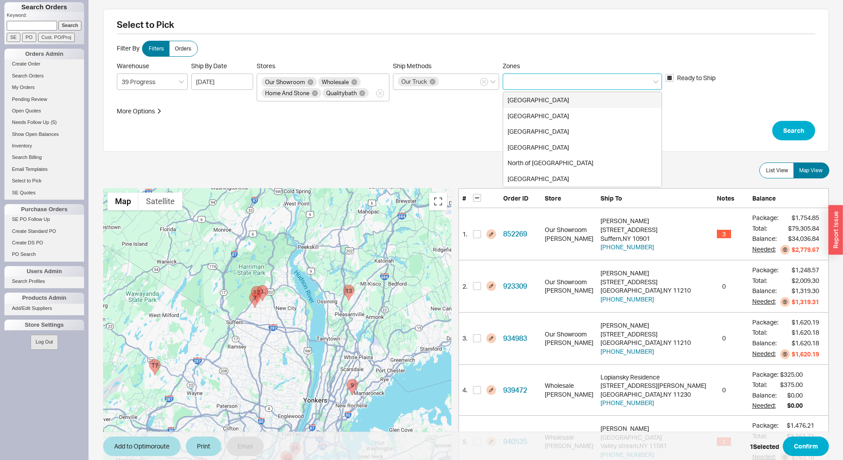
click at [549, 99] on div "[GEOGRAPHIC_DATA]" at bounding box center [582, 100] width 158 height 16
click at [552, 112] on div "[GEOGRAPHIC_DATA]" at bounding box center [582, 116] width 158 height 16
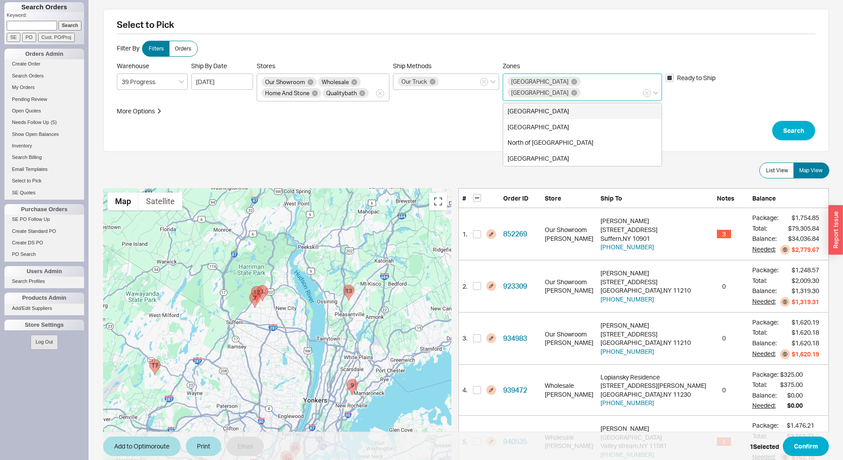
click at [568, 103] on div "[GEOGRAPHIC_DATA]" at bounding box center [582, 111] width 158 height 16
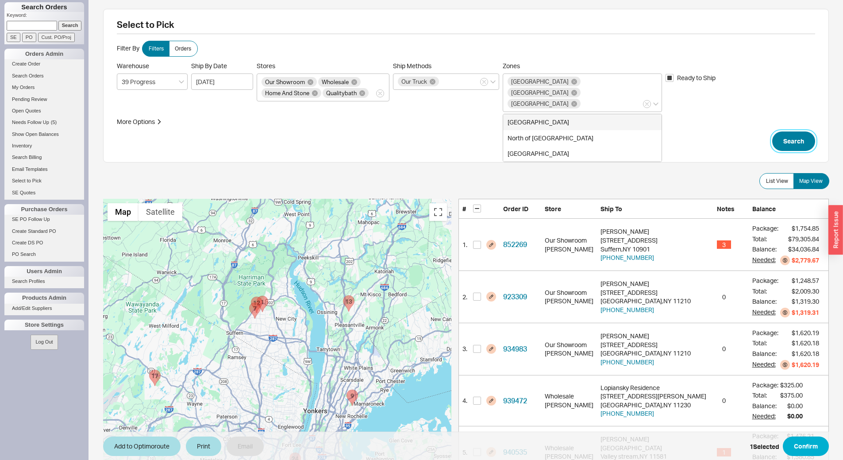
click at [791, 131] on button "Search" at bounding box center [793, 140] width 43 height 19
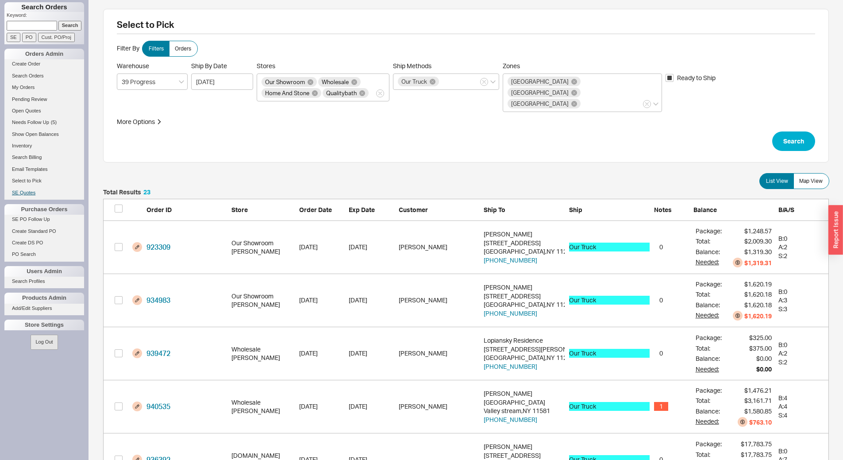
scroll to position [1247, 719]
click at [807, 178] on span "Map View" at bounding box center [810, 181] width 23 height 7
click at [0, 0] on input "Map View" at bounding box center [0, 0] width 0 height 0
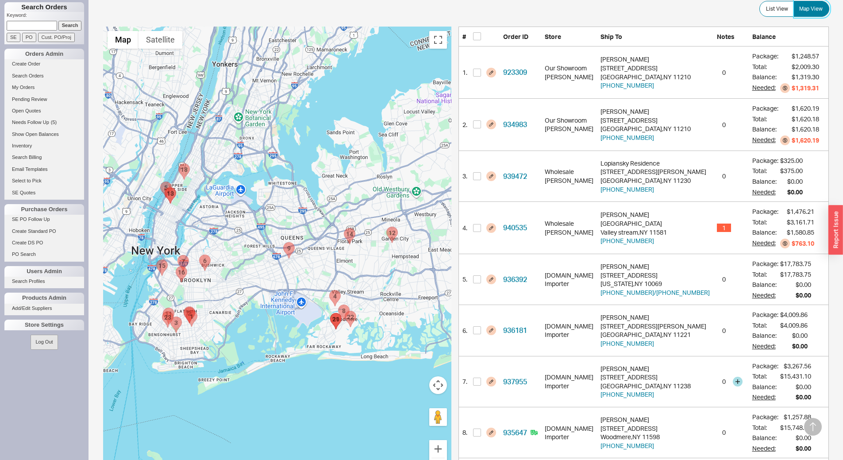
scroll to position [156, 0]
